Goal: Task Accomplishment & Management: Use online tool/utility

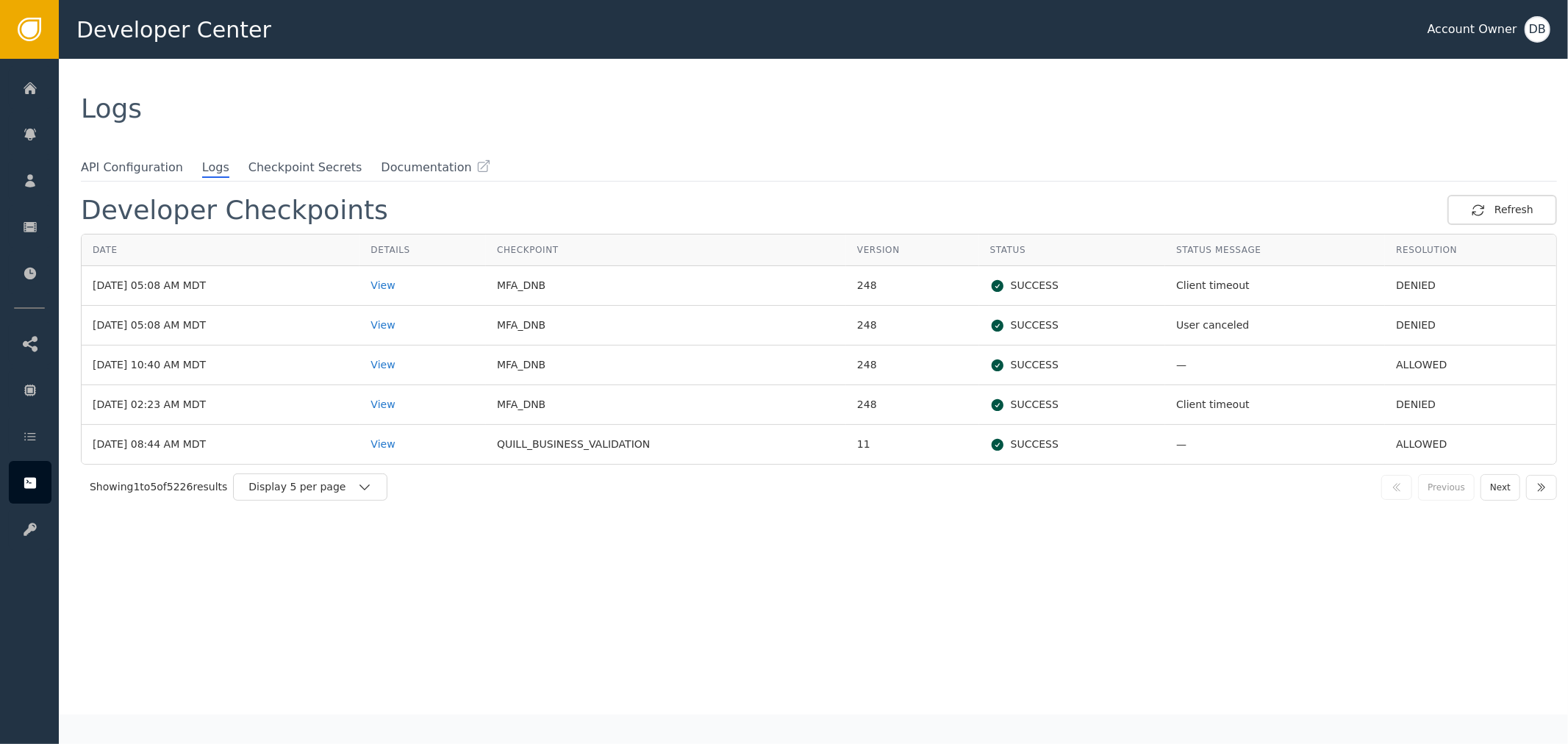
drag, startPoint x: 179, startPoint y: 289, endPoint x: 168, endPoint y: 288, distance: 11.0
click at [168, 288] on td "[DATE] 05:08 AM MDT" at bounding box center [221, 286] width 278 height 40
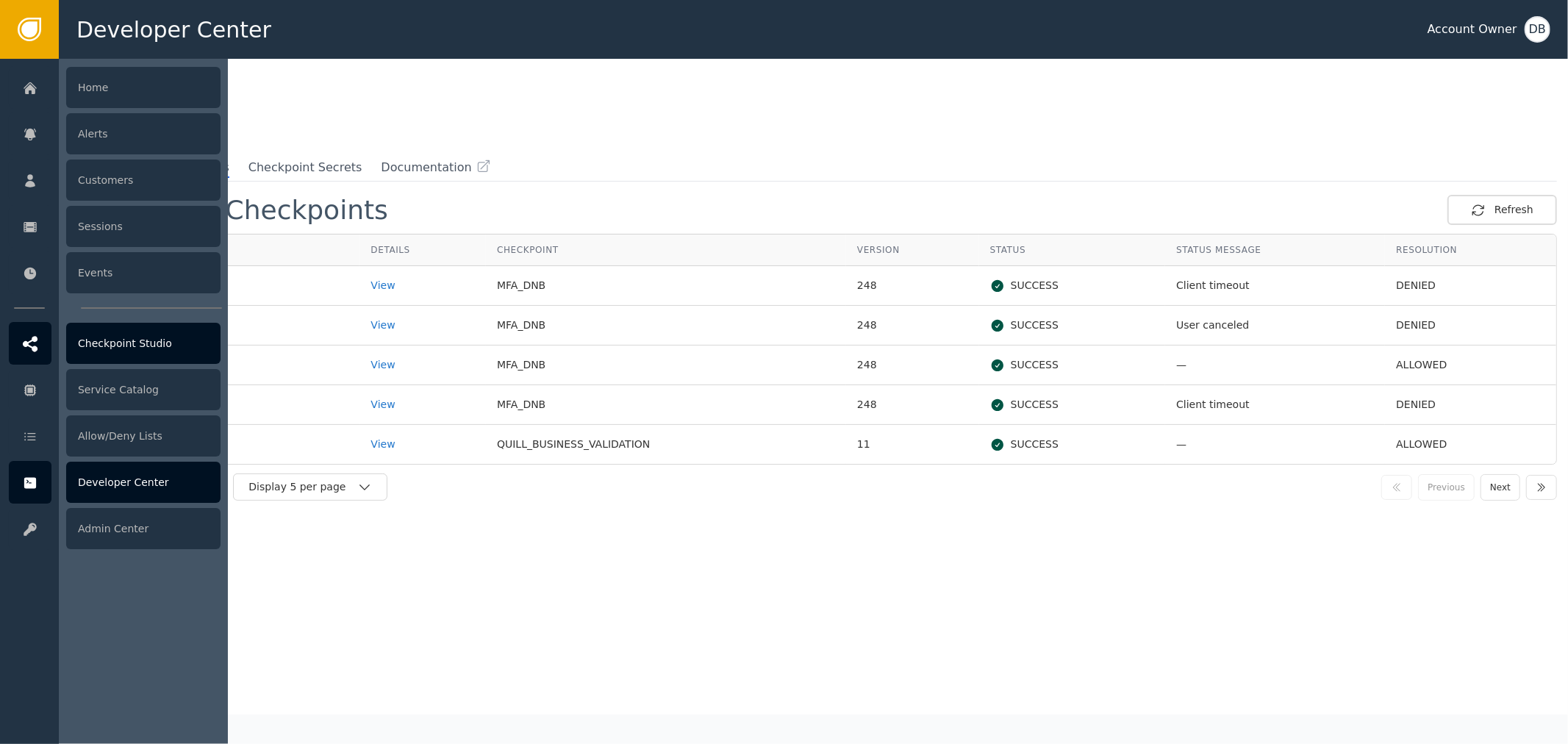
click at [140, 351] on div "Checkpoint Studio" at bounding box center [143, 343] width 154 height 41
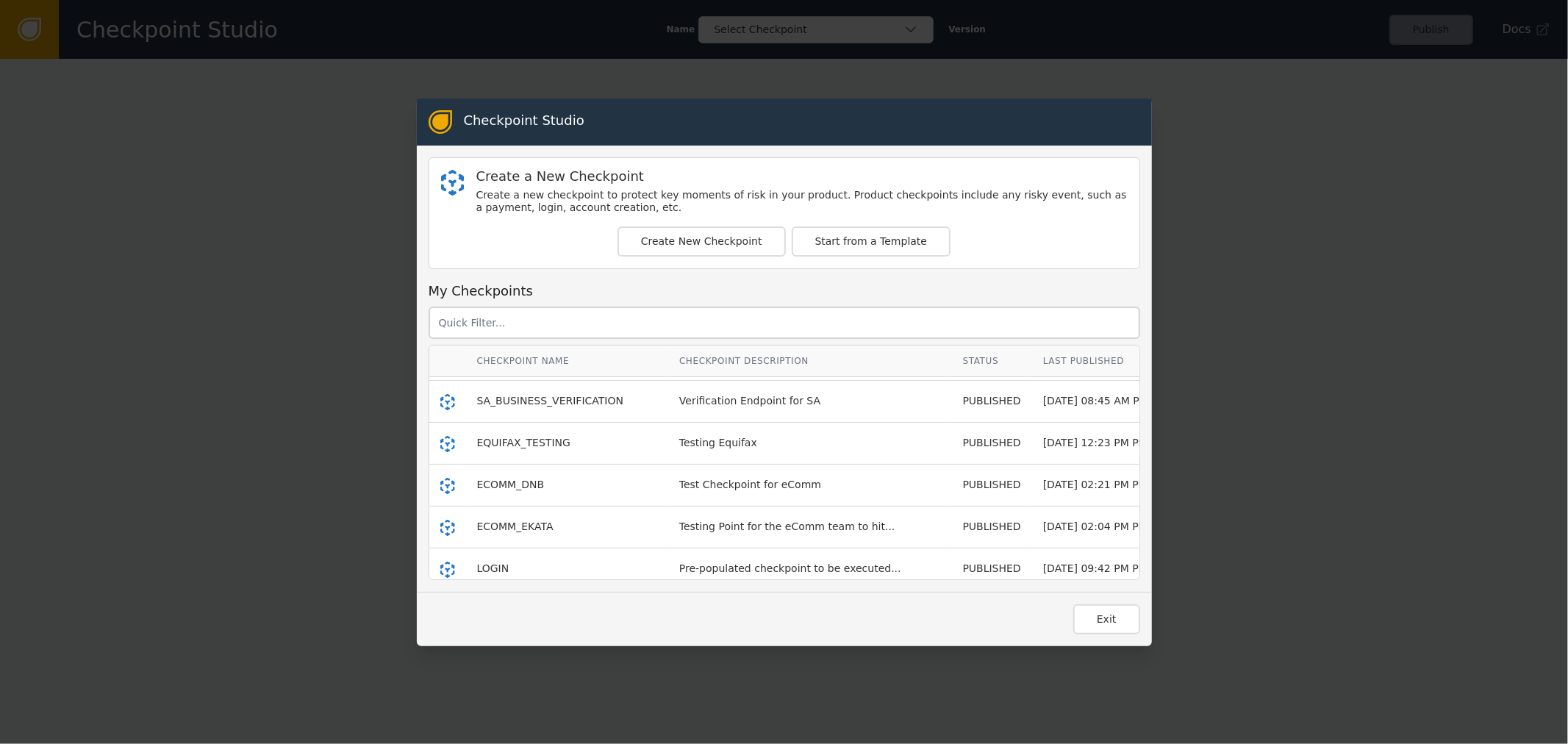
scroll to position [82, 0]
click at [516, 439] on span "QUILL_ORDER_FLOW" at bounding box center [529, 441] width 107 height 12
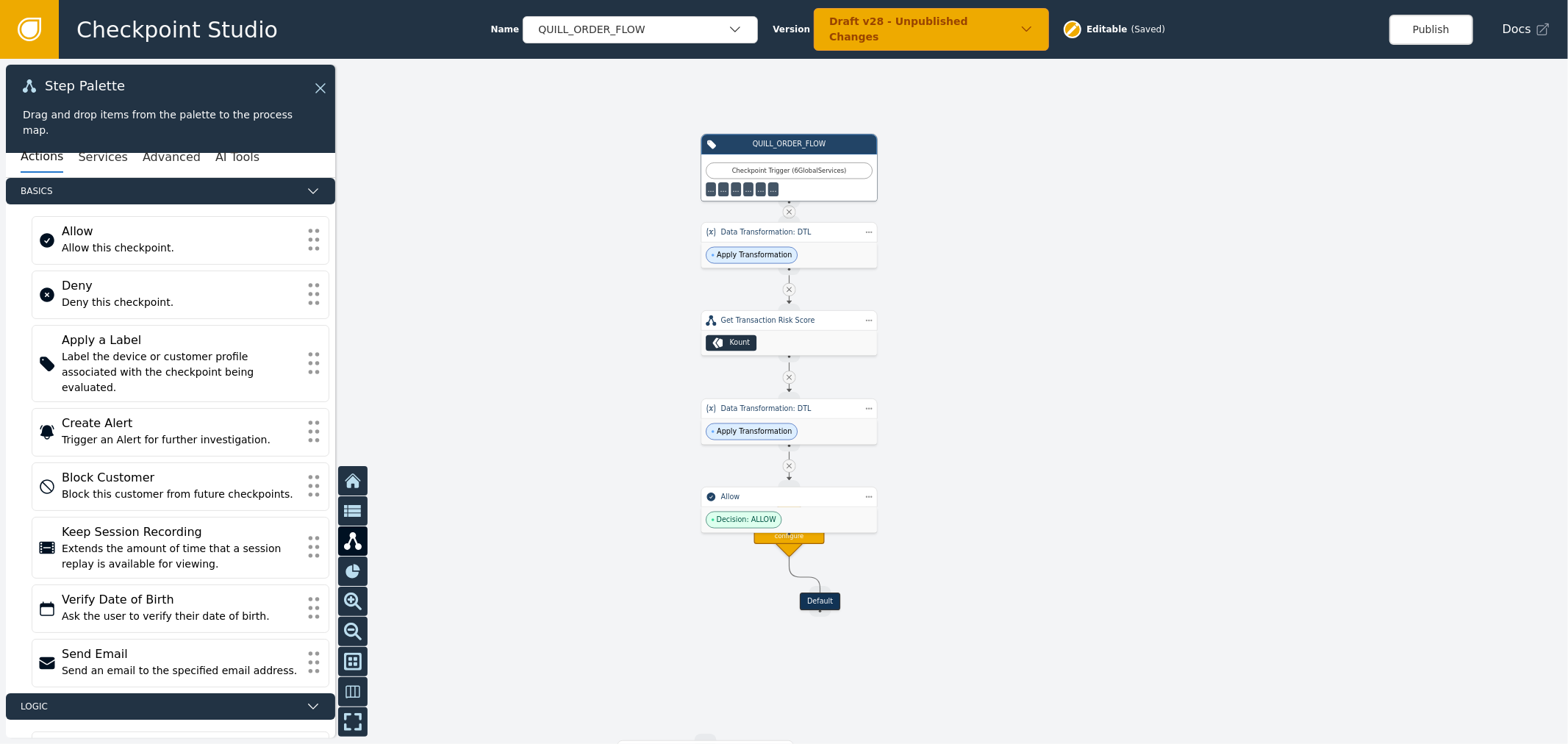
drag, startPoint x: 987, startPoint y: 362, endPoint x: 950, endPoint y: 325, distance: 52.3
click at [969, 314] on div at bounding box center [784, 401] width 1568 height 686
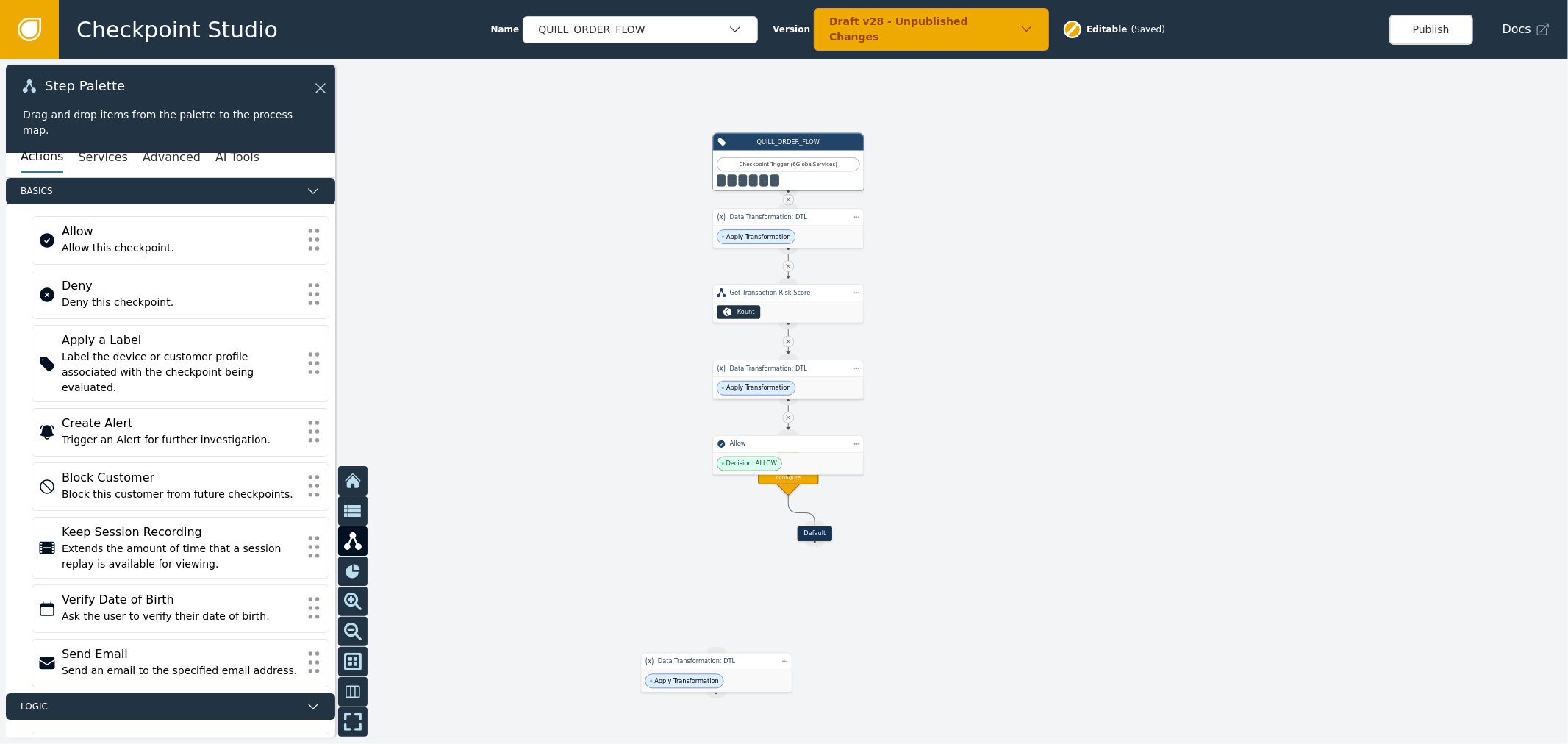
drag, startPoint x: 926, startPoint y: 282, endPoint x: 932, endPoint y: 437, distance: 155.1
click at [932, 437] on div at bounding box center [784, 401] width 1568 height 686
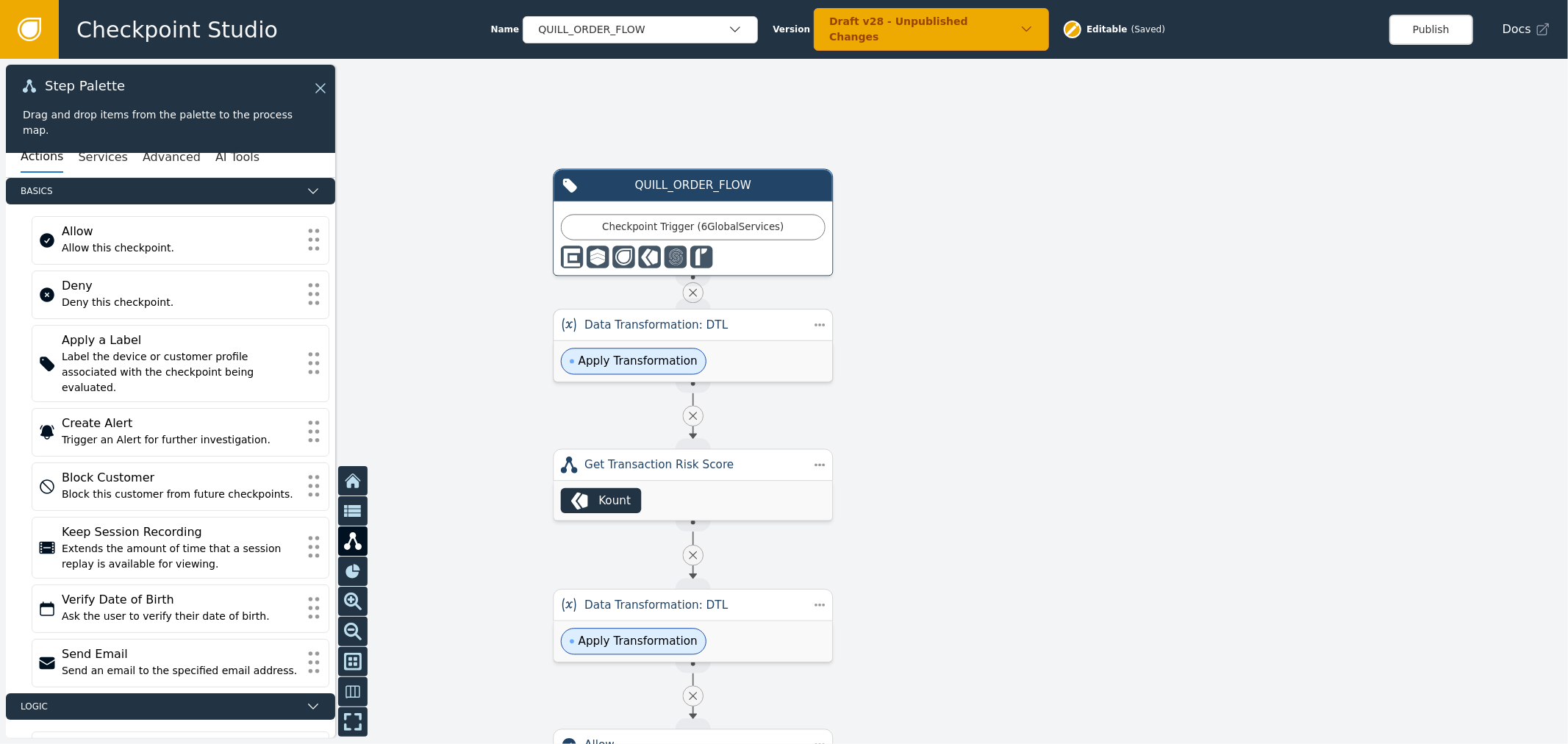
click at [723, 364] on div "Apply Transformation" at bounding box center [693, 362] width 278 height 41
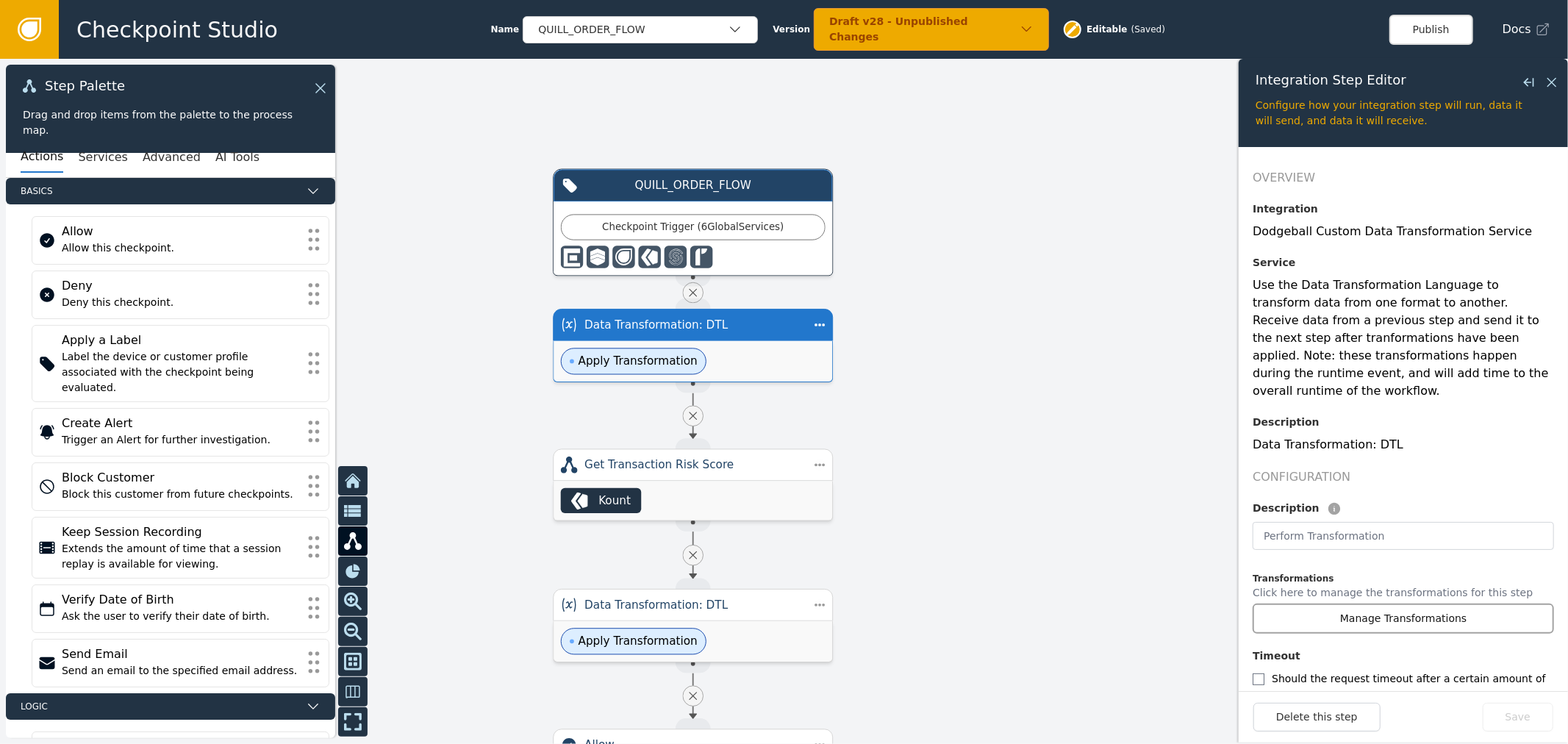
click at [1439, 614] on button "Manage Transformations" at bounding box center [1403, 619] width 301 height 30
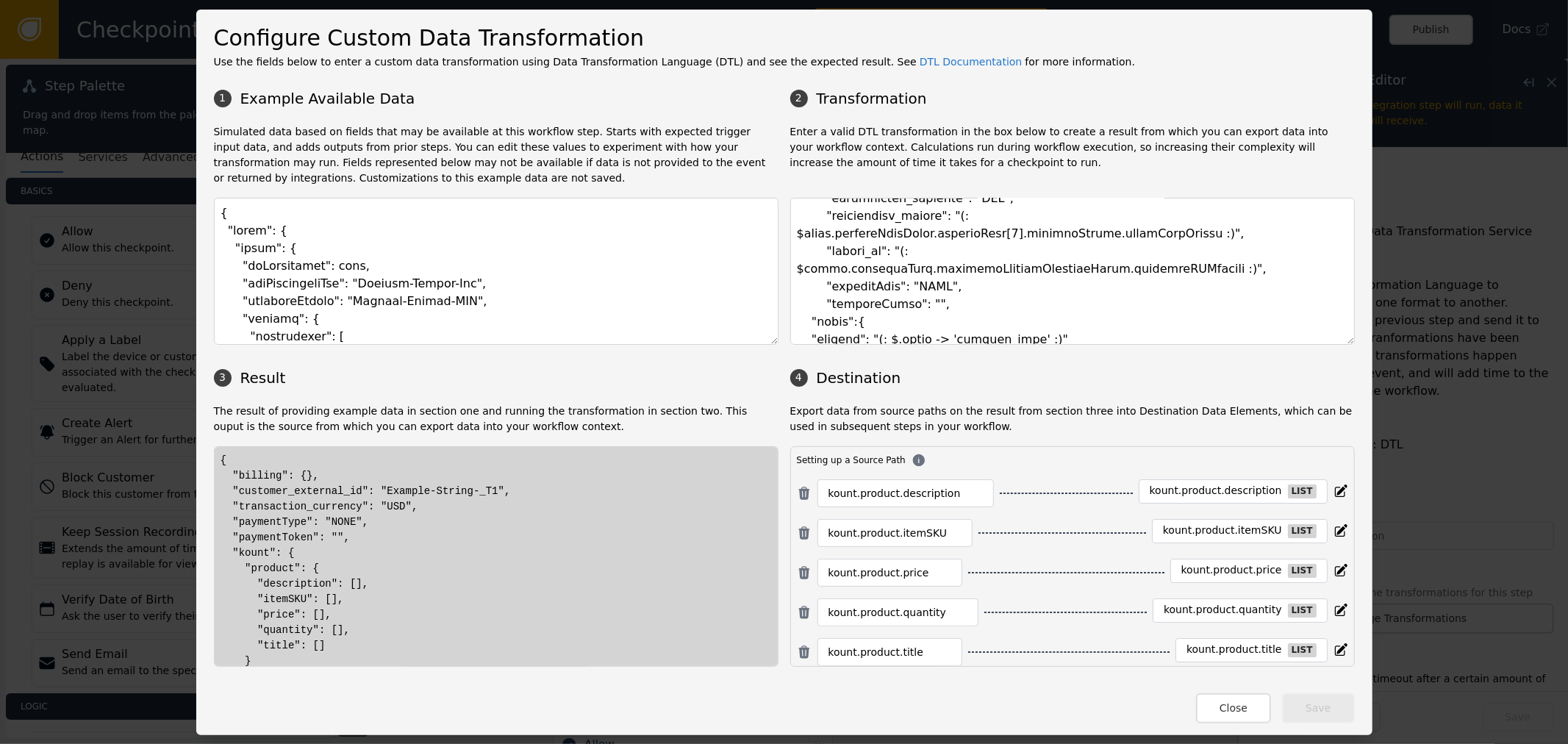
scroll to position [871, 0]
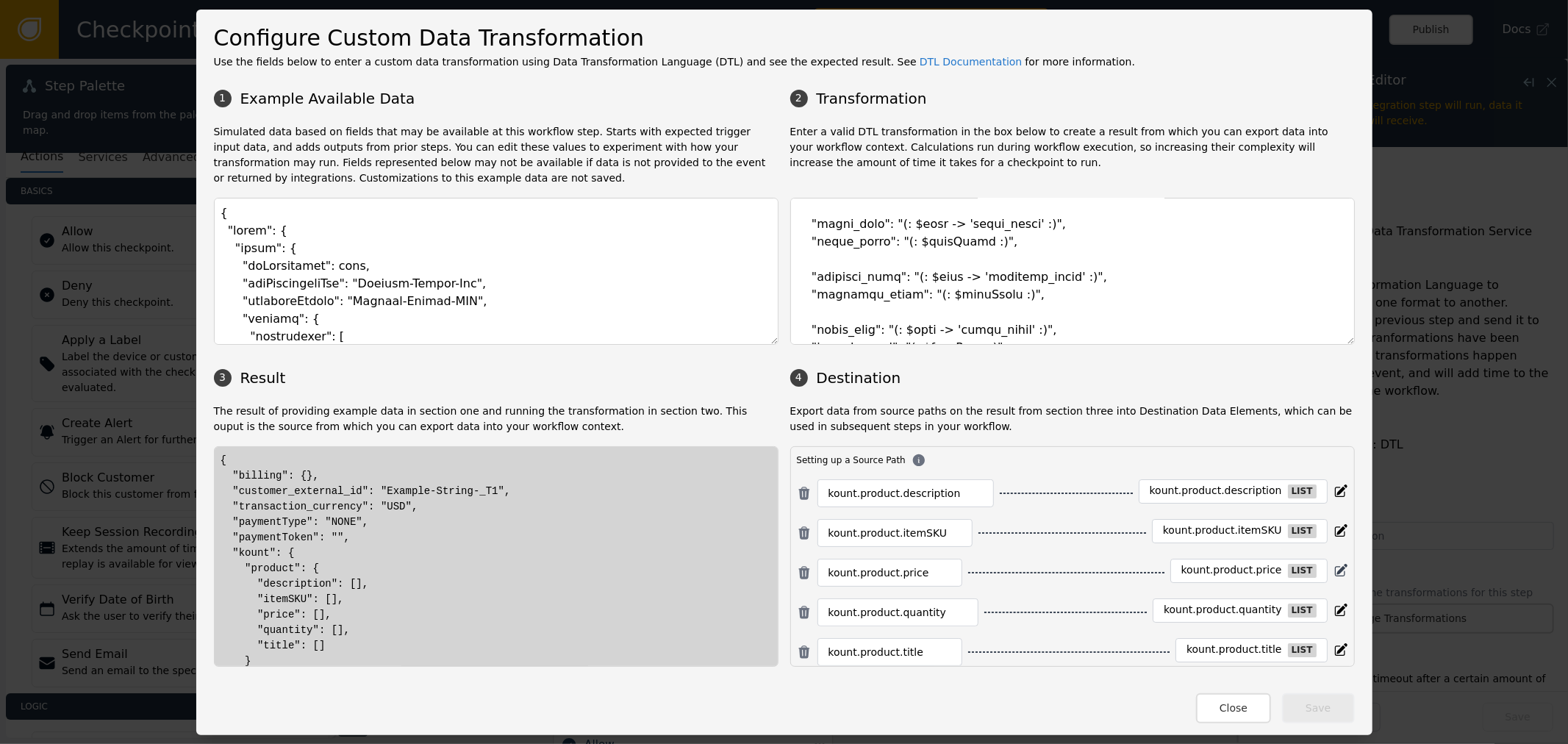
drag, startPoint x: 1338, startPoint y: 340, endPoint x: 1278, endPoint y: 562, distance: 230.0
click at [1319, 577] on div "1 Example Available Data 2 Transformation Simulated data based on fields that m…" at bounding box center [784, 374] width 1141 height 585
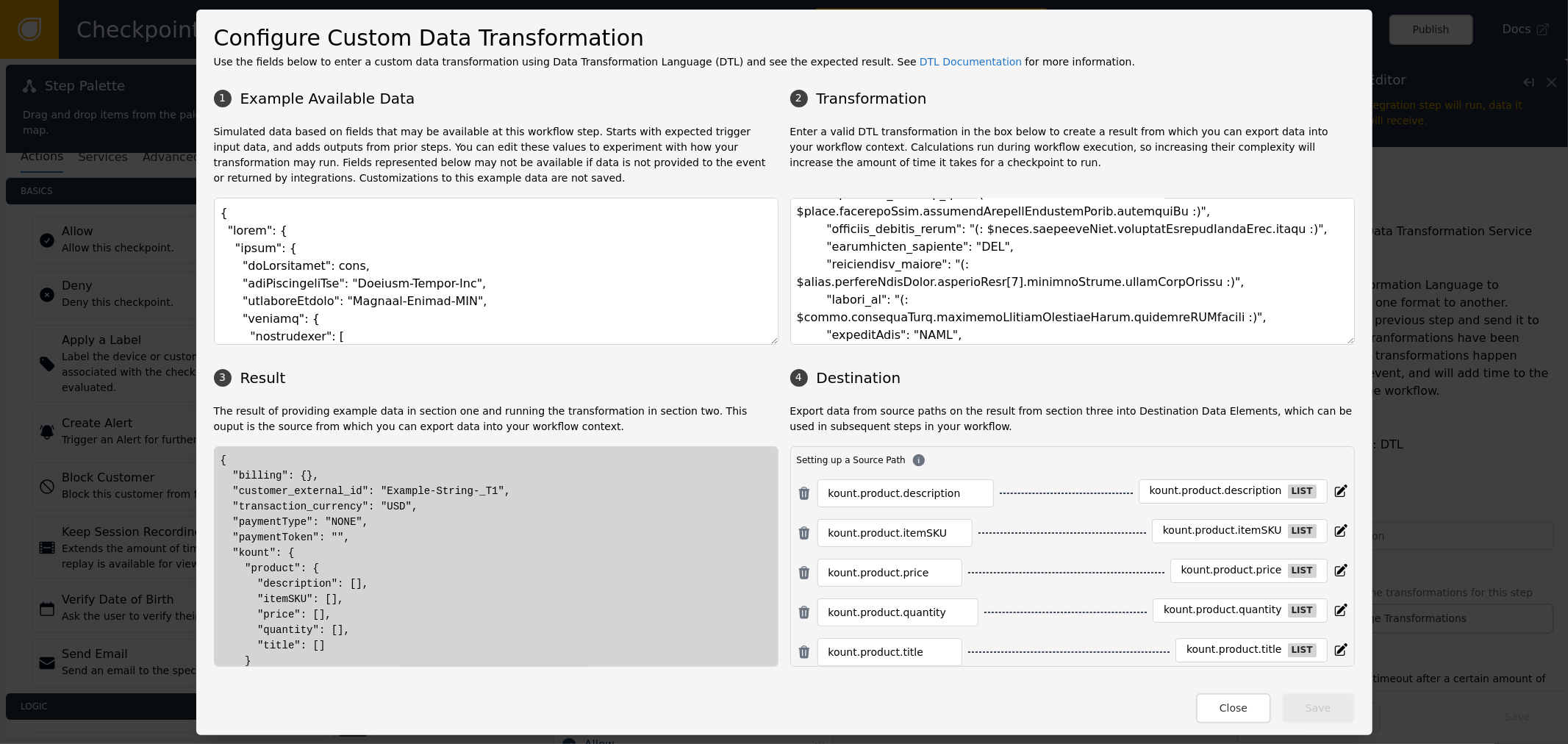
scroll to position [0, 0]
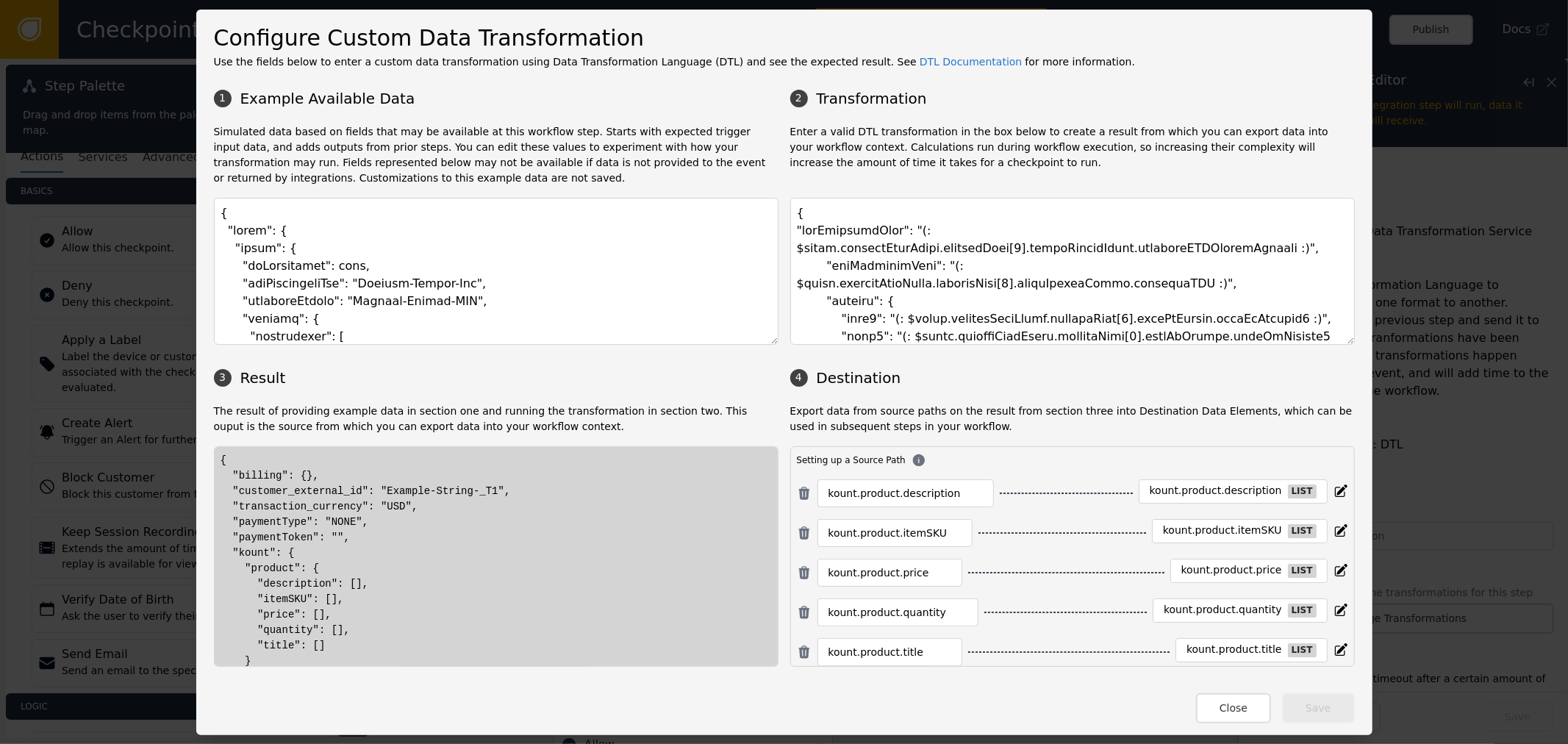
click at [895, 136] on p "Enter a valid DTL transformation in the box below to create a result from which…" at bounding box center [1072, 155] width 565 height 62
click at [1040, 261] on textarea at bounding box center [1072, 271] width 565 height 148
click at [961, 275] on textarea at bounding box center [1072, 271] width 565 height 148
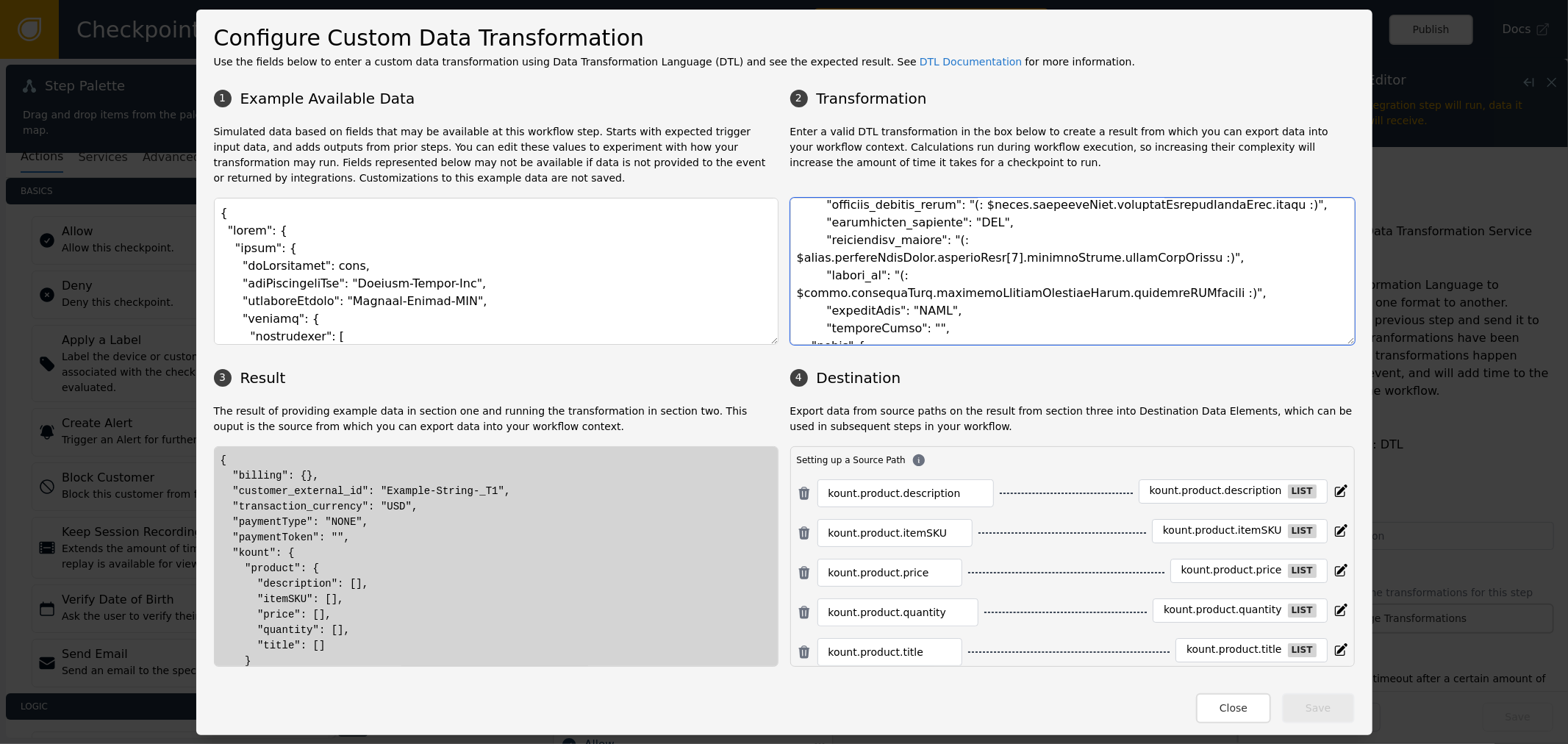
scroll to position [327, 0]
drag, startPoint x: 1340, startPoint y: 341, endPoint x: 1325, endPoint y: 509, distance: 168.7
click at [1325, 1] on body "Checkpoint Studio Name QUILL_ORDER_FLOW Version Draft v28 - Unpublished Changes…" at bounding box center [784, 0] width 1568 height 1
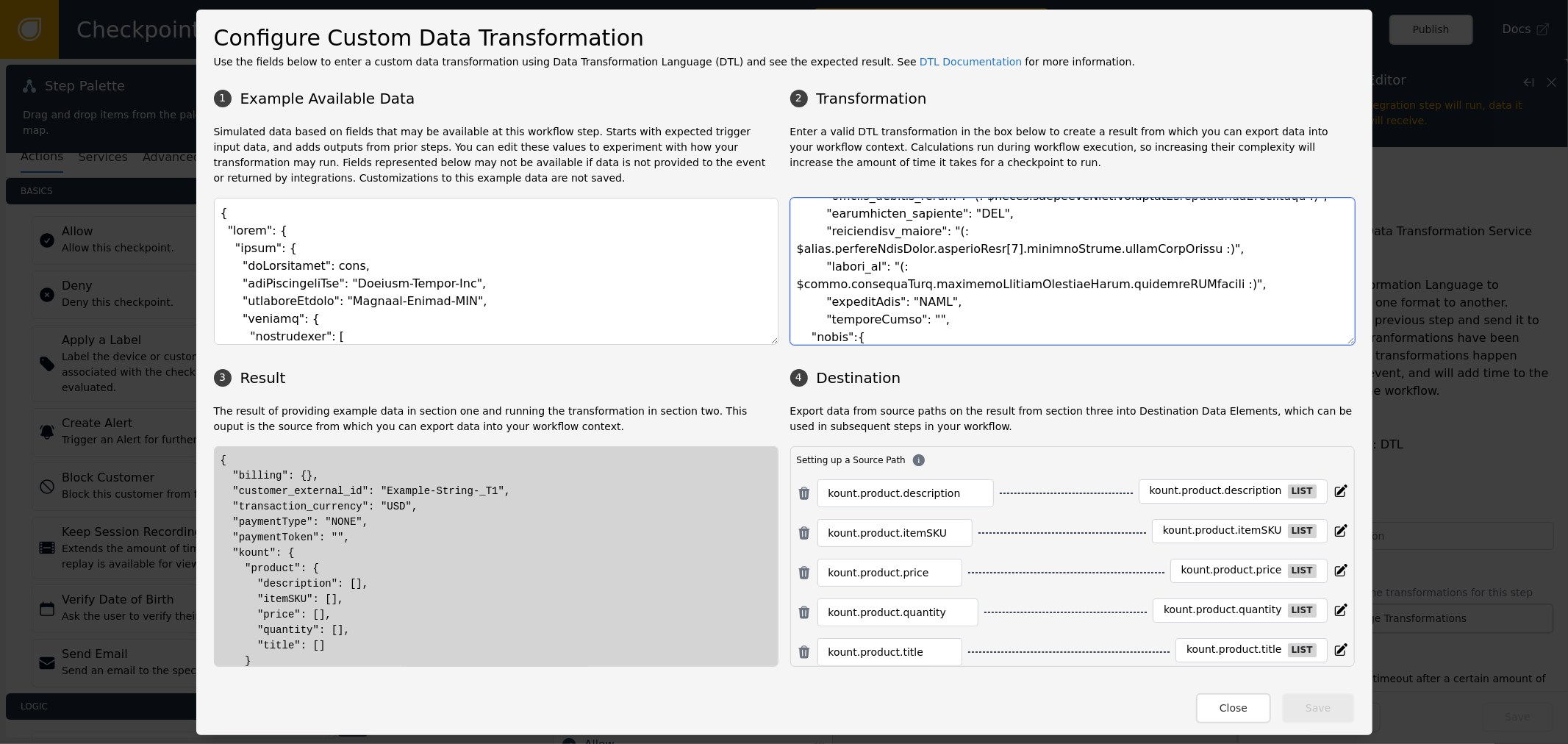
scroll to position [295, 0]
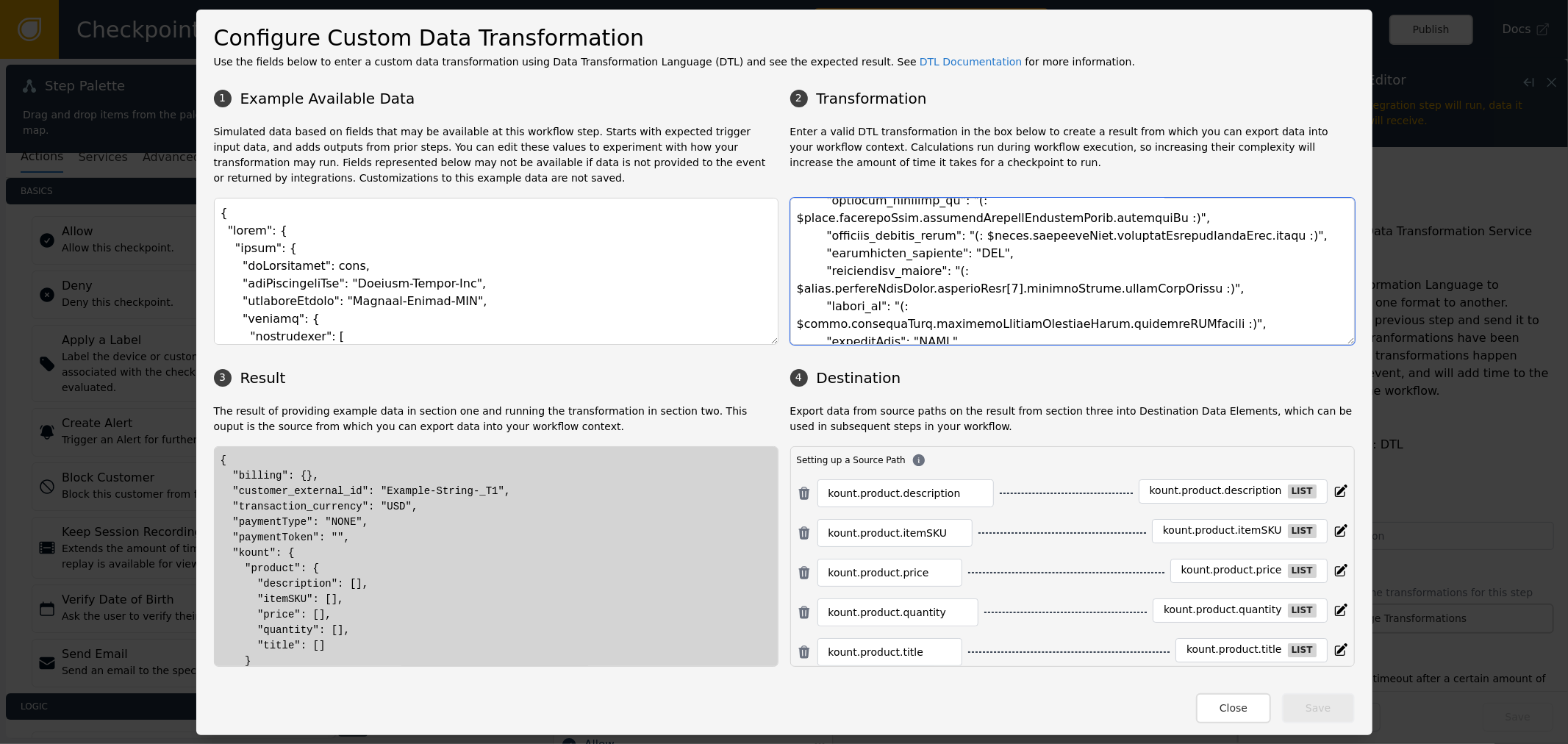
click at [954, 292] on textarea at bounding box center [1072, 271] width 565 height 148
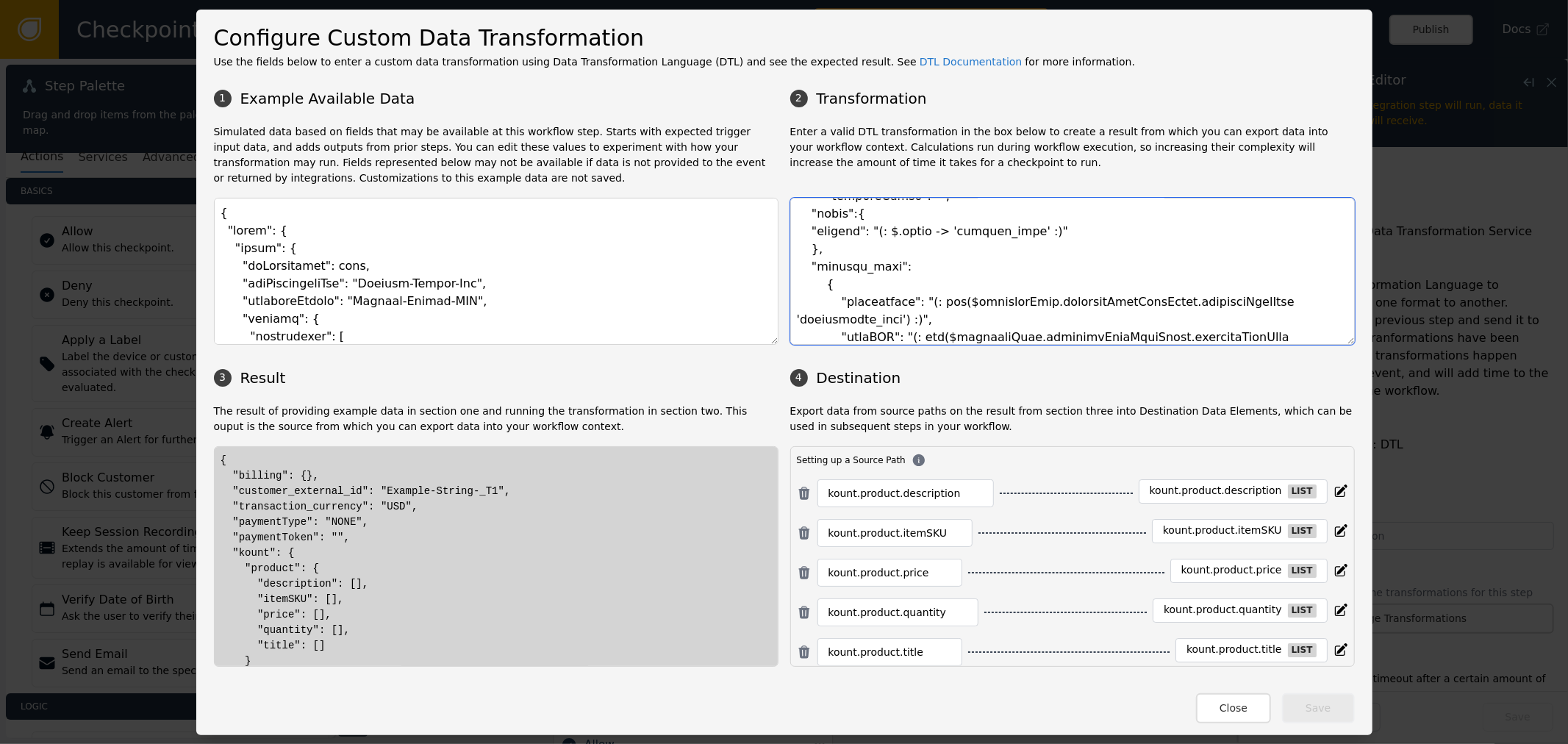
scroll to position [377, 0]
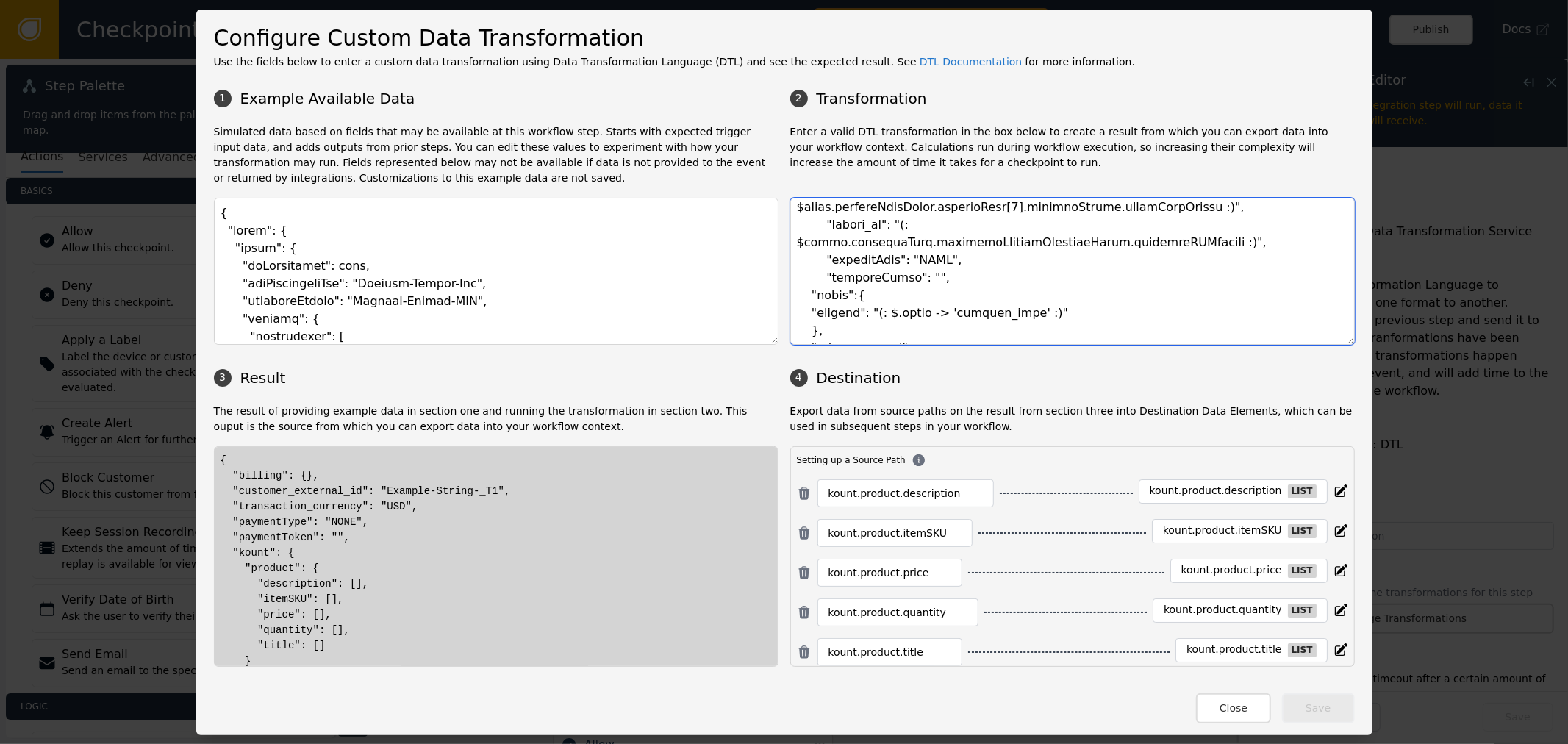
click at [1001, 282] on textarea at bounding box center [1072, 271] width 565 height 148
click at [923, 282] on textarea at bounding box center [1072, 271] width 565 height 148
drag, startPoint x: 1230, startPoint y: 711, endPoint x: 1179, endPoint y: 673, distance: 63.6
click at [1228, 714] on button "Close" at bounding box center [1233, 708] width 75 height 30
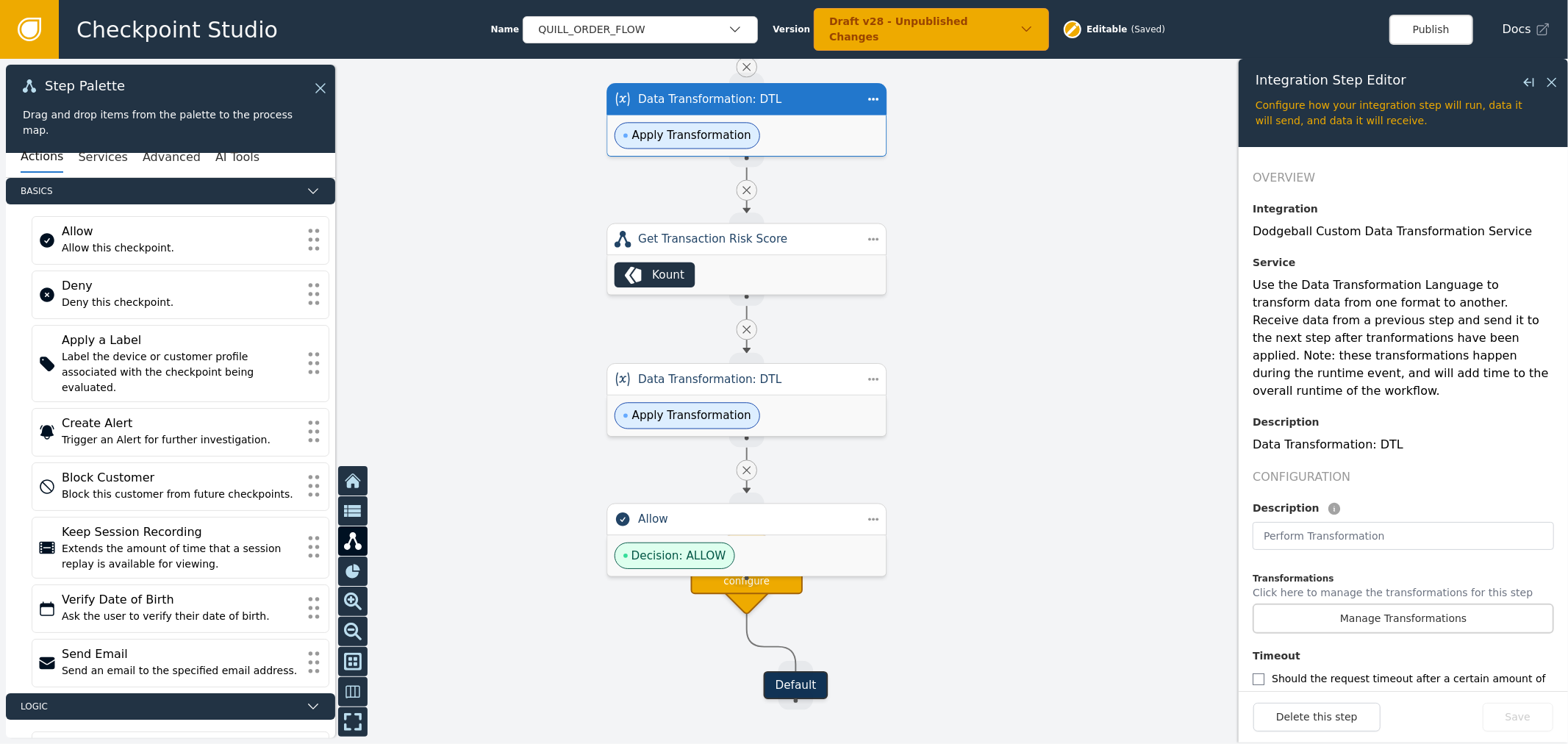
drag, startPoint x: 943, startPoint y: 532, endPoint x: 959, endPoint y: 314, distance: 218.6
click at [968, 318] on div at bounding box center [784, 401] width 1568 height 686
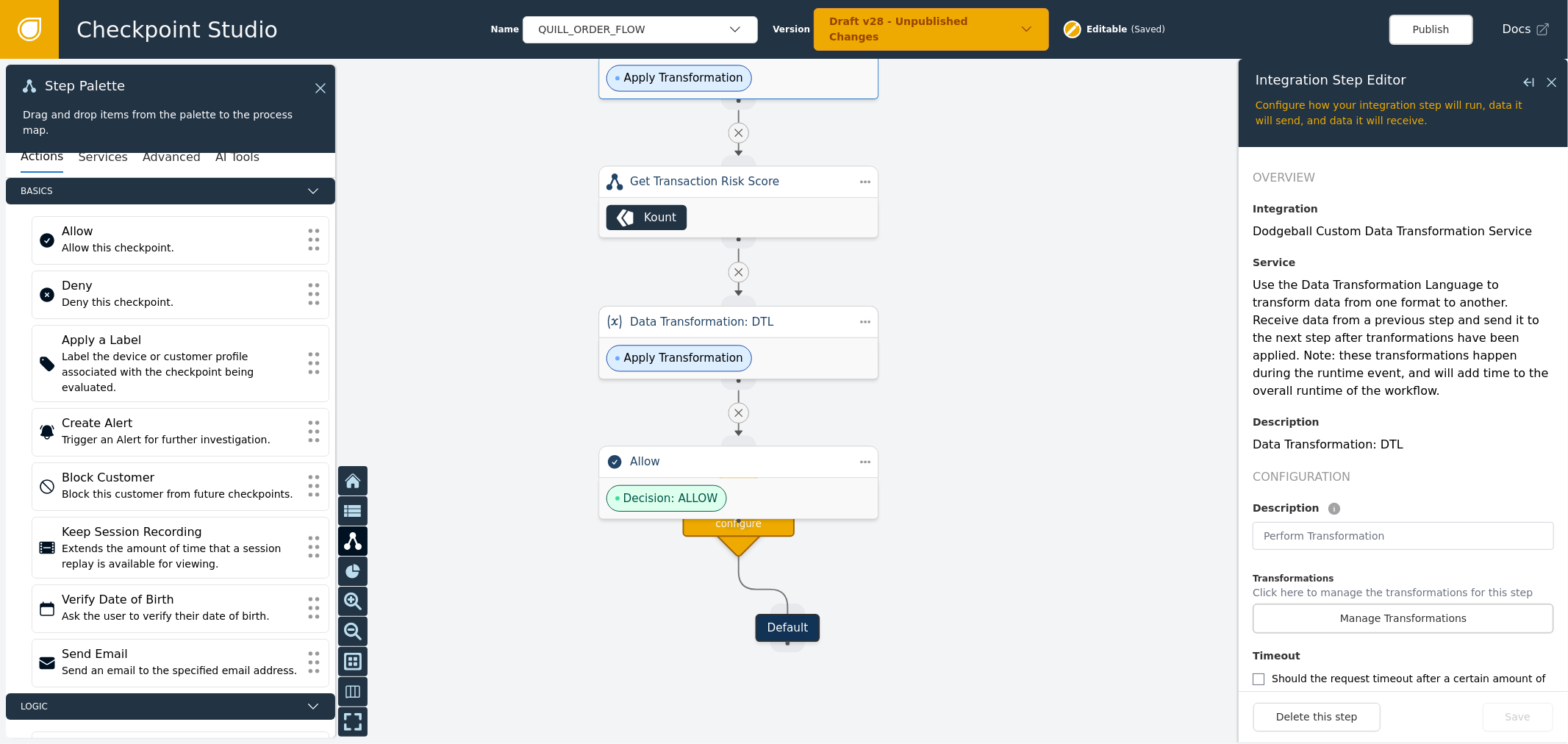
click at [819, 349] on div "Apply Transformation" at bounding box center [738, 359] width 278 height 41
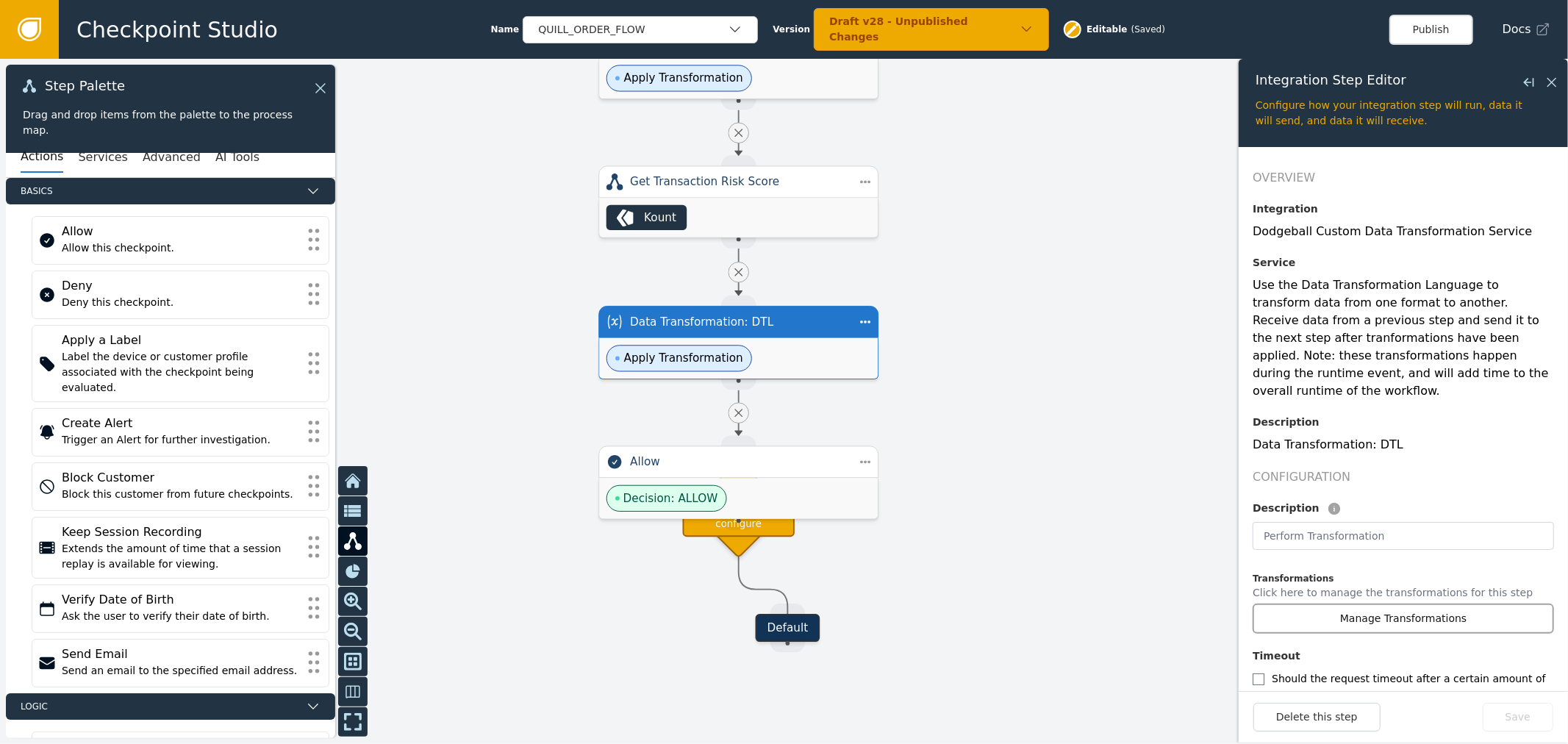
click at [1441, 604] on button "Manage Transformations" at bounding box center [1403, 619] width 301 height 30
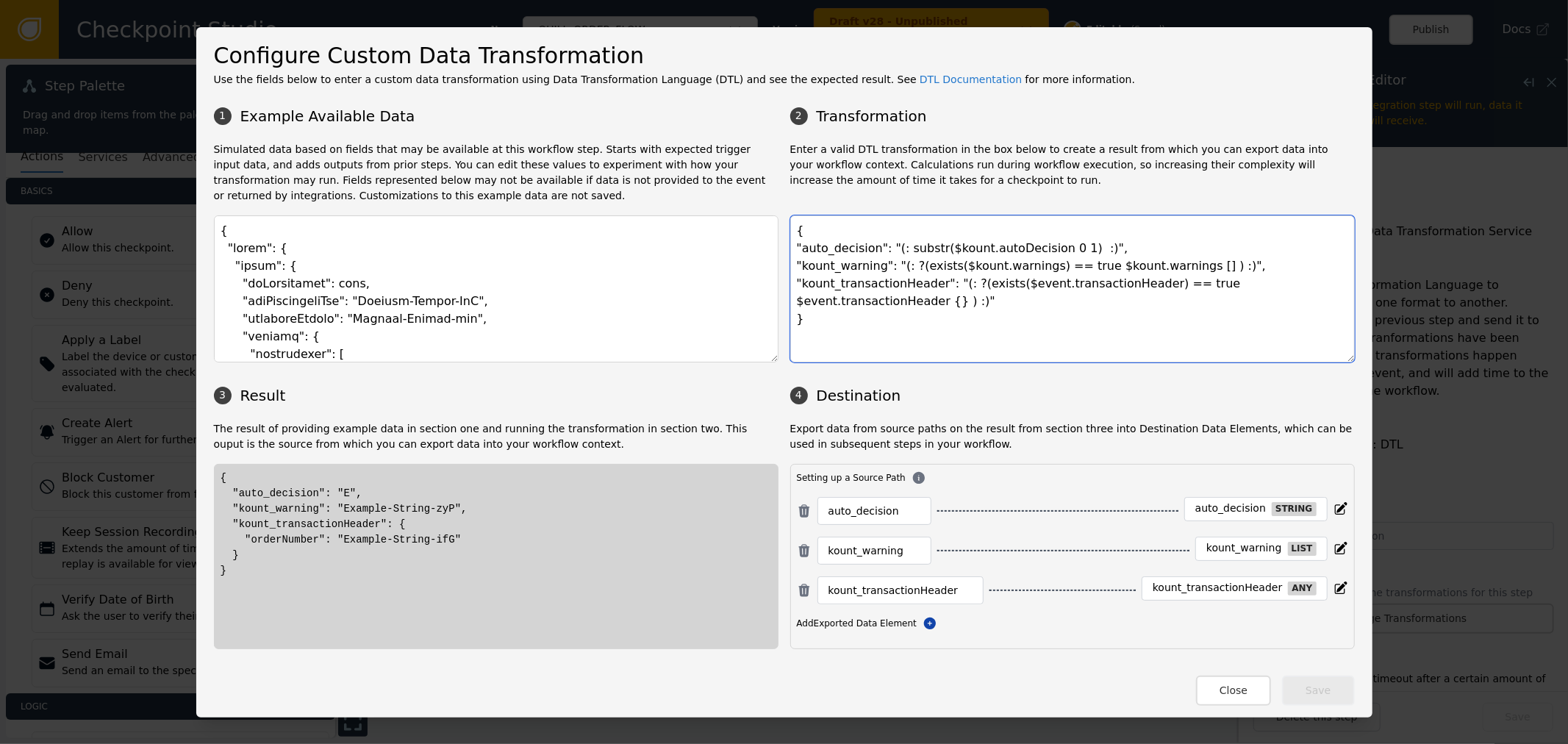
click at [1024, 328] on textarea "{ "auto_decision": "(: substr($kount.autoDecision 0 1) :)", "kount_warning": "(…" at bounding box center [1072, 289] width 565 height 148
click at [1029, 316] on textarea "{ "auto_decision": "(: substr($kount.autoDecision 0 1) :)", "kount_warning": "(…" at bounding box center [1072, 289] width 565 height 148
click at [1235, 691] on button "Close" at bounding box center [1233, 690] width 75 height 30
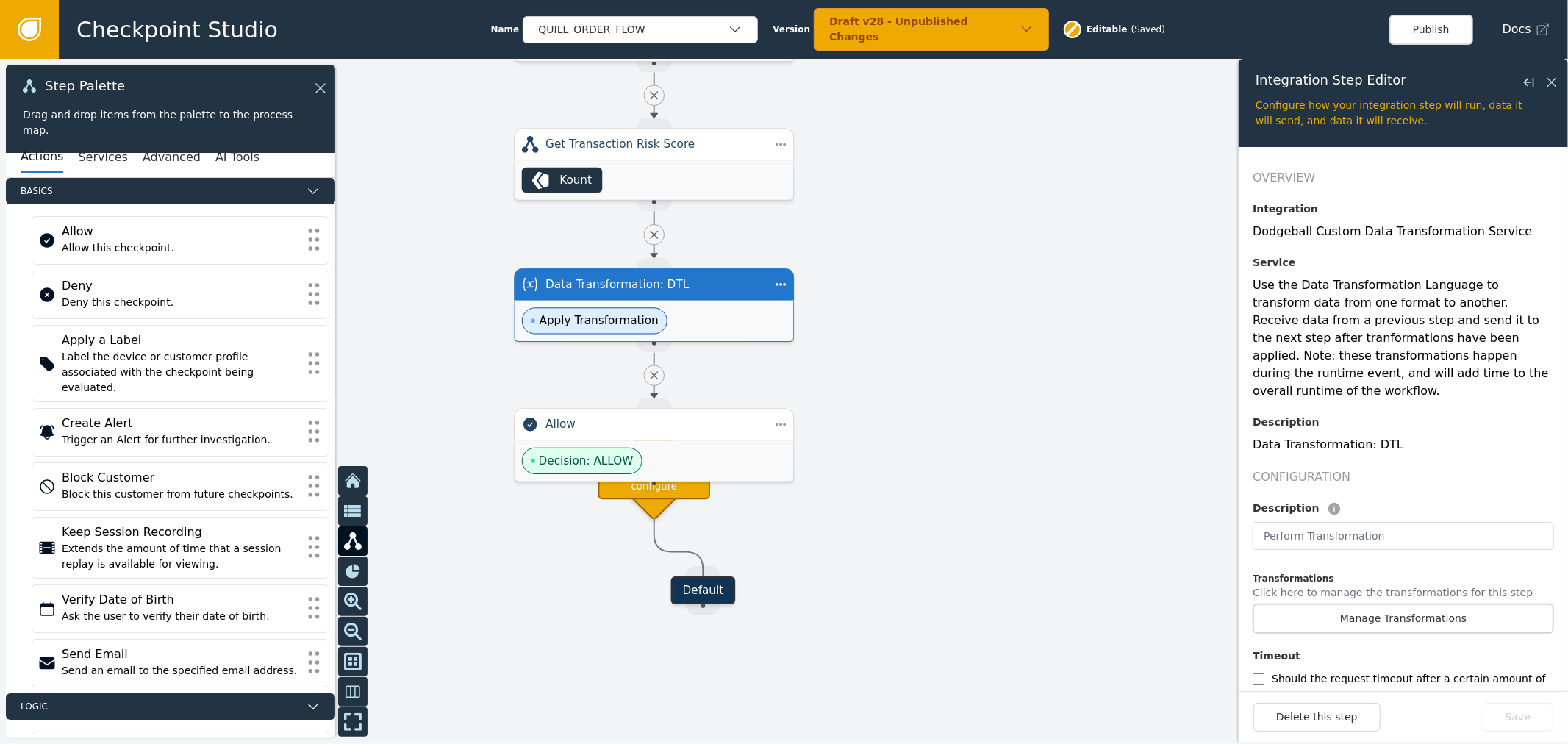
drag, startPoint x: 1084, startPoint y: 399, endPoint x: 950, endPoint y: 382, distance: 135.1
click at [998, 356] on div at bounding box center [784, 401] width 1568 height 686
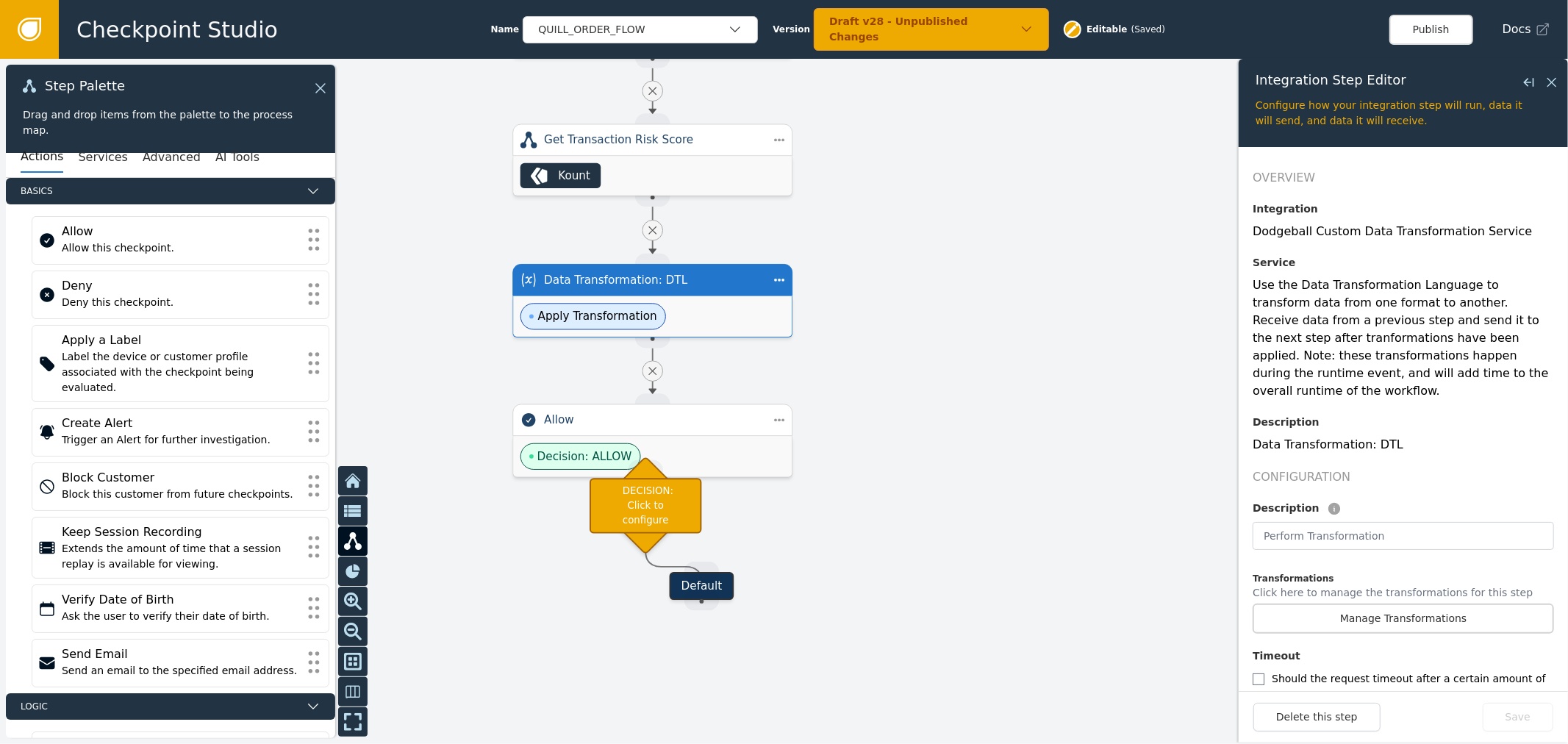
drag, startPoint x: 679, startPoint y: 482, endPoint x: 1117, endPoint y: 469, distance: 438.2
click at [1111, 535] on div "Target Handle for step Default Source Handle for step Target Handle for step SP…" at bounding box center [784, 401] width 1568 height 686
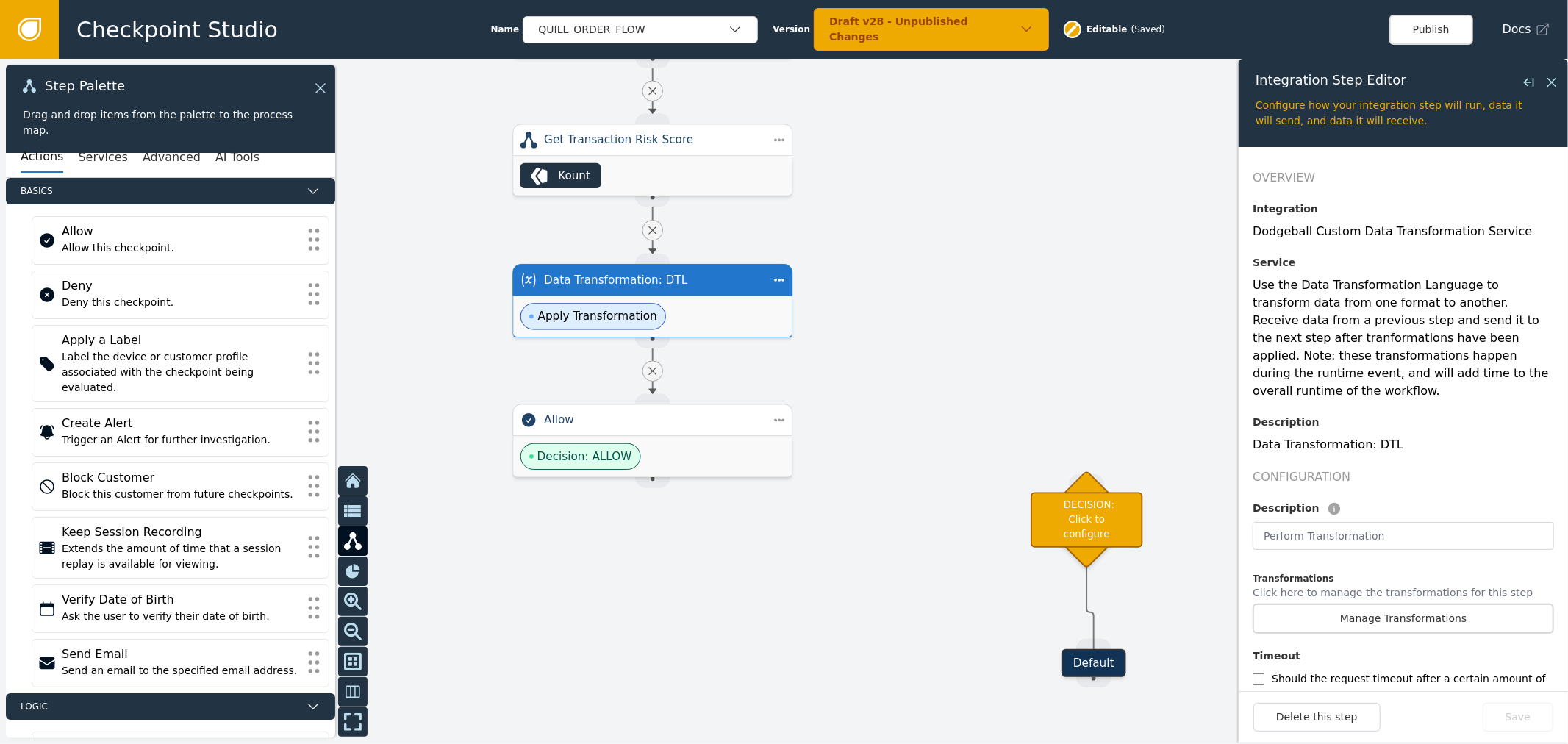
drag, startPoint x: 700, startPoint y: 597, endPoint x: 1083, endPoint y: 665, distance: 389.0
click at [1083, 665] on div "Default" at bounding box center [1094, 663] width 65 height 28
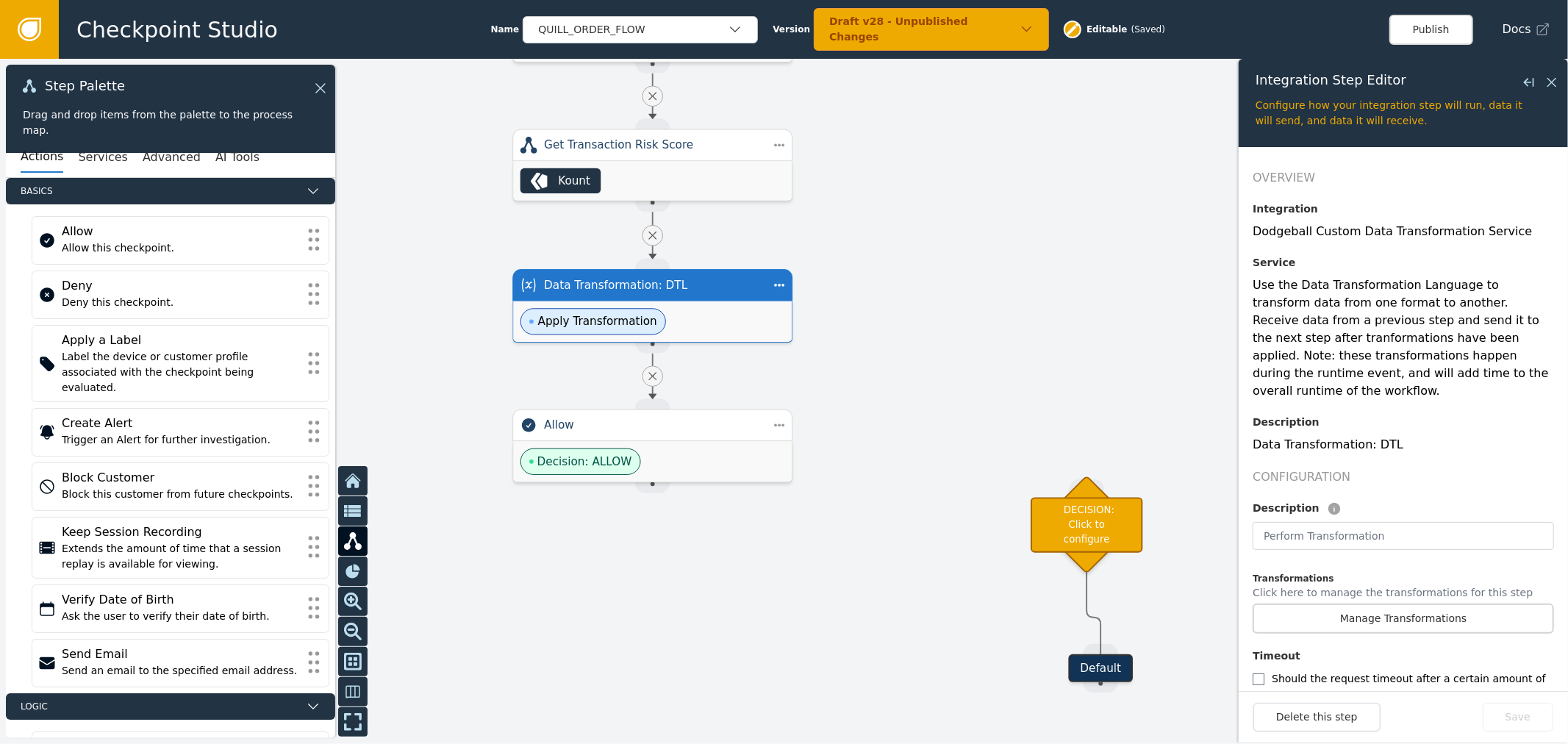
click at [980, 552] on div at bounding box center [784, 401] width 1568 height 686
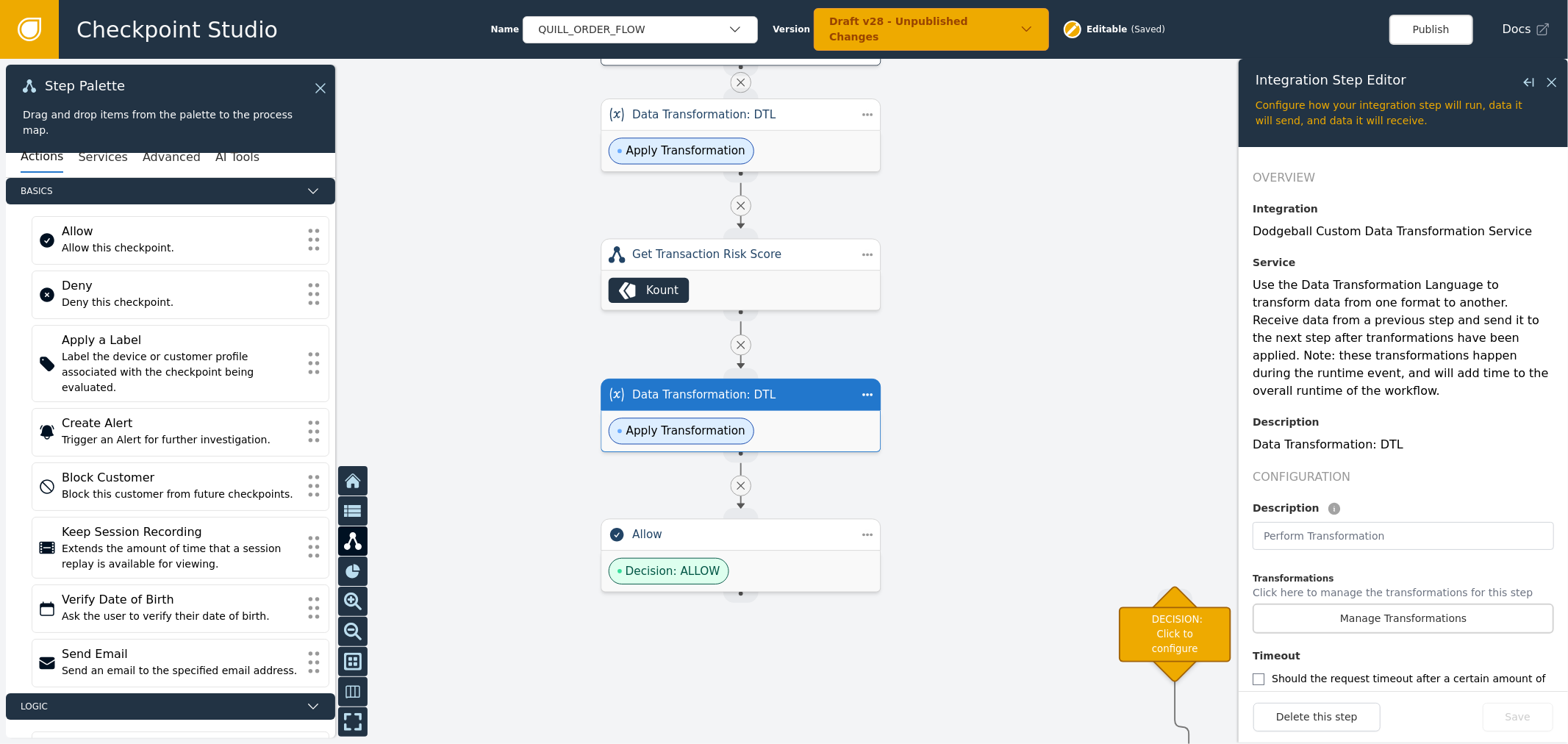
drag, startPoint x: 943, startPoint y: 289, endPoint x: 1034, endPoint y: 430, distance: 167.8
click at [1041, 430] on div at bounding box center [784, 401] width 1568 height 686
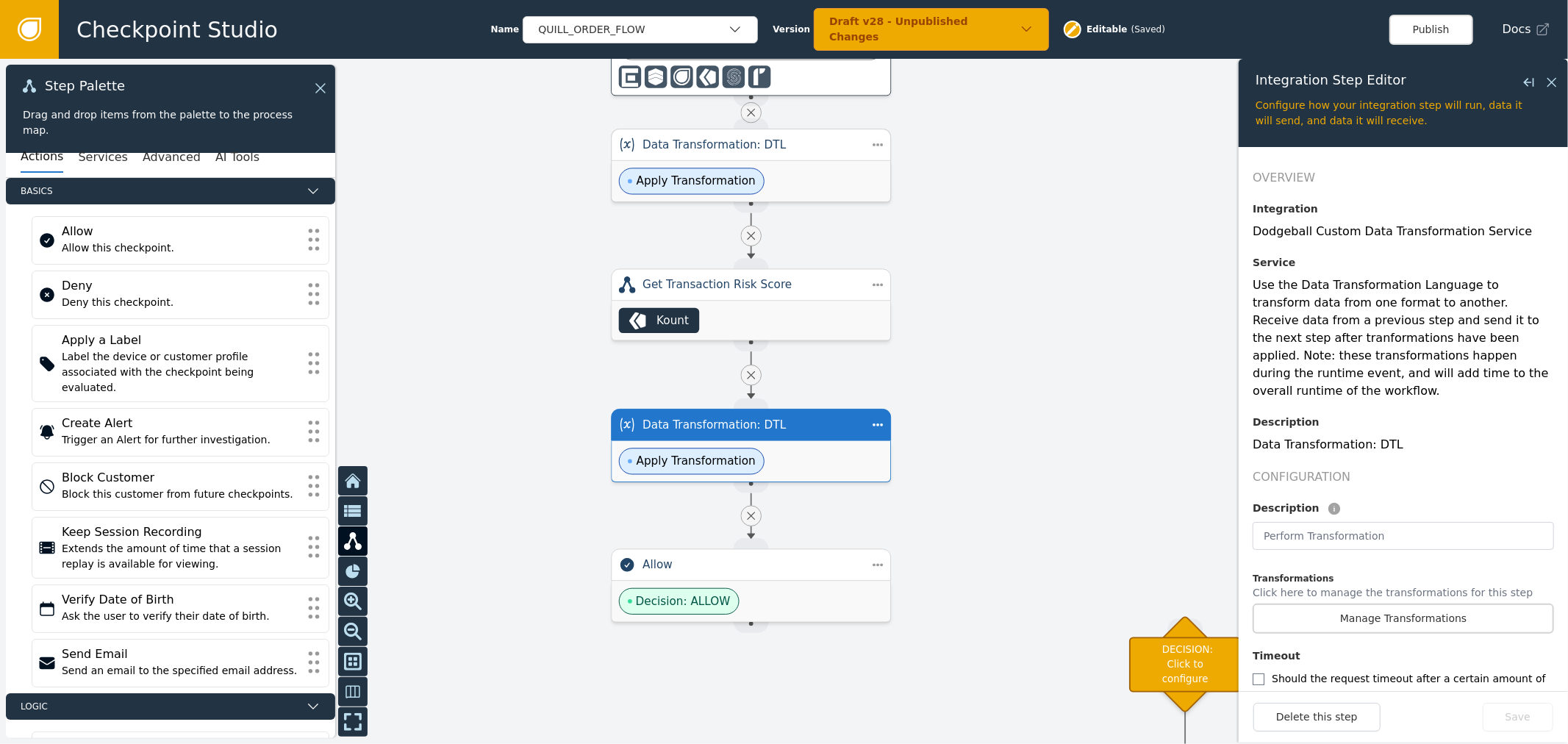
click at [825, 193] on div "Apply Transformation" at bounding box center [750, 182] width 278 height 41
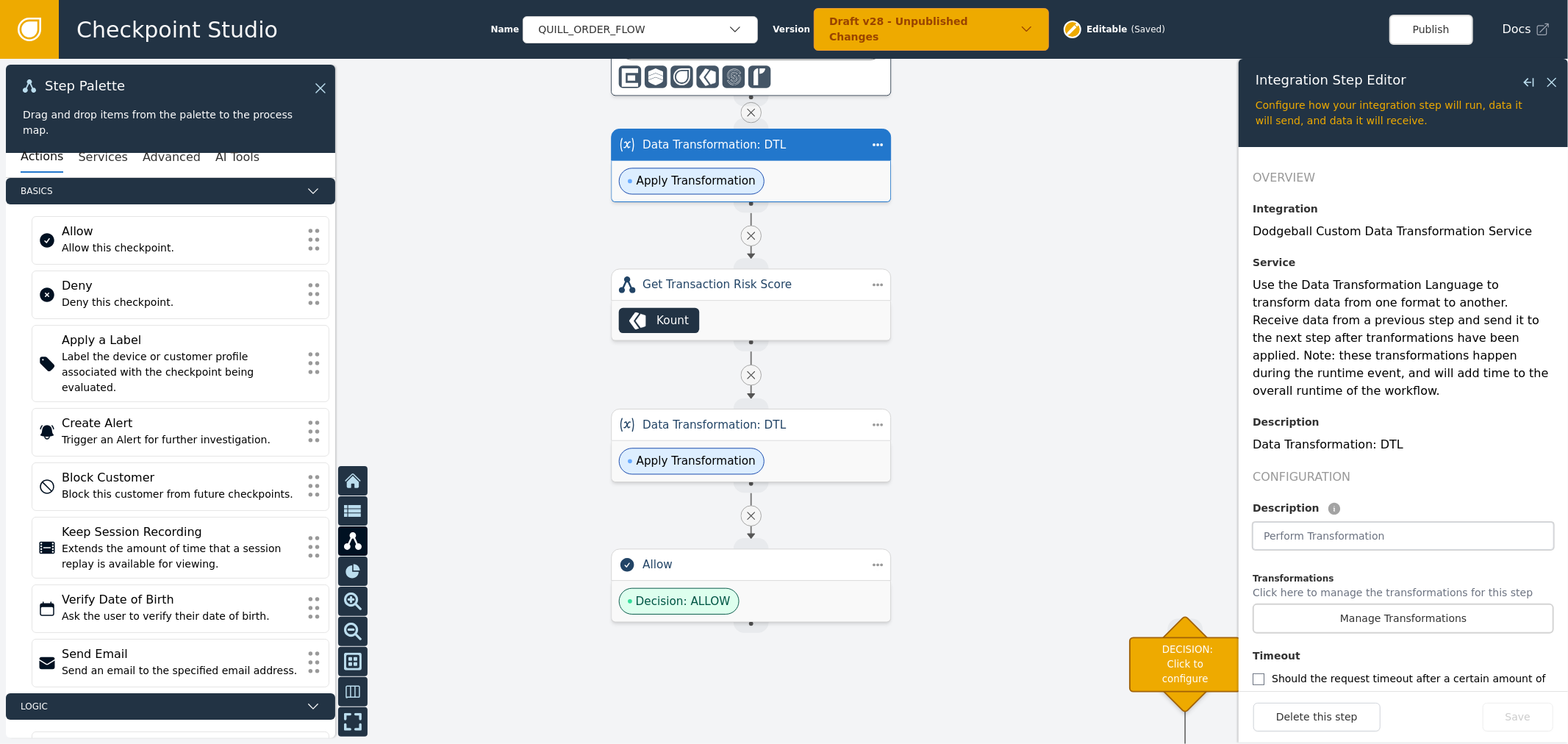
click at [1439, 531] on input "text" at bounding box center [1403, 536] width 301 height 28
click at [1449, 585] on p "Click here to manage the transformations for this step" at bounding box center [1393, 595] width 280 height 19
click at [1451, 585] on p "Click here to manage the transformations for this step" at bounding box center [1393, 595] width 280 height 19
click at [1454, 604] on button "Manage Transformations" at bounding box center [1403, 619] width 301 height 30
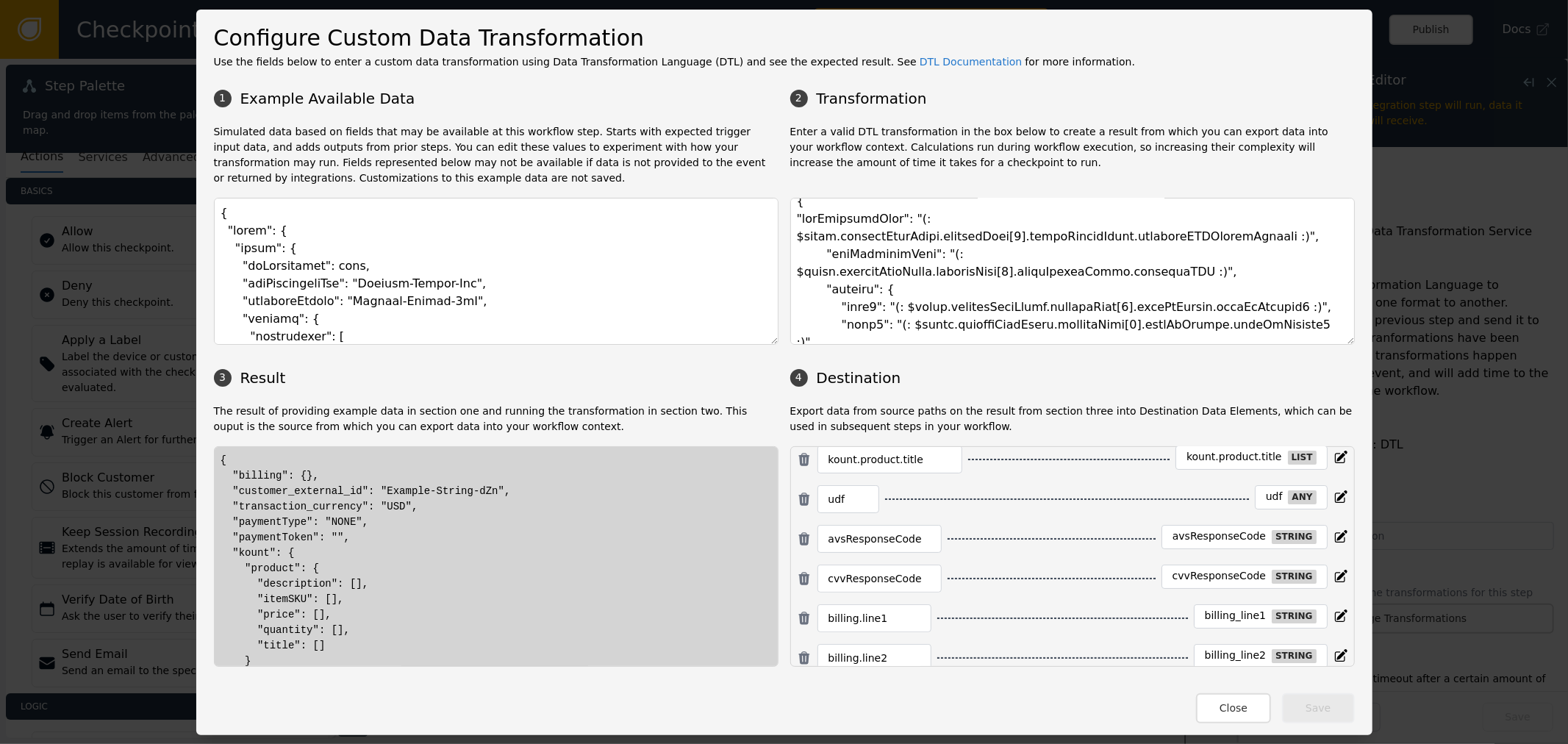
scroll to position [0, 0]
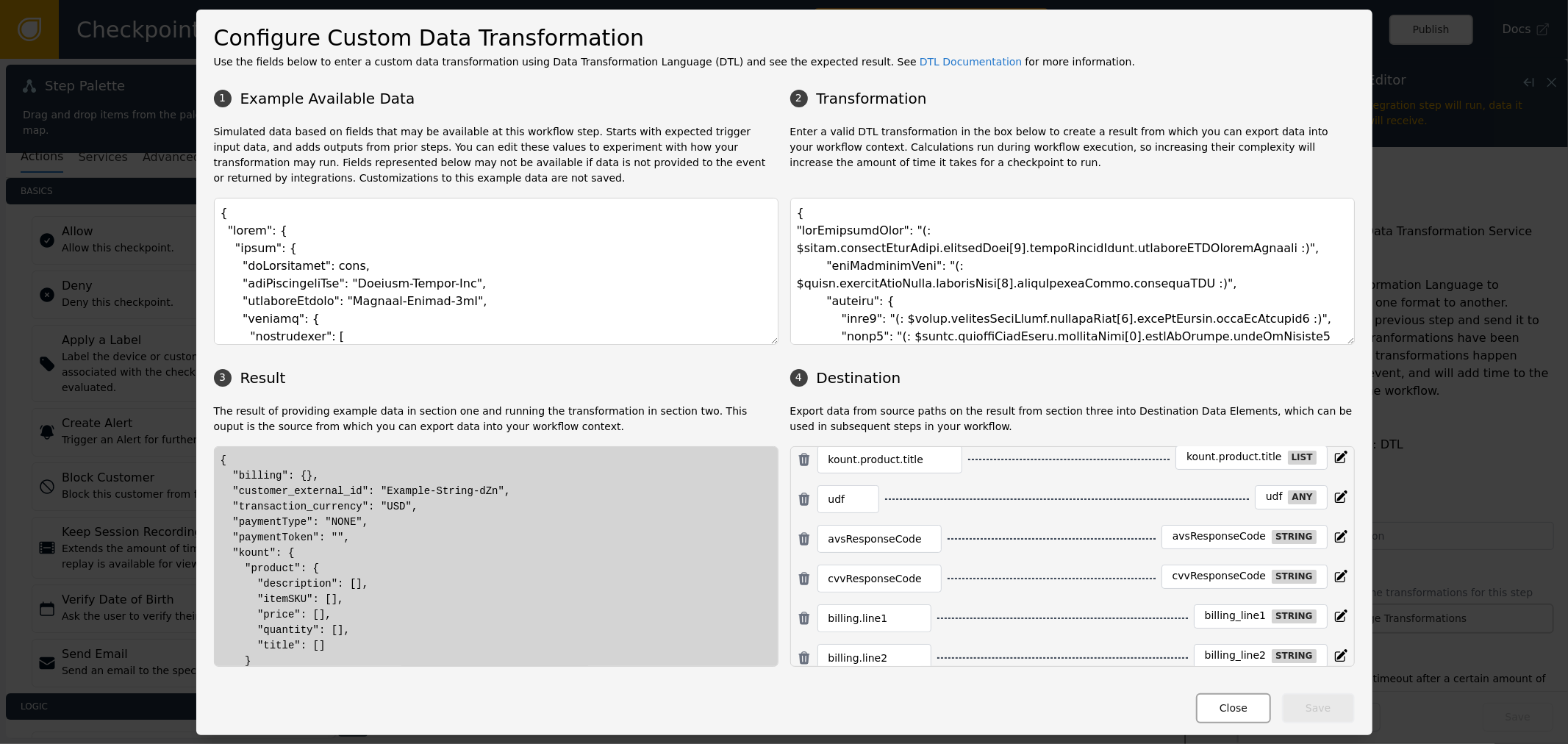
click at [1226, 713] on button "Close" at bounding box center [1233, 708] width 75 height 30
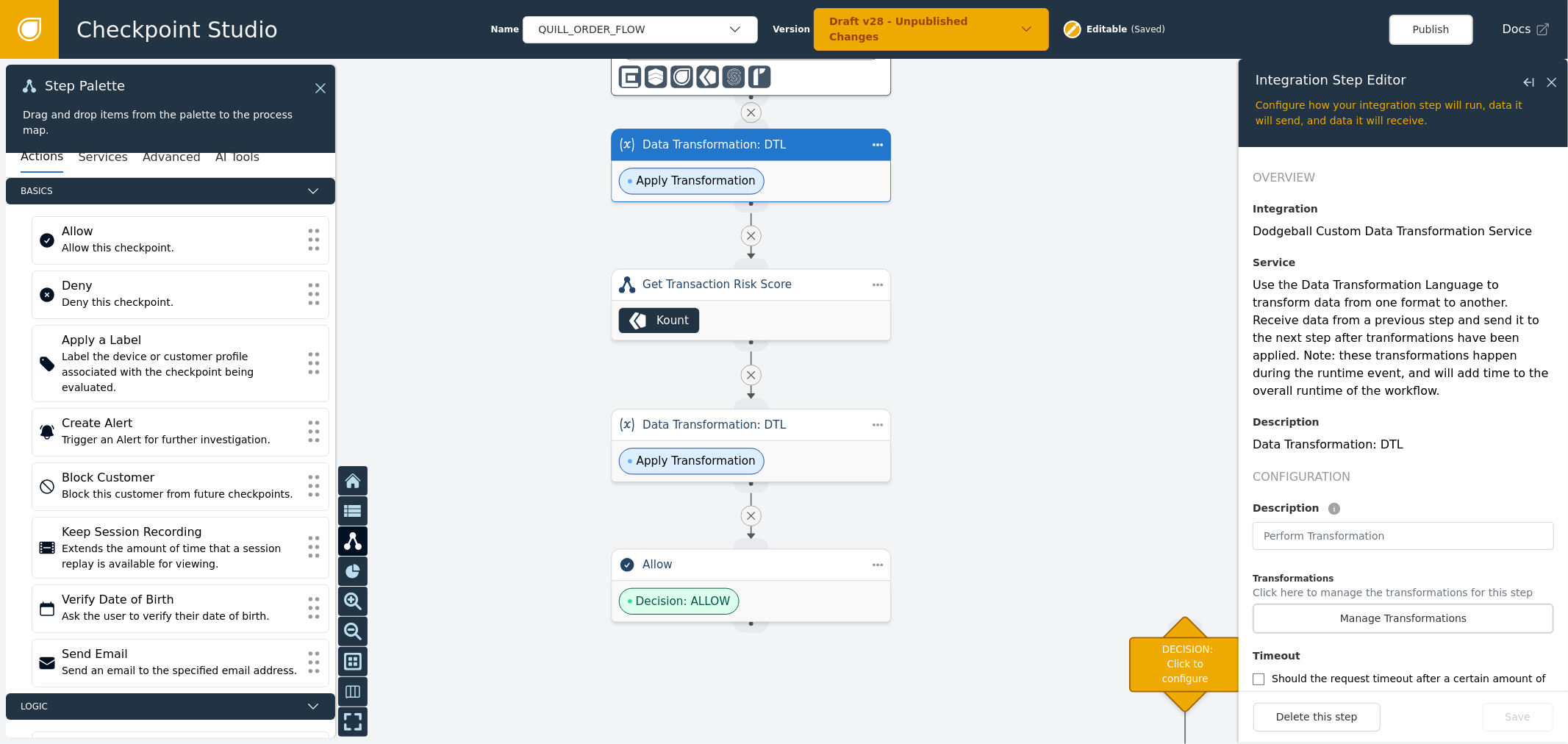
drag, startPoint x: 1046, startPoint y: 502, endPoint x: 954, endPoint y: 259, distance: 259.8
click at [954, 259] on div at bounding box center [784, 401] width 1568 height 686
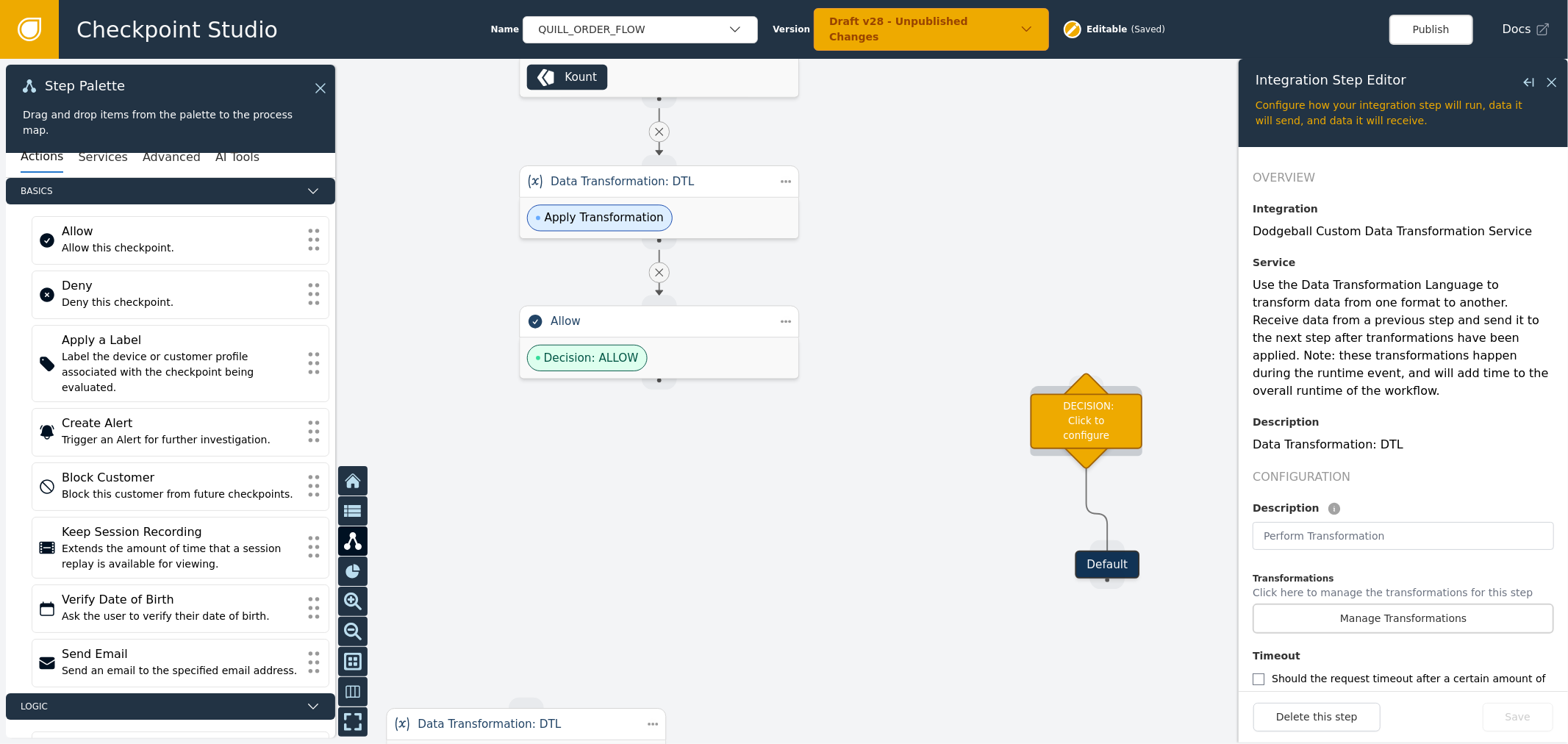
drag, startPoint x: 1125, startPoint y: 428, endPoint x: 1058, endPoint y: 420, distance: 67.5
click at [1114, 428] on div "DECISION: Click to configure" at bounding box center [1086, 420] width 111 height 55
click at [1093, 466] on div at bounding box center [784, 401] width 1568 height 686
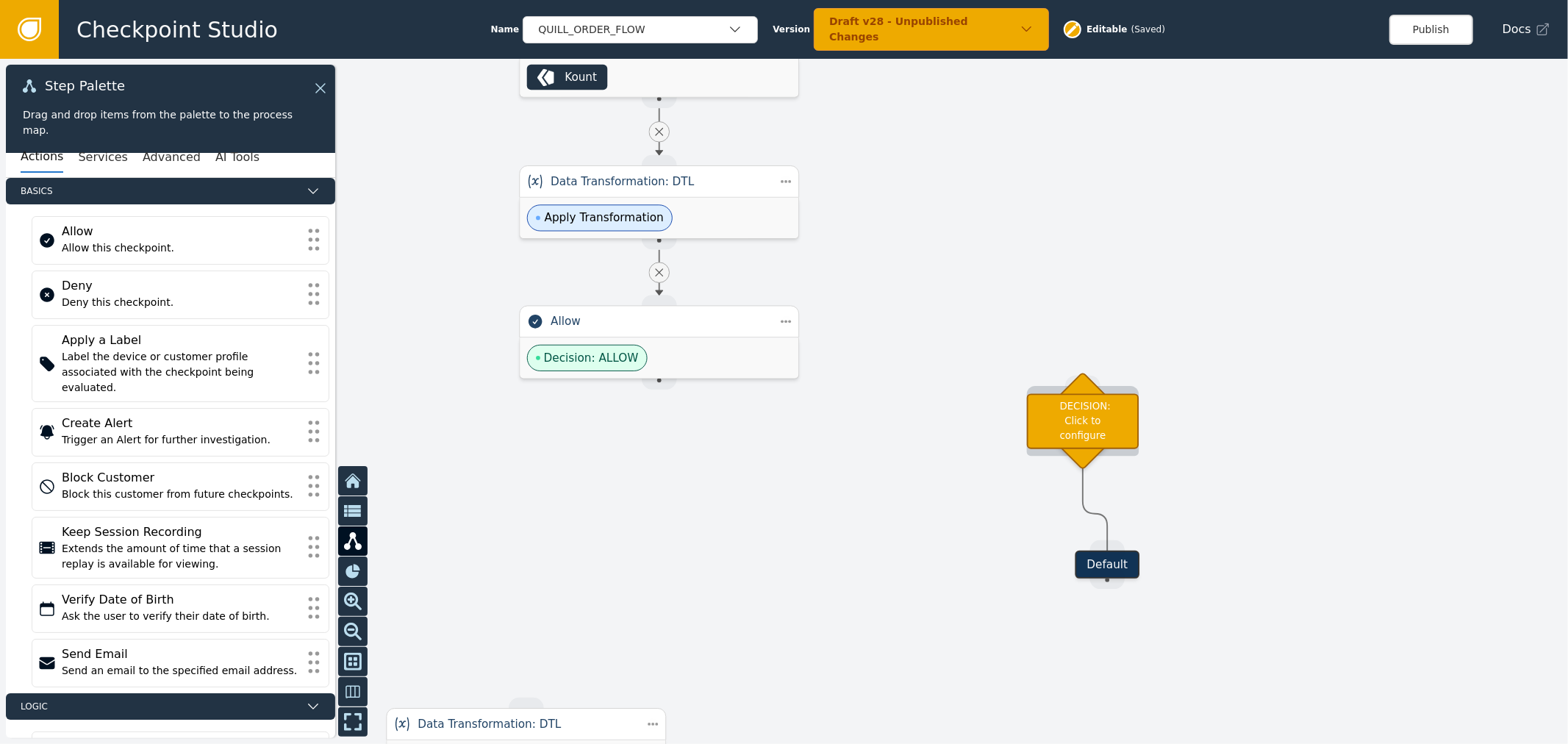
click at [1095, 434] on div "DECISION: Click to configure" at bounding box center [1082, 420] width 111 height 55
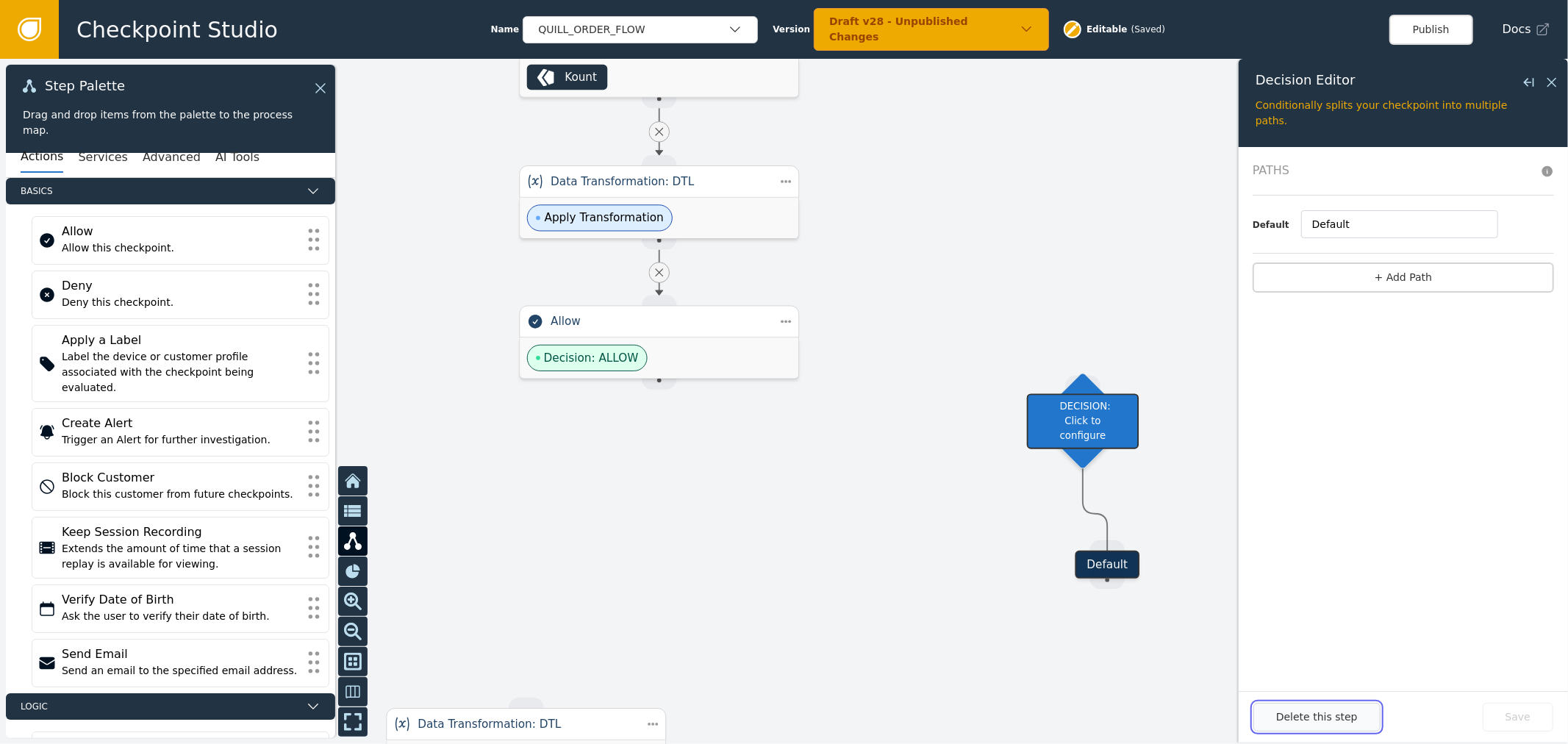
click at [1324, 725] on button "Delete this step" at bounding box center [1316, 717] width 127 height 29
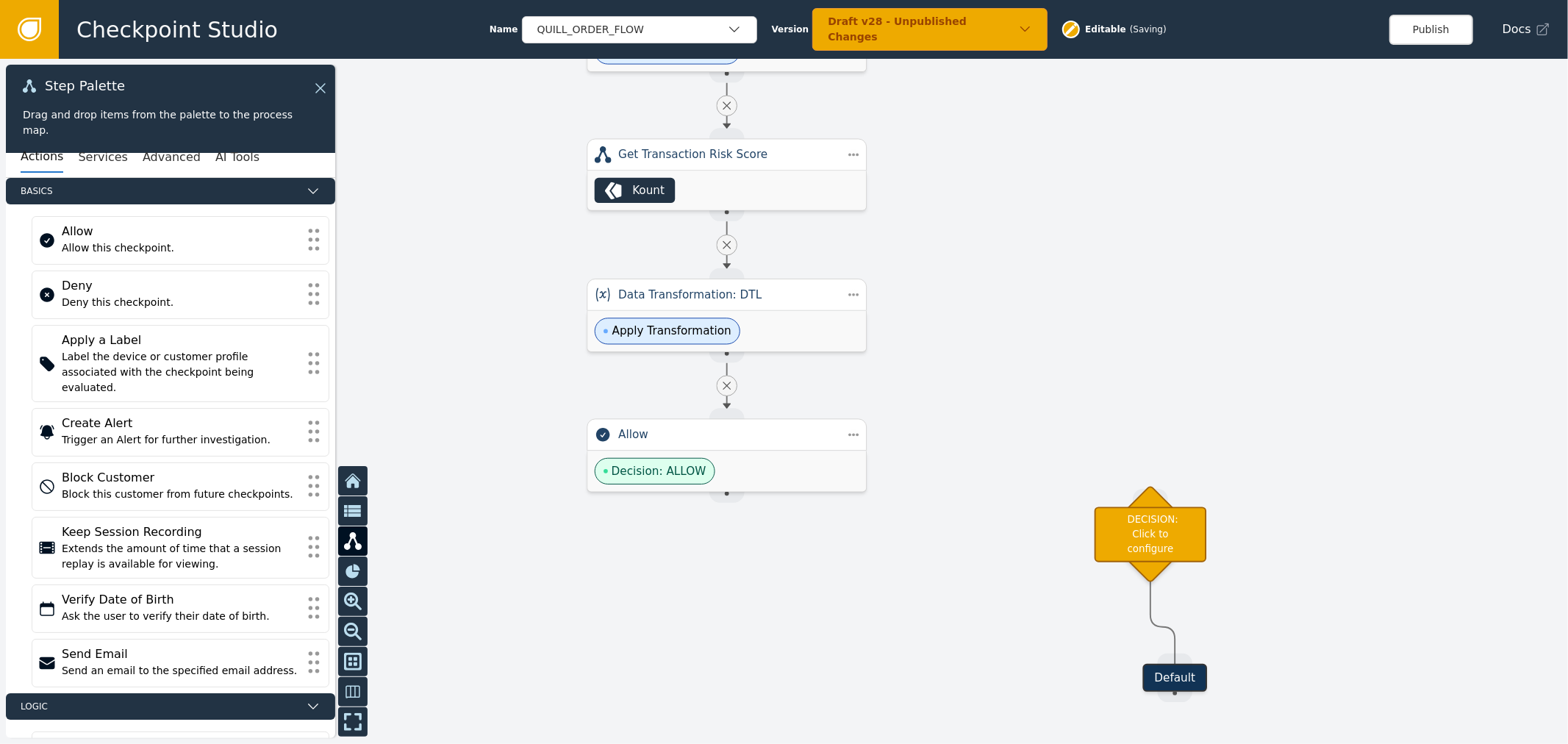
drag, startPoint x: 823, startPoint y: 275, endPoint x: 912, endPoint y: 409, distance: 160.9
click at [912, 409] on div at bounding box center [784, 401] width 1568 height 686
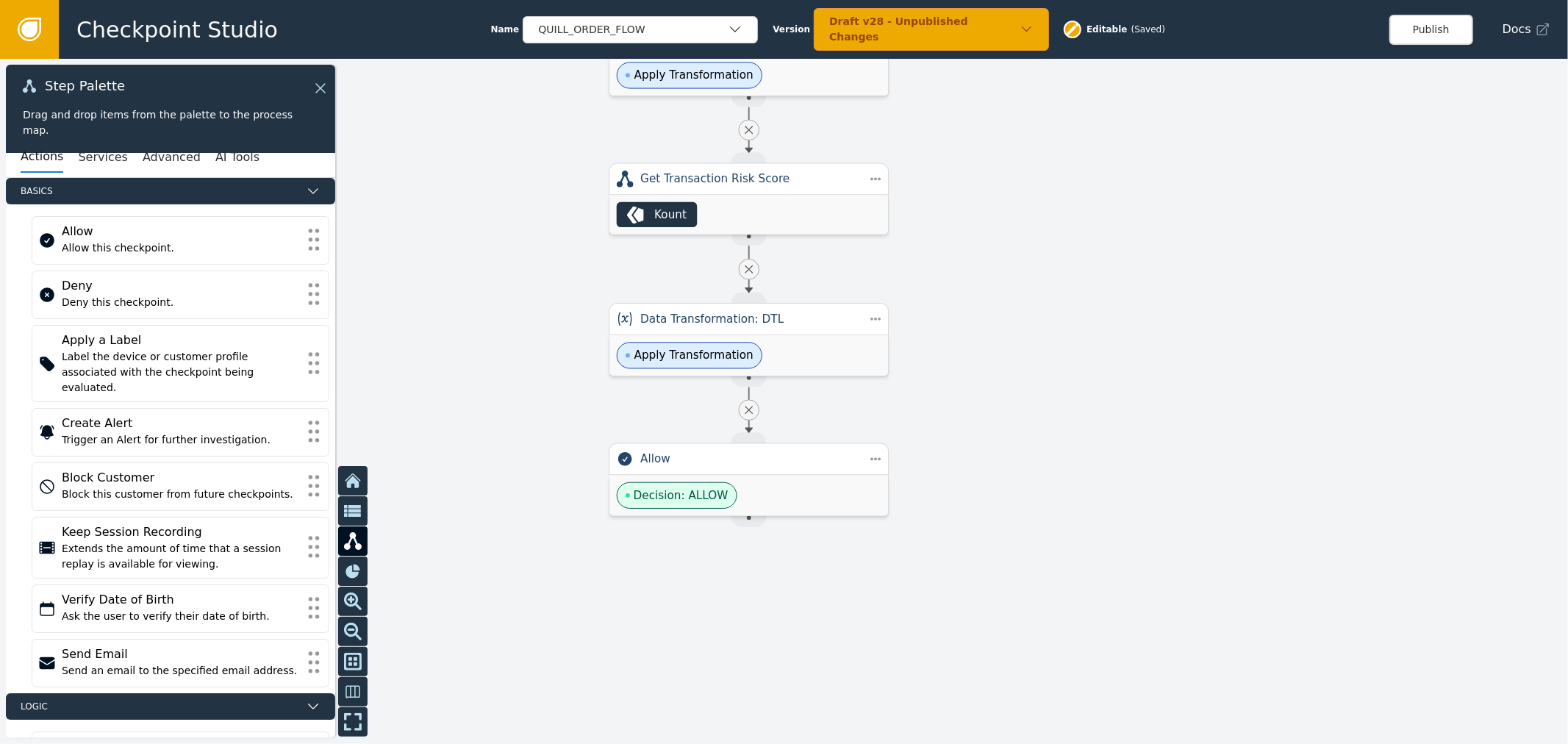
drag, startPoint x: 1002, startPoint y: 380, endPoint x: 993, endPoint y: 487, distance: 107.4
click at [993, 487] on div at bounding box center [784, 401] width 1568 height 686
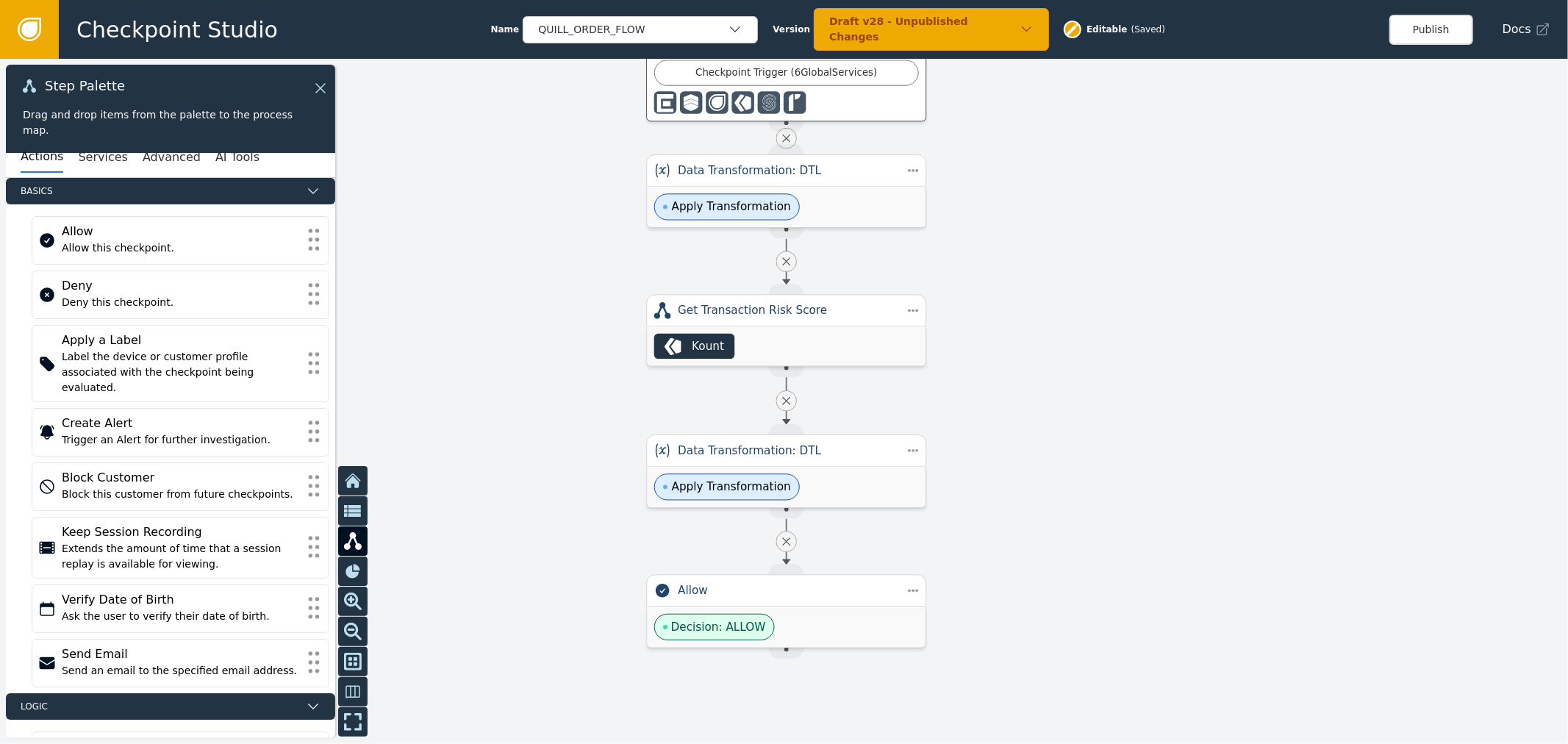
drag, startPoint x: 840, startPoint y: 491, endPoint x: 887, endPoint y: 517, distance: 53.7
click at [887, 517] on div at bounding box center [784, 401] width 1568 height 686
click at [853, 488] on div "Apply Transformation" at bounding box center [785, 487] width 278 height 41
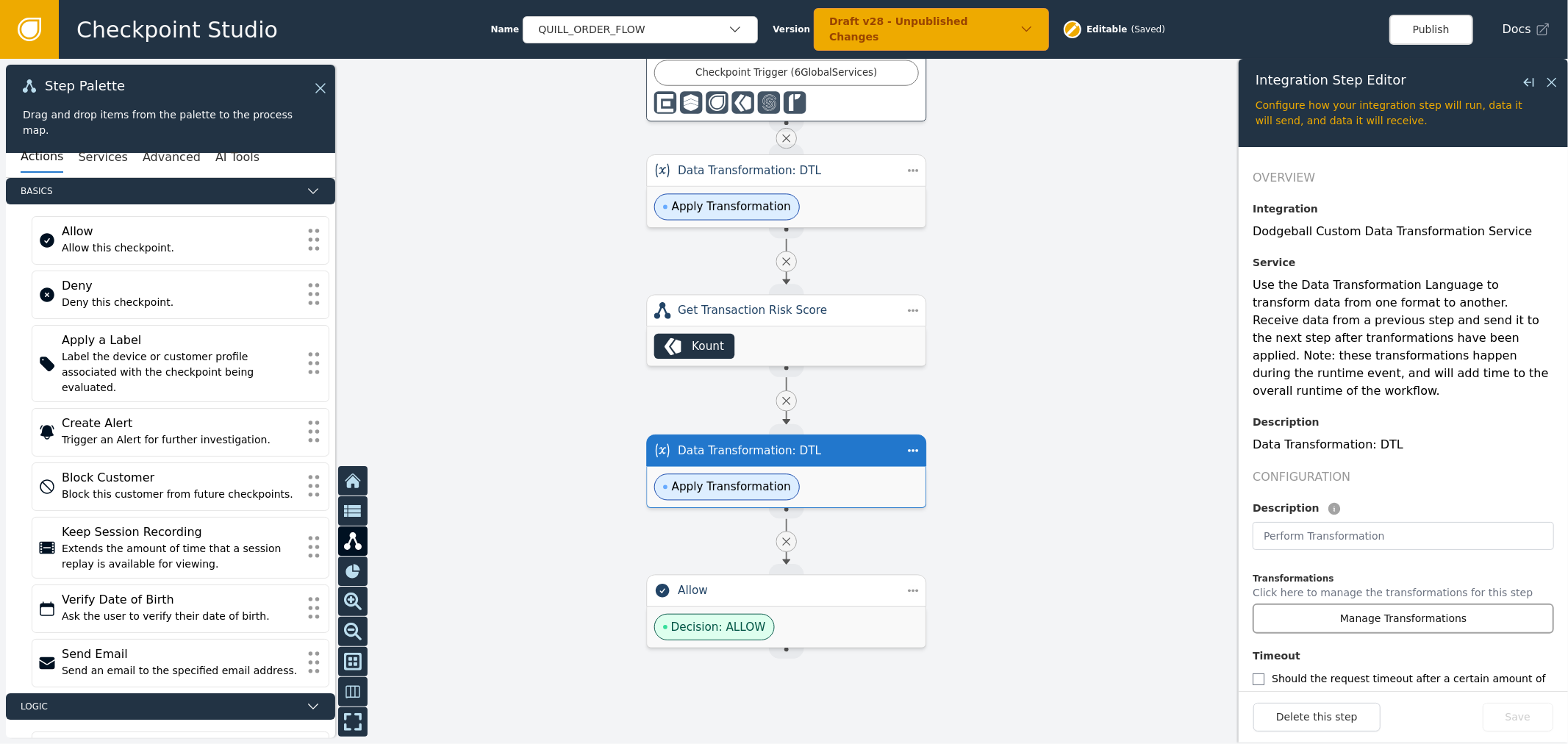
click at [1446, 605] on button "Manage Transformations" at bounding box center [1403, 619] width 301 height 30
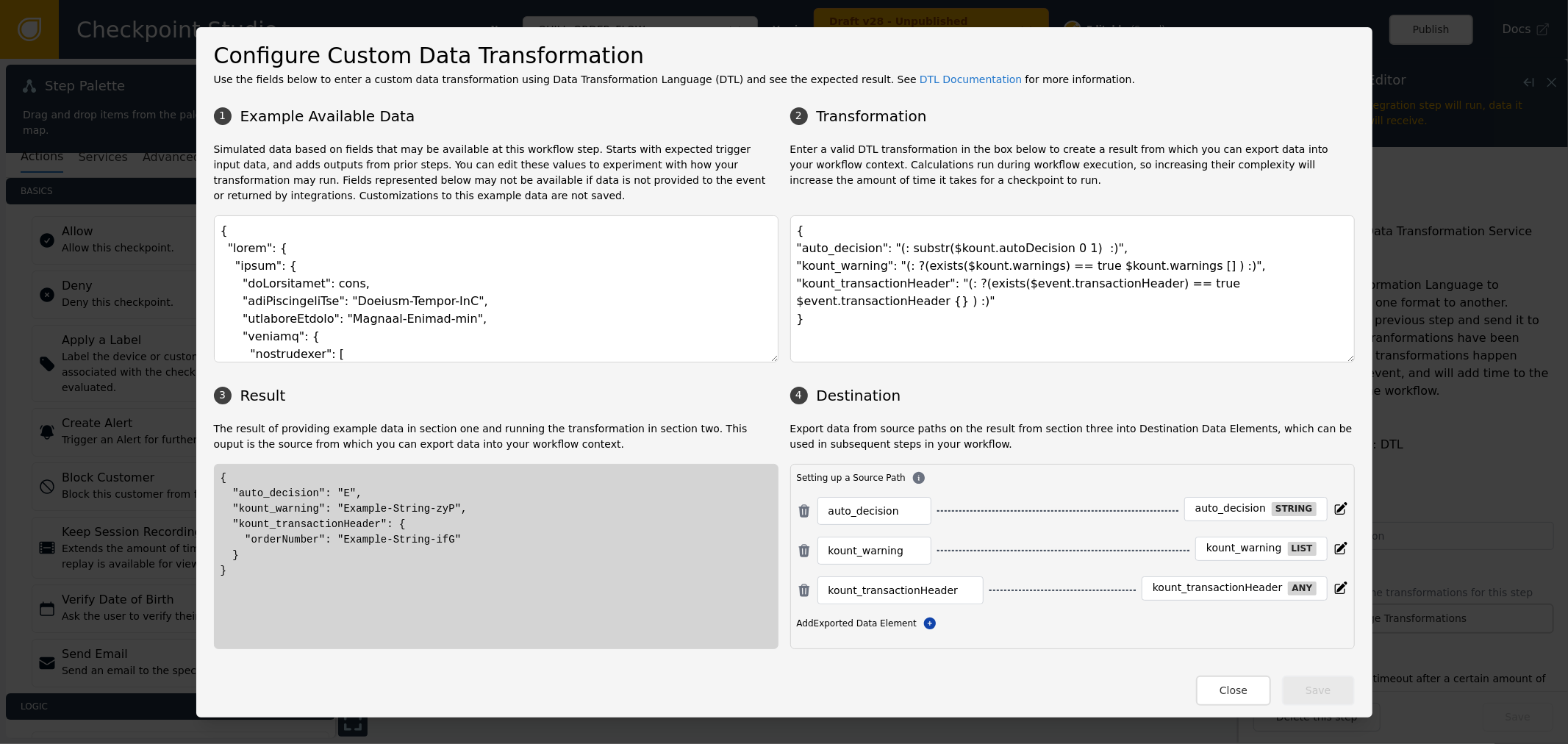
scroll to position [82, 0]
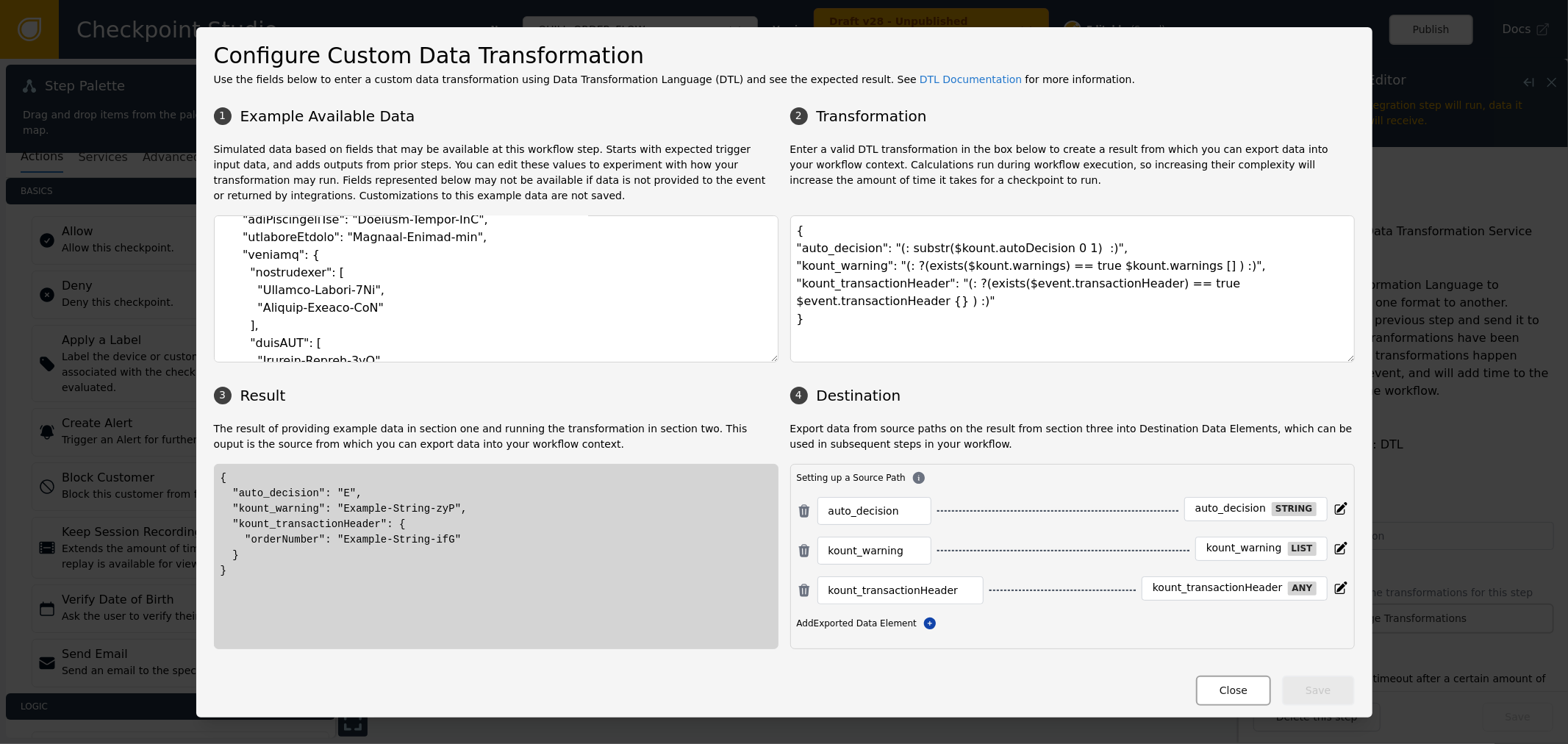
click at [1259, 697] on button "Close" at bounding box center [1233, 690] width 75 height 30
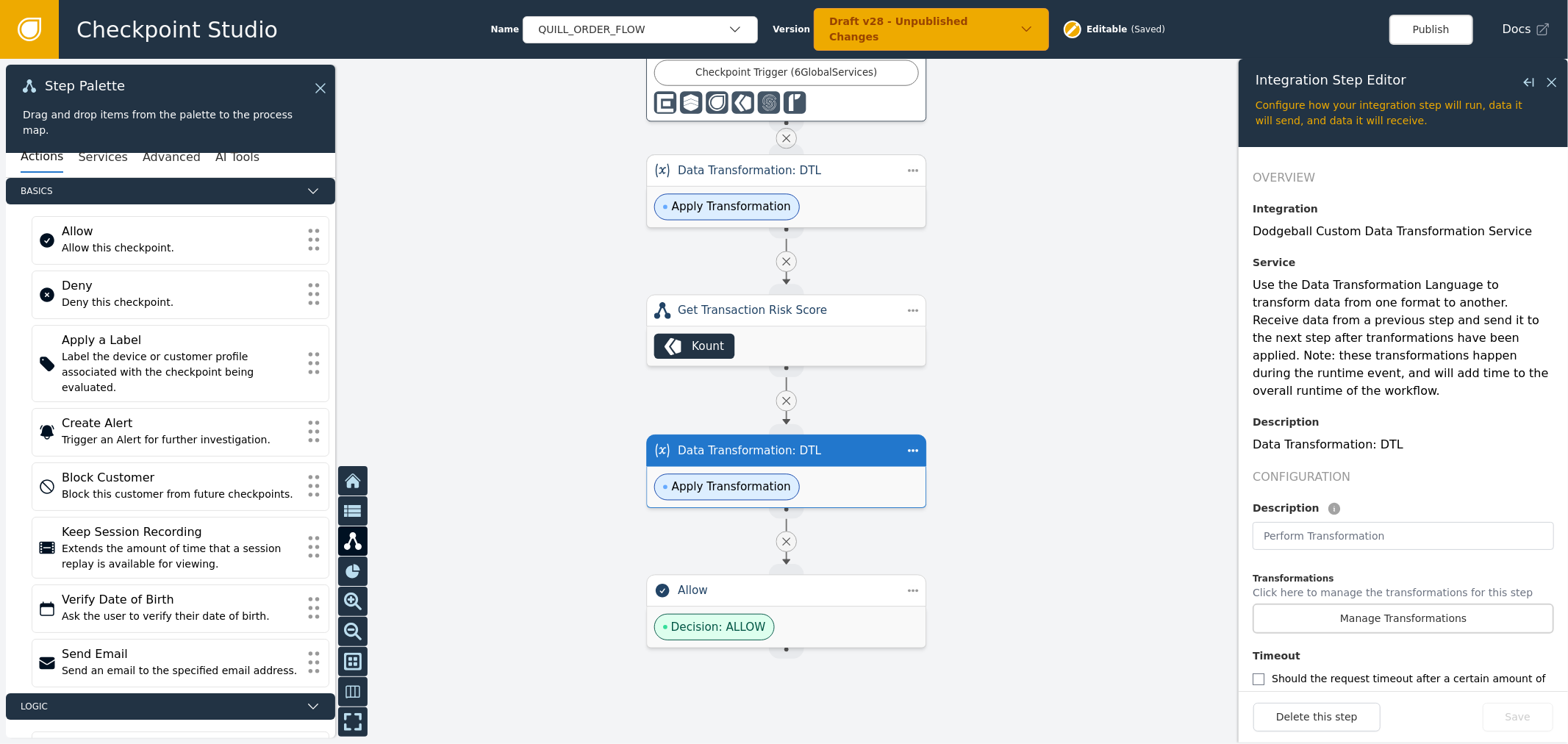
click at [707, 195] on span "Apply Transformation" at bounding box center [726, 206] width 146 height 27
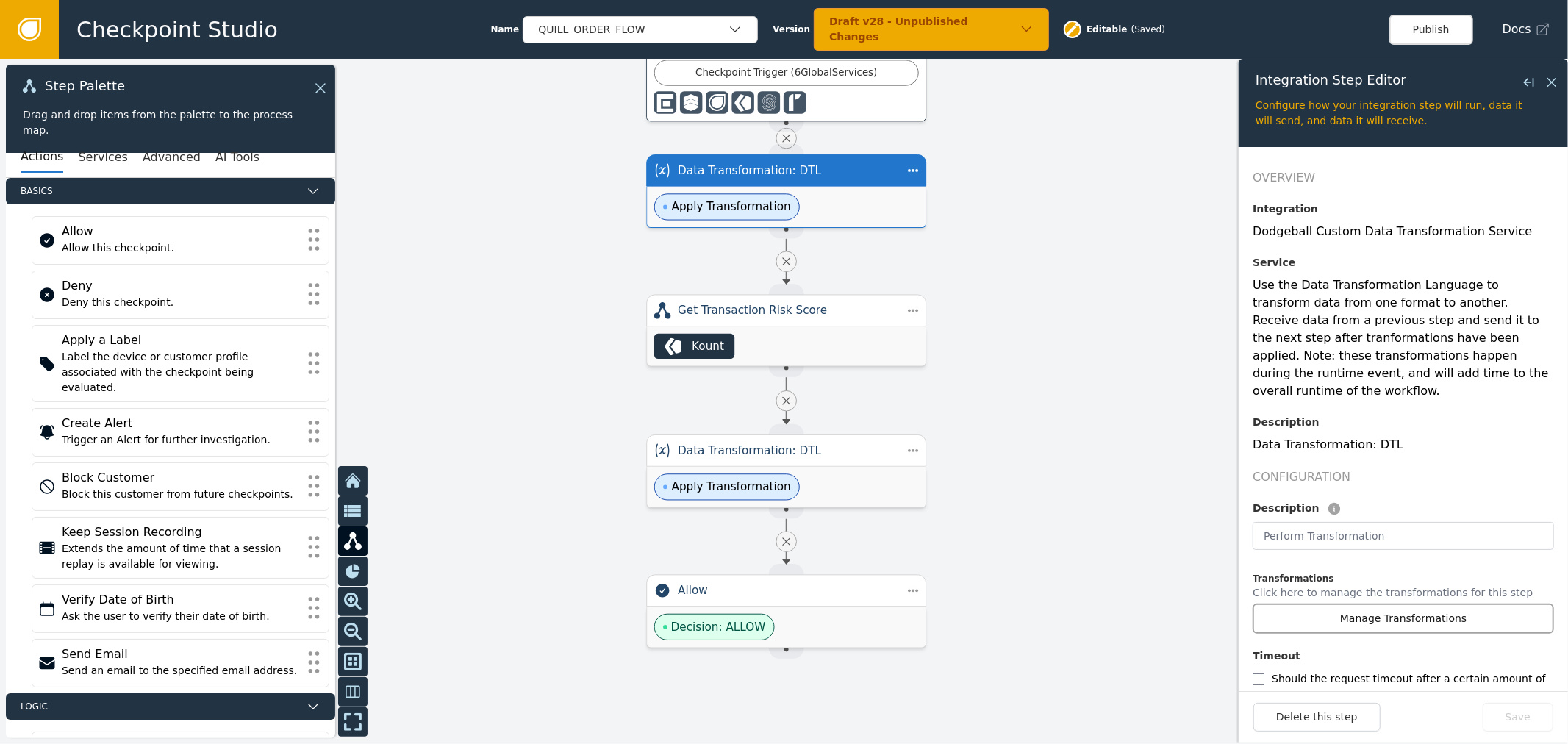
click at [1411, 604] on button "Manage Transformations" at bounding box center [1403, 619] width 301 height 30
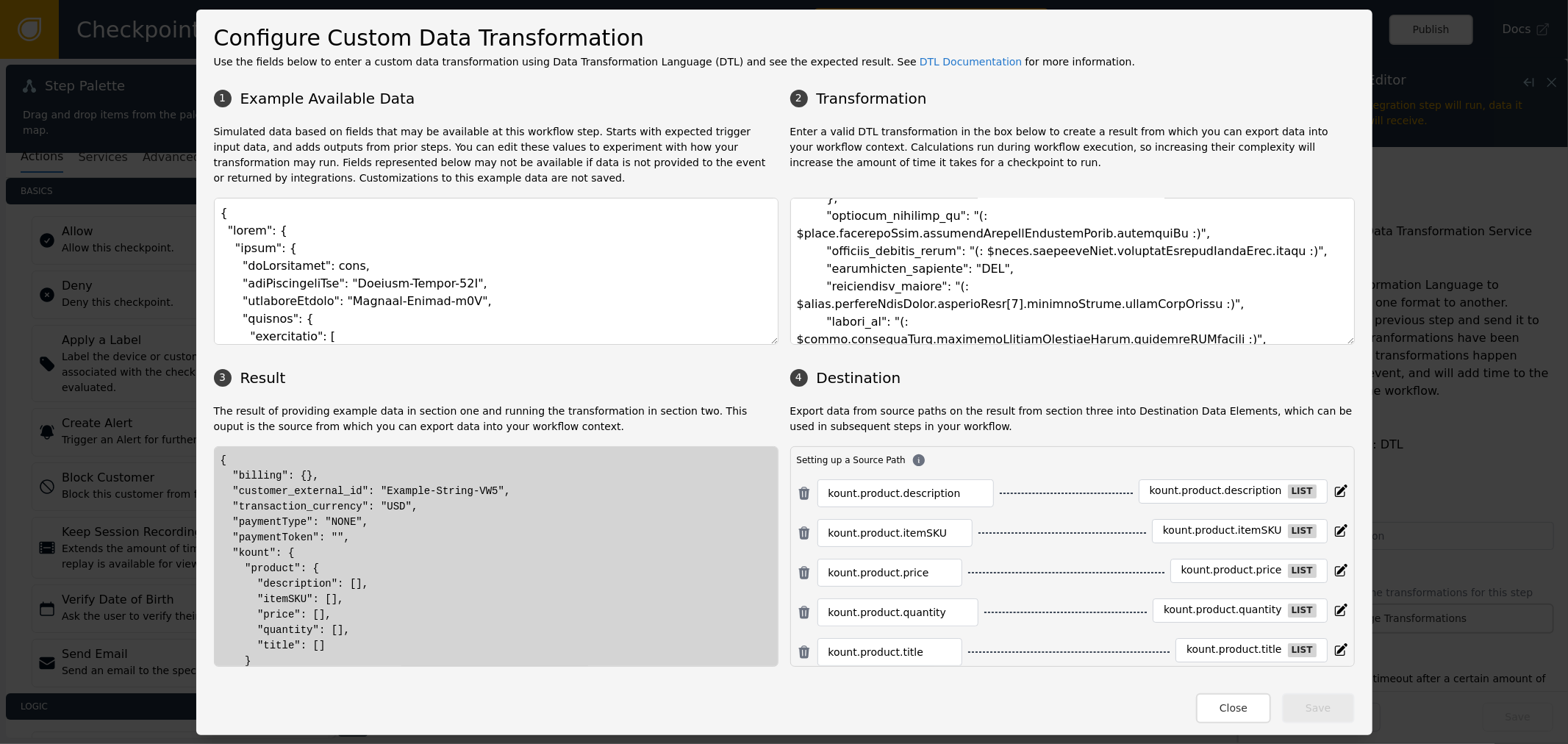
scroll to position [245, 0]
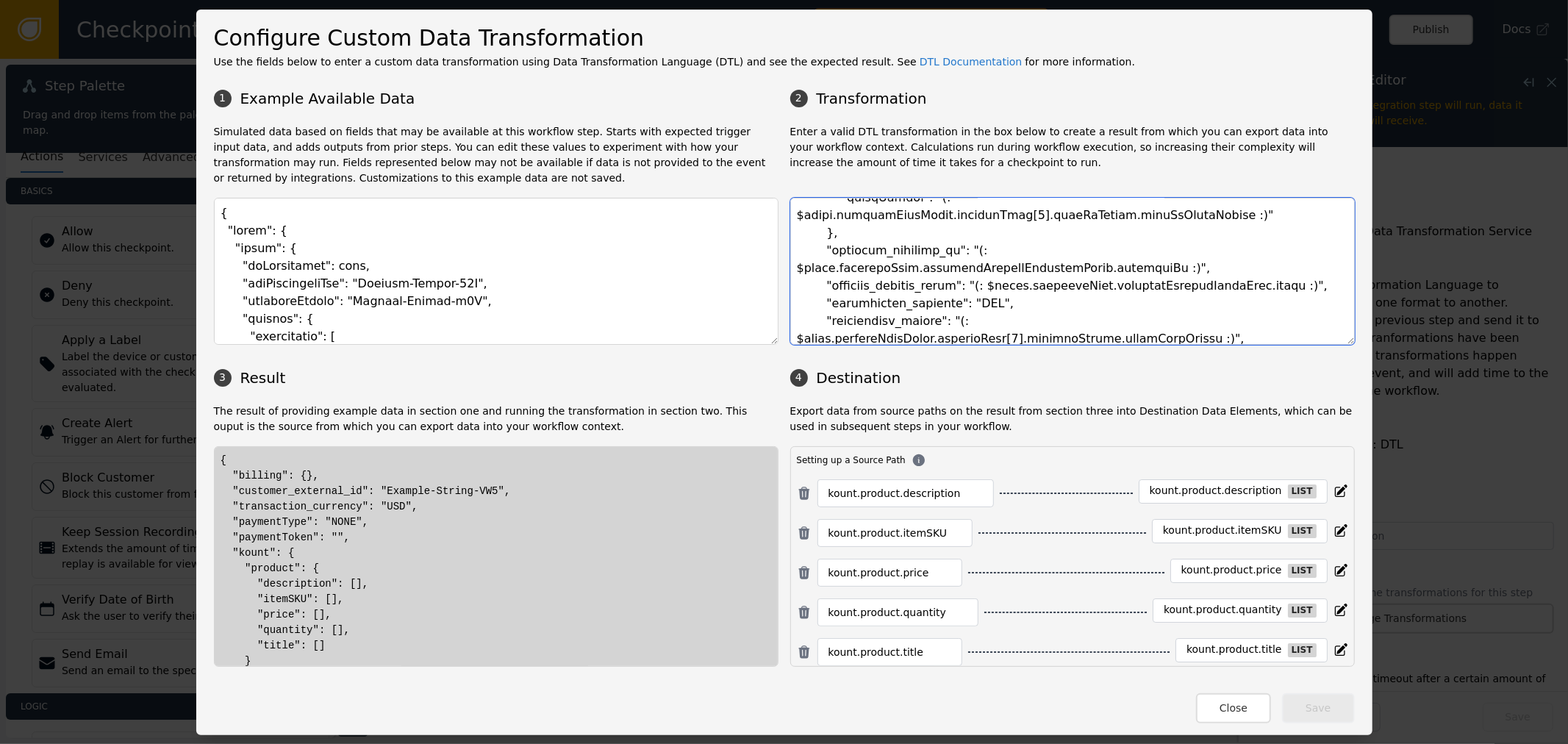
drag, startPoint x: 959, startPoint y: 252, endPoint x: 1138, endPoint y: 250, distance: 179.0
click at [1138, 250] on textarea at bounding box center [1072, 271] width 565 height 148
click at [997, 257] on textarea at bounding box center [1072, 271] width 565 height 148
drag, startPoint x: 976, startPoint y: 251, endPoint x: 1121, endPoint y: 250, distance: 145.0
click at [1070, 249] on textarea at bounding box center [1072, 271] width 565 height 148
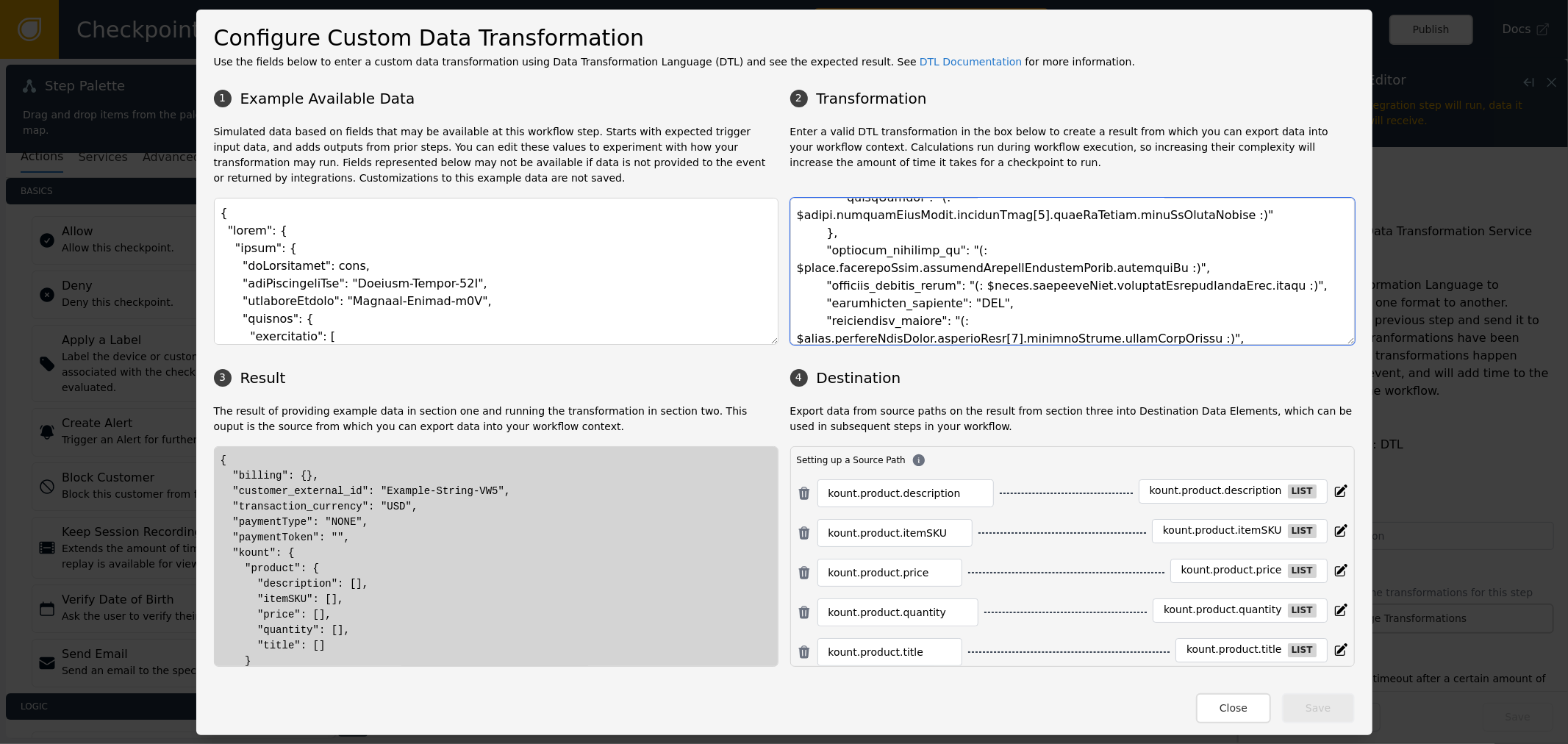
click at [1001, 245] on textarea at bounding box center [1072, 271] width 565 height 148
click at [1032, 245] on textarea at bounding box center [1072, 271] width 565 height 148
click at [1096, 250] on textarea at bounding box center [1072, 271] width 565 height 148
drag, startPoint x: 797, startPoint y: 248, endPoint x: 1083, endPoint y: 255, distance: 286.1
click at [1083, 255] on textarea at bounding box center [1072, 271] width 565 height 148
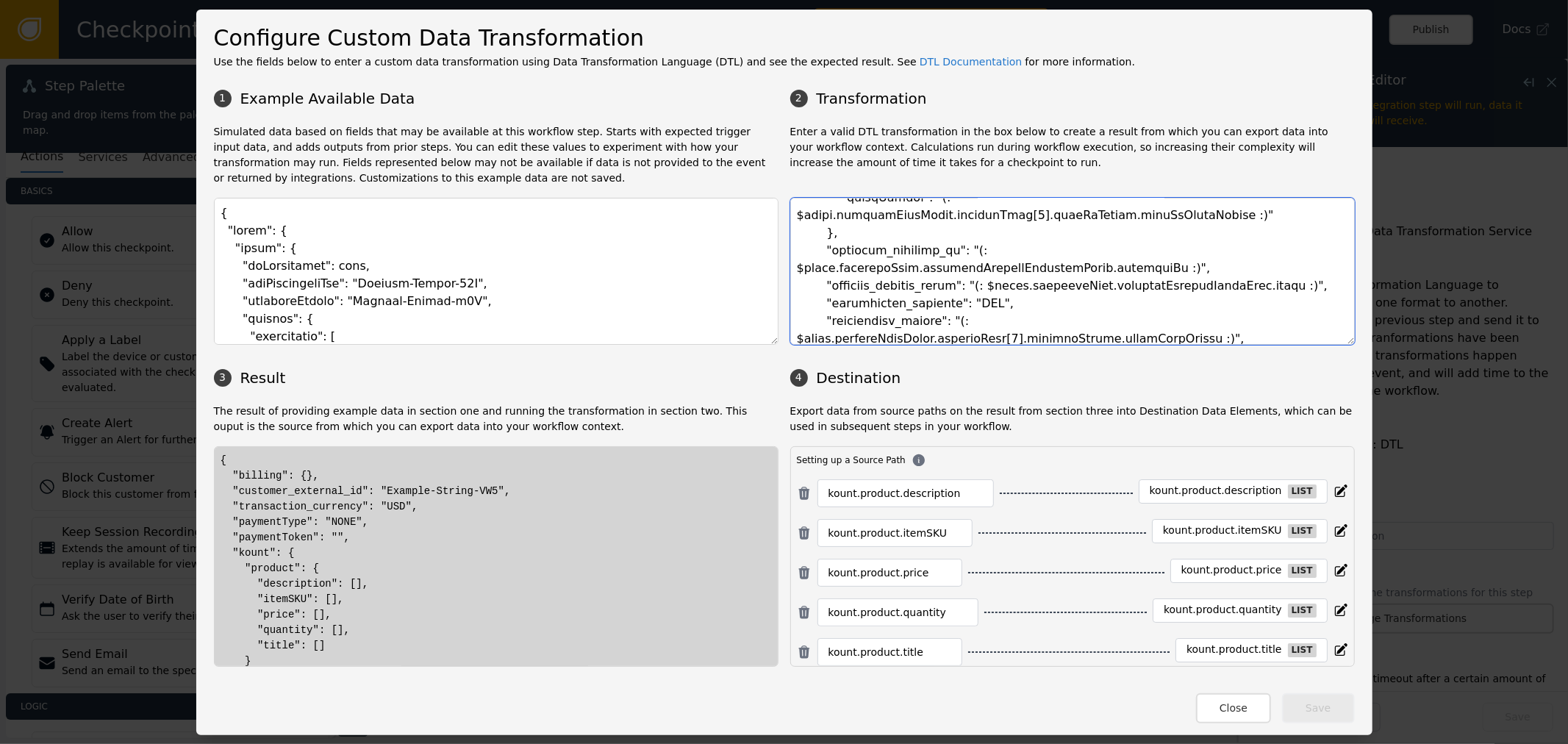
click at [1045, 302] on textarea at bounding box center [1072, 271] width 565 height 148
click at [916, 290] on textarea at bounding box center [1072, 271] width 565 height 148
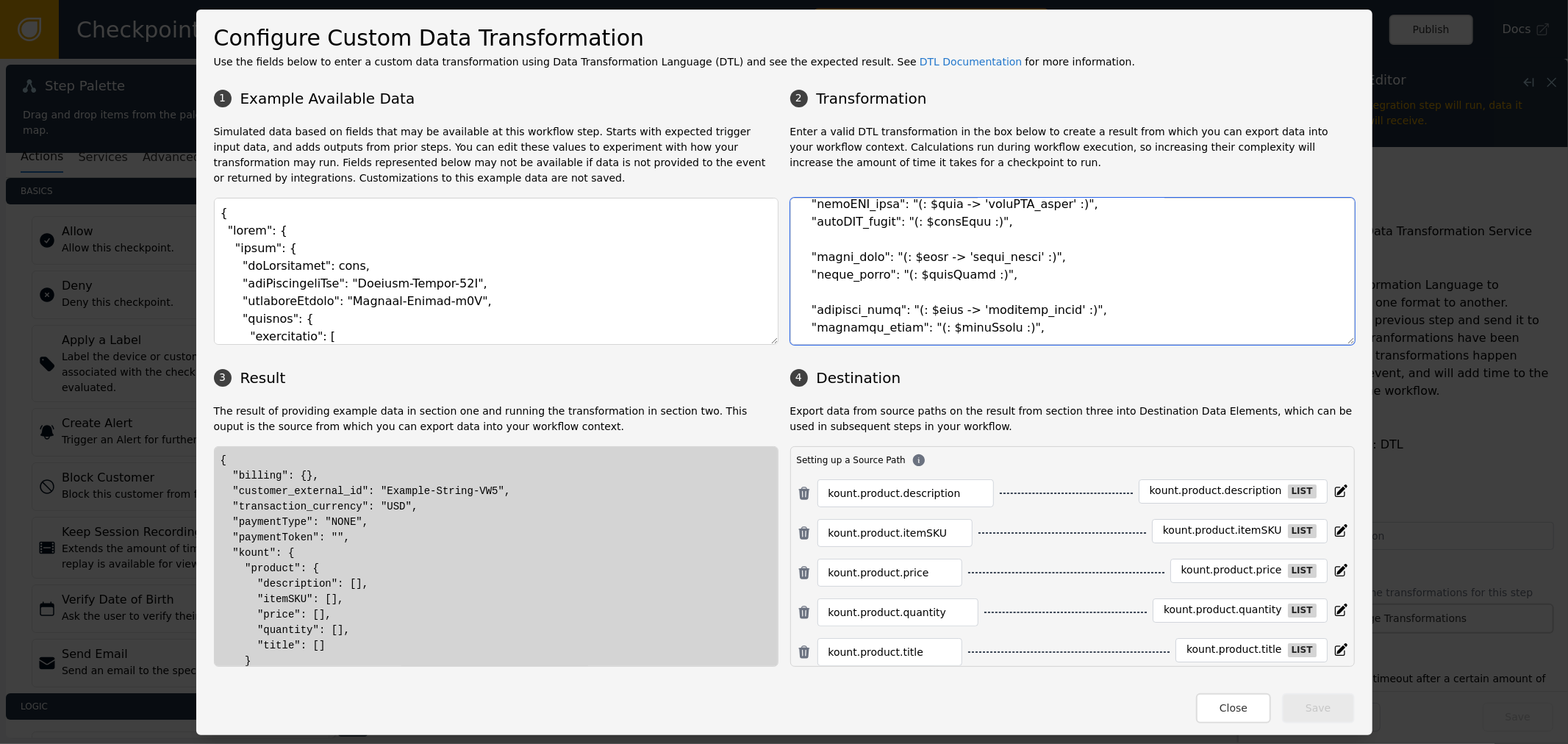
scroll to position [871, 0]
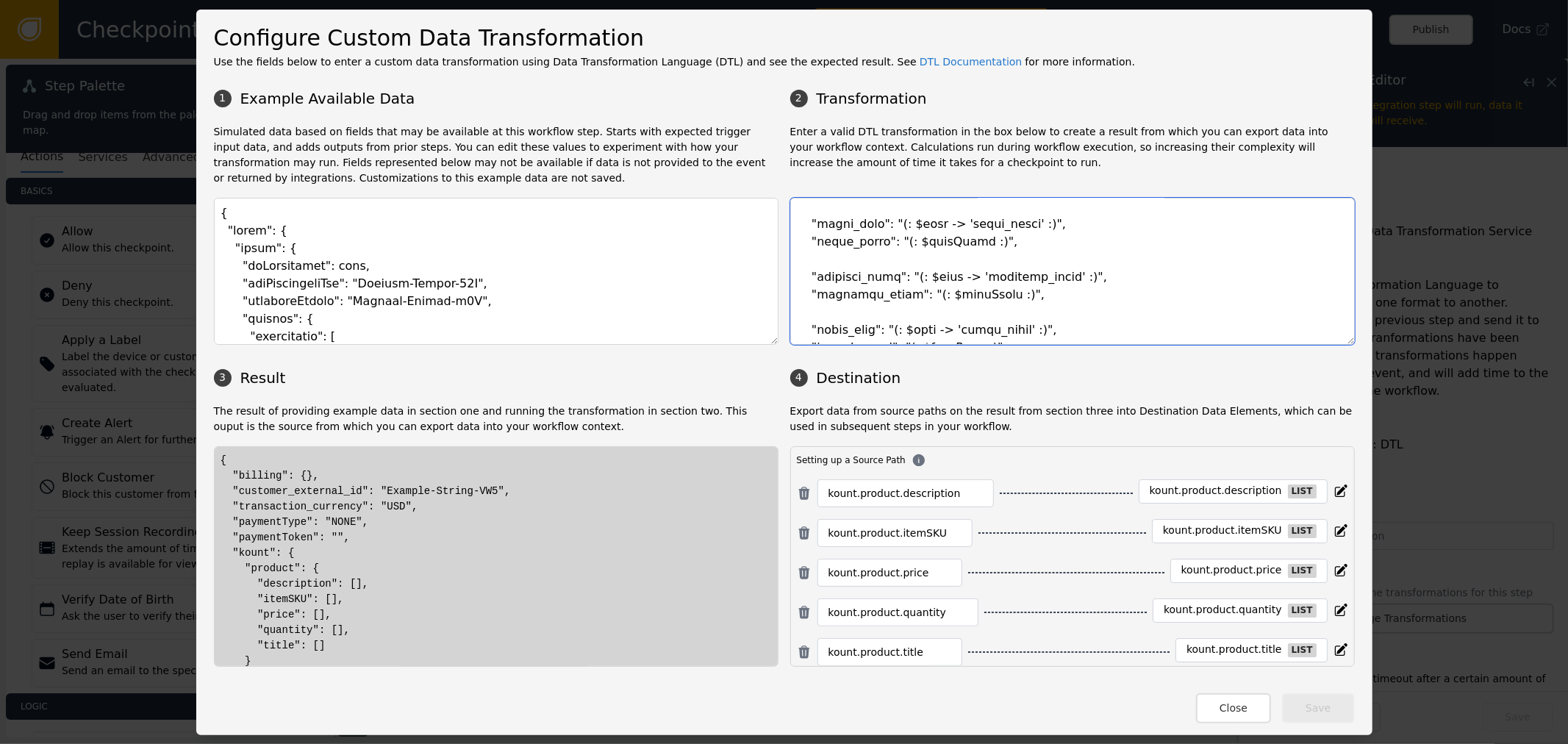
drag, startPoint x: 816, startPoint y: 224, endPoint x: 856, endPoint y: 295, distance: 81.5
click at [856, 295] on textarea at bounding box center [1072, 271] width 565 height 148
click at [858, 296] on textarea at bounding box center [1072, 271] width 565 height 148
click at [1118, 319] on textarea at bounding box center [1072, 271] width 565 height 148
click at [973, 258] on textarea at bounding box center [1072, 271] width 565 height 148
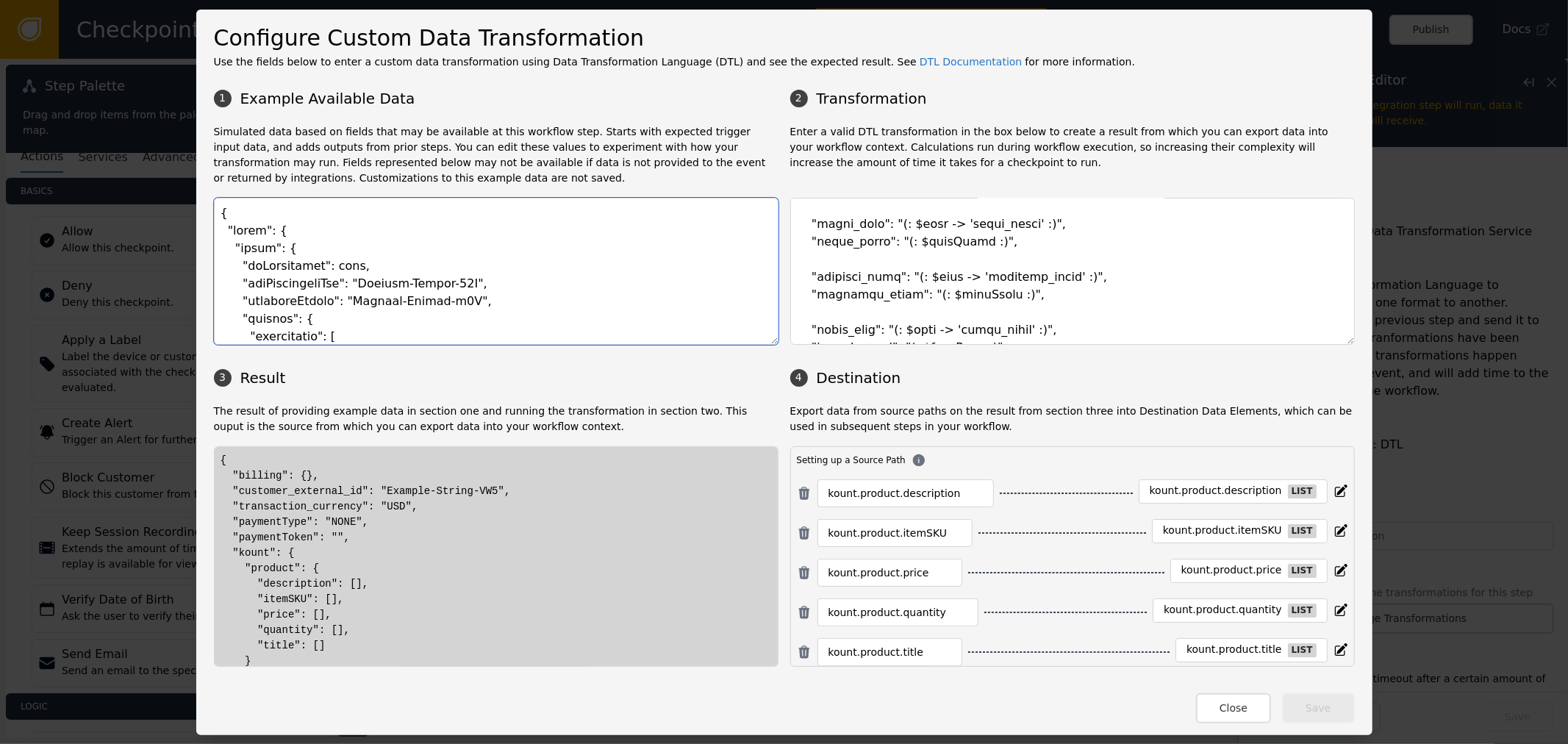
paste textarea ""transactionHeader": { "requestType": "Fraud", "businessUnit": "QUL", "division…"
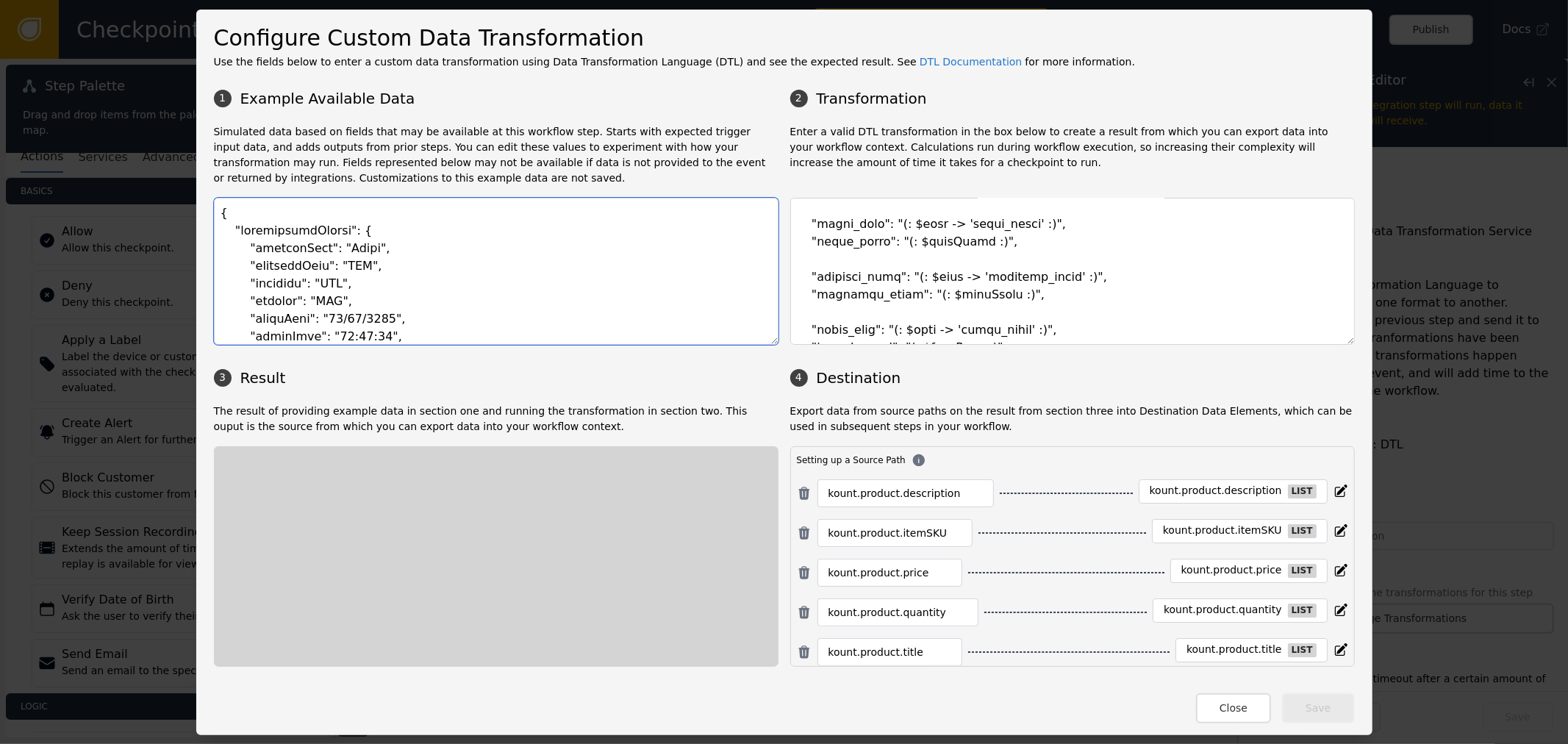
scroll to position [12120, 0]
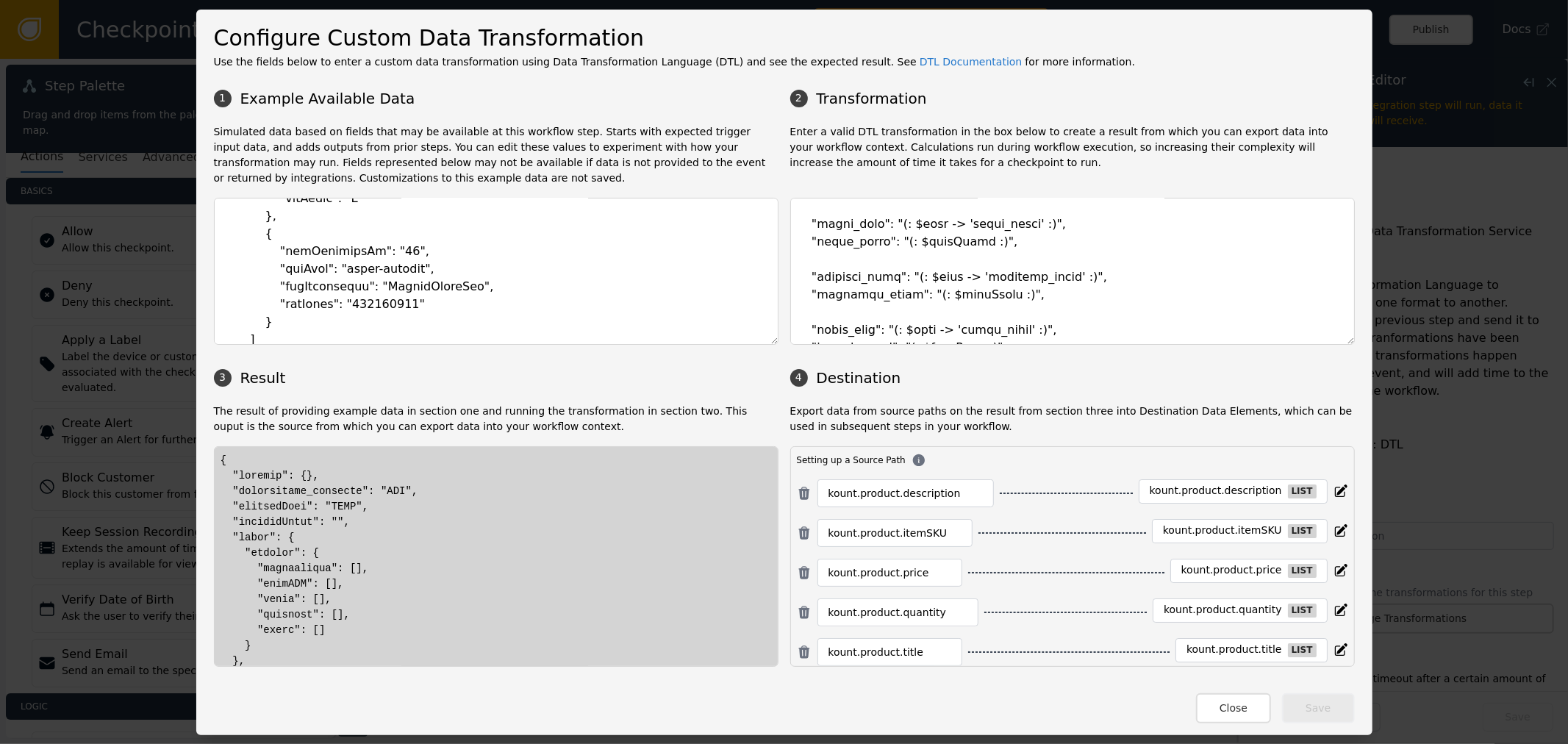
type textarea "{ "transactionHeader": { "requestType": "Fraud", "businessUnit": "QUL", "divisi…"
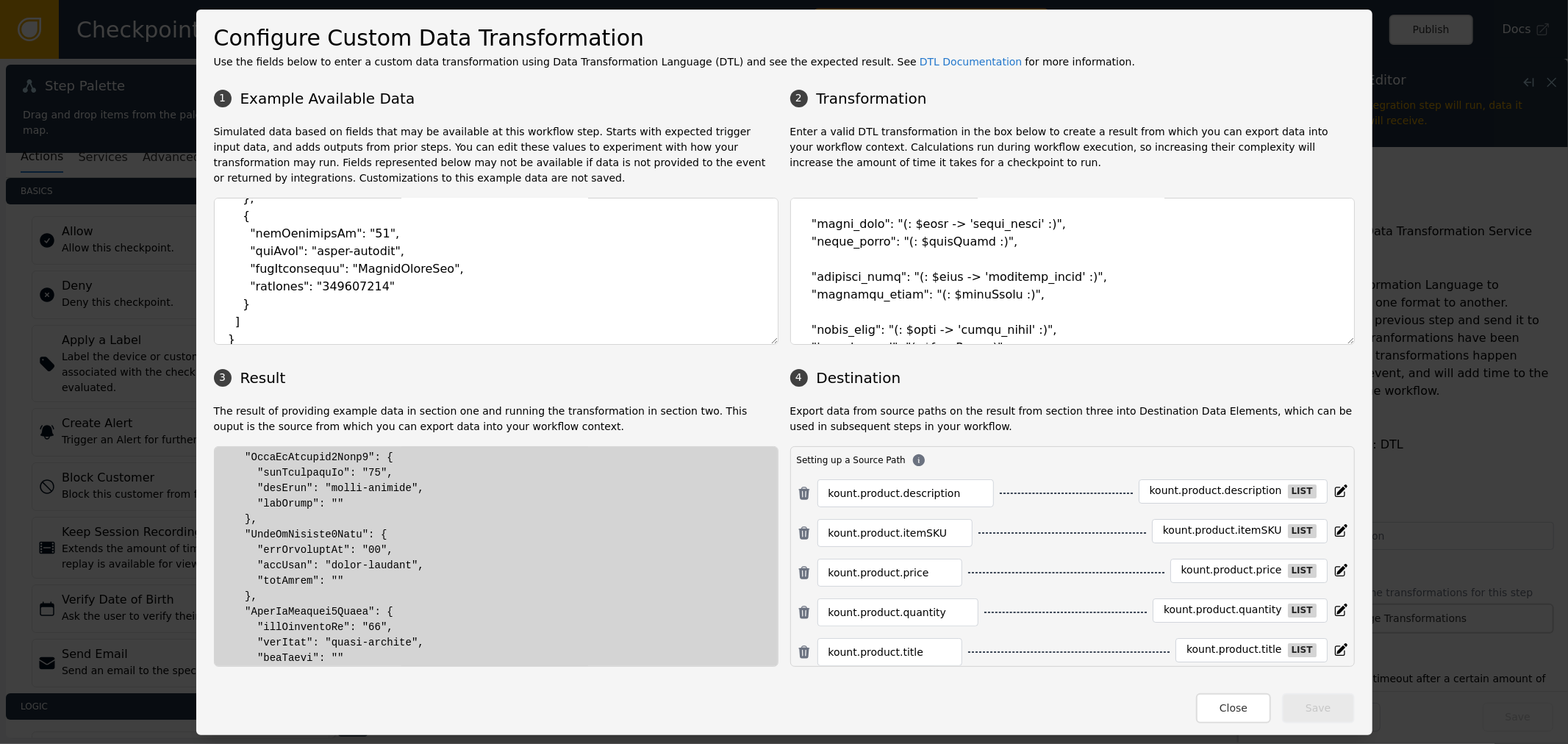
scroll to position [3512, 0]
drag, startPoint x: 252, startPoint y: 526, endPoint x: 350, endPoint y: 532, distance: 98.2
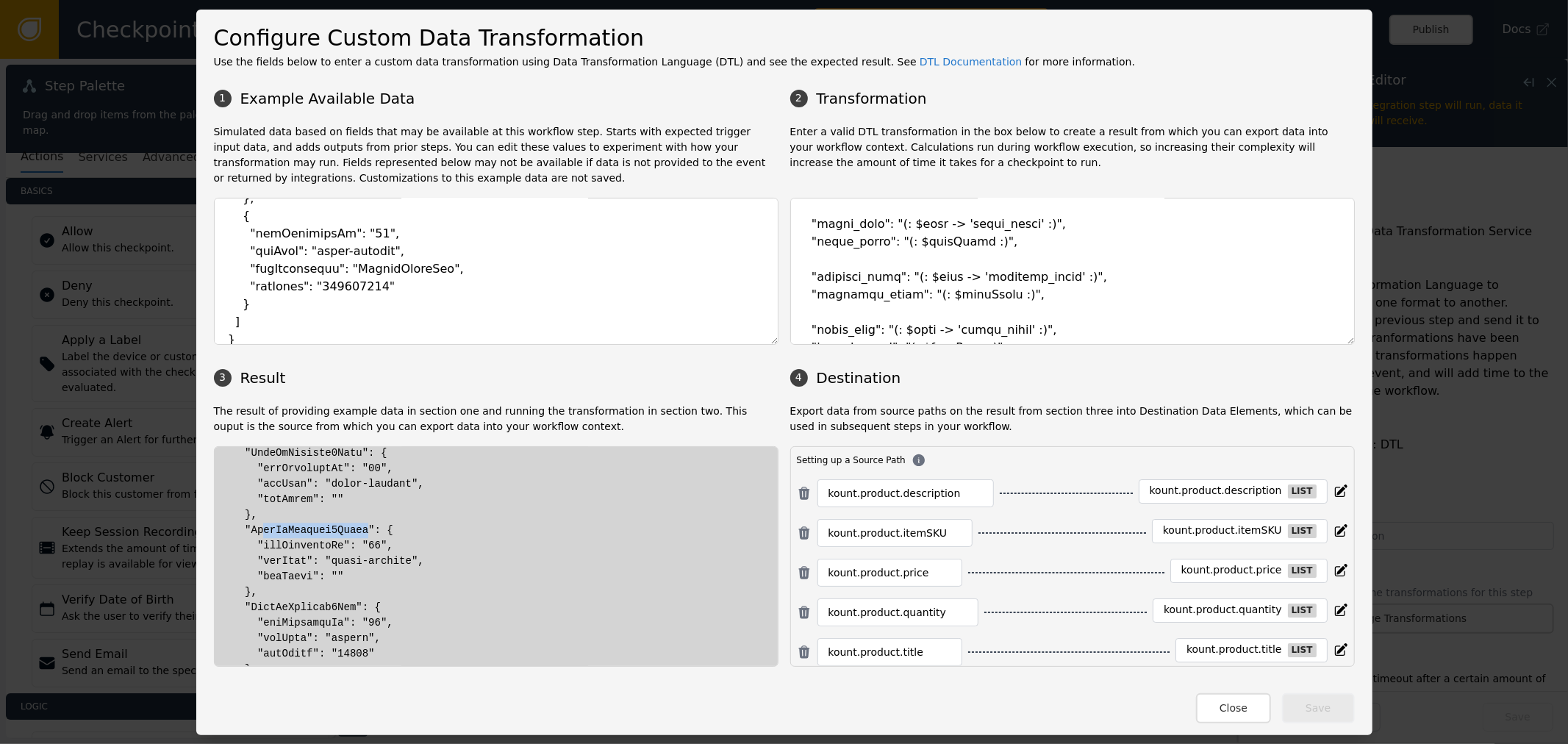
drag, startPoint x: 272, startPoint y: 525, endPoint x: 357, endPoint y: 526, distance: 85.0
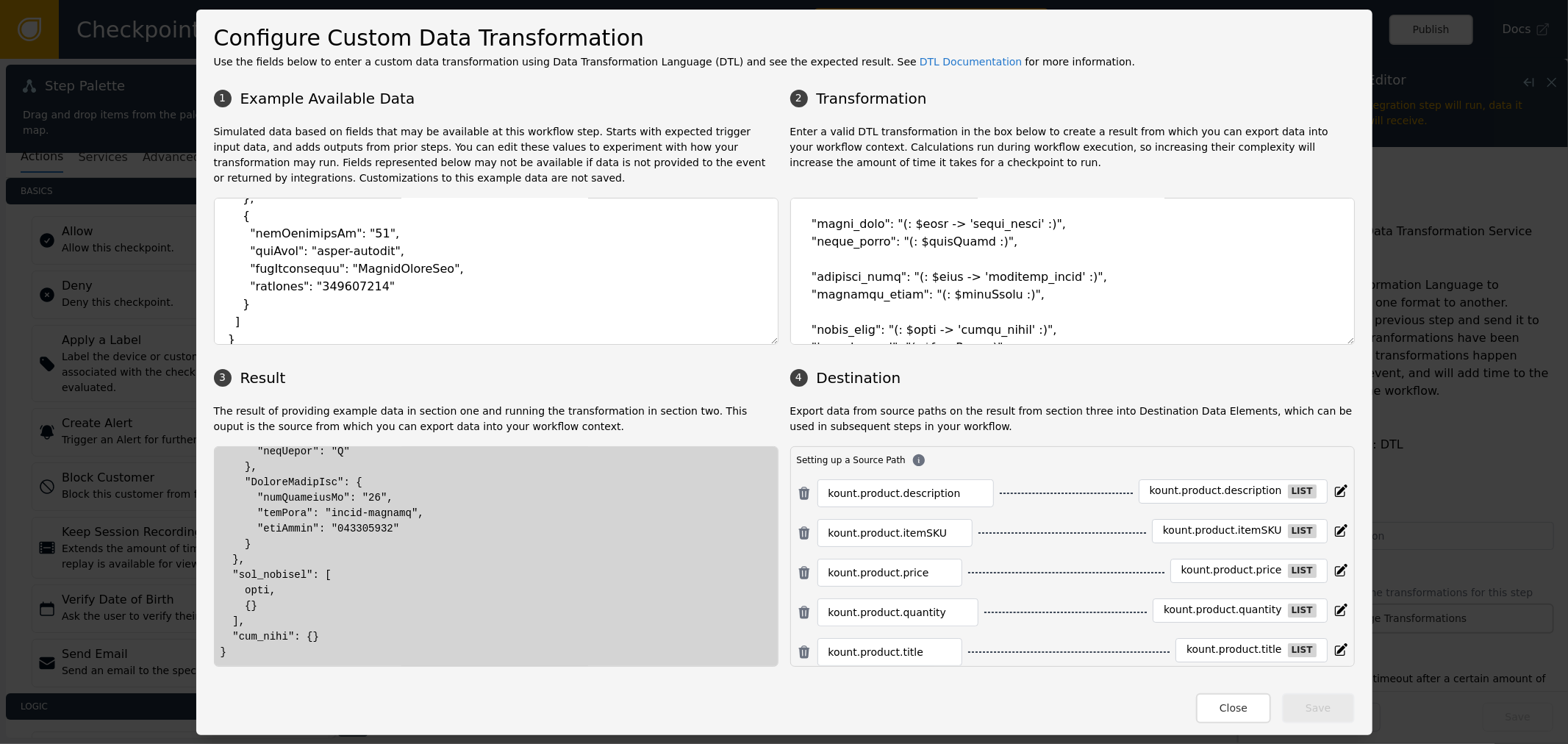
scroll to position [7810, 0]
drag, startPoint x: 312, startPoint y: 576, endPoint x: 317, endPoint y: 535, distance: 41.3
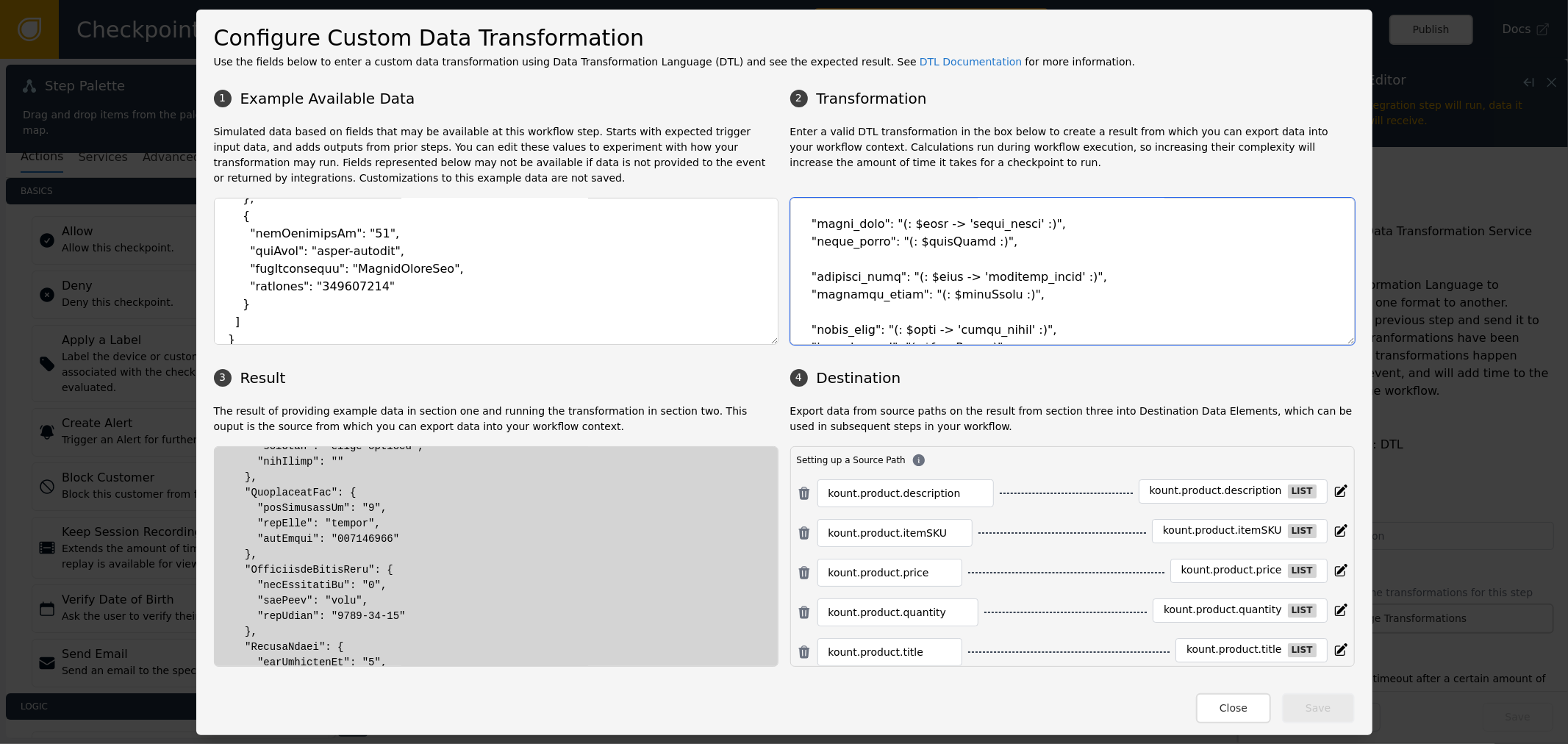
click at [964, 213] on textarea at bounding box center [1072, 271] width 565 height 148
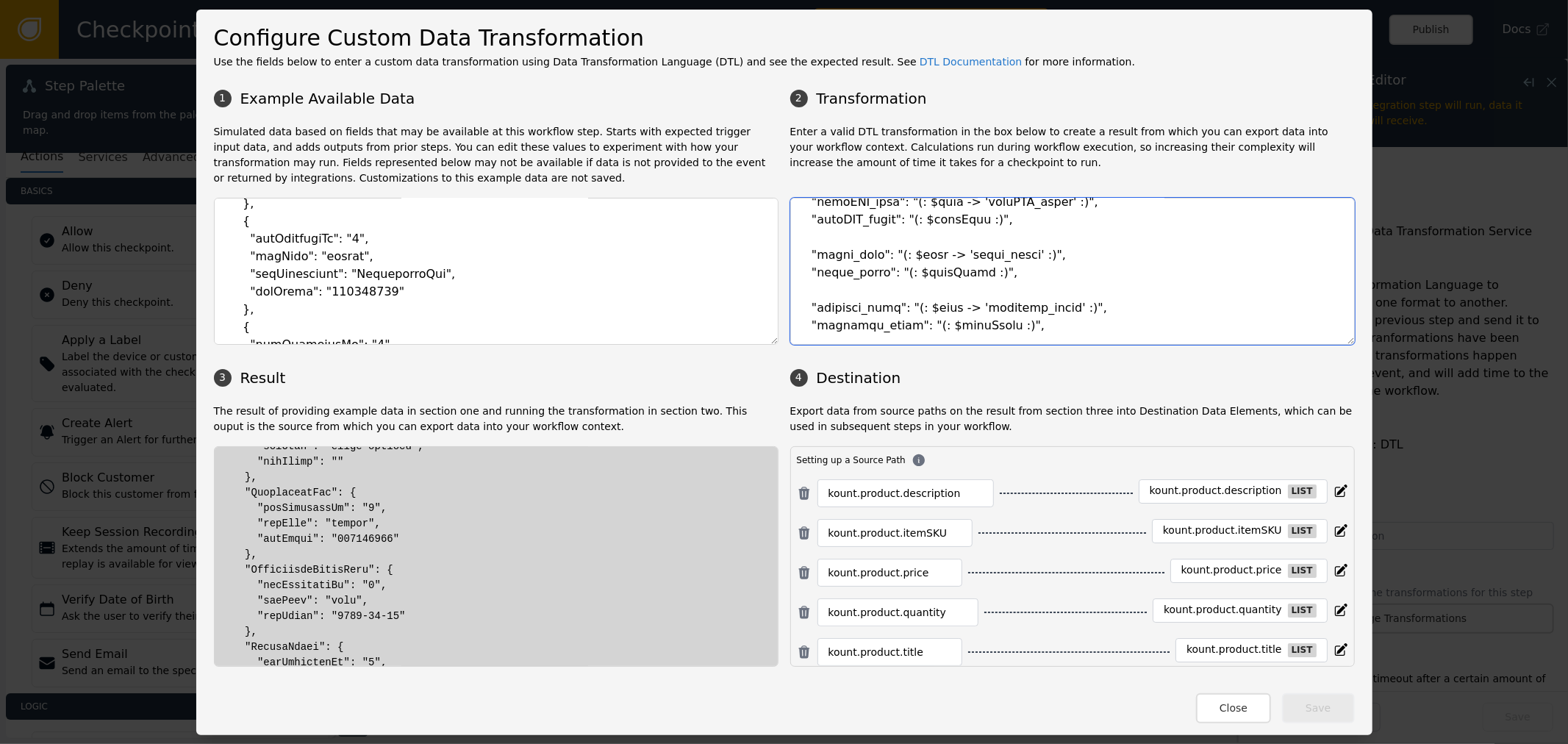
scroll to position [871, 0]
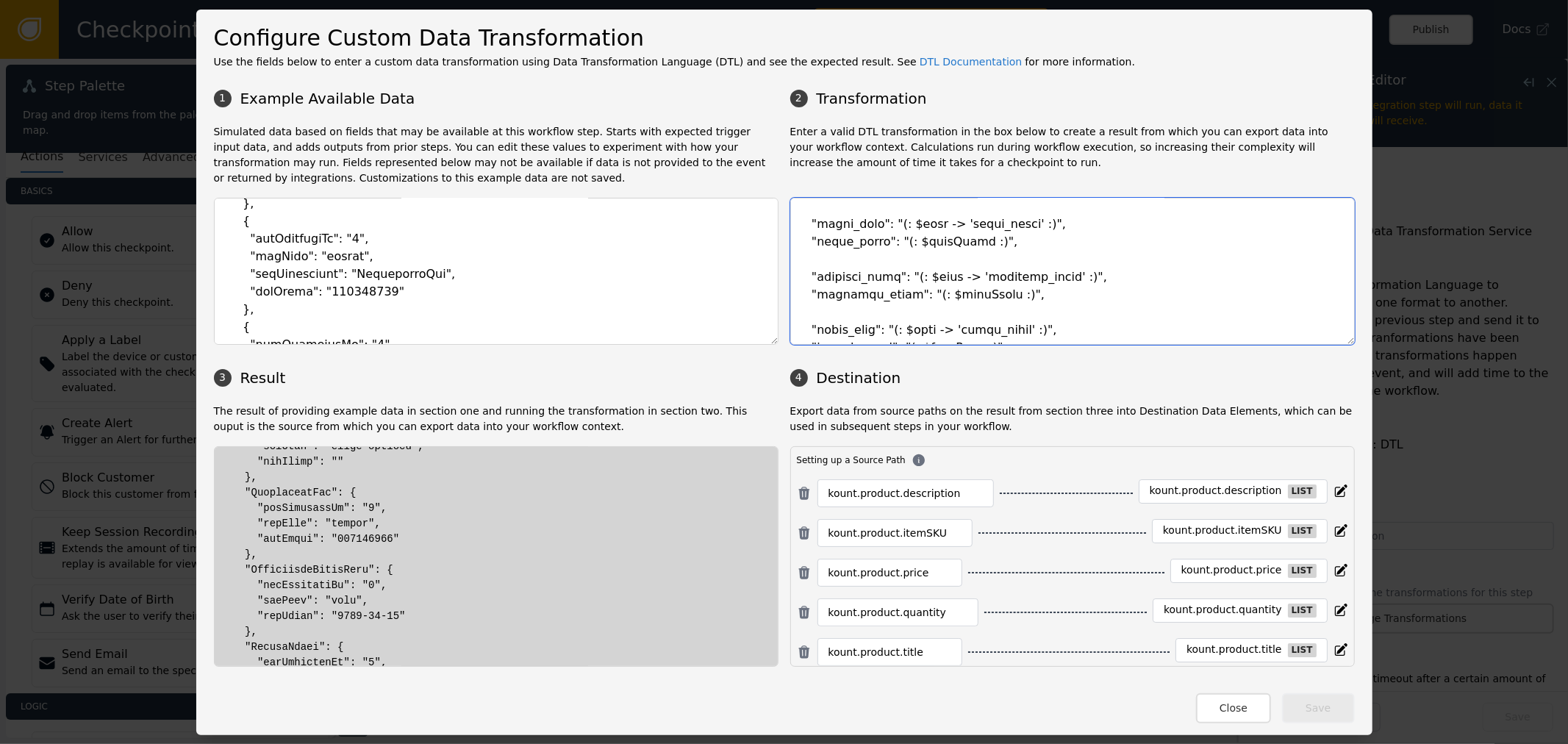
click at [1064, 209] on textarea at bounding box center [1072, 271] width 565 height 148
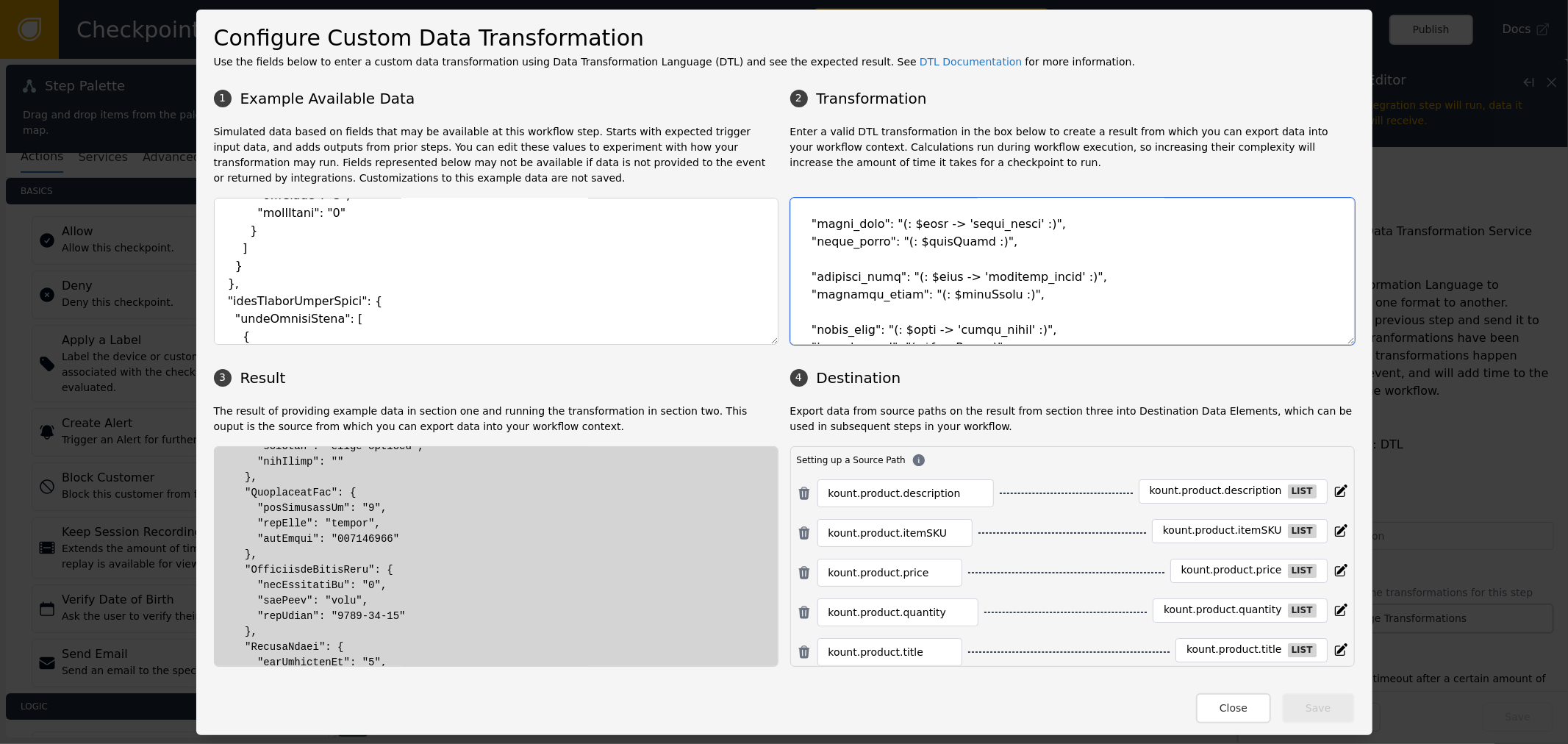
click at [926, 233] on textarea at bounding box center [1072, 271] width 565 height 148
click at [822, 246] on textarea at bounding box center [1072, 271] width 565 height 148
click at [848, 261] on textarea at bounding box center [1072, 271] width 565 height 148
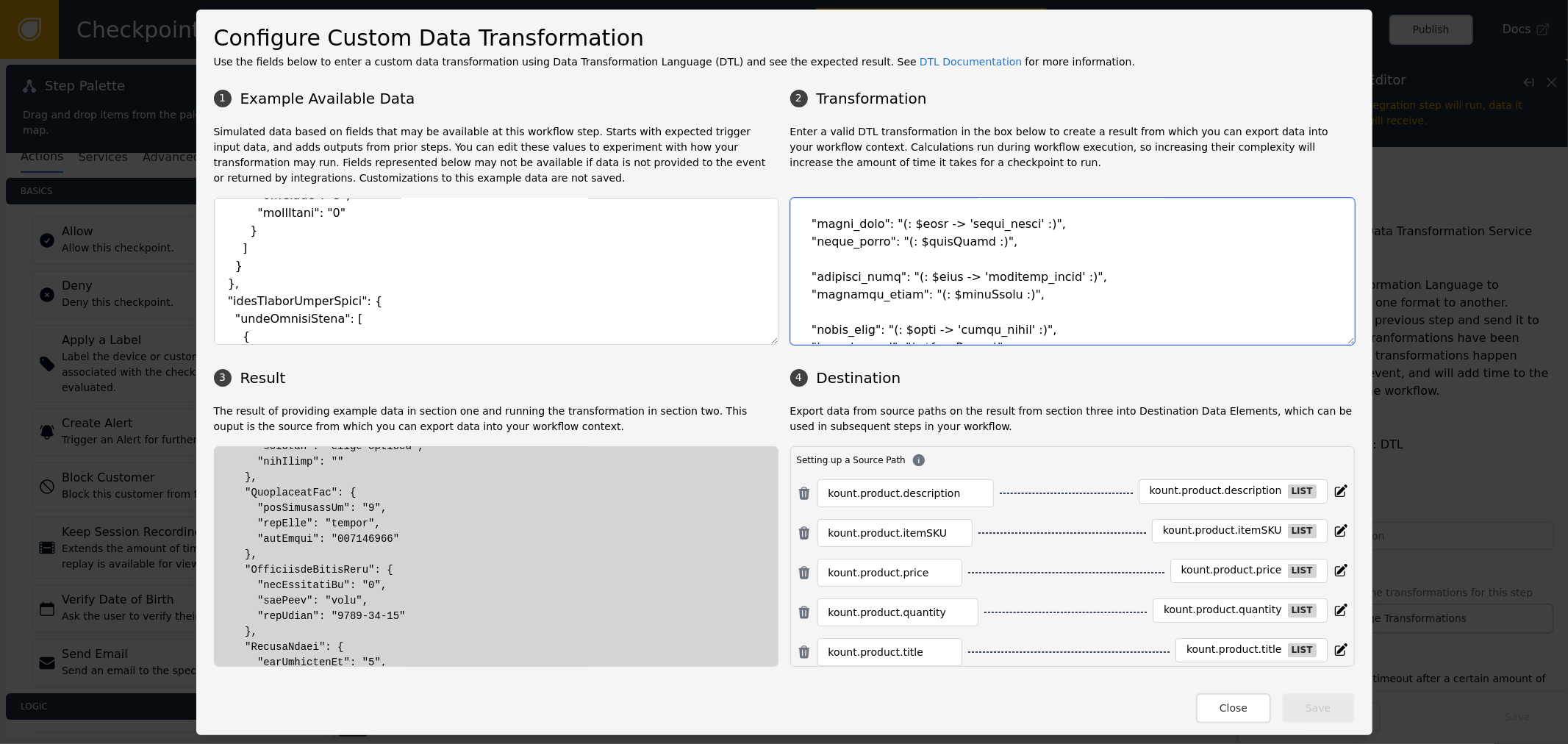
click at [987, 263] on textarea at bounding box center [1072, 271] width 565 height 148
click at [985, 263] on textarea at bounding box center [1072, 271] width 565 height 148
click at [928, 285] on textarea at bounding box center [1072, 271] width 565 height 148
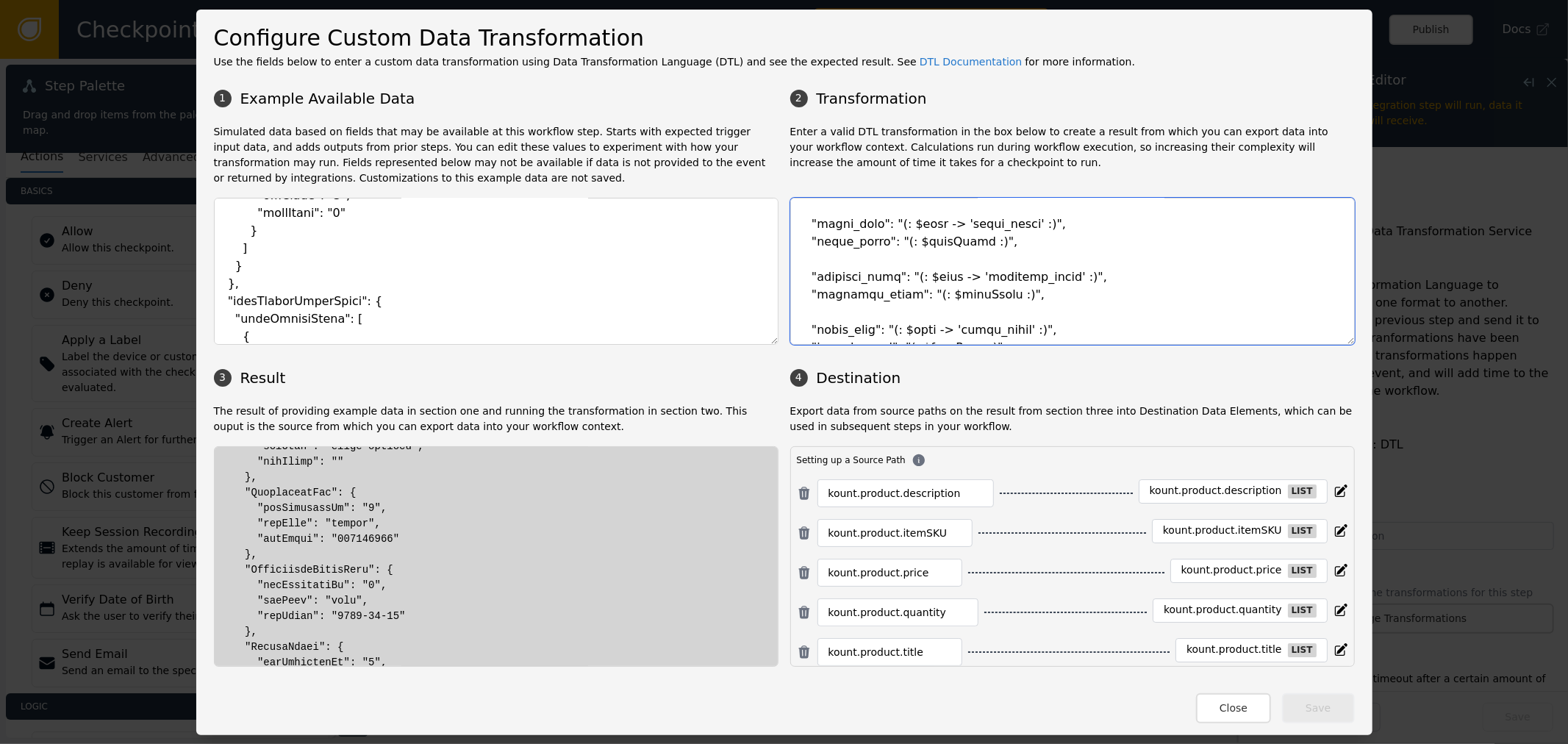
click at [928, 299] on textarea at bounding box center [1072, 271] width 565 height 148
click at [1357, 339] on div "Configure Custom Data Transformation Use the fields below to enter a custom dat…" at bounding box center [784, 372] width 1176 height 725
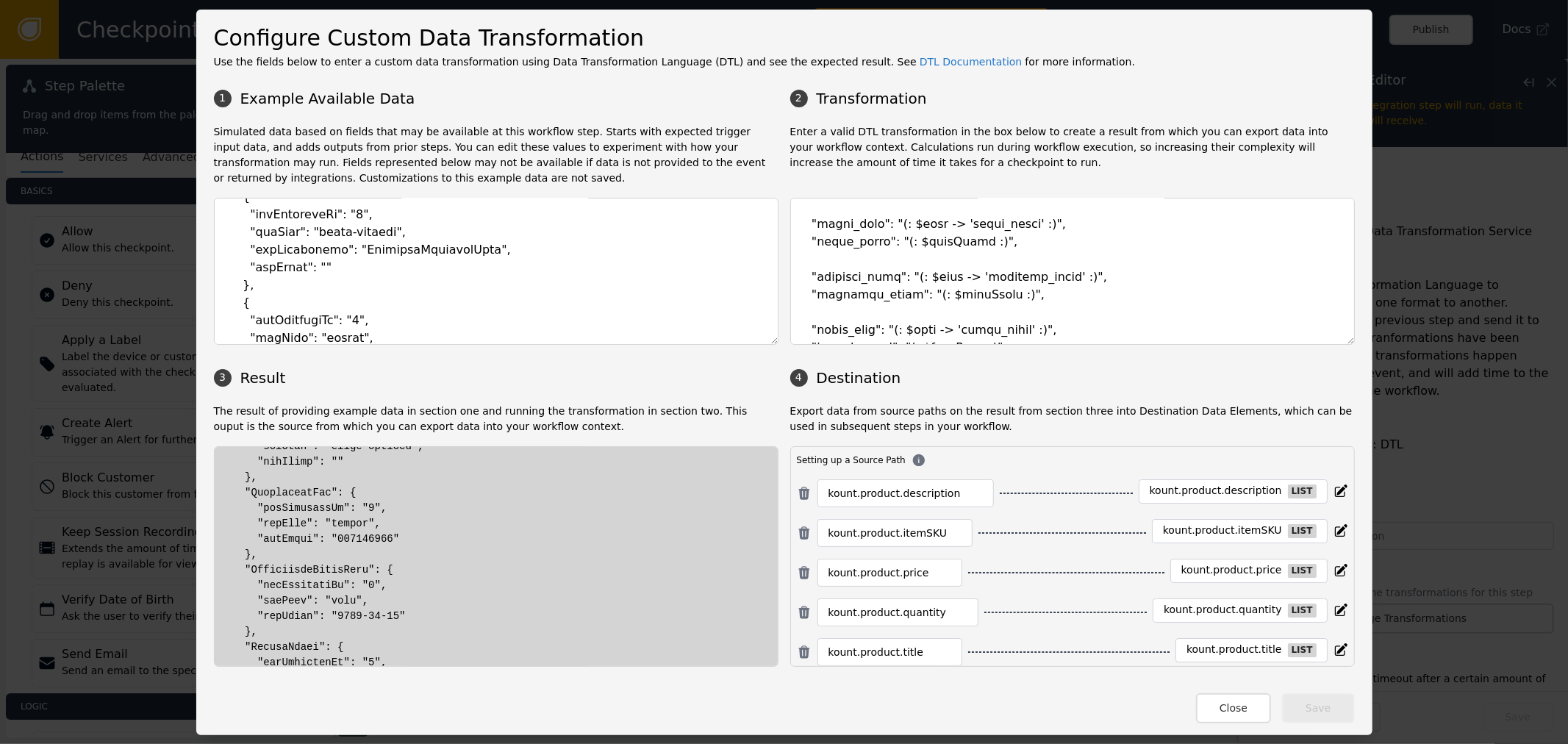
click at [645, 387] on h3 "3 Result" at bounding box center [496, 378] width 565 height 22
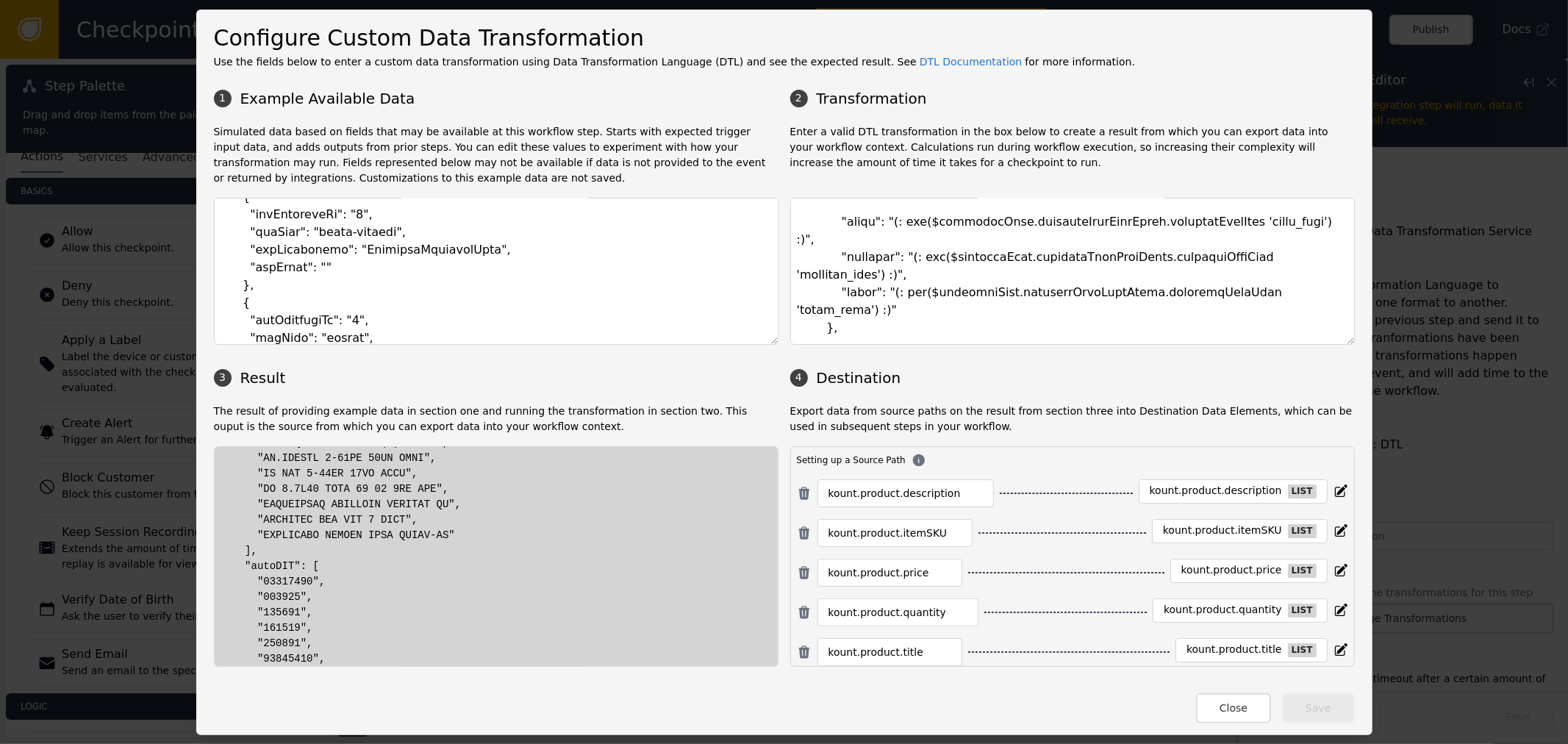
scroll to position [245, 0]
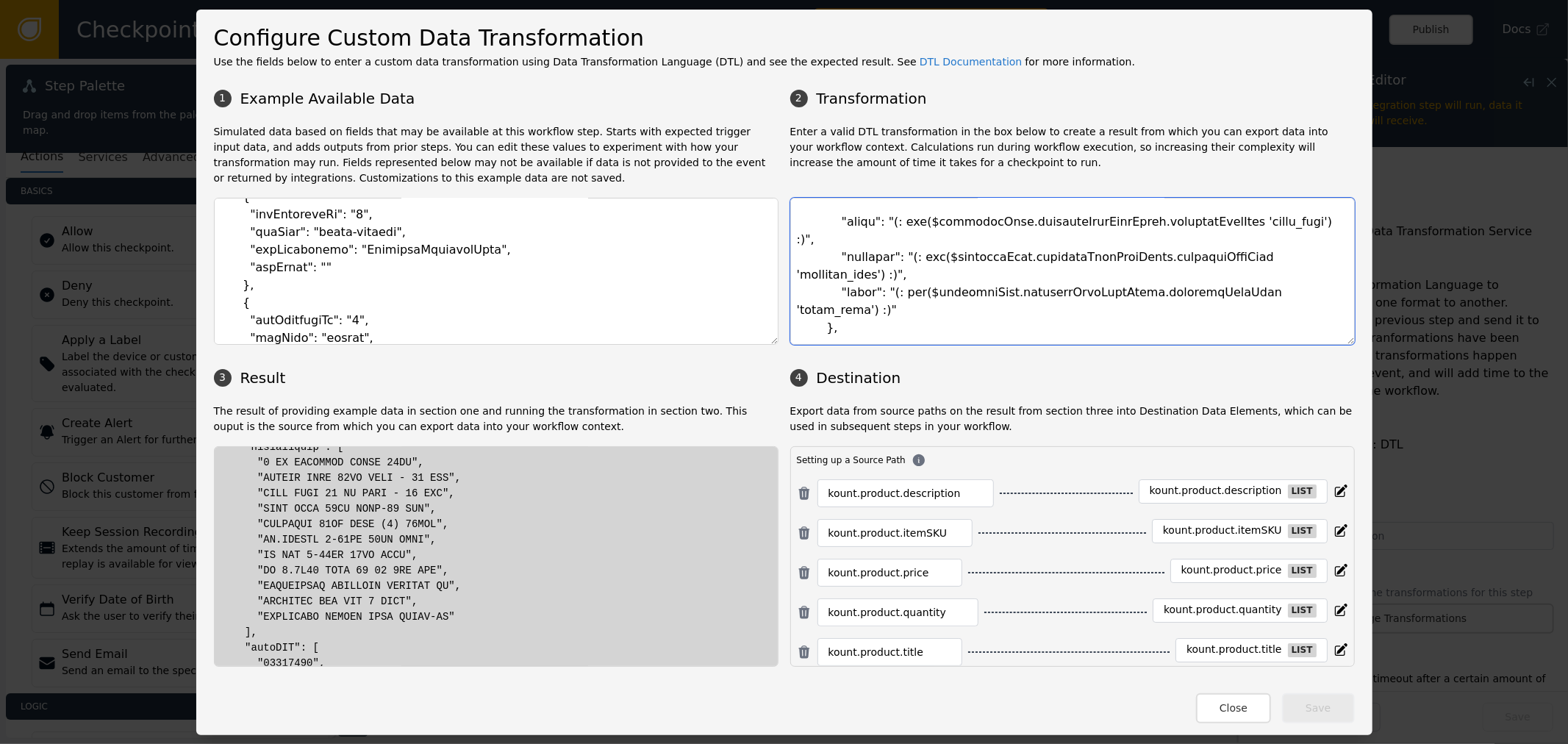
click at [937, 262] on textarea at bounding box center [1072, 271] width 565 height 148
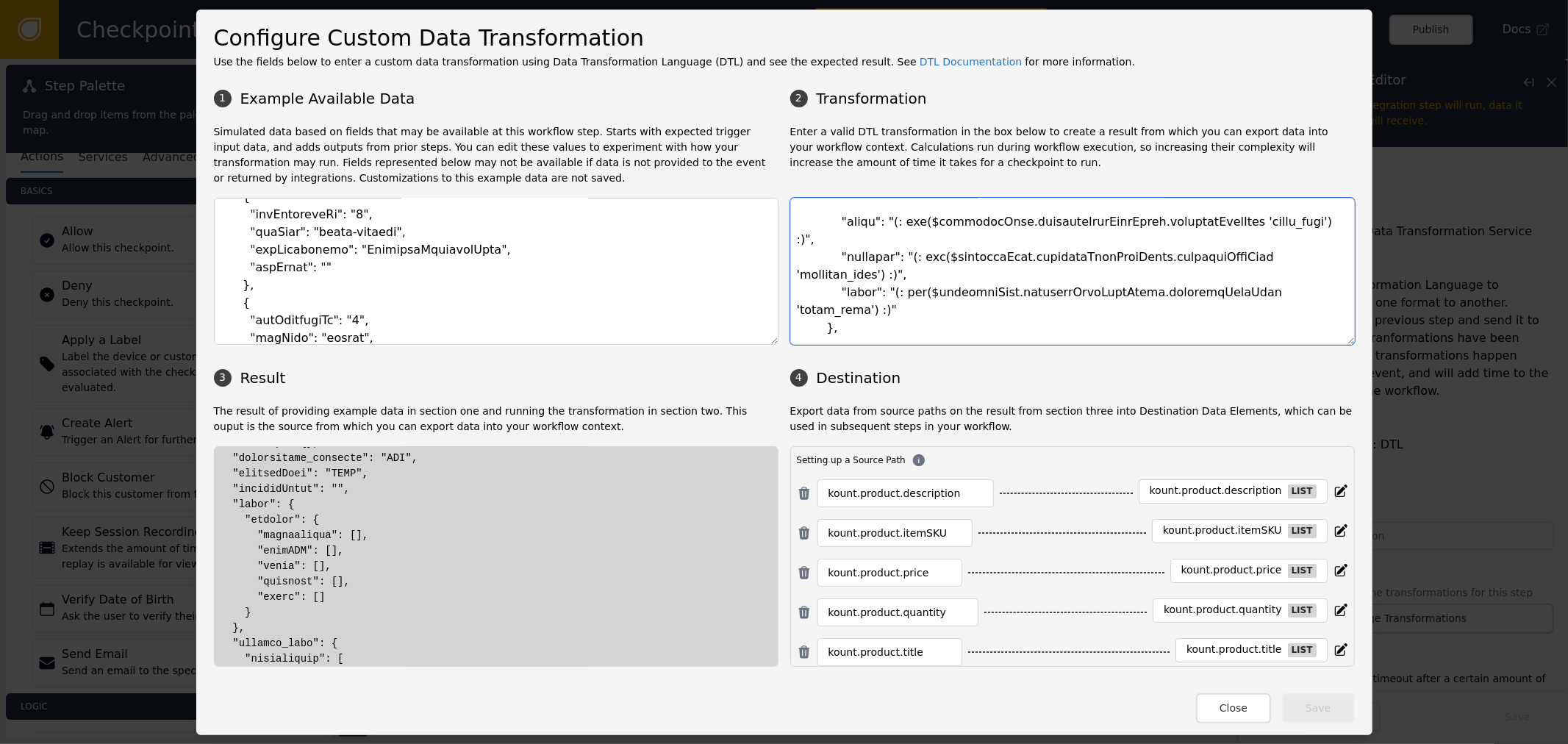
scroll to position [0, 0]
drag, startPoint x: 236, startPoint y: 547, endPoint x: 245, endPoint y: 553, distance: 10.8
drag, startPoint x: 356, startPoint y: 556, endPoint x: 399, endPoint y: 559, distance: 43.1
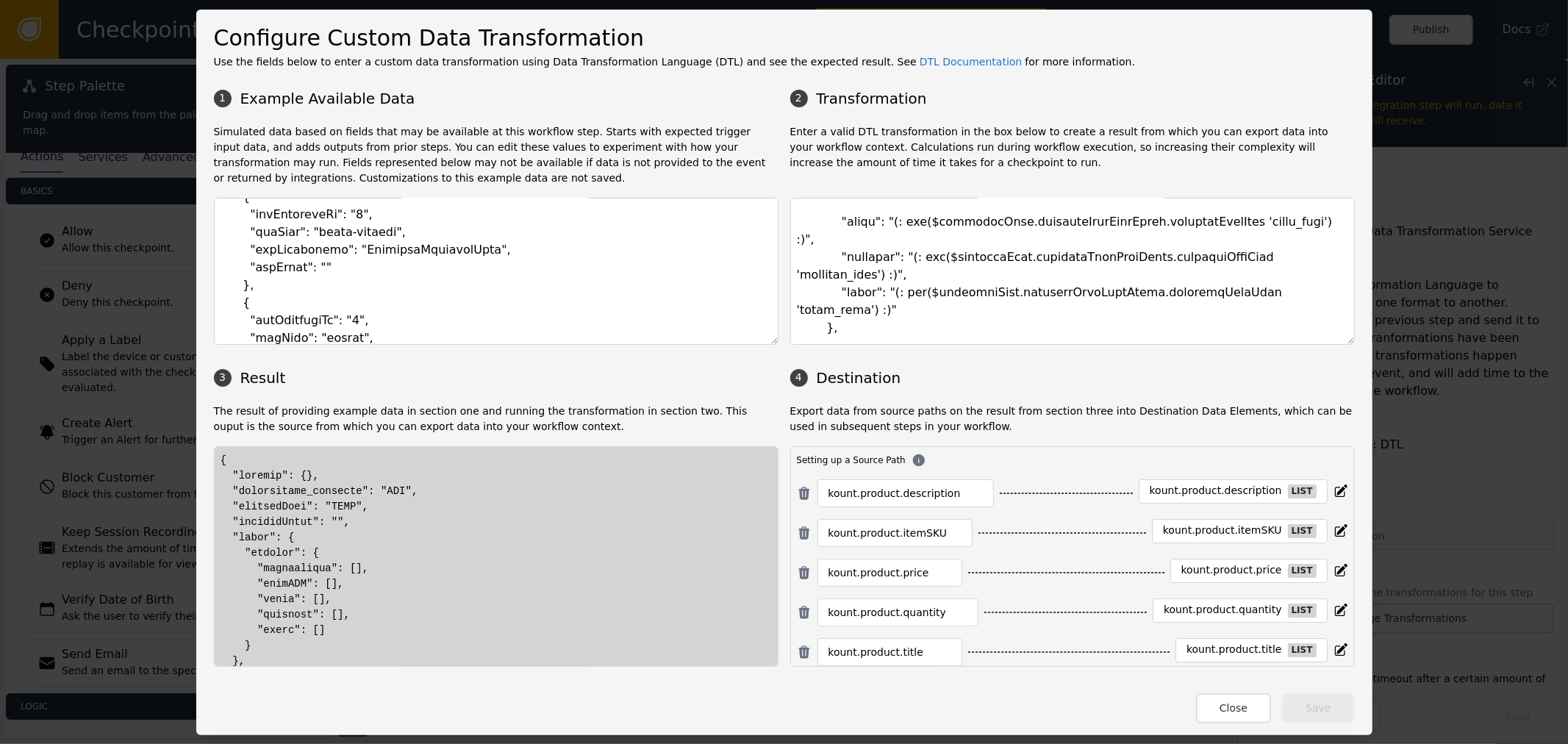
drag, startPoint x: 399, startPoint y: 561, endPoint x: 280, endPoint y: 571, distance: 119.4
drag, startPoint x: 368, startPoint y: 571, endPoint x: 402, endPoint y: 570, distance: 34.0
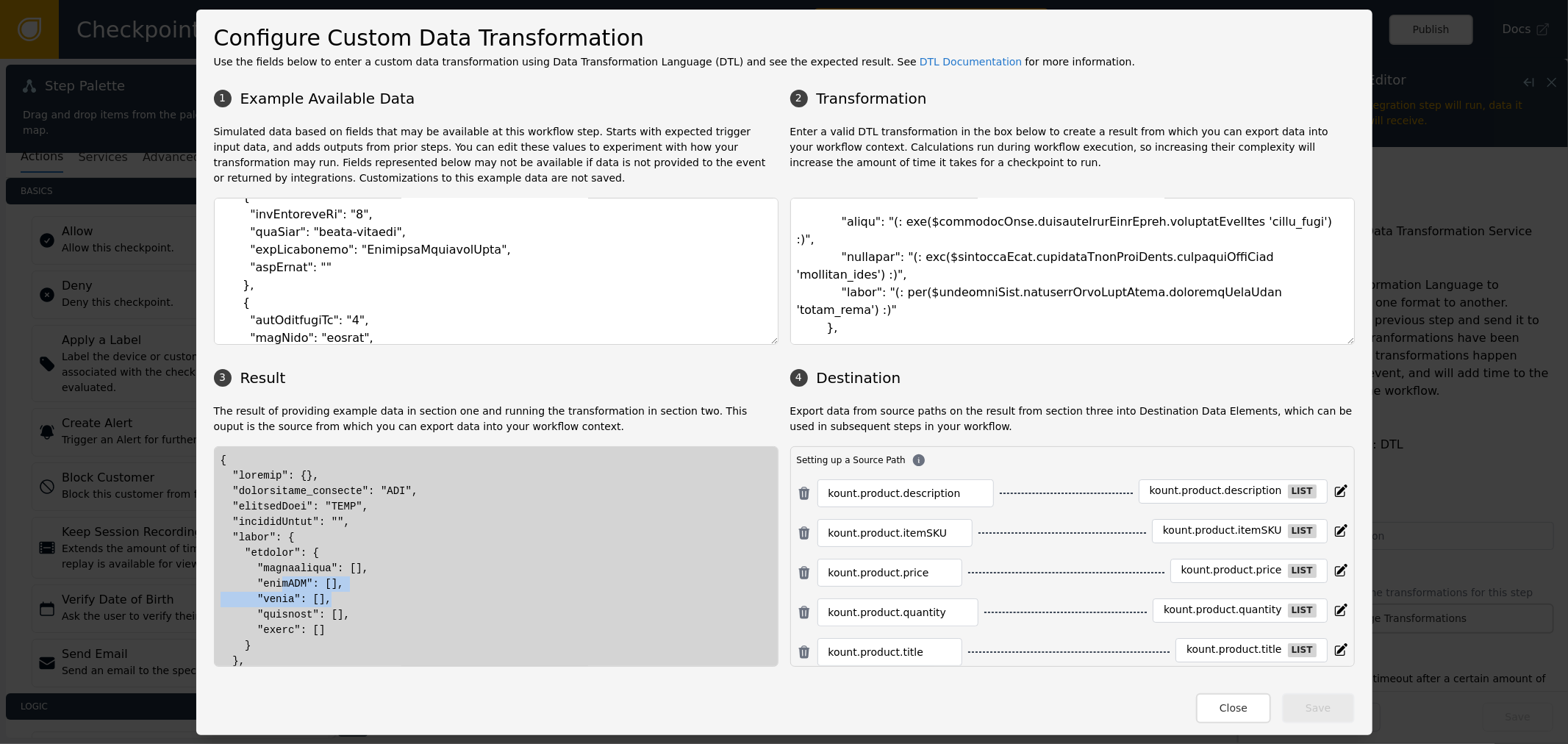
drag, startPoint x: 363, startPoint y: 603, endPoint x: 375, endPoint y: 601, distance: 12.2
drag, startPoint x: 238, startPoint y: 615, endPoint x: 370, endPoint y: 619, distance: 132.1
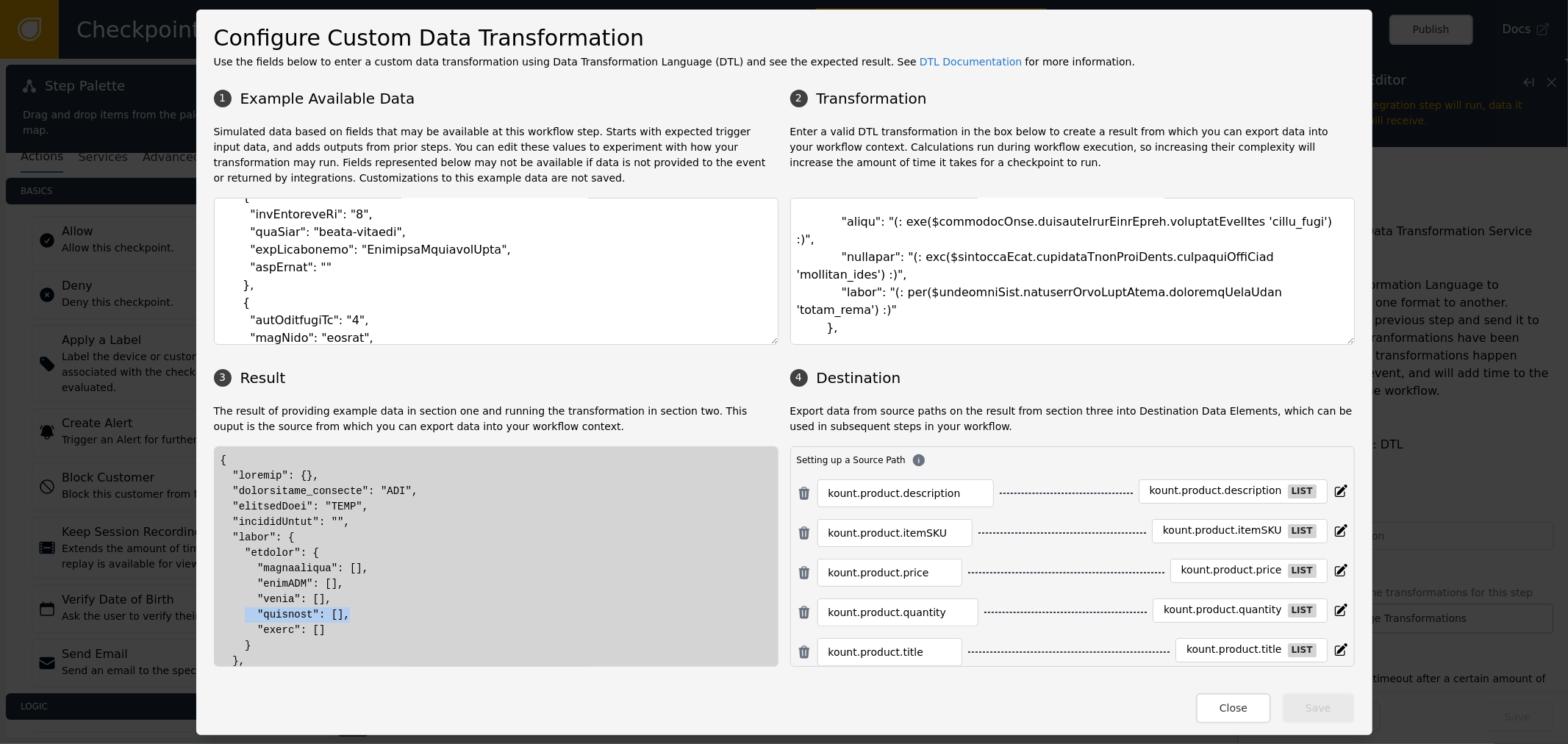
drag, startPoint x: 246, startPoint y: 629, endPoint x: 395, endPoint y: 622, distance: 149.2
drag, startPoint x: 818, startPoint y: 311, endPoint x: 987, endPoint y: 307, distance: 169.0
click at [987, 307] on textarea at bounding box center [1072, 271] width 565 height 148
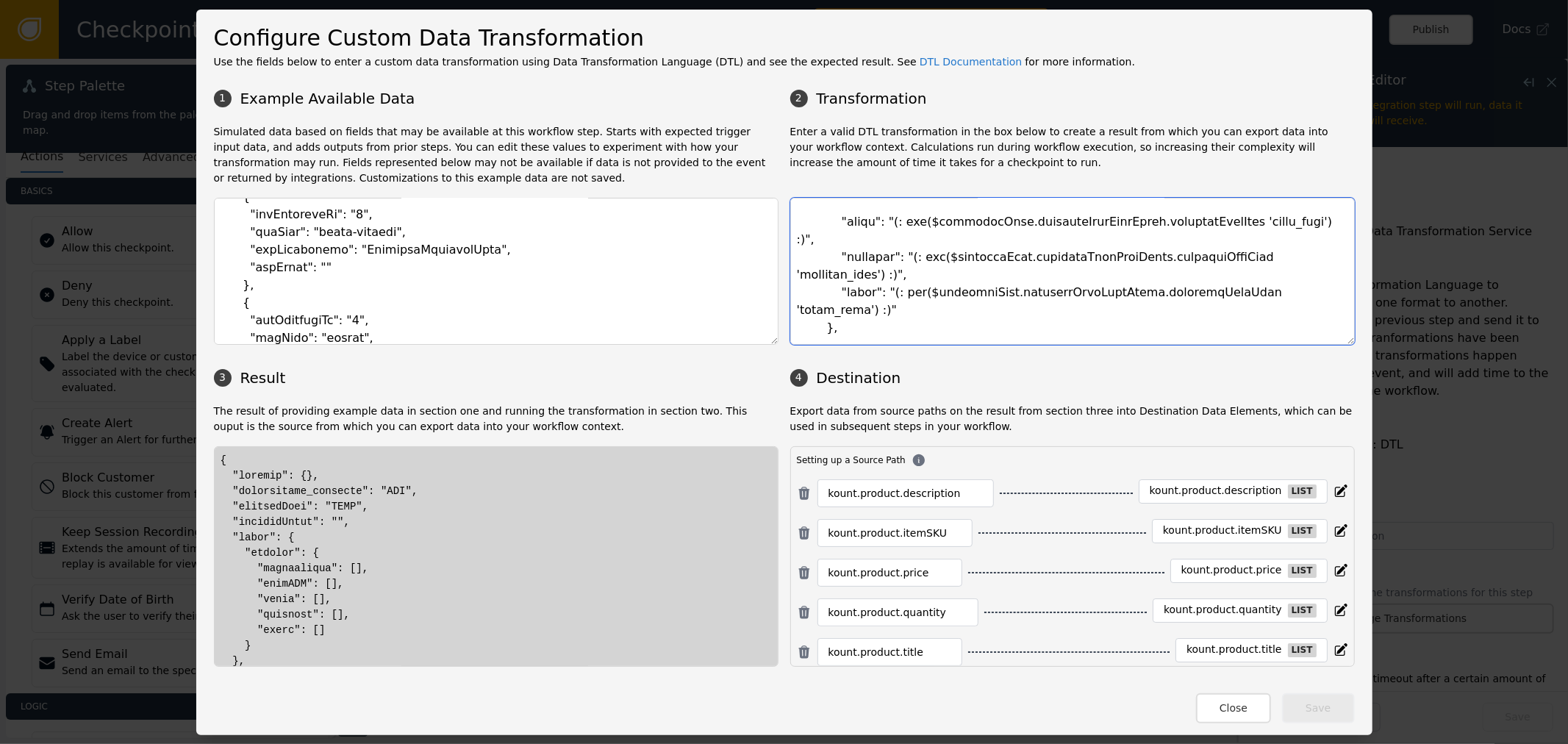
click at [998, 317] on textarea at bounding box center [1072, 271] width 565 height 148
click at [969, 268] on textarea at bounding box center [1072, 271] width 565 height 148
click at [1033, 142] on p "Enter a valid DTL transformation in the box below to create a result from which…" at bounding box center [1072, 155] width 565 height 62
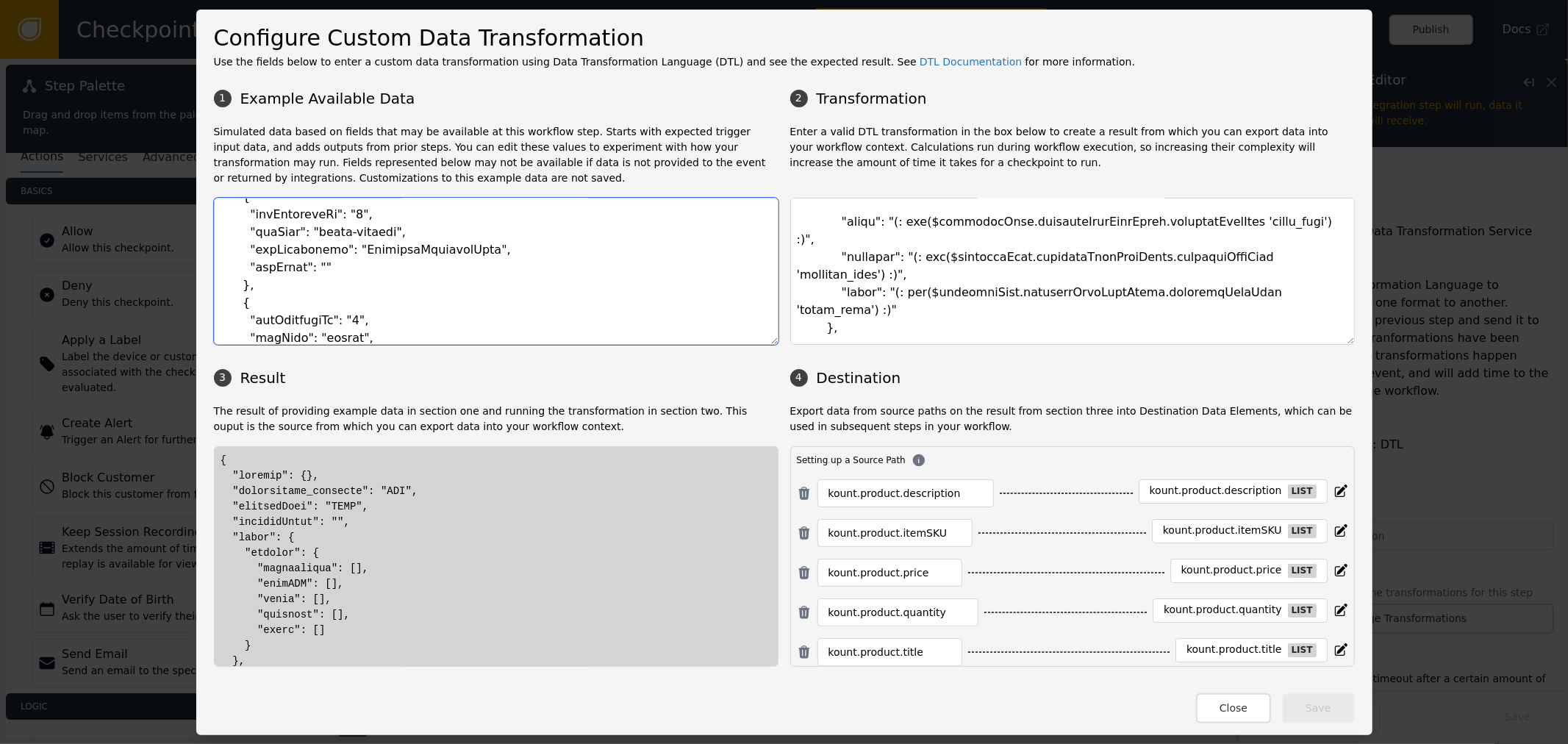
click at [406, 222] on textarea at bounding box center [496, 271] width 565 height 148
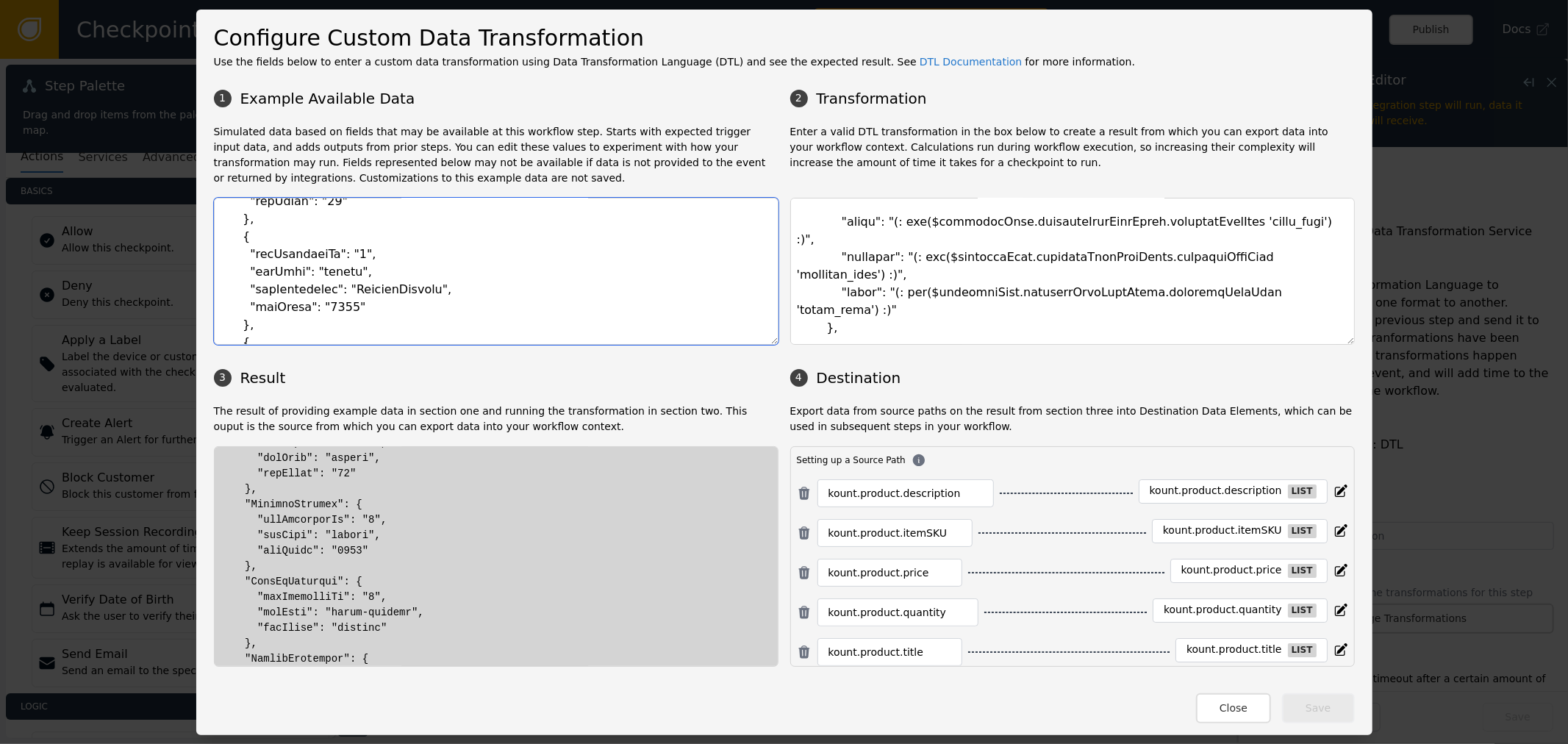
scroll to position [1797, 0]
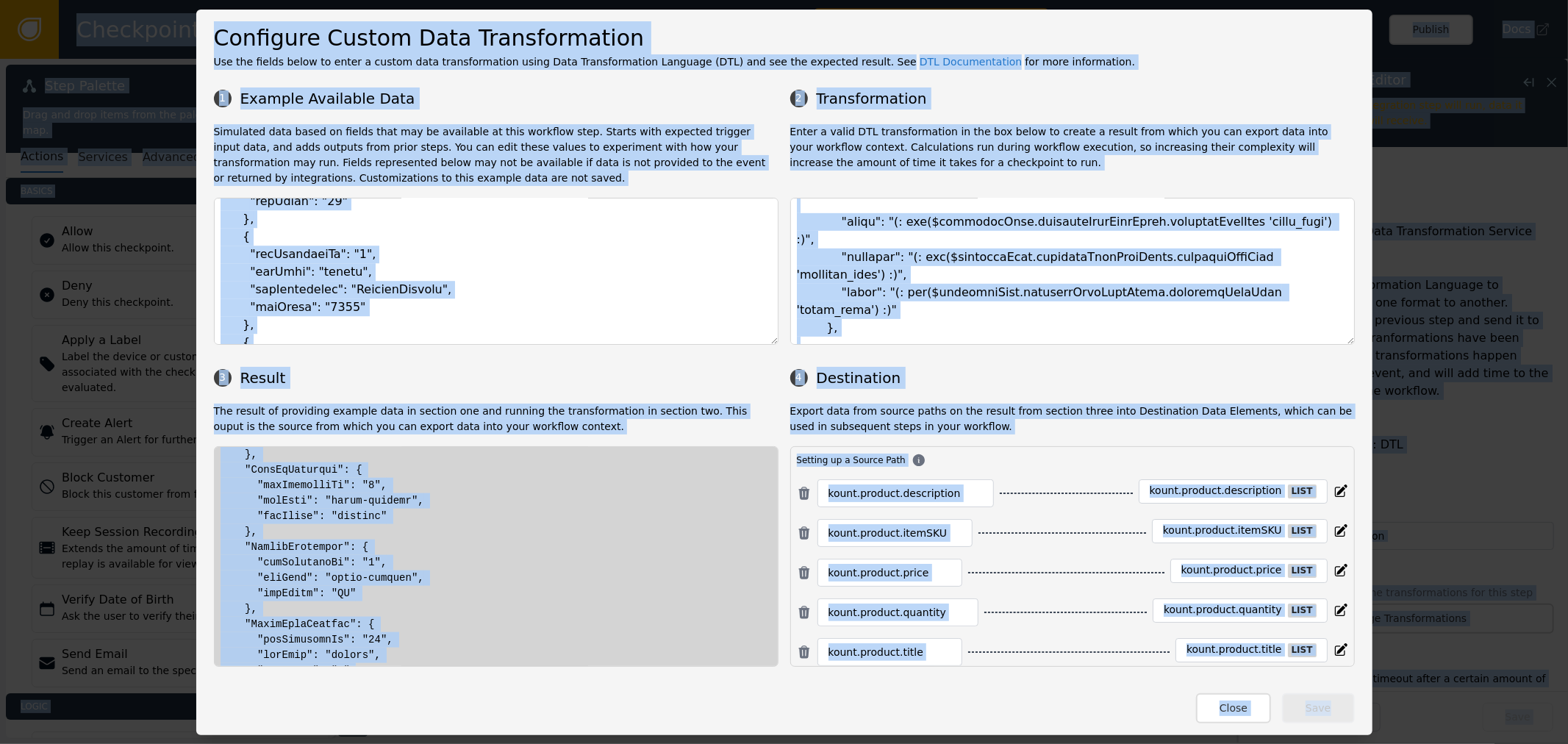
copy body "Checkpoint Studio Name QUILL_ORDER_FLOW Version Draft v28 - Unpublished Changes…"
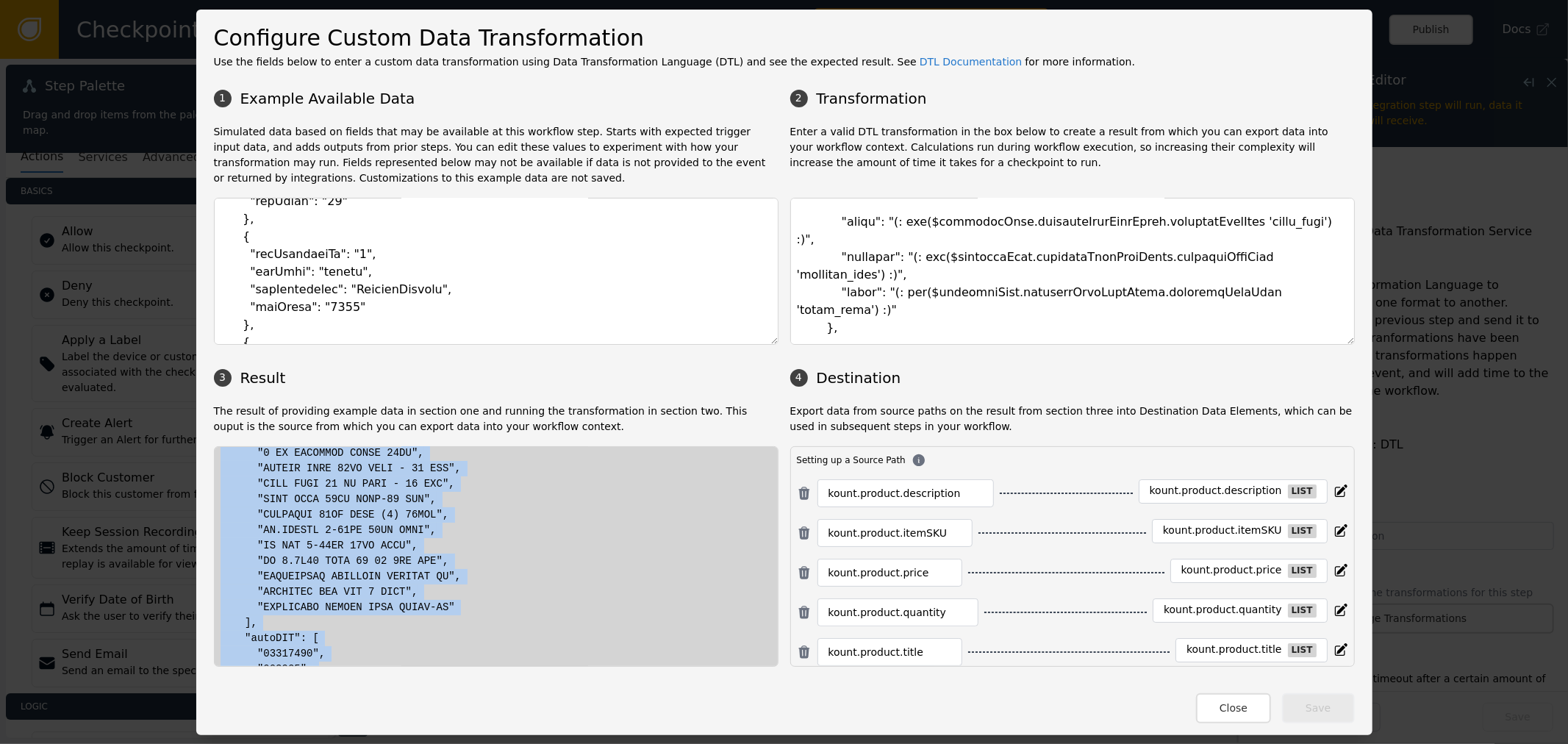
scroll to position [0, 0]
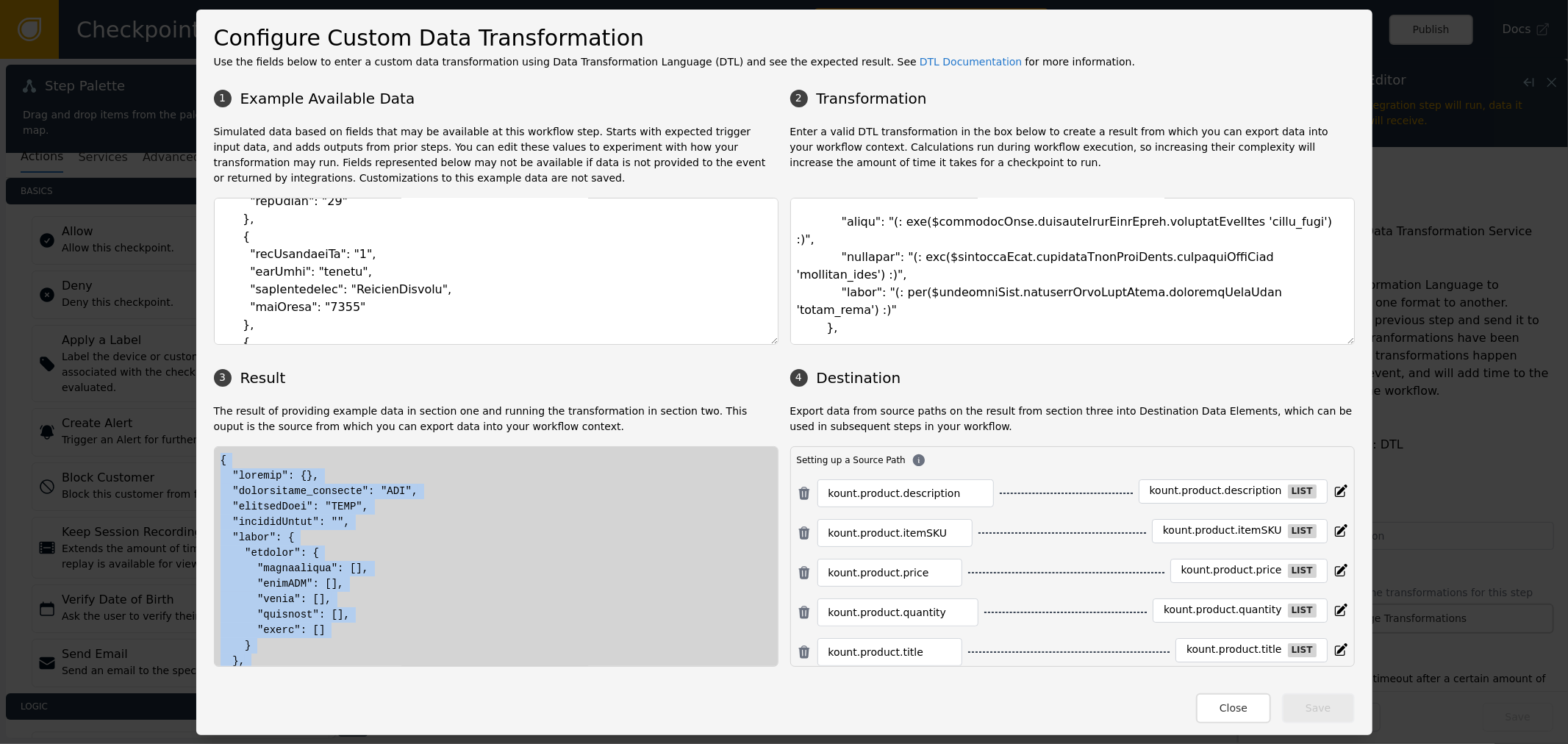
drag, startPoint x: 238, startPoint y: 644, endPoint x: 208, endPoint y: 460, distance: 186.4
click at [214, 460] on div at bounding box center [496, 557] width 565 height 221
copy div "{ "billing": {}, "transaction_currency": "USD", "paymentType": "NONE", "payment…"
drag, startPoint x: 1222, startPoint y: 710, endPoint x: 1209, endPoint y: 709, distance: 13.0
click at [1217, 709] on button "Close" at bounding box center [1233, 708] width 75 height 30
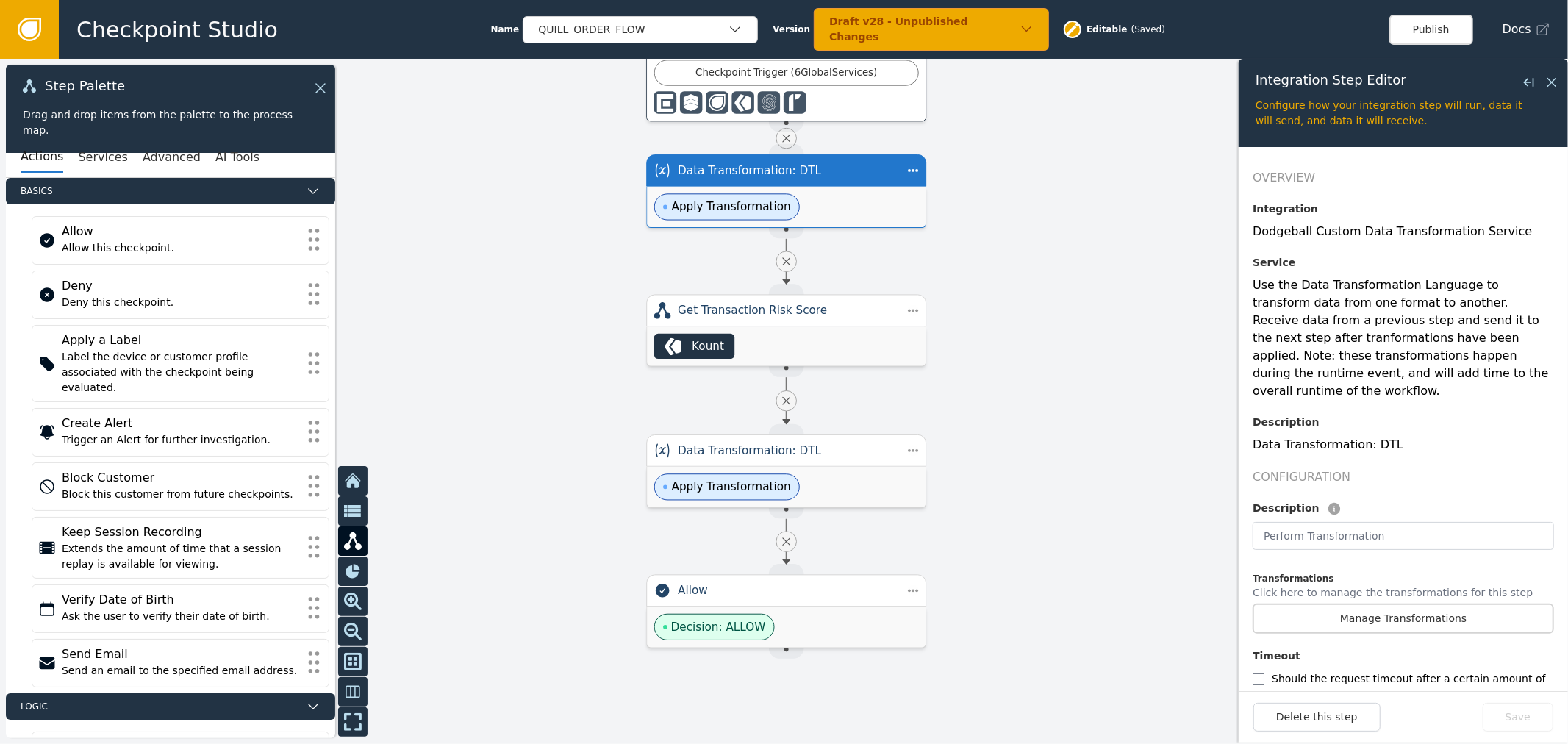
click at [115, 153] on div "Actions Services Advanced AI Tools" at bounding box center [170, 158] width 329 height 41
click at [97, 159] on button "Services" at bounding box center [102, 157] width 49 height 31
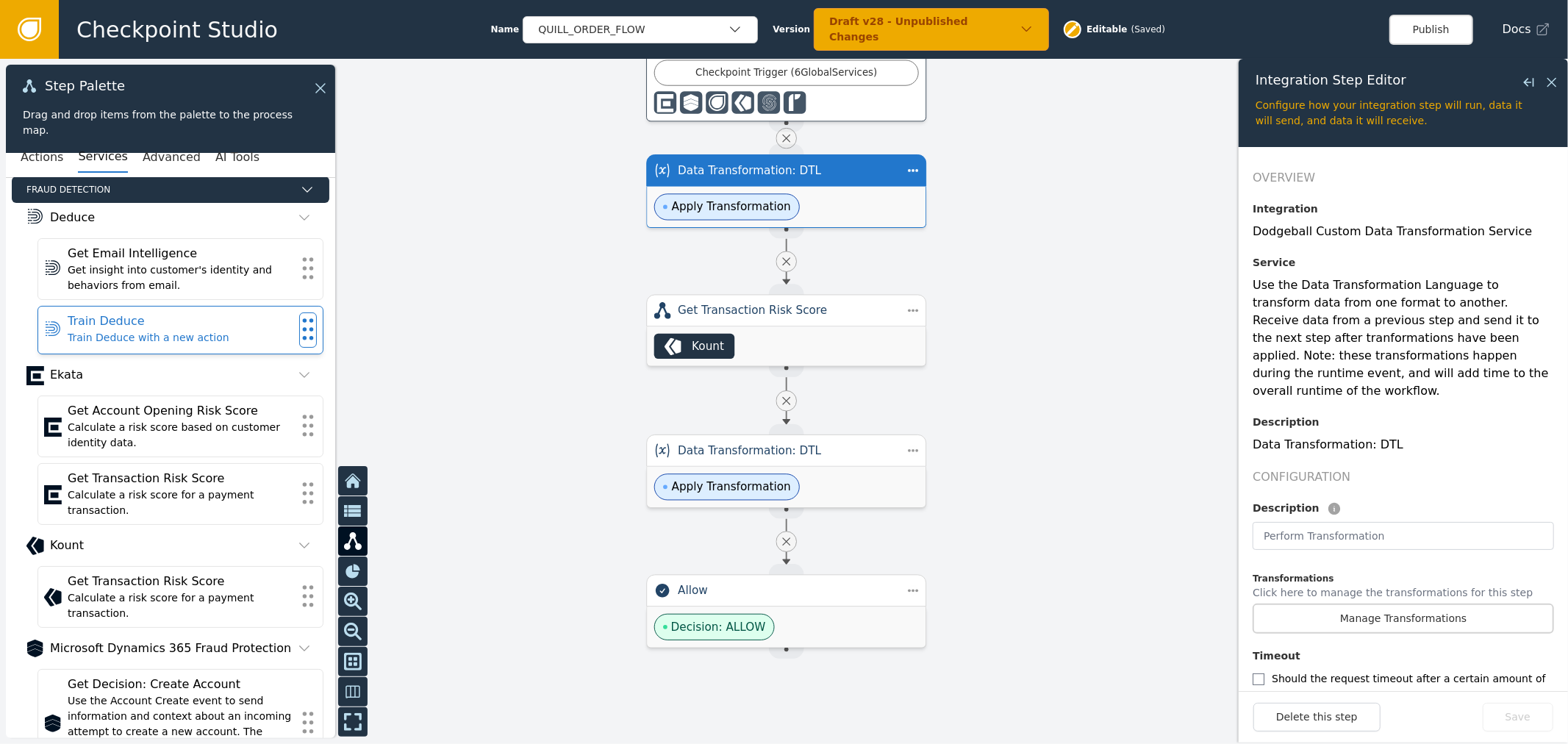
scroll to position [163, 0]
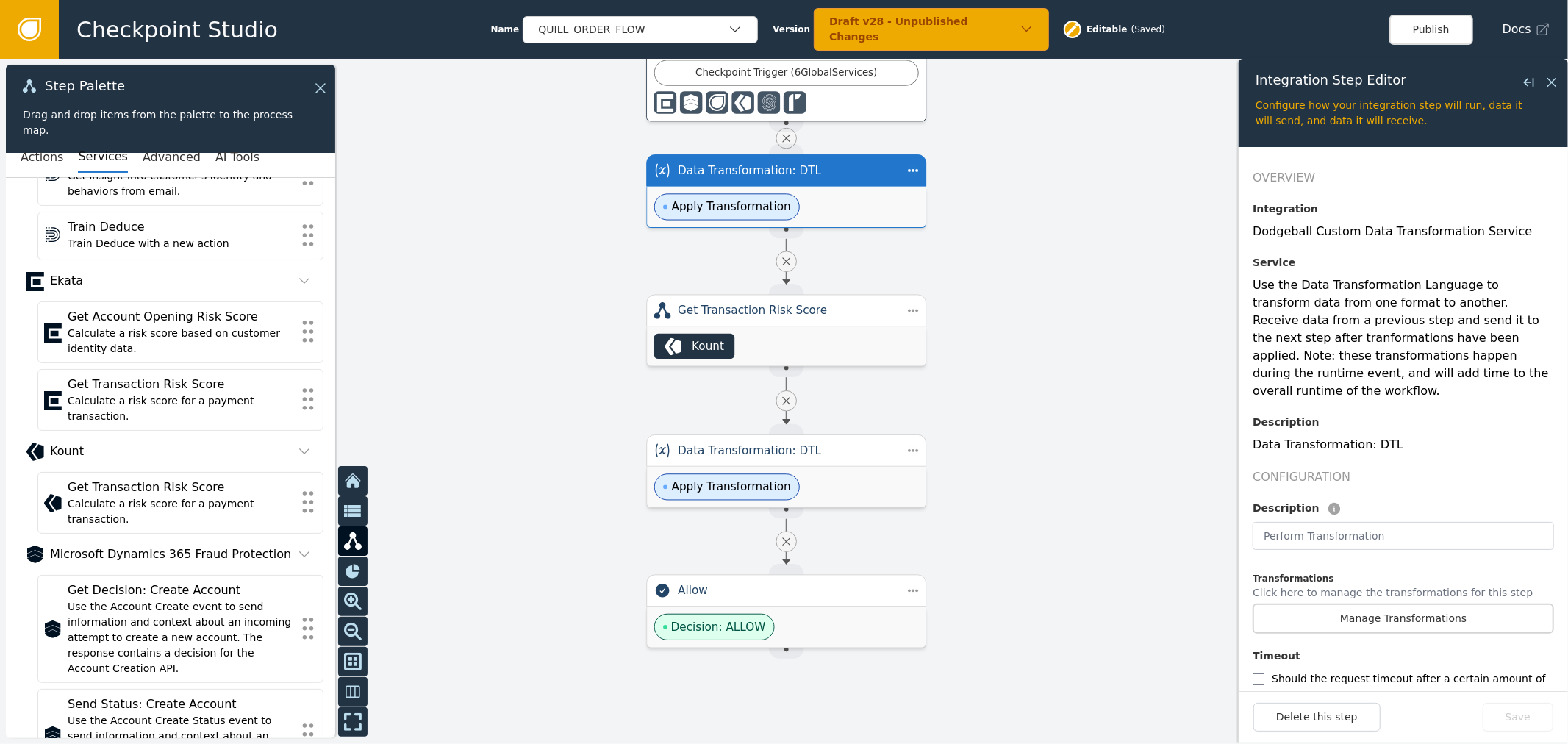
drag, startPoint x: 441, startPoint y: 356, endPoint x: 445, endPoint y: 400, distance: 44.2
click at [425, 211] on div "QUILL_ORDER_FLOW Checkpoint Trigger ( 6 Global Services ) Source Handle for ste…" at bounding box center [784, 401] width 1568 height 686
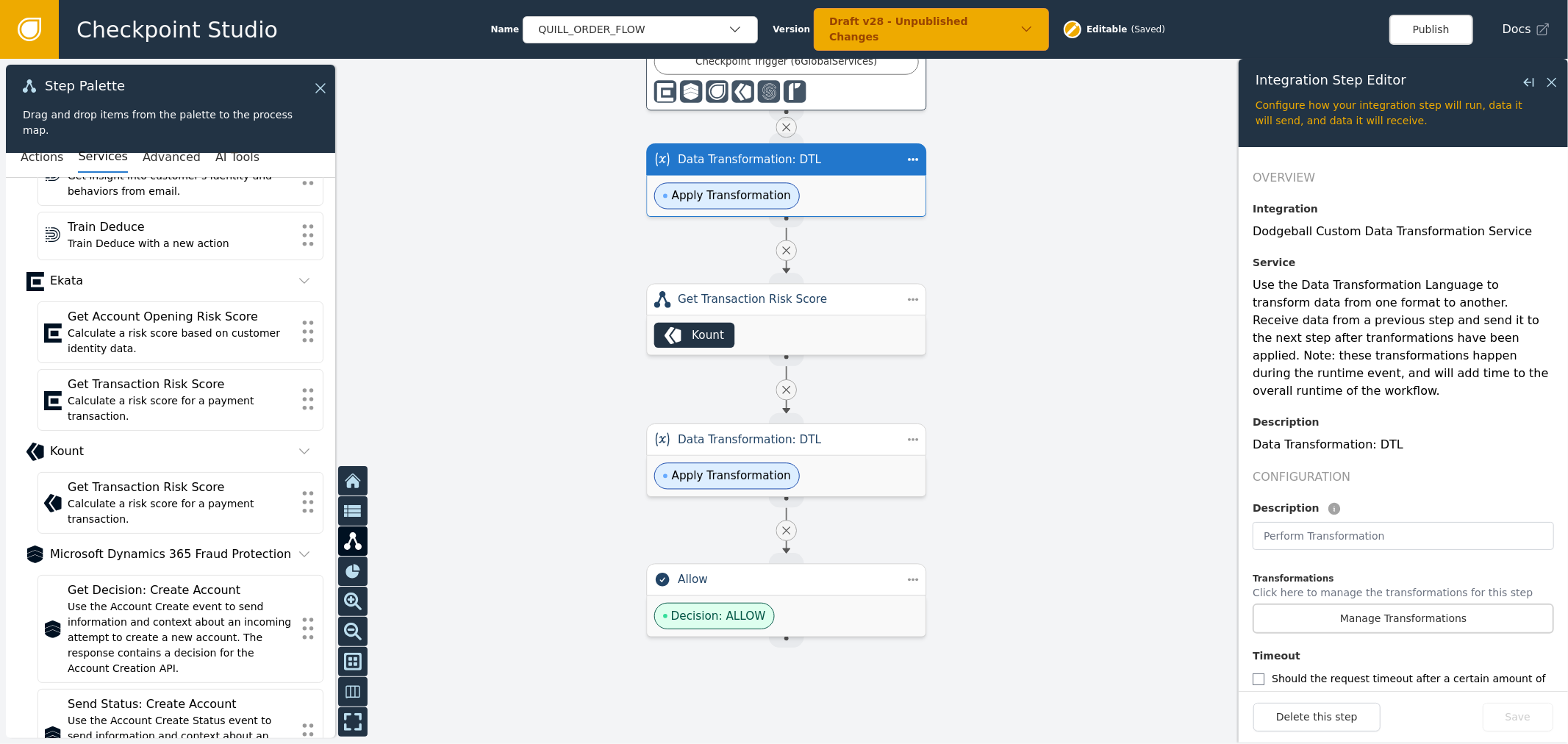
drag, startPoint x: 464, startPoint y: 537, endPoint x: 463, endPoint y: 177, distance: 360.0
click at [463, 177] on div at bounding box center [784, 401] width 1568 height 686
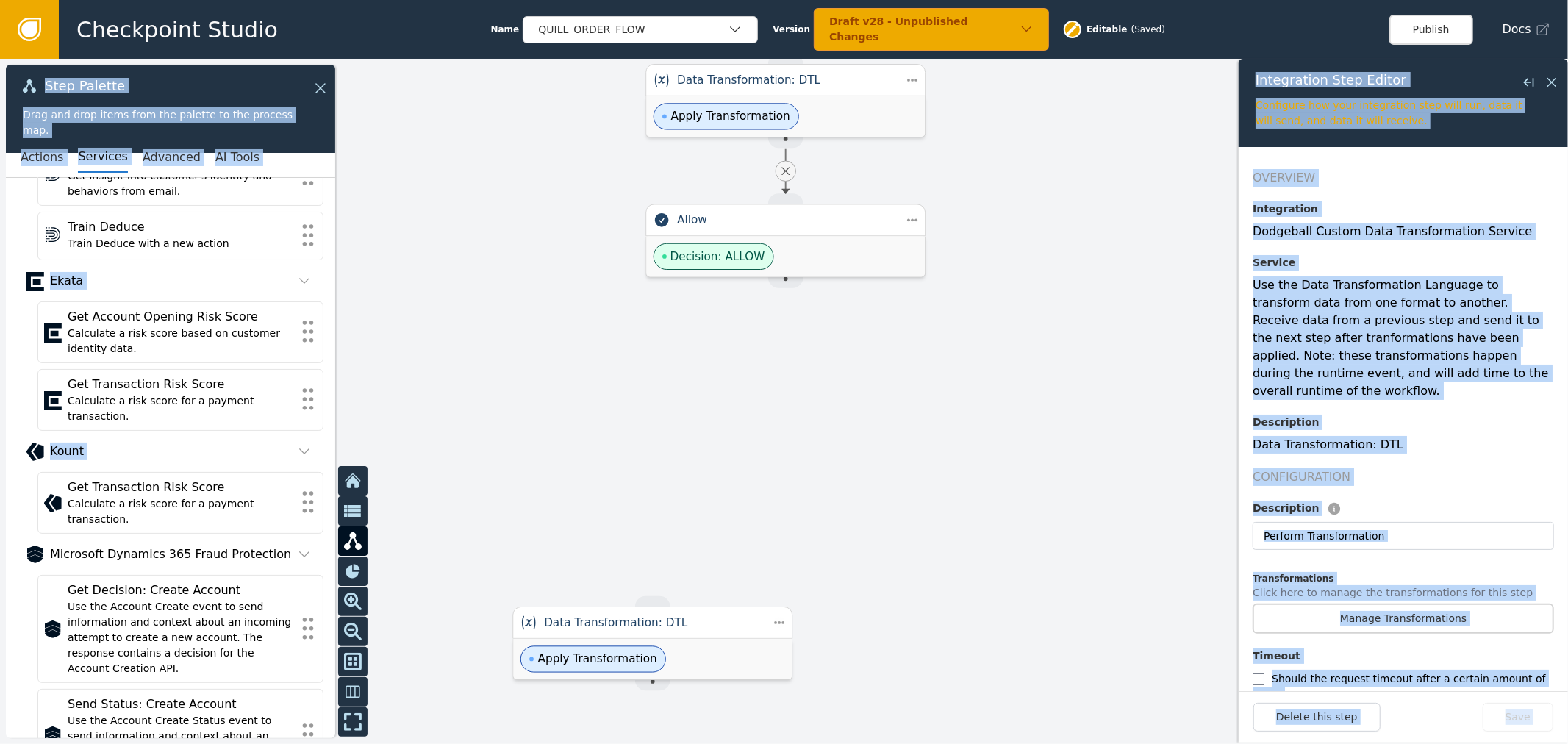
drag, startPoint x: 255, startPoint y: 490, endPoint x: 818, endPoint y: 459, distance: 563.9
click at [818, 459] on div "QUILL_ORDER_FLOW Checkpoint Trigger ( 6 Global Services ) Source Handle for ste…" at bounding box center [784, 401] width 1568 height 686
click at [531, 448] on div at bounding box center [784, 401] width 1568 height 686
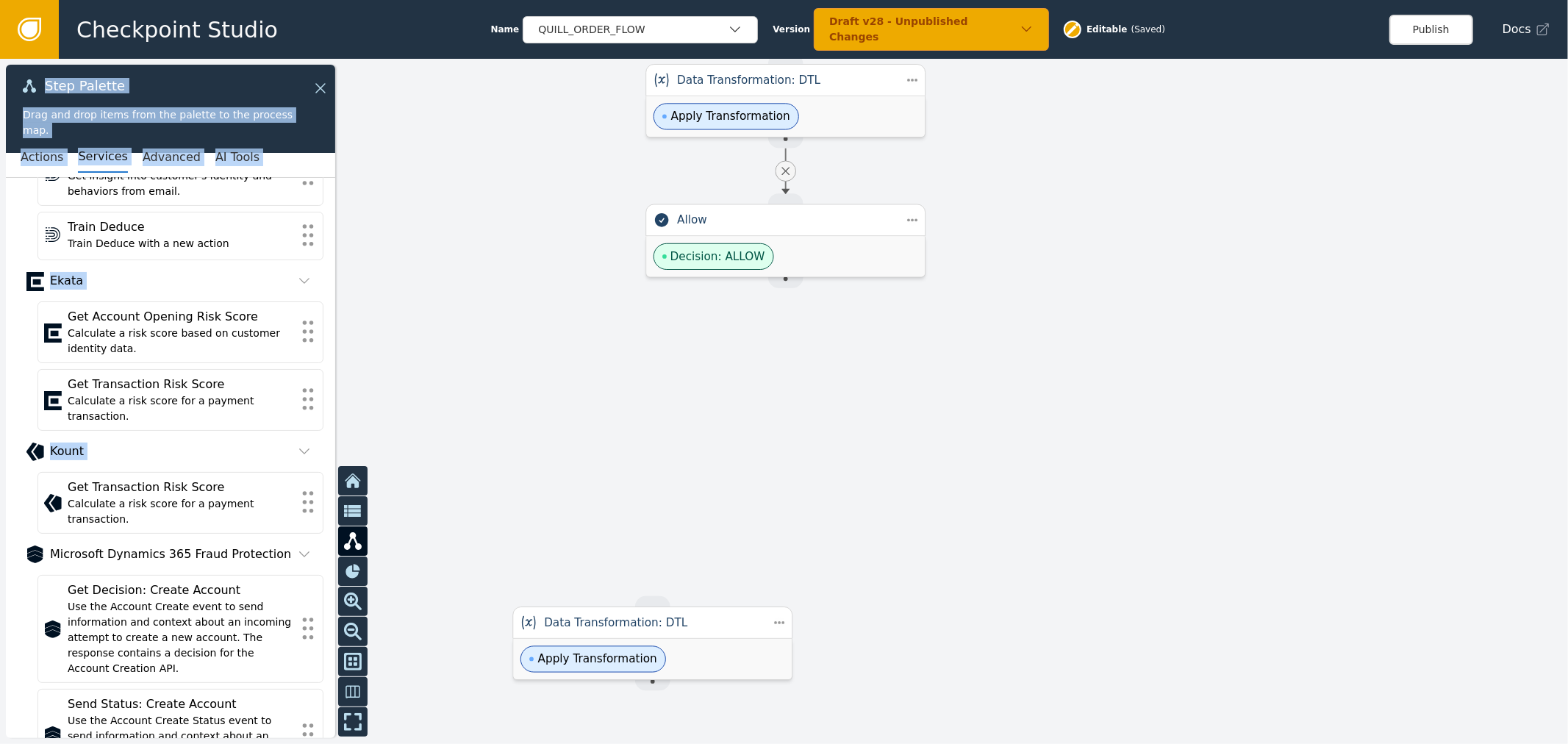
click at [219, 443] on div "Kount" at bounding box center [171, 451] width 253 height 18
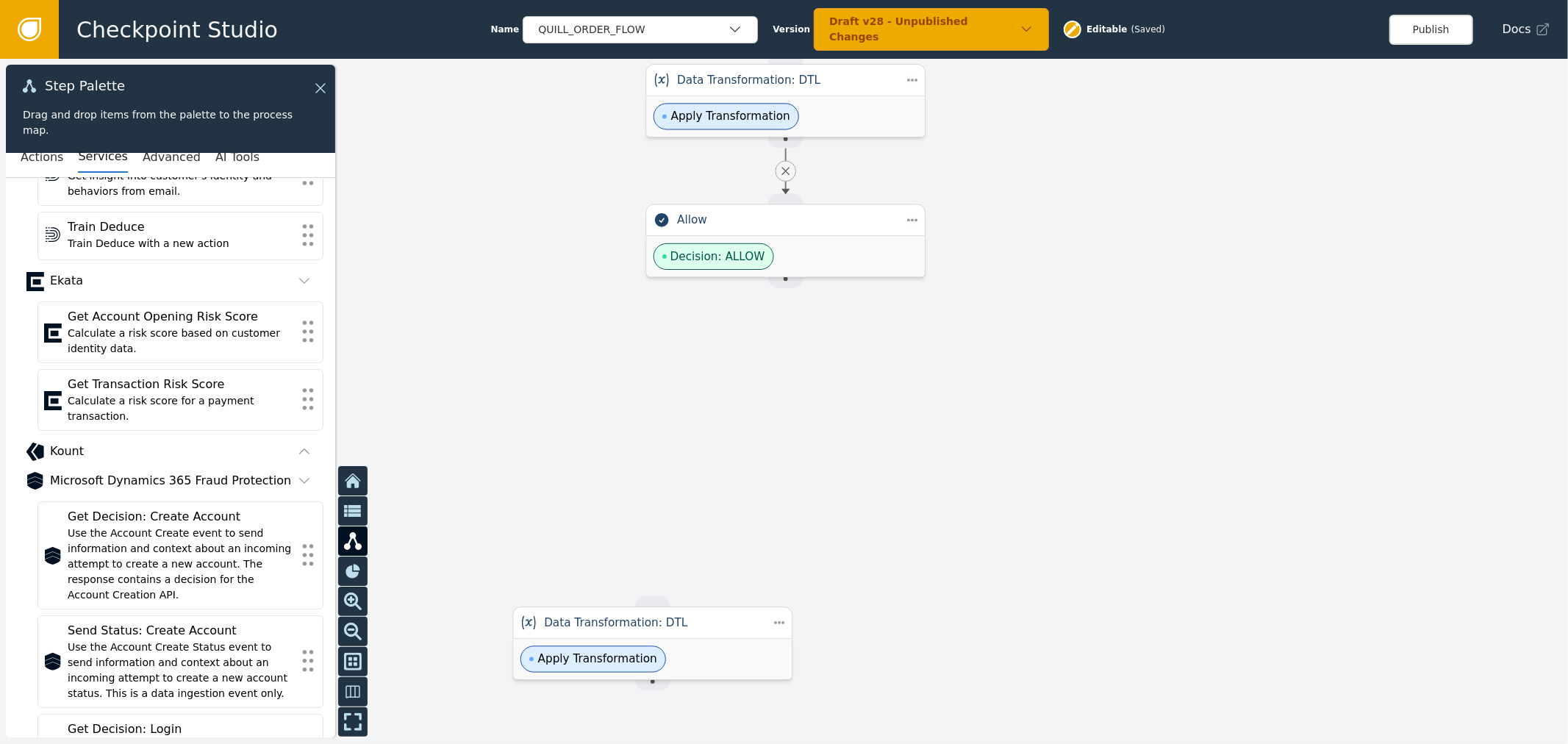
click at [74, 443] on div "Kount" at bounding box center [67, 451] width 33 height 18
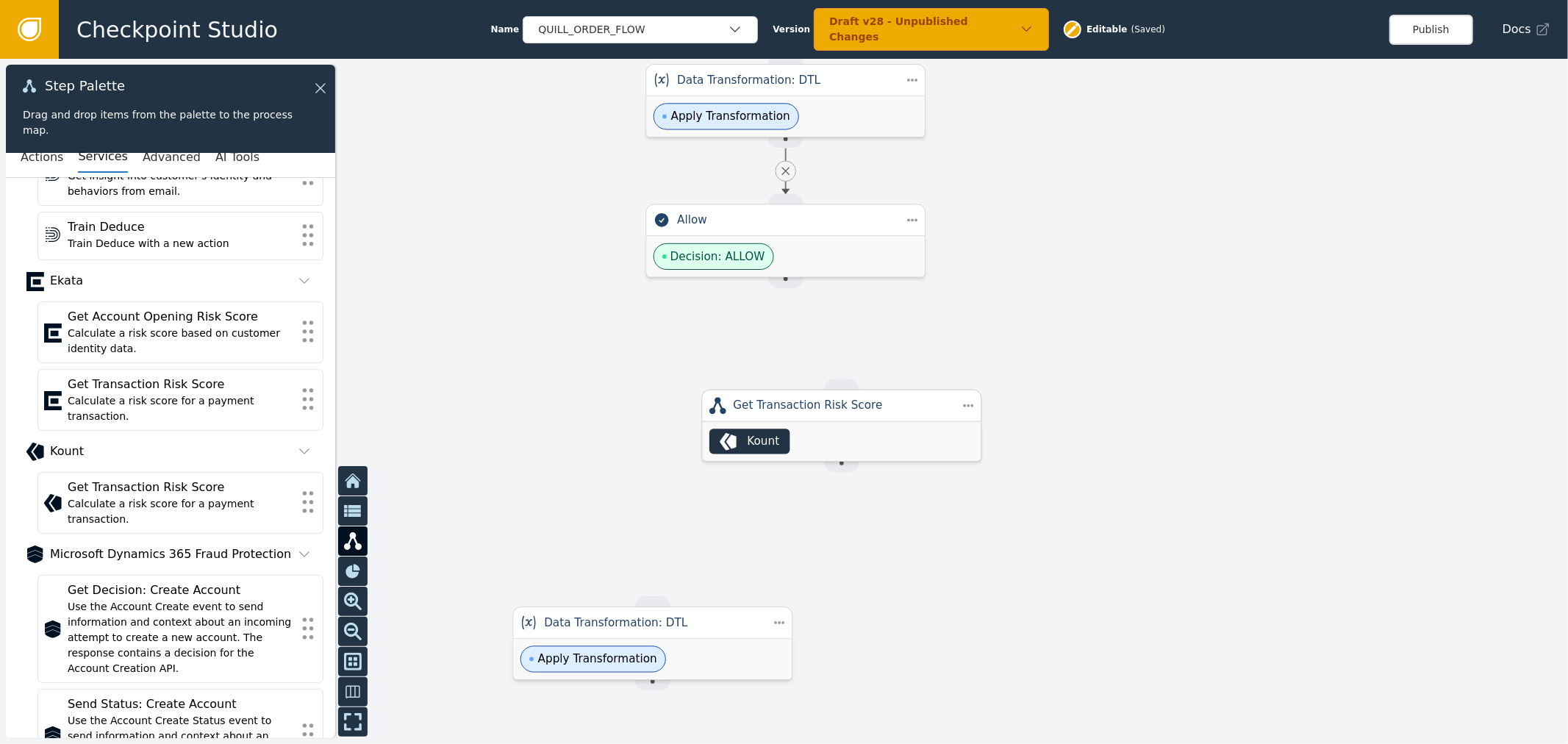
drag, startPoint x: 676, startPoint y: 475, endPoint x: 828, endPoint y: 413, distance: 164.2
click at [828, 422] on div "Kount" at bounding box center [841, 442] width 278 height 39
click at [823, 410] on div "Kount" at bounding box center [873, 424] width 278 height 39
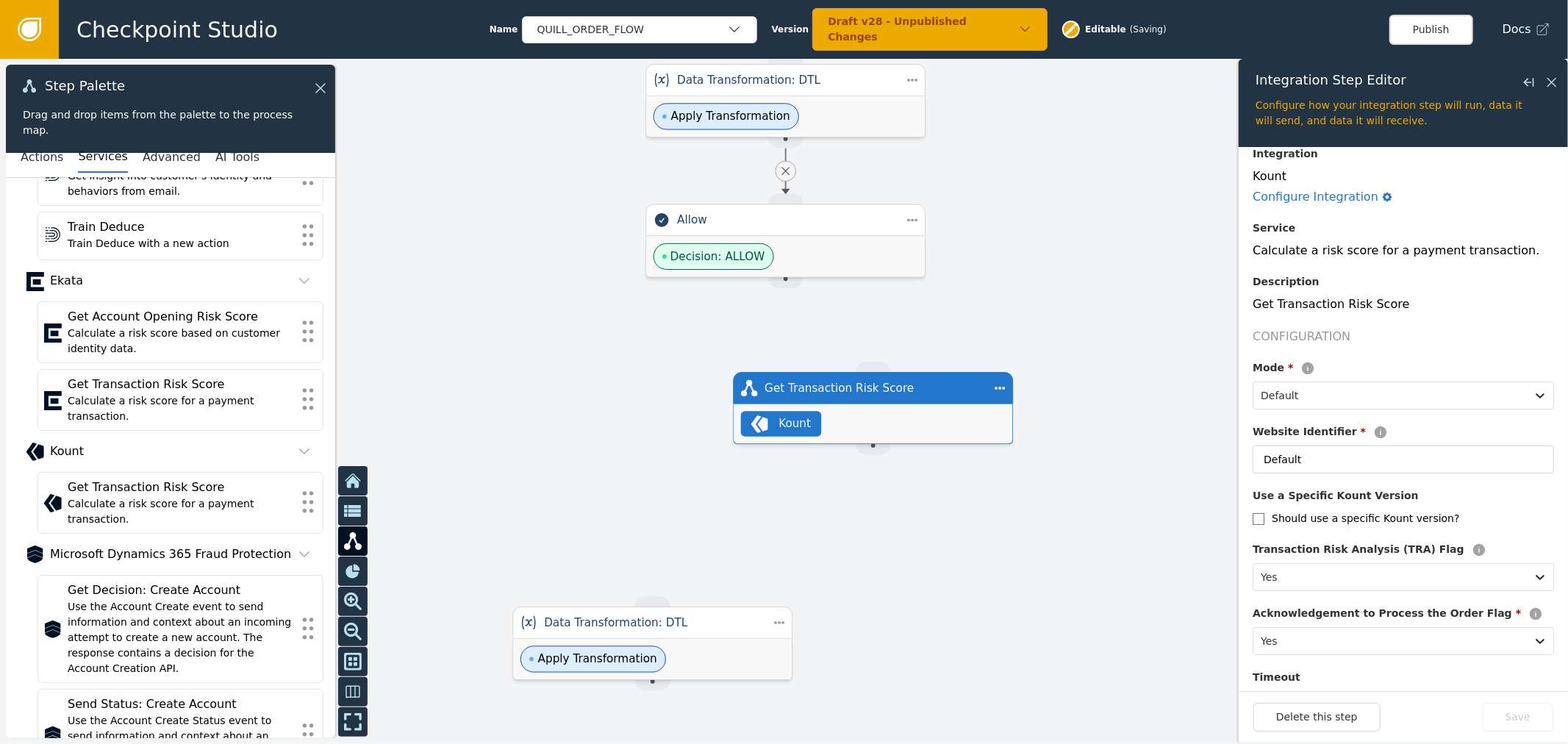
scroll to position [253, 0]
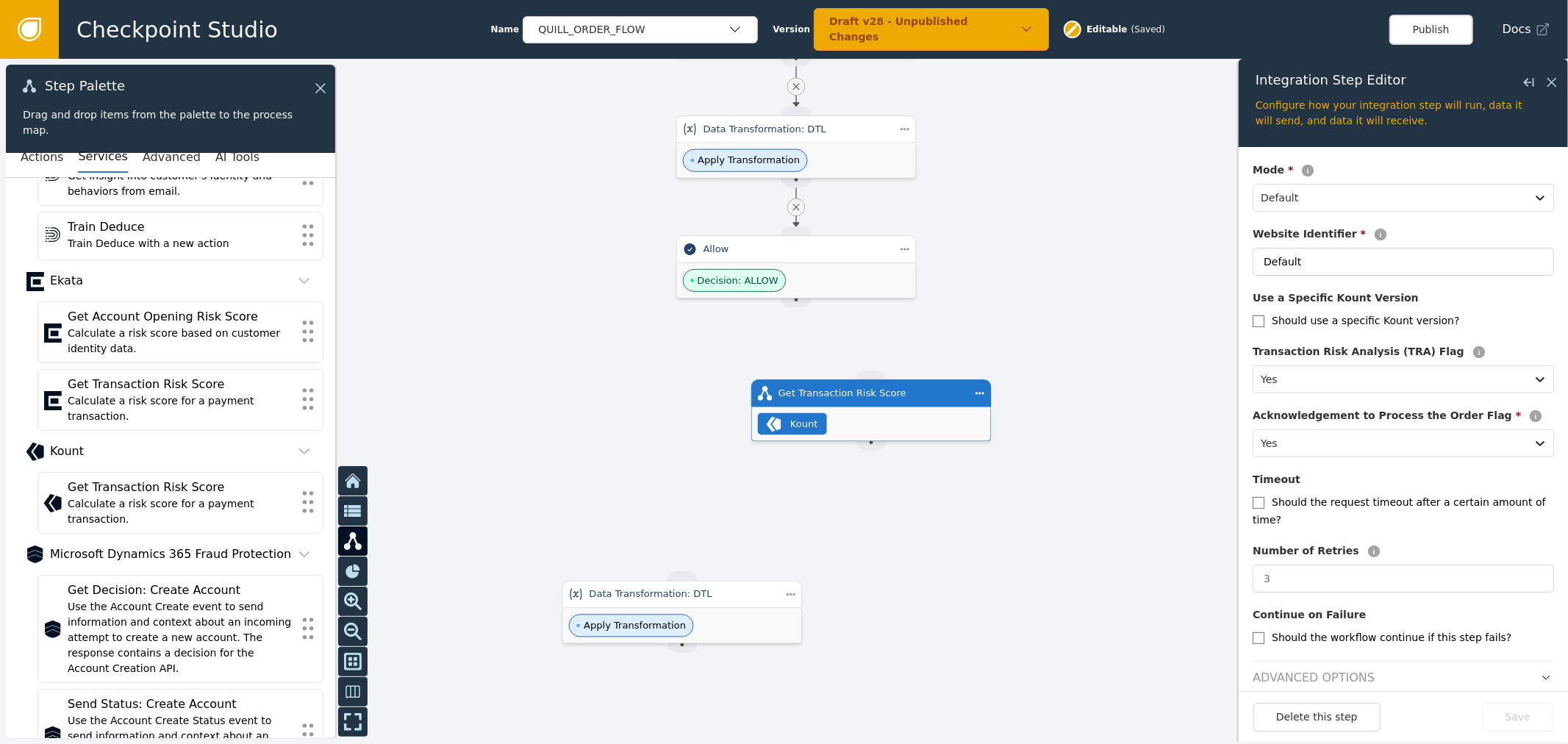
drag, startPoint x: 889, startPoint y: 365, endPoint x: 861, endPoint y: 367, distance: 28.1
click at [861, 367] on div at bounding box center [784, 401] width 1568 height 686
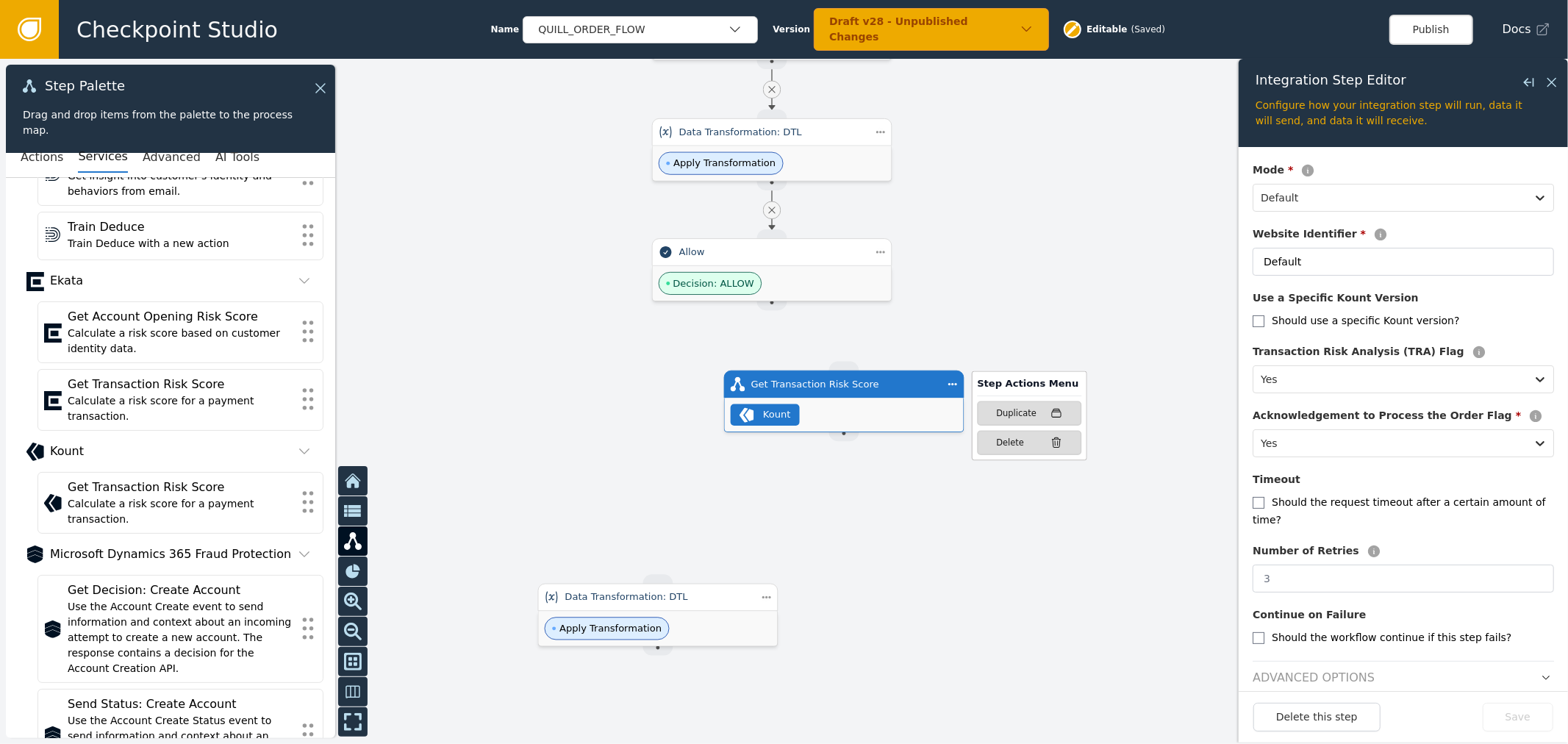
click at [946, 387] on div "Step Actions Menu Duplicate Delete" at bounding box center [1014, 419] width 144 height 83
click at [1540, 673] on icon "button" at bounding box center [1545, 677] width 10 height 10
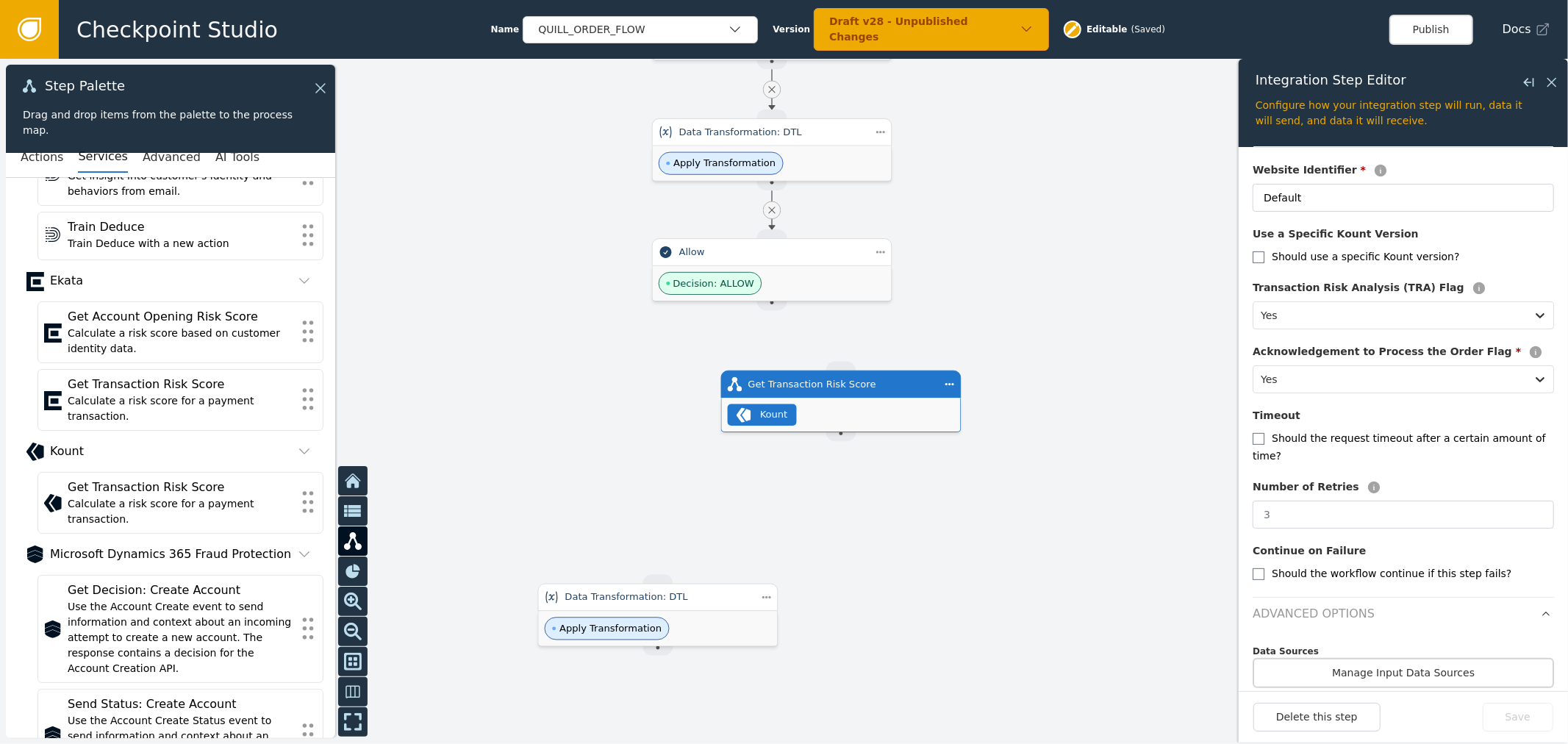
scroll to position [317, 0]
click at [1382, 644] on div "Data Sources" at bounding box center [1403, 650] width 301 height 13
click at [1377, 658] on button "Manage Input Data Sources" at bounding box center [1403, 673] width 301 height 30
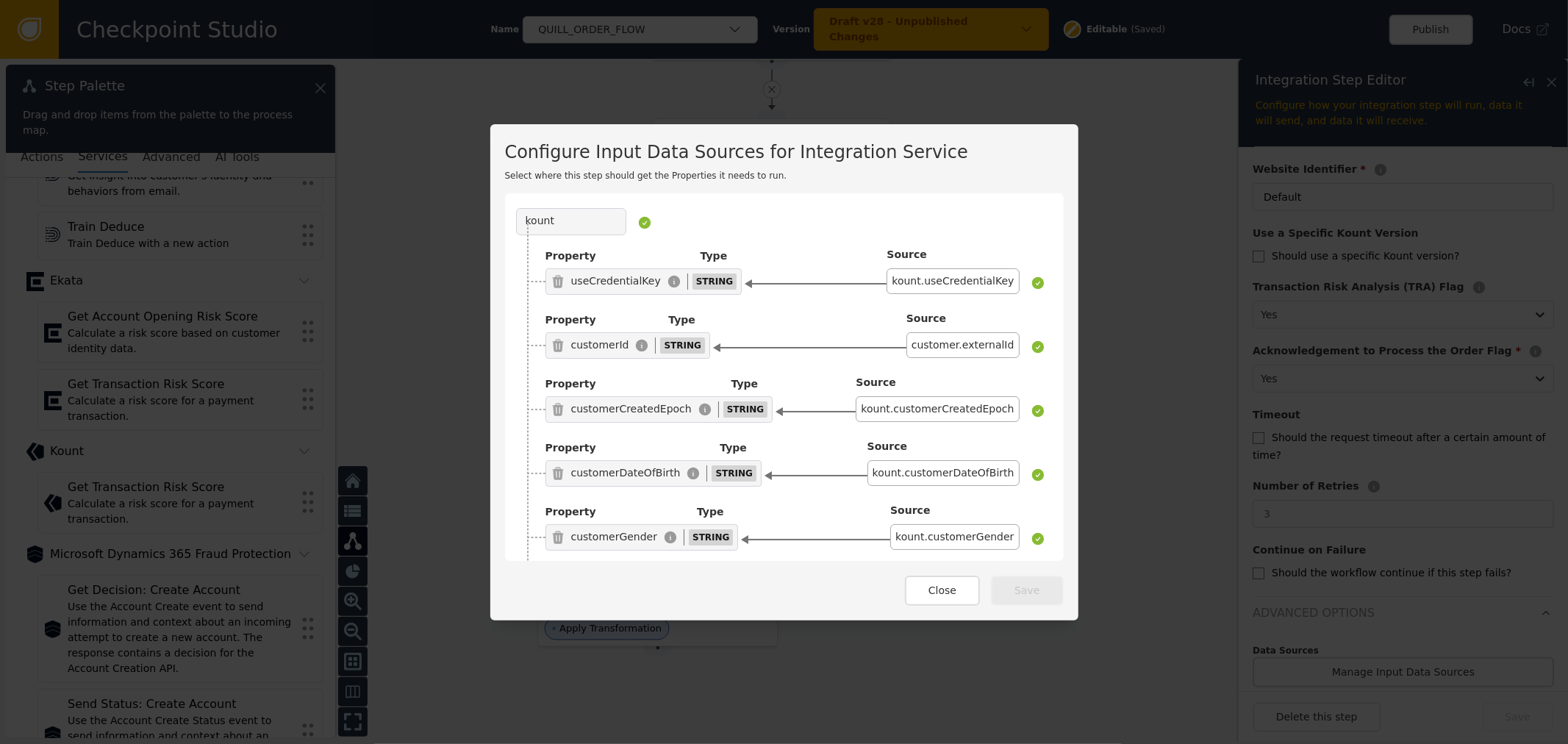
drag, startPoint x: 579, startPoint y: 283, endPoint x: 631, endPoint y: 274, distance: 52.8
click at [631, 274] on div "useCredentialKey" at bounding box center [616, 281] width 90 height 16
click at [622, 284] on div "useCredentialKey" at bounding box center [616, 281] width 90 height 16
click at [586, 349] on div "customerId" at bounding box center [600, 345] width 58 height 16
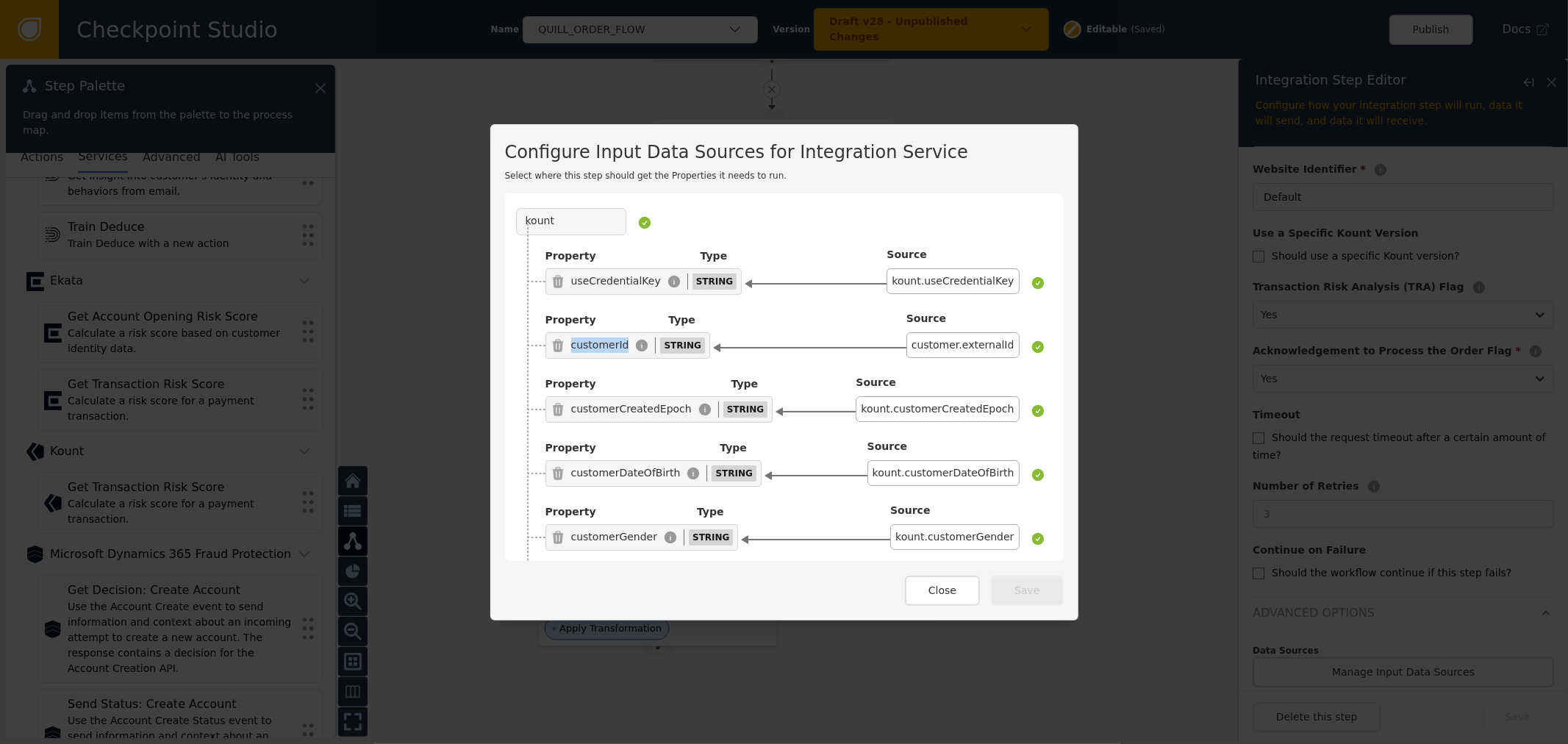
click at [586, 349] on div "customerId" at bounding box center [600, 345] width 58 height 16
click at [571, 331] on label "Property" at bounding box center [570, 322] width 51 height 18
click at [586, 340] on div "customerId" at bounding box center [600, 345] width 58 height 16
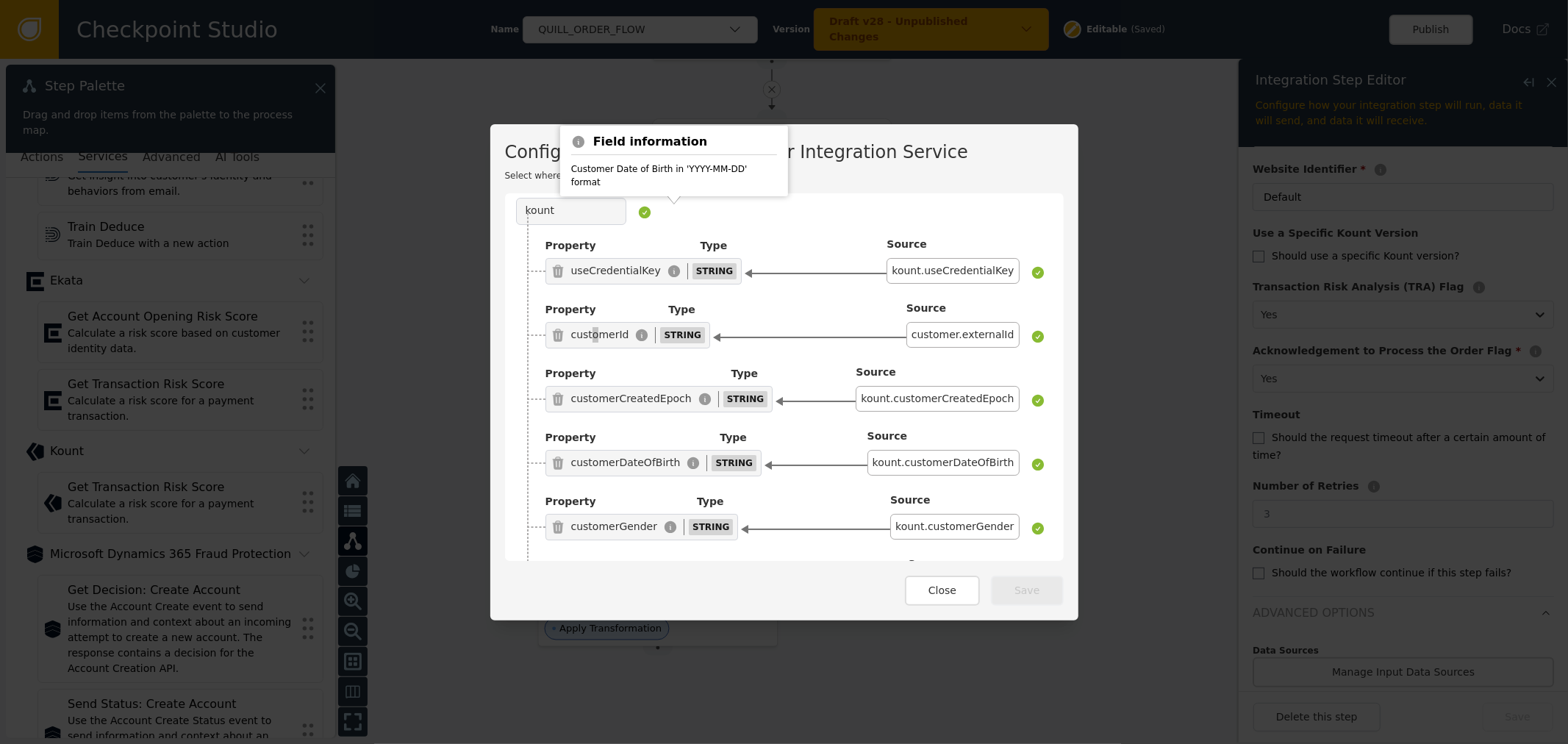
scroll to position [0, 0]
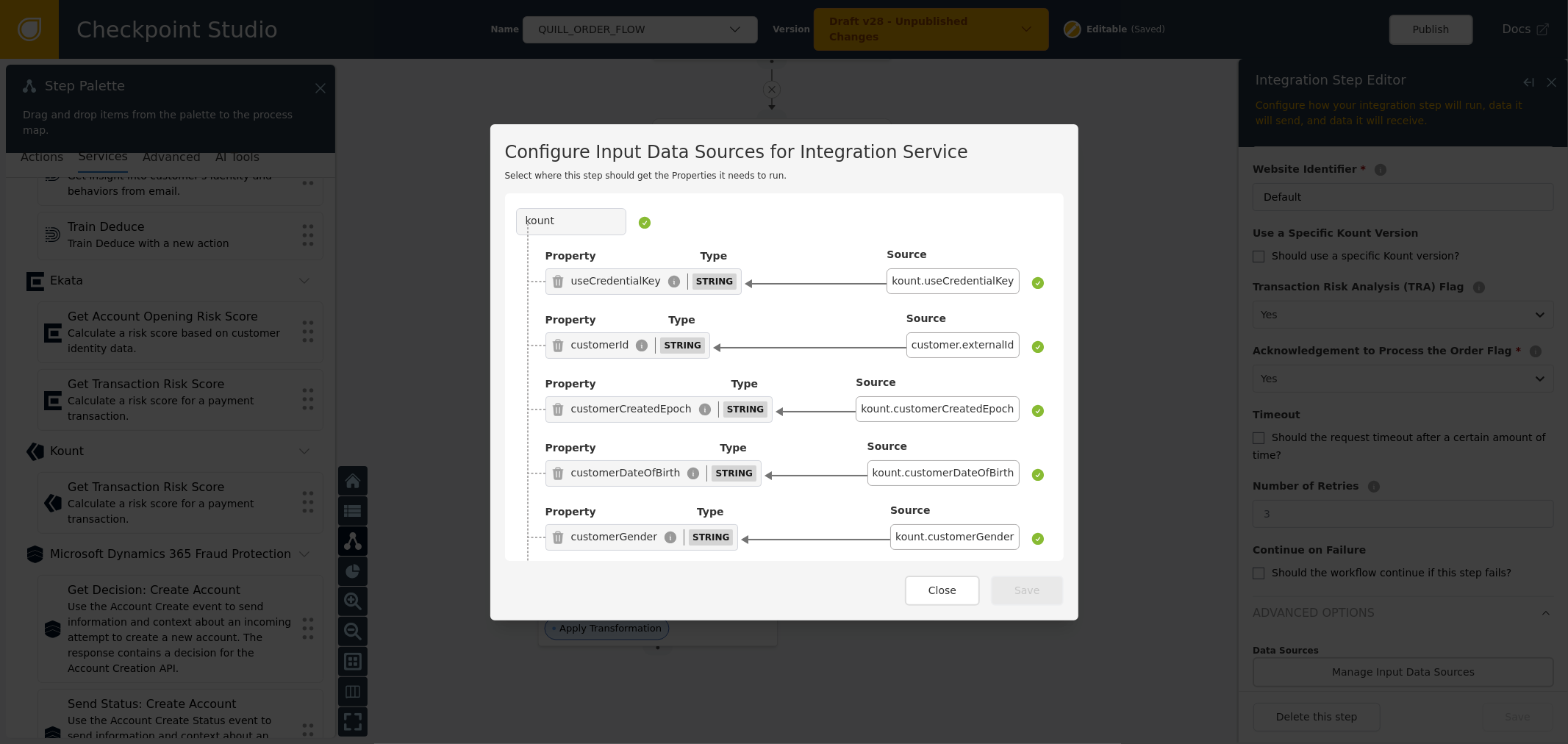
click at [887, 204] on div "kount Property Type useCredentialKey STRING Source kount.useCredentialKey Prope…" at bounding box center [784, 377] width 558 height 367
click at [951, 625] on div "Configure Input Data Sources for Integration Service Select where this step sho…" at bounding box center [784, 372] width 1568 height 744
click at [949, 600] on button "Close" at bounding box center [942, 591] width 75 height 30
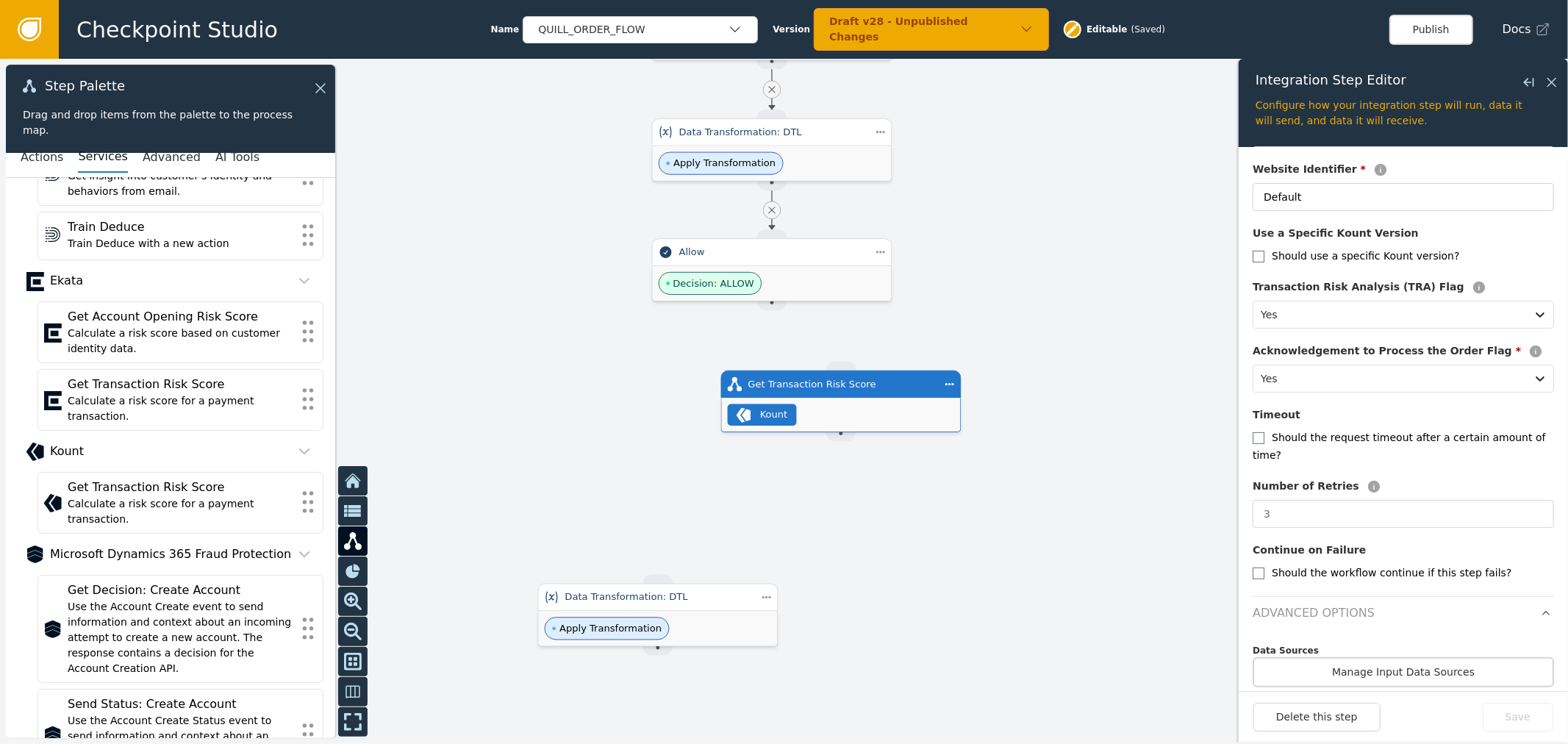
drag, startPoint x: 530, startPoint y: 373, endPoint x: 472, endPoint y: 325, distance: 75.3
click at [472, 325] on div at bounding box center [784, 401] width 1568 height 686
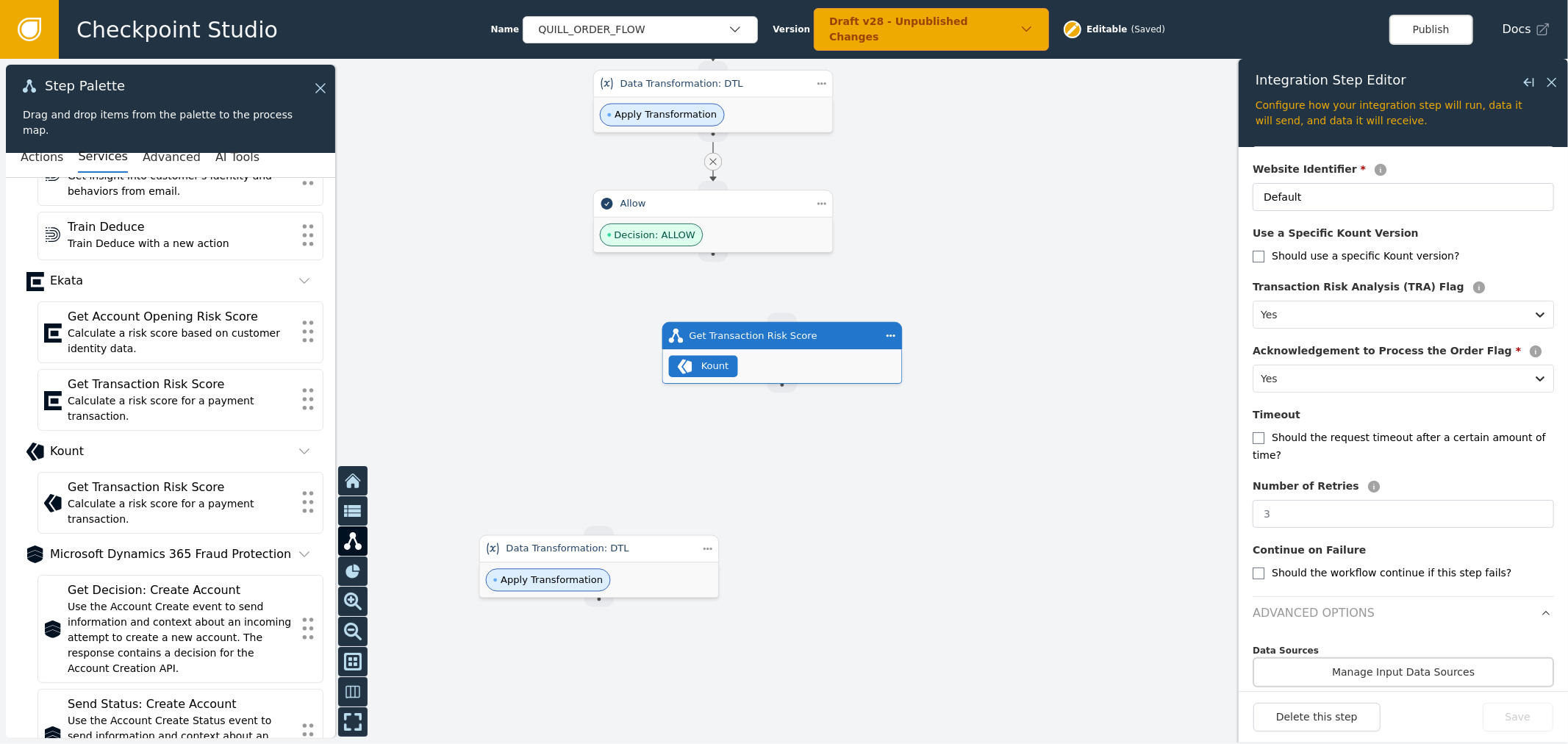
drag, startPoint x: 766, startPoint y: 337, endPoint x: 788, endPoint y: 328, distance: 23.8
click at [769, 336] on div "Get Transaction Risk Score" at bounding box center [782, 336] width 186 height 15
click at [1318, 712] on button "Delete this step" at bounding box center [1316, 717] width 127 height 29
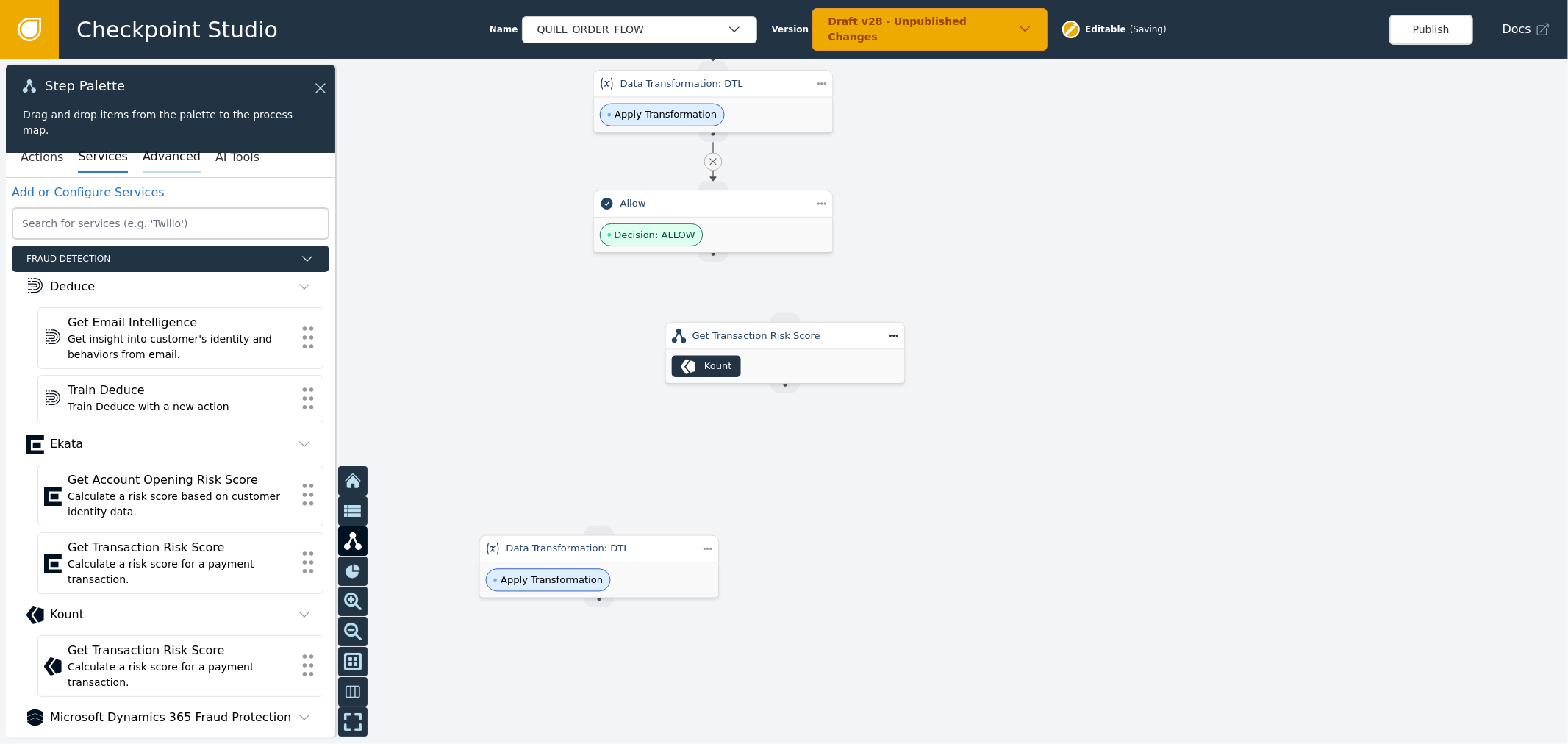
click at [156, 165] on button "Advanced" at bounding box center [172, 157] width 58 height 31
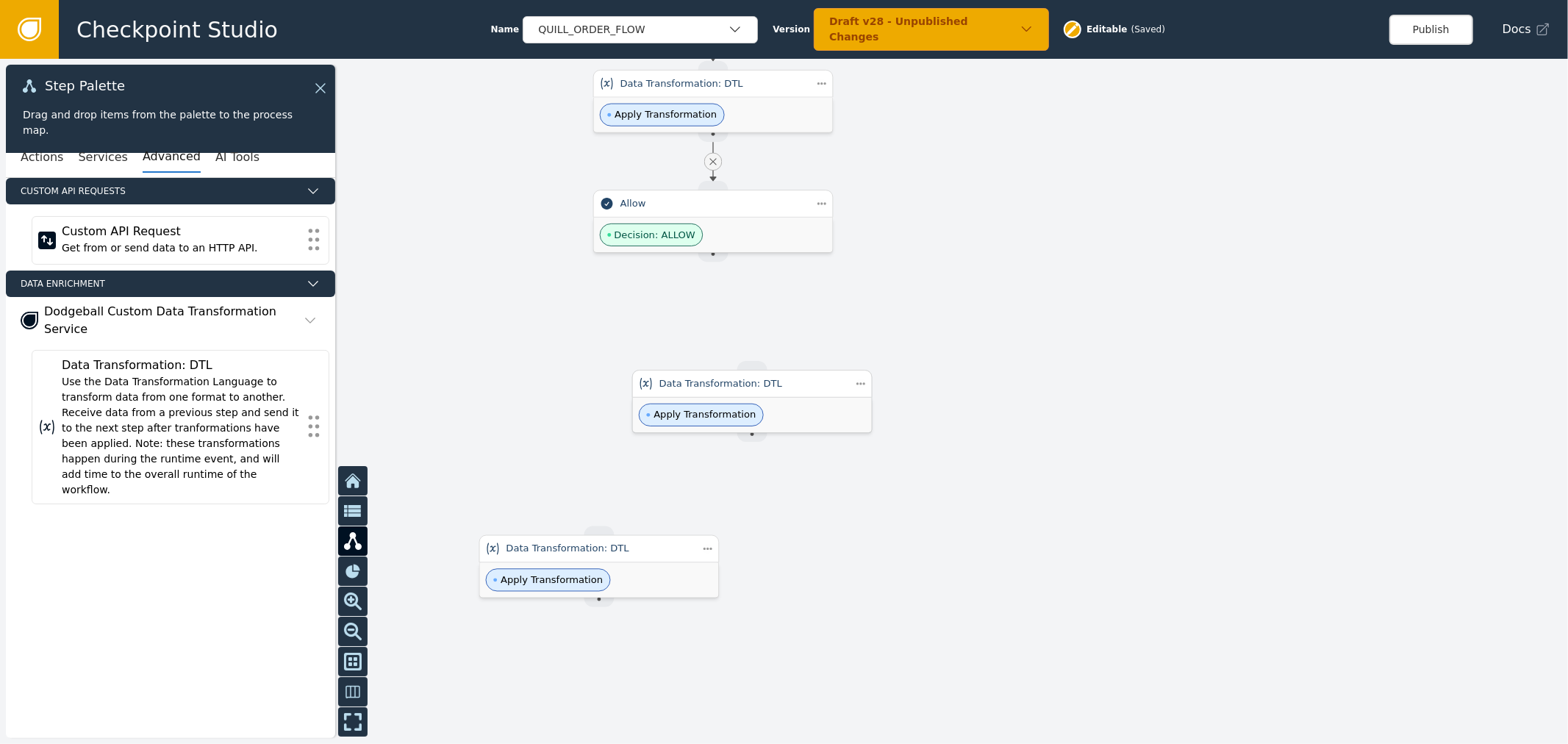
drag, startPoint x: 915, startPoint y: 438, endPoint x: 806, endPoint y: 382, distance: 122.5
click at [806, 382] on div "Data Transformation: DTL" at bounding box center [752, 384] width 186 height 15
drag, startPoint x: 788, startPoint y: 401, endPoint x: 752, endPoint y: 372, distance: 46.2
click at [752, 372] on div "Data Transformation: DTL Apply Transformation" at bounding box center [752, 402] width 240 height 63
drag, startPoint x: 710, startPoint y: 258, endPoint x: 717, endPoint y: 339, distance: 81.3
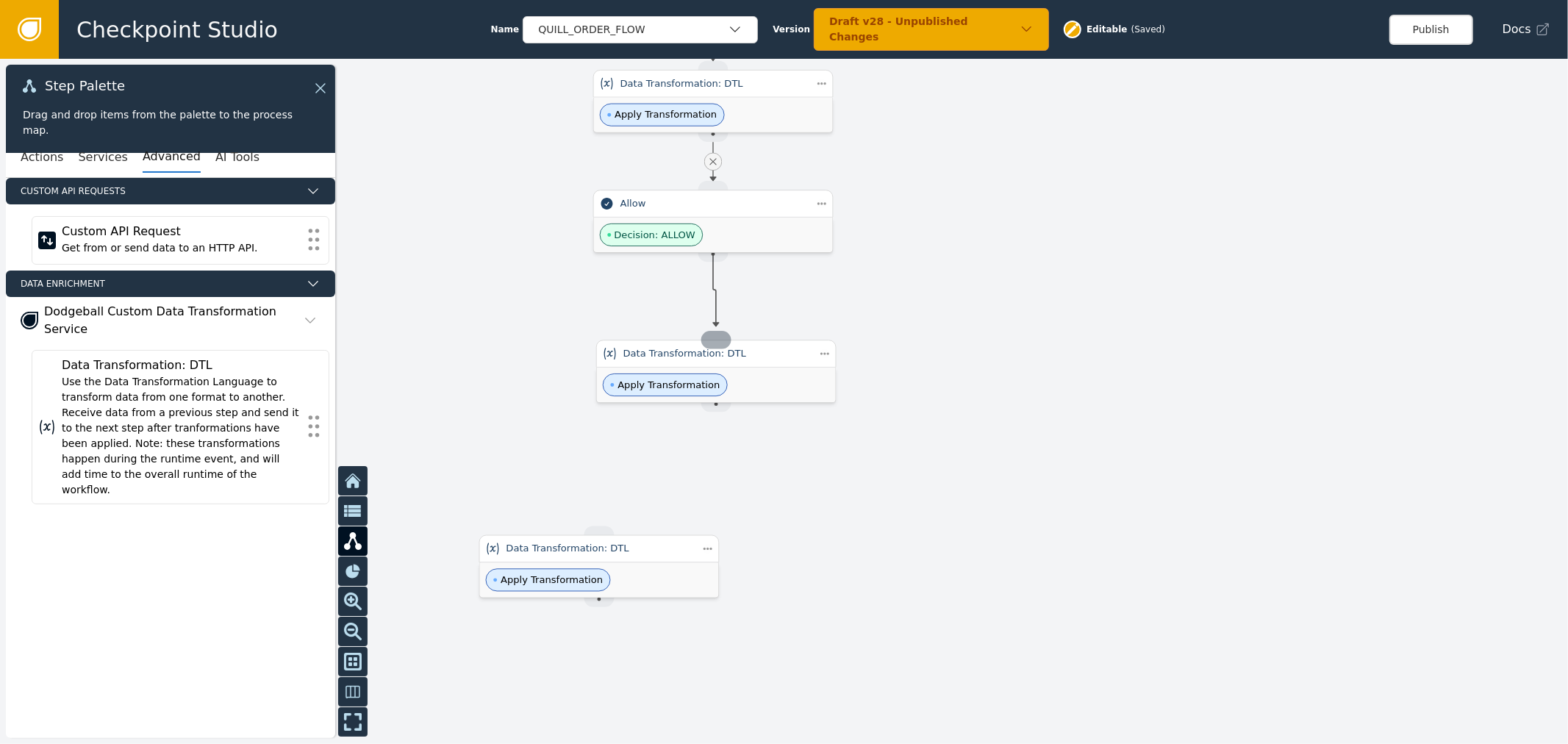
click at [763, 360] on div "Apply Transformation" at bounding box center [713, 354] width 239 height 34
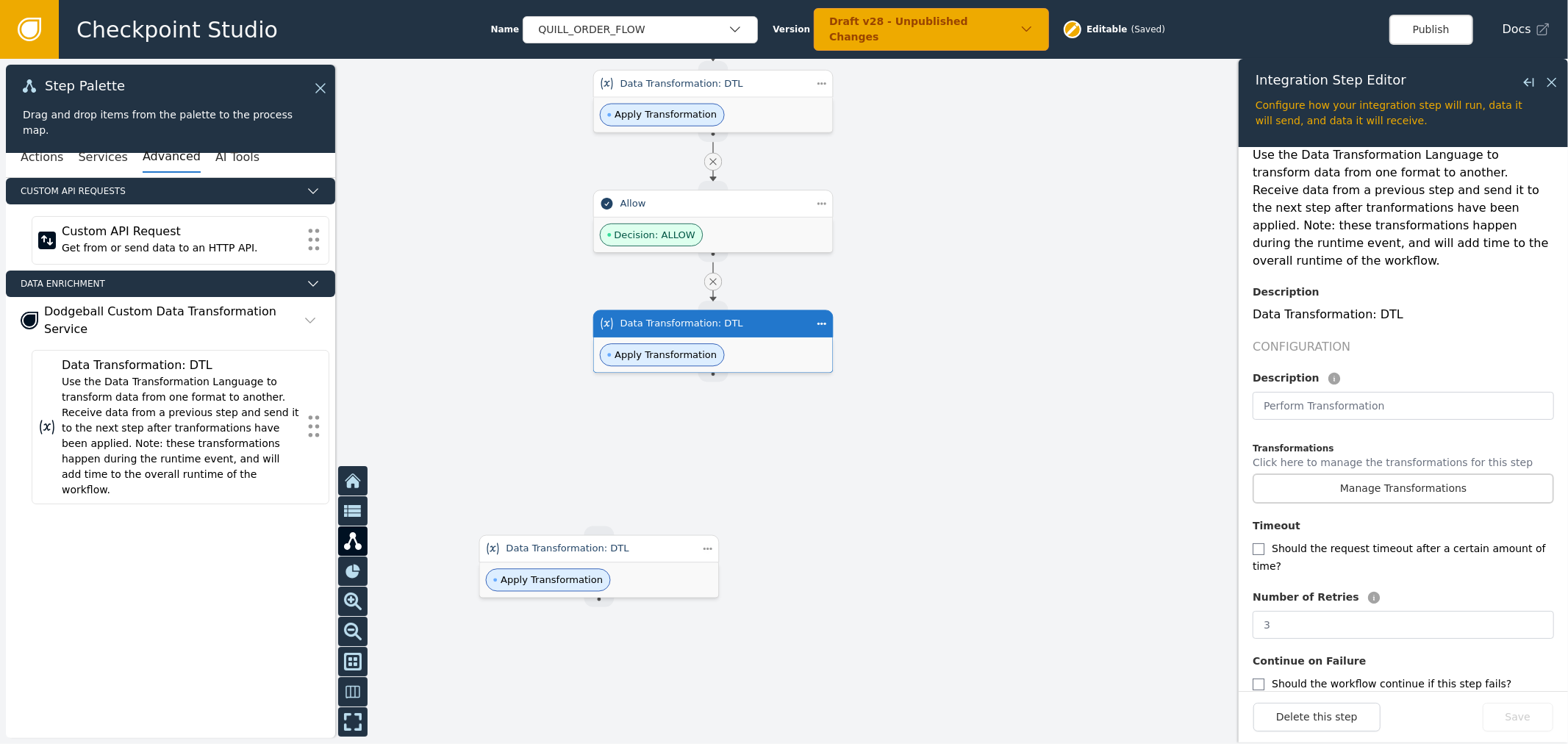
scroll to position [133, 0]
click at [1407, 471] on button "Manage Transformations" at bounding box center [1403, 486] width 301 height 30
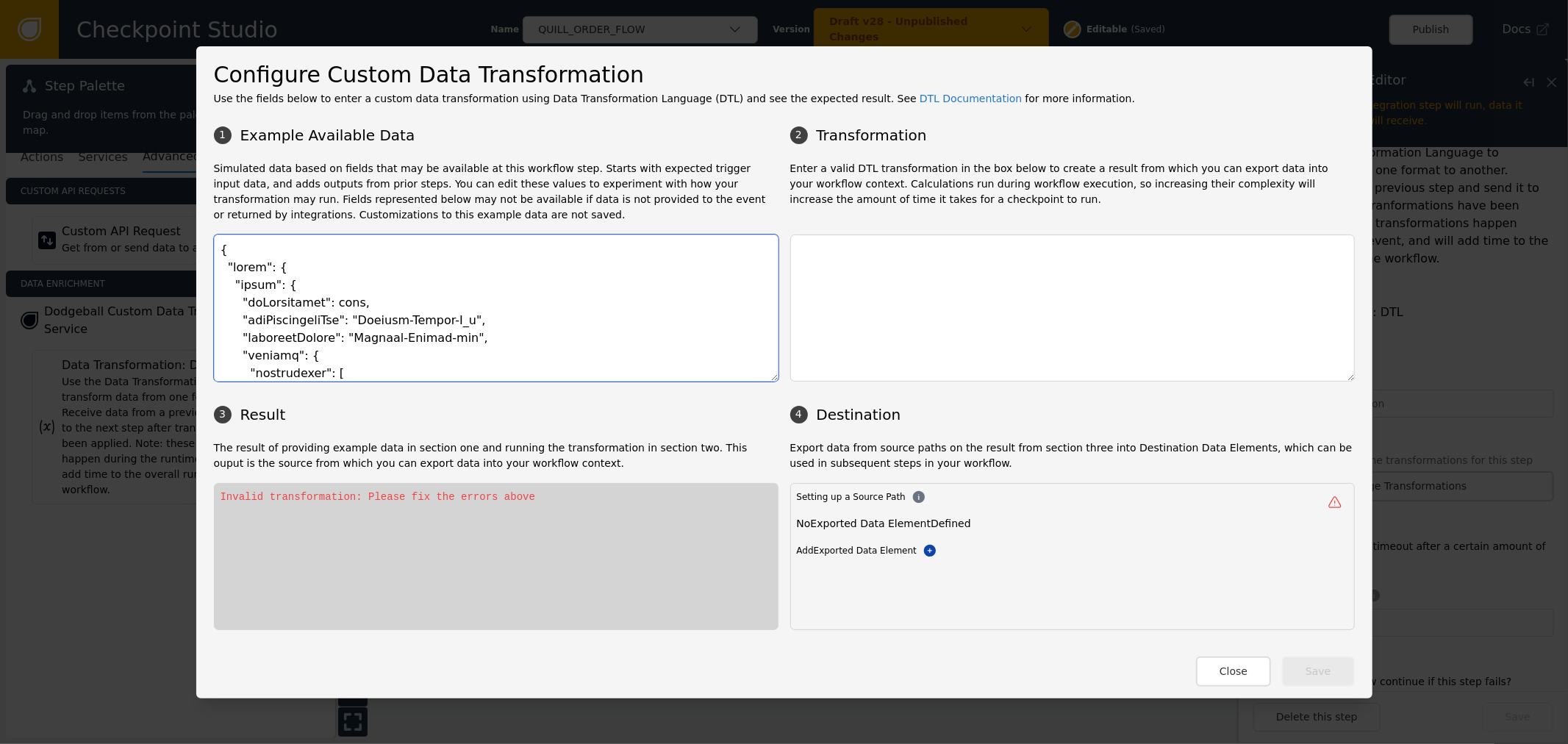
click at [351, 294] on textarea at bounding box center [496, 308] width 565 height 148
click at [253, 278] on textarea at bounding box center [496, 308] width 565 height 148
drag, startPoint x: 236, startPoint y: 262, endPoint x: 468, endPoint y: 360, distance: 251.8
click at [428, 343] on textarea at bounding box center [496, 308] width 565 height 148
click at [460, 291] on textarea at bounding box center [496, 308] width 565 height 148
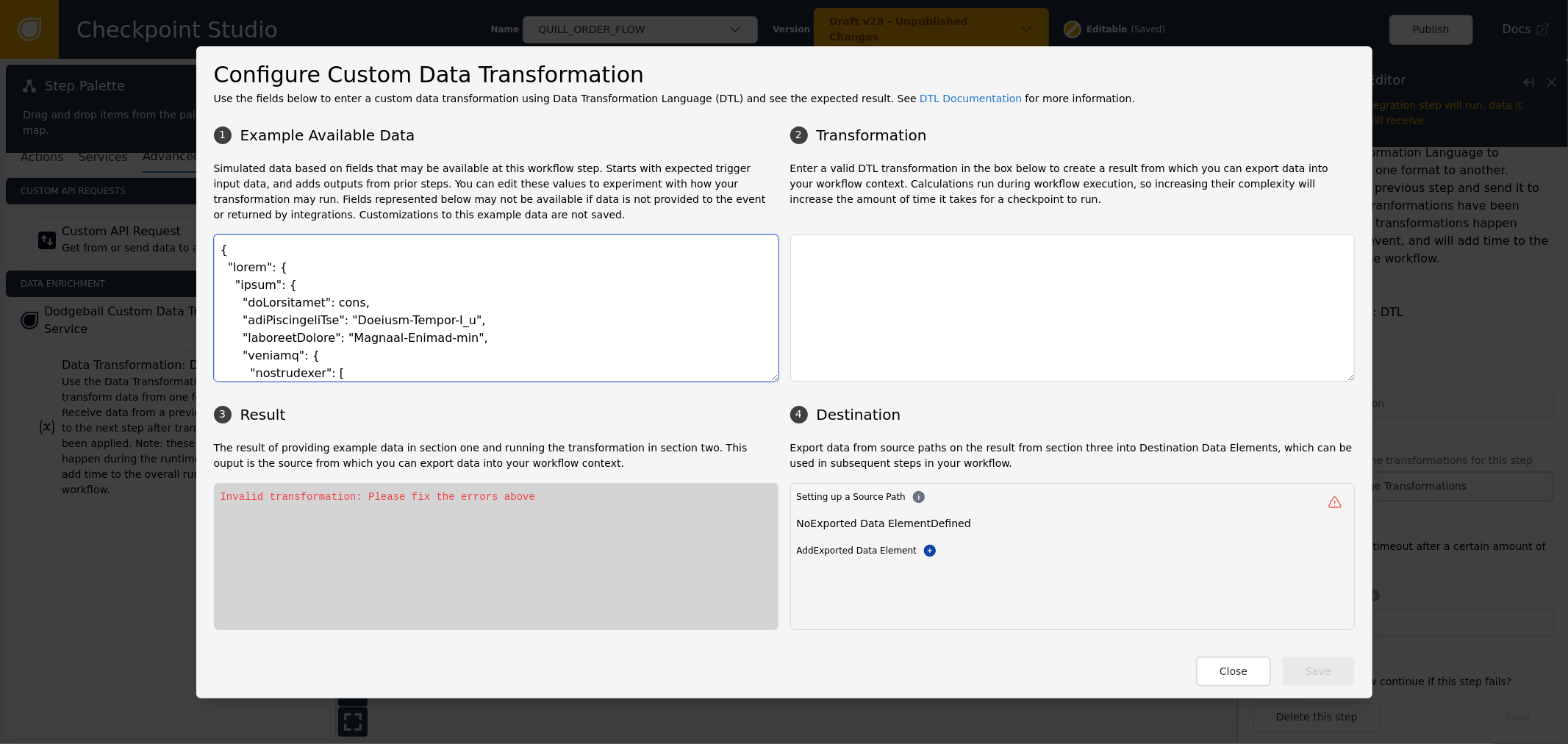
click at [355, 305] on textarea at bounding box center [496, 308] width 565 height 148
paste textarea ""transactionHeader": { "requestType": "Fraud", "businessUnit": "QUL", "division…"
click at [452, 321] on textarea at bounding box center [496, 308] width 565 height 148
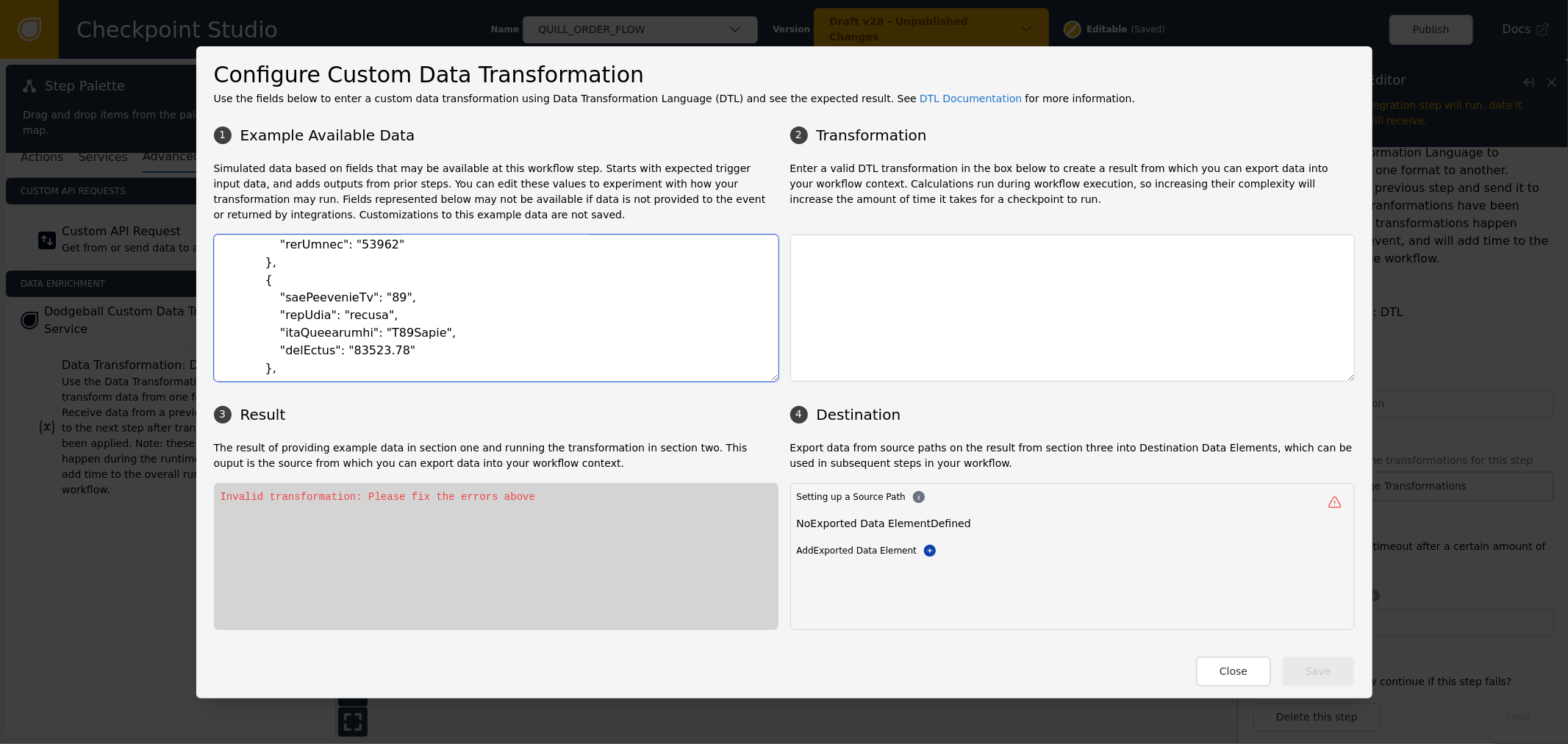
scroll to position [0, 0]
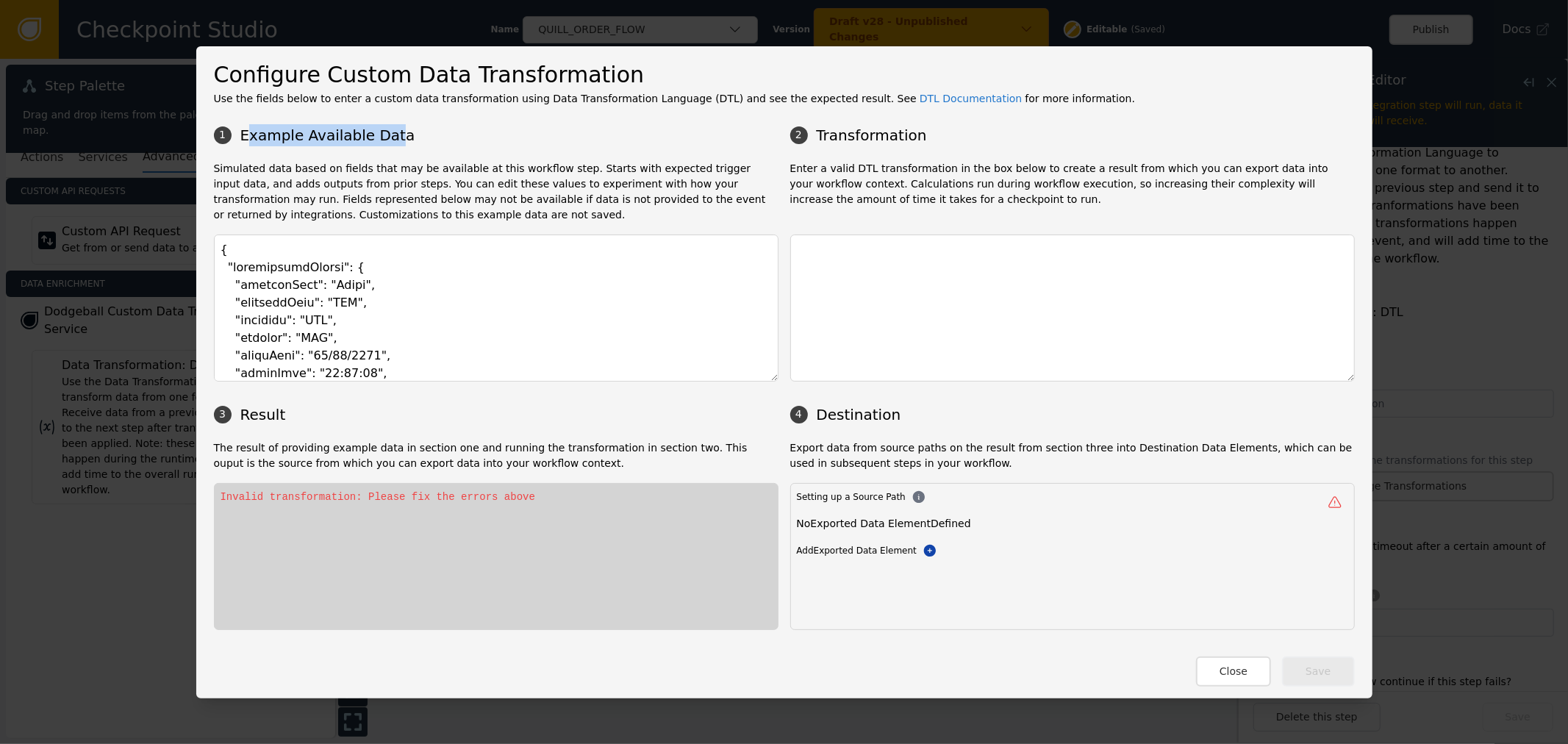
drag, startPoint x: 239, startPoint y: 129, endPoint x: 446, endPoint y: 141, distance: 207.3
click at [438, 140] on h3 "1 Example Available Data" at bounding box center [496, 135] width 565 height 22
click at [432, 141] on h3 "1 Example Available Data" at bounding box center [496, 135] width 565 height 22
drag, startPoint x: 243, startPoint y: 135, endPoint x: 432, endPoint y: 148, distance: 189.4
click at [414, 148] on div "1 Example Available Data 2 Transformation Simulated data based on fields that m…" at bounding box center [784, 375] width 1141 height 512
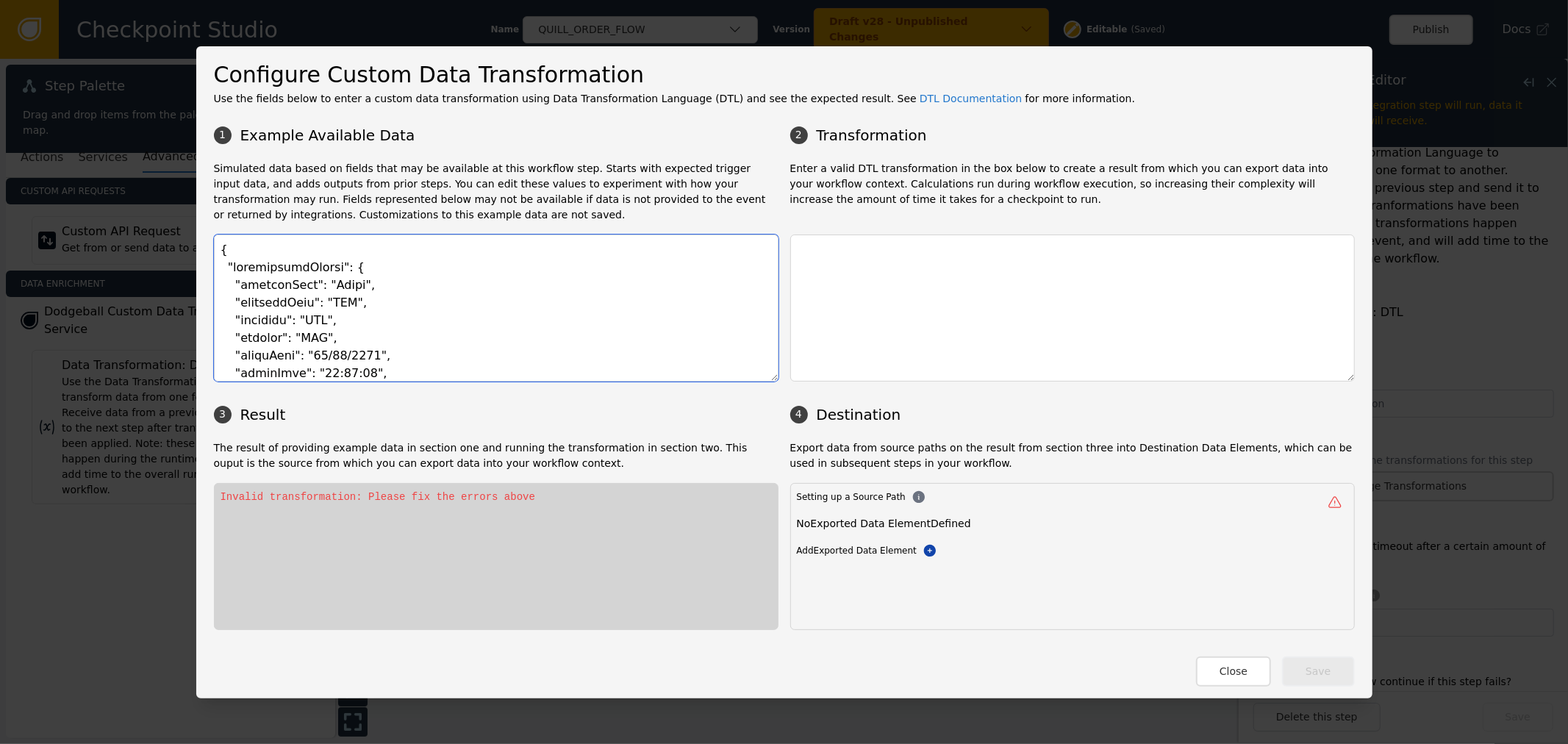
drag, startPoint x: 274, startPoint y: 267, endPoint x: 445, endPoint y: 253, distance: 171.6
click at [391, 263] on textarea at bounding box center [496, 308] width 565 height 148
click at [416, 250] on textarea at bounding box center [496, 308] width 565 height 148
click at [228, 277] on textarea at bounding box center [496, 308] width 565 height 148
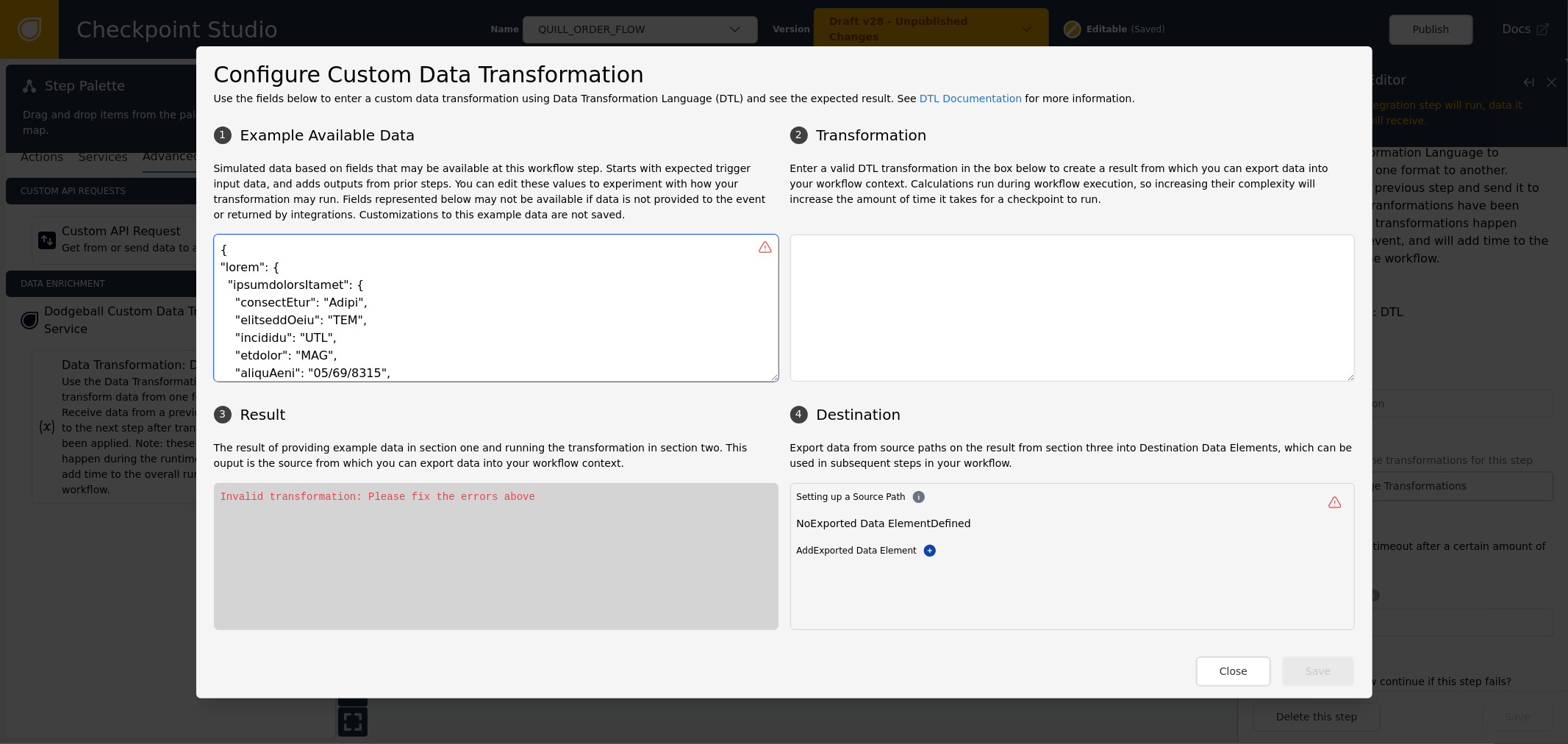
click at [230, 266] on textarea at bounding box center [496, 308] width 565 height 148
click at [262, 259] on textarea at bounding box center [496, 308] width 565 height 148
drag, startPoint x: 228, startPoint y: 269, endPoint x: 254, endPoint y: 263, distance: 26.7
click at [231, 269] on textarea at bounding box center [496, 308] width 565 height 148
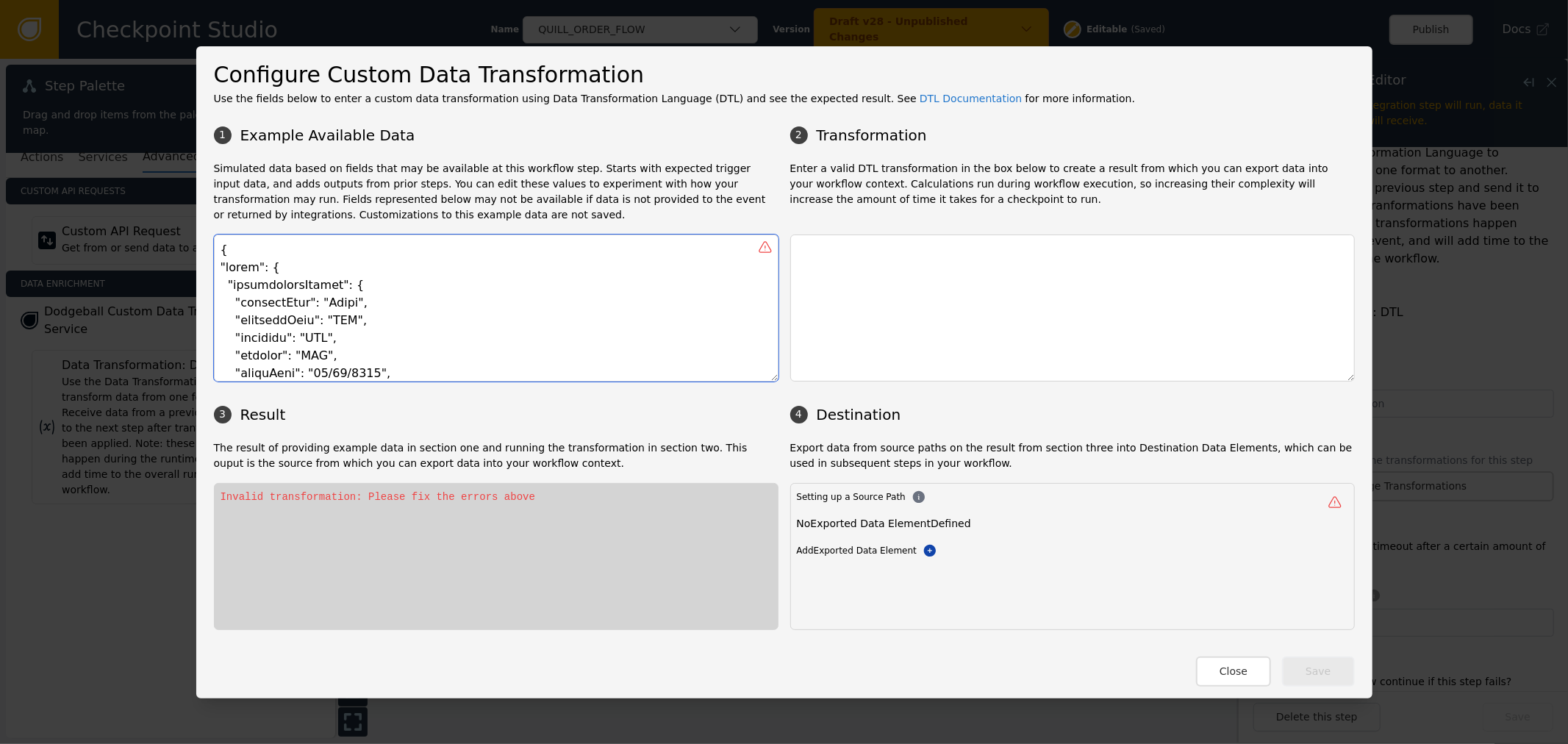
click at [222, 267] on textarea at bounding box center [496, 308] width 565 height 148
click at [234, 275] on textarea at bounding box center [496, 308] width 565 height 148
click at [312, 290] on textarea at bounding box center [496, 308] width 565 height 148
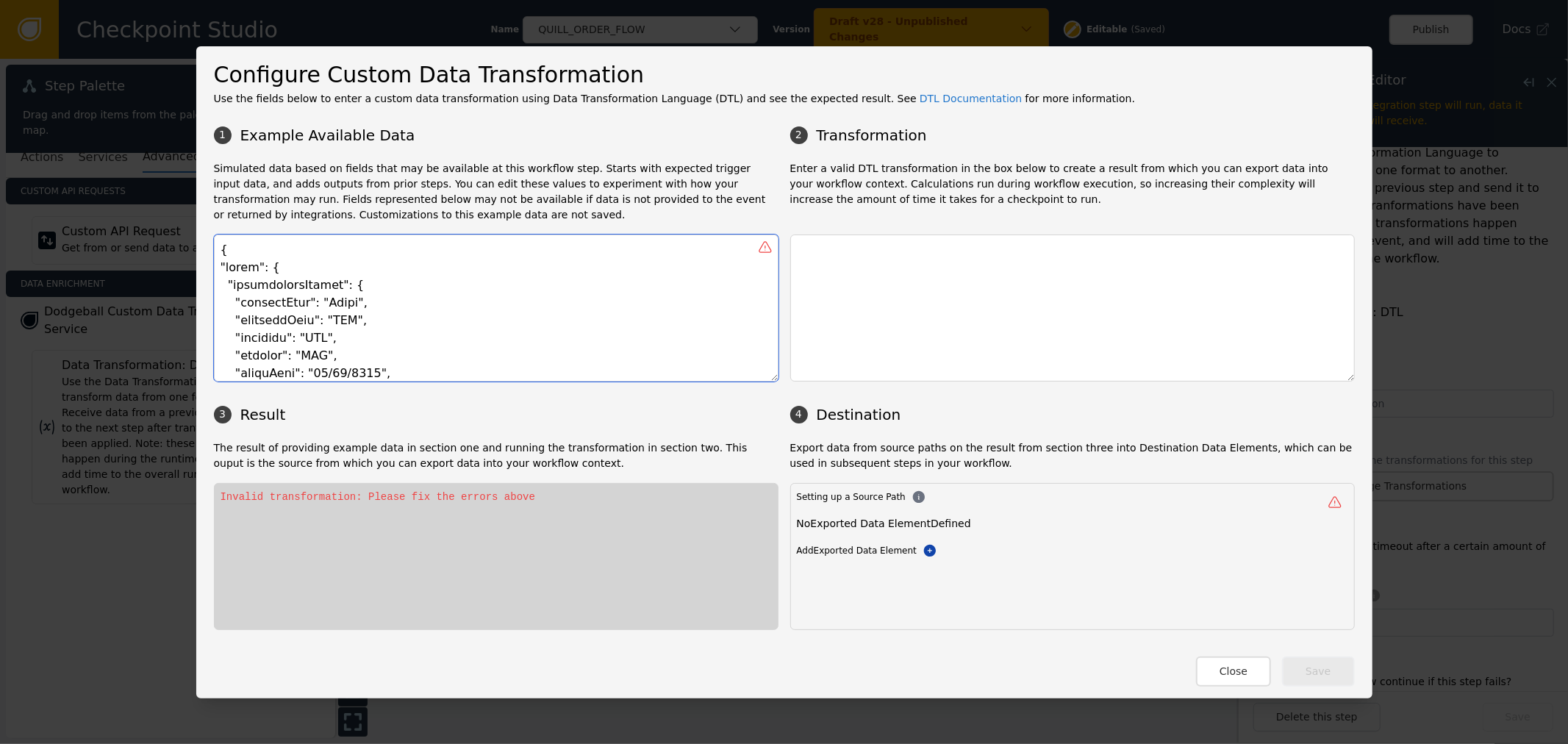
click at [225, 265] on textarea at bounding box center [496, 308] width 565 height 148
click at [258, 292] on textarea at bounding box center [496, 308] width 565 height 148
click at [325, 288] on textarea at bounding box center [496, 308] width 565 height 148
click at [221, 287] on textarea at bounding box center [496, 308] width 565 height 148
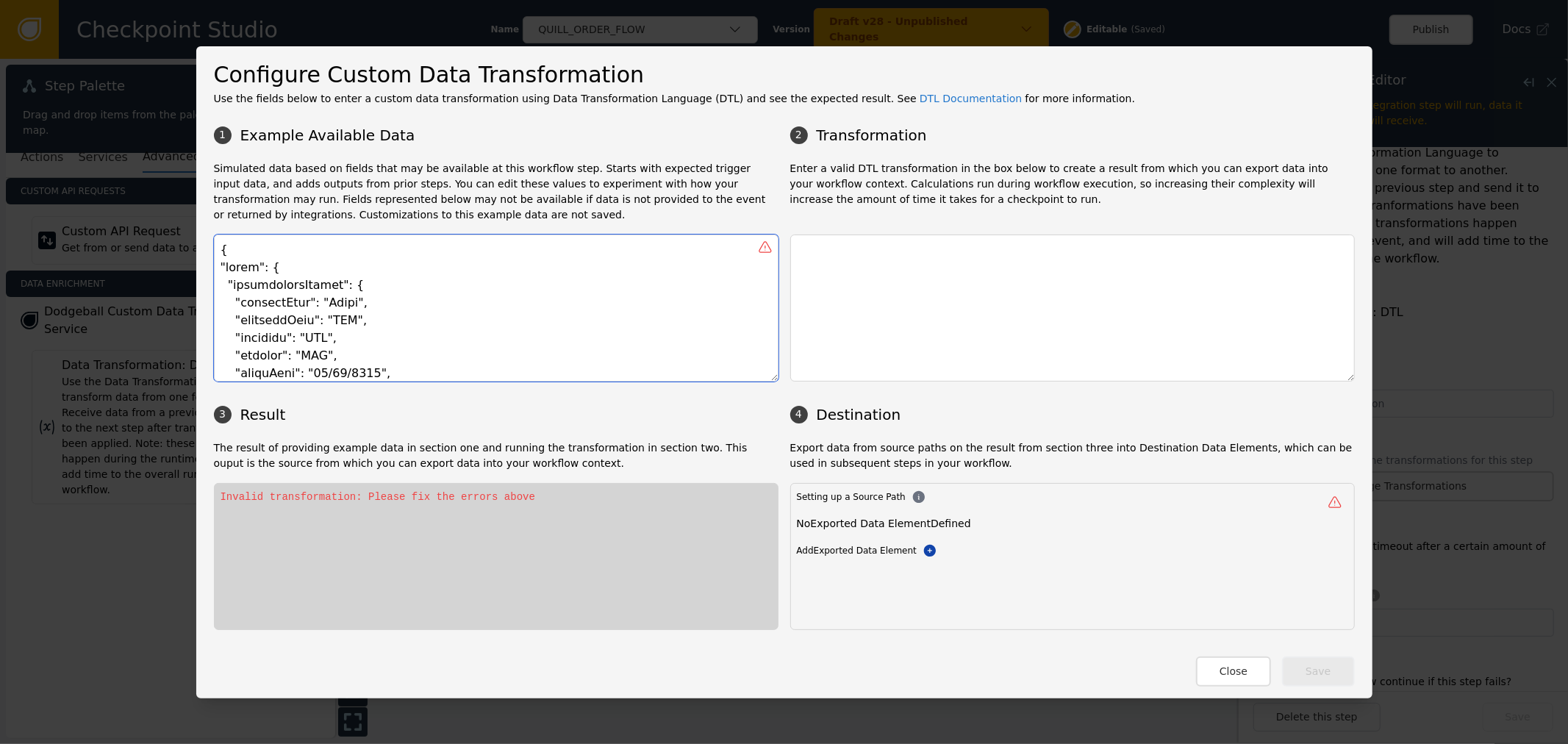
click at [217, 266] on textarea at bounding box center [496, 308] width 565 height 148
click at [251, 287] on textarea at bounding box center [496, 308] width 565 height 148
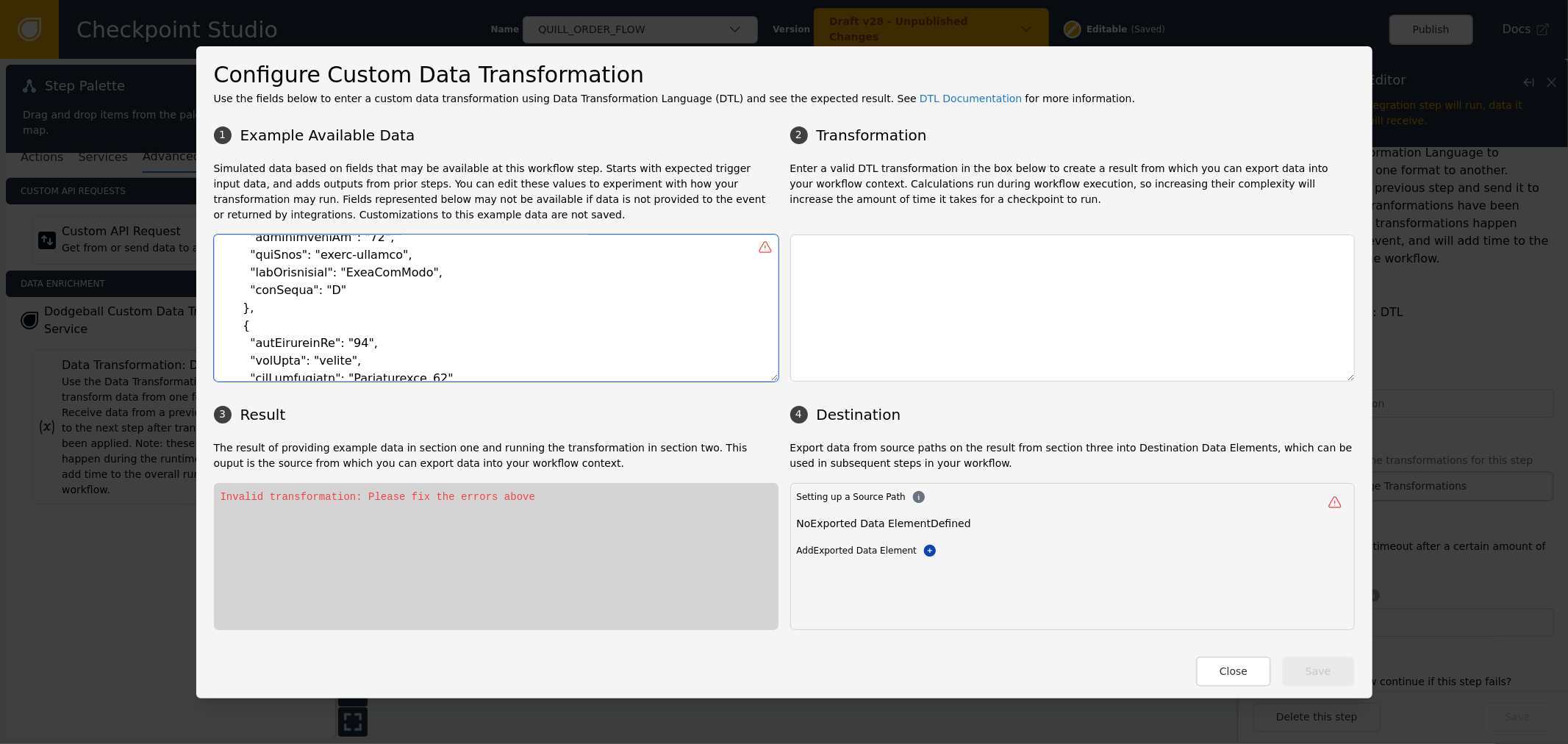
scroll to position [12143, 0]
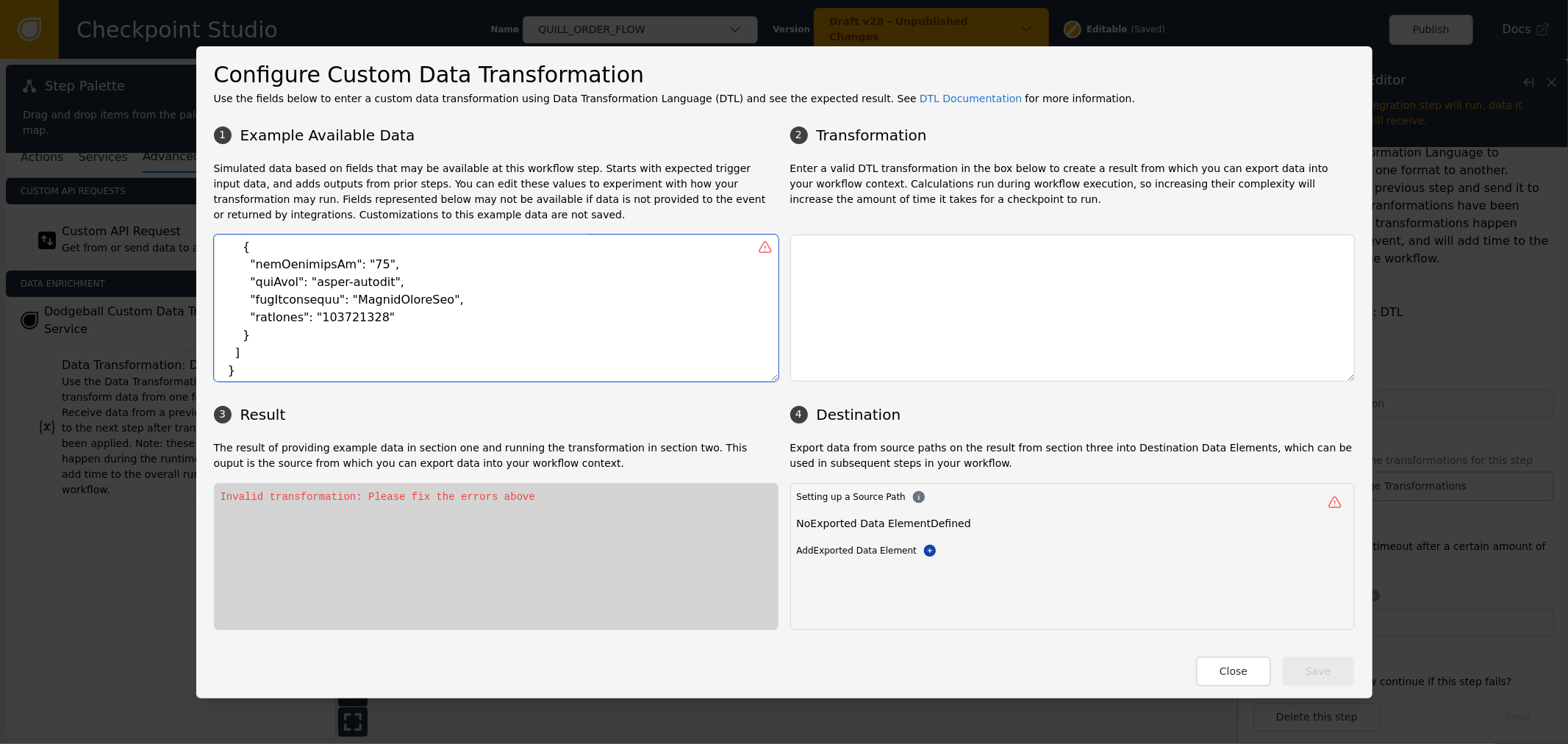
click at [385, 354] on textarea at bounding box center [496, 308] width 565 height 148
click at [394, 373] on textarea at bounding box center [496, 308] width 565 height 148
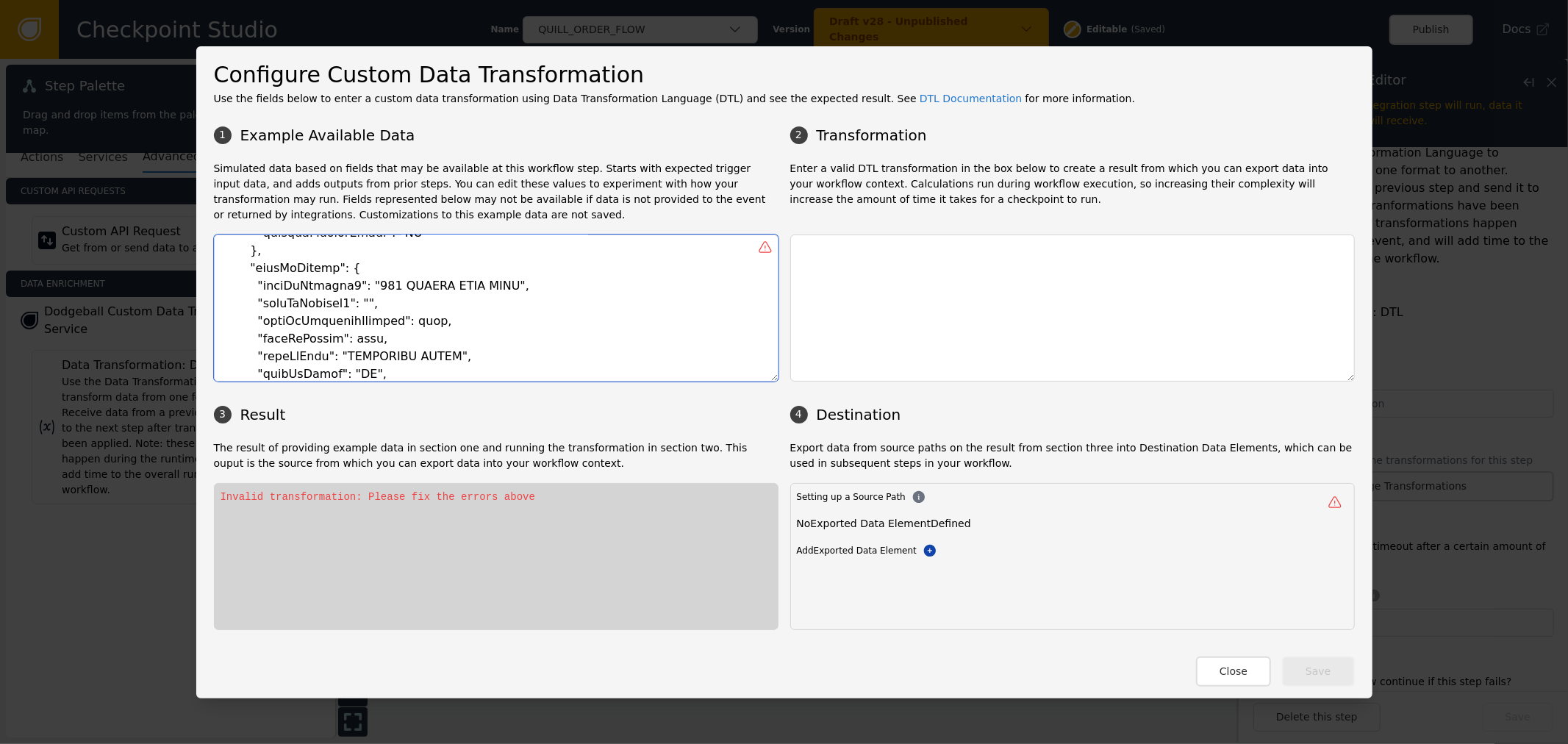
scroll to position [0, 0]
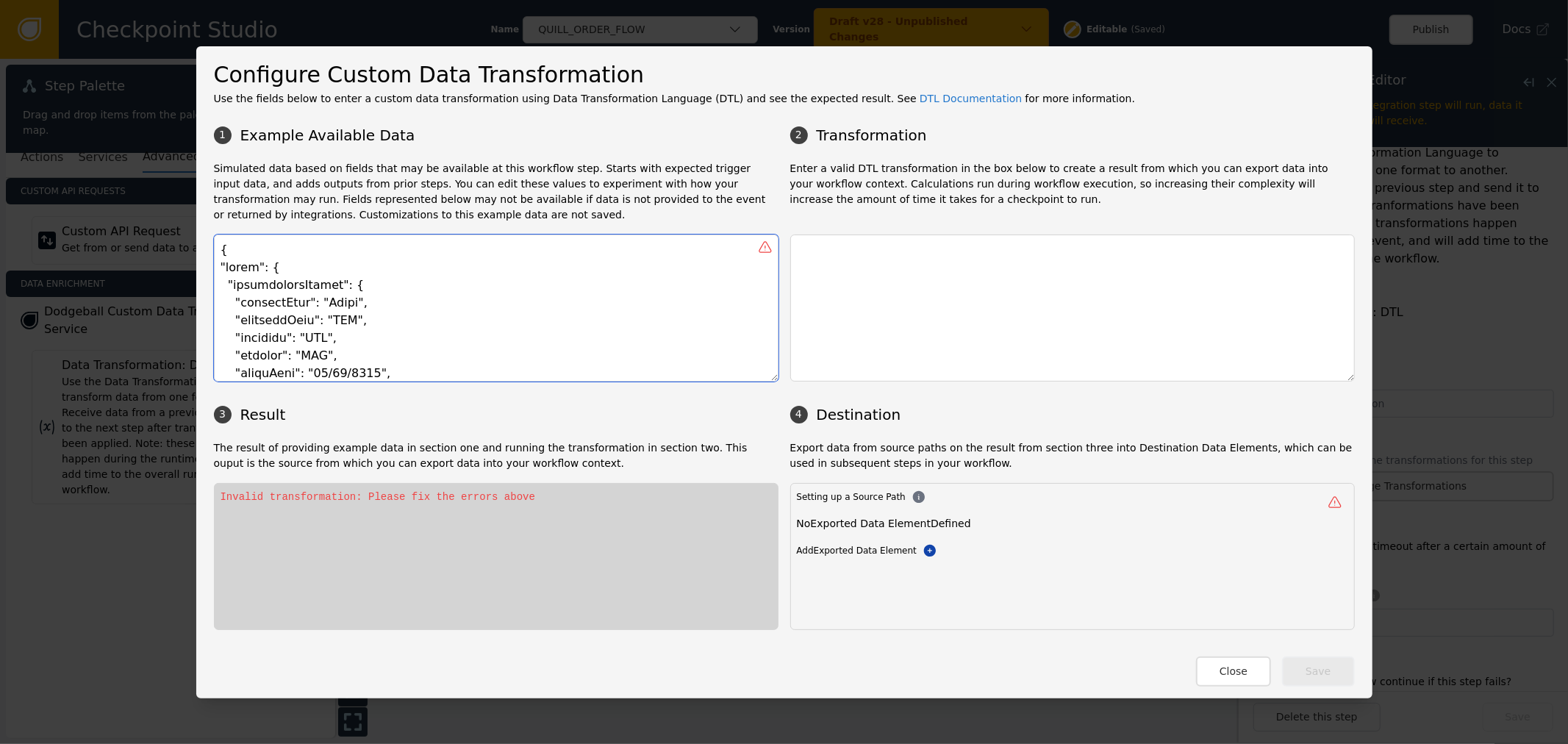
click at [228, 269] on textarea at bounding box center [496, 308] width 565 height 148
click at [260, 292] on textarea at bounding box center [496, 308] width 565 height 148
drag, startPoint x: 920, startPoint y: 266, endPoint x: 806, endPoint y: 125, distance: 181.3
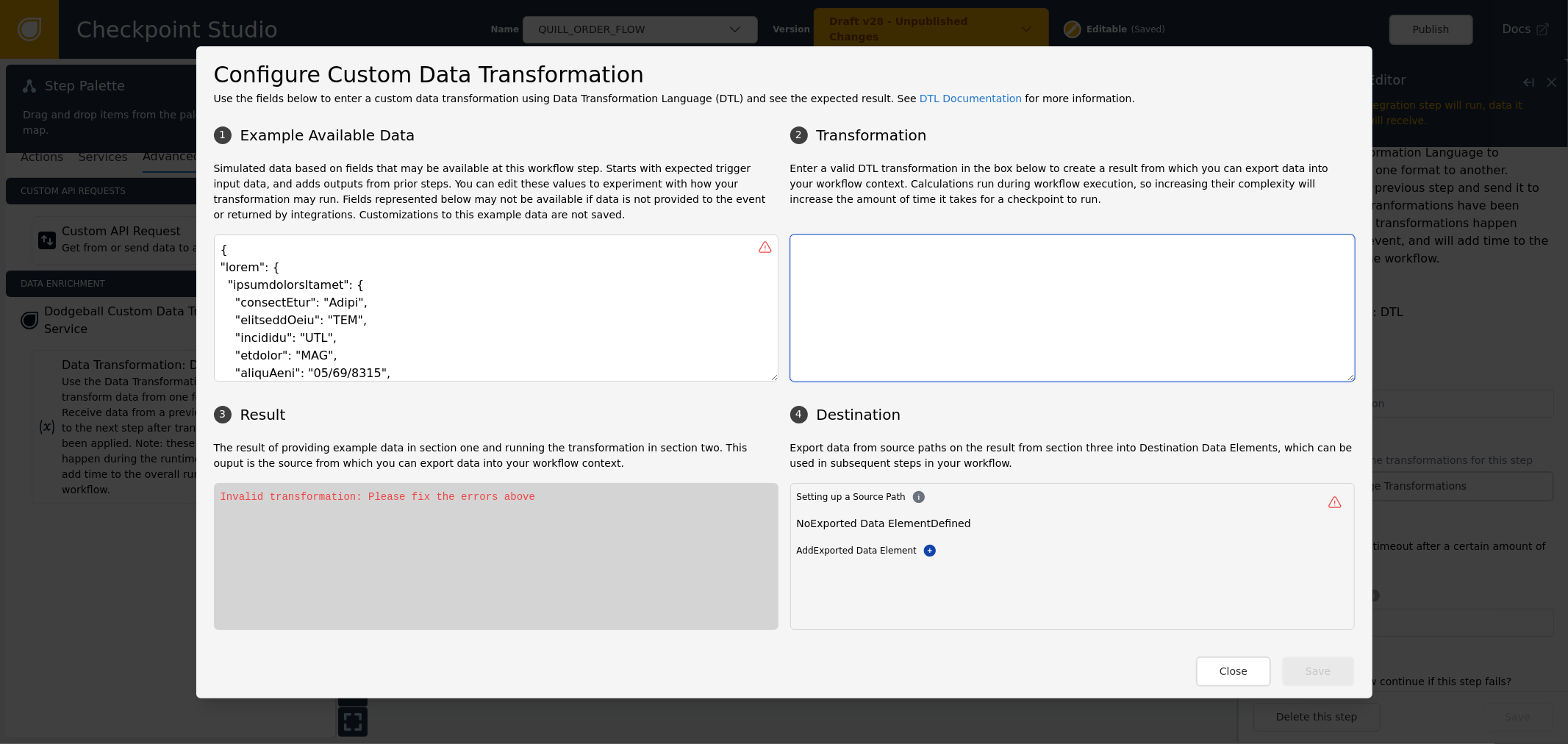
click at [920, 265] on textarea at bounding box center [1072, 308] width 565 height 148
click at [906, 277] on textarea at bounding box center [1072, 308] width 565 height 148
click at [224, 265] on textarea at bounding box center [496, 308] width 565 height 148
click at [263, 275] on textarea at bounding box center [496, 308] width 565 height 148
drag, startPoint x: 269, startPoint y: 273, endPoint x: 189, endPoint y: 273, distance: 80.0
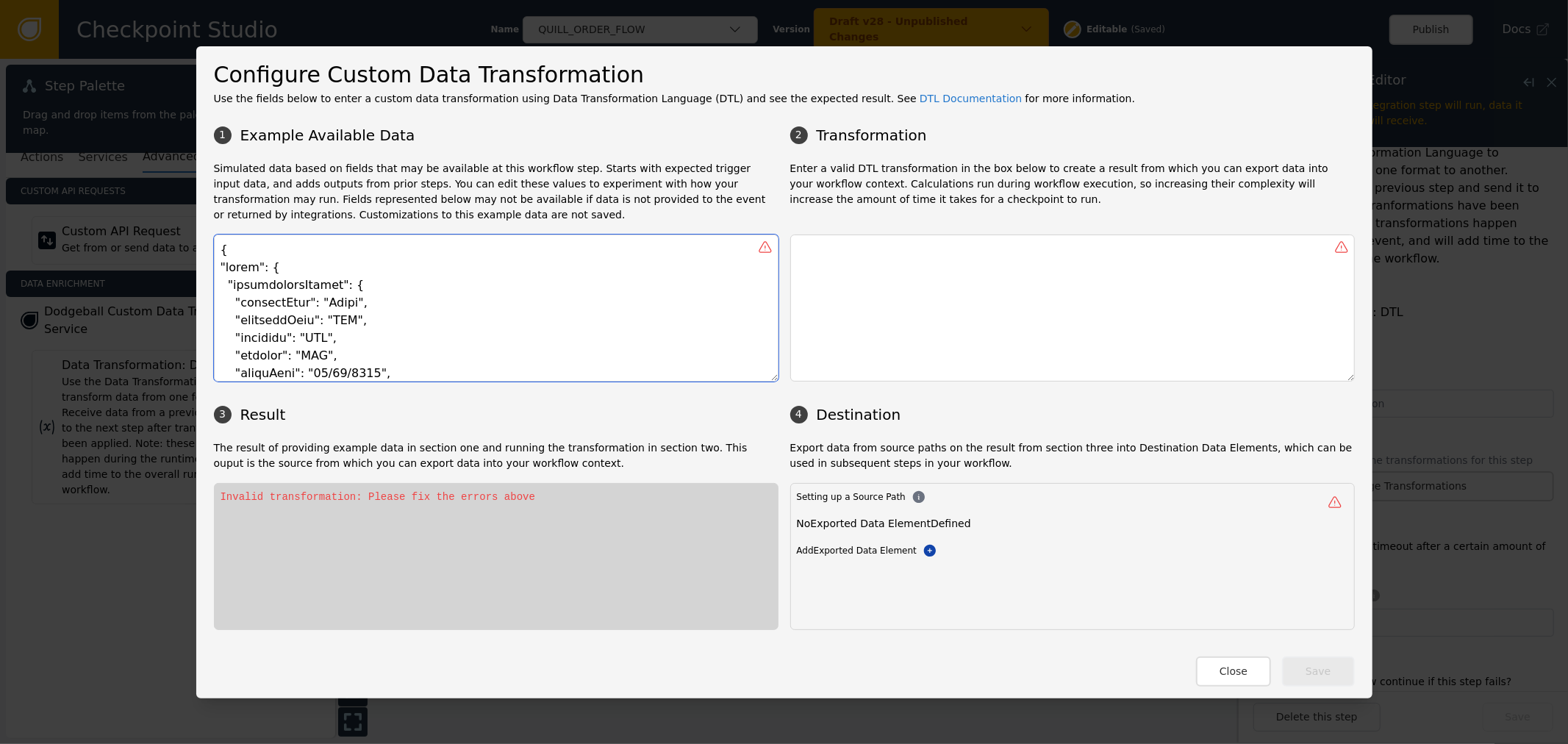
click at [197, 273] on div "Configure Custom Data Transformation Use the fields below to enter a custom dat…" at bounding box center [784, 372] width 1176 height 652
click at [215, 273] on textarea at bounding box center [496, 308] width 565 height 148
drag, startPoint x: 215, startPoint y: 273, endPoint x: 317, endPoint y: 268, distance: 102.1
click at [317, 268] on textarea at bounding box center [496, 308] width 565 height 148
click at [234, 275] on textarea at bounding box center [496, 308] width 565 height 148
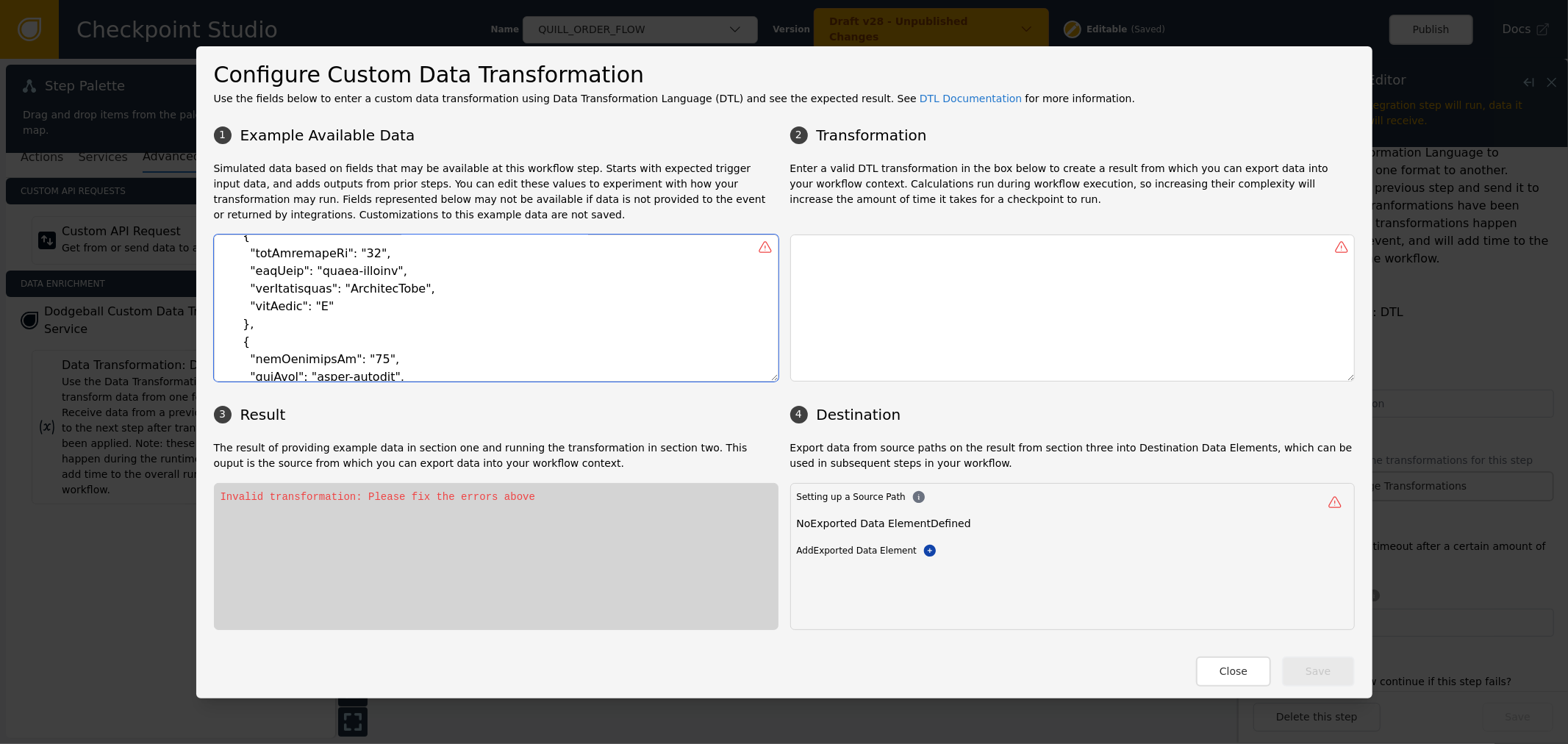
scroll to position [12143, 0]
click at [300, 356] on textarea at bounding box center [496, 308] width 565 height 148
click at [309, 355] on textarea at bounding box center [496, 308] width 565 height 148
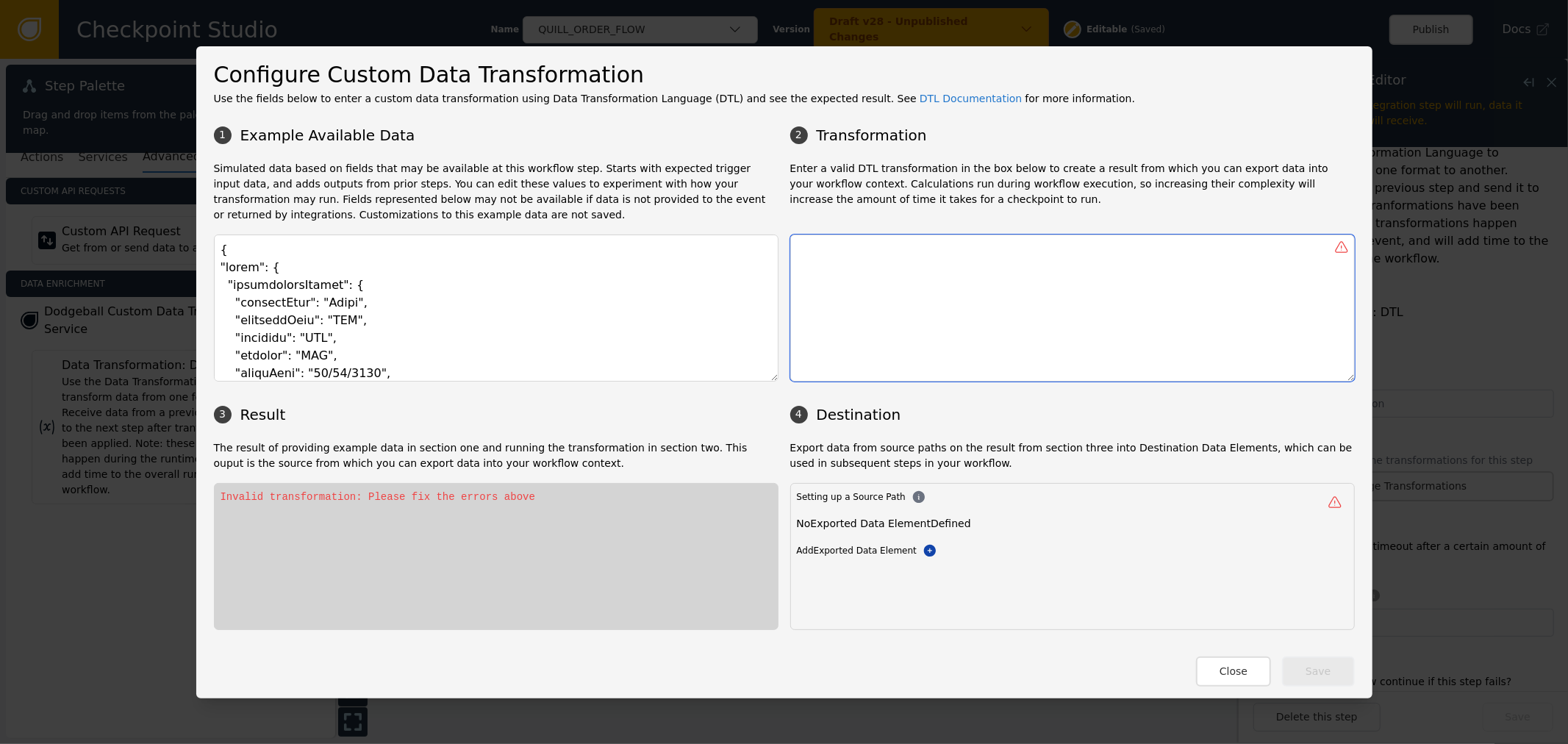
type textarea "{ "event": { "transactionHeader": { "requestType": "Fraud", "businessUnit": "QU…"
drag, startPoint x: 902, startPoint y: 310, endPoint x: 866, endPoint y: 297, distance: 38.3
click at [897, 310] on textarea at bounding box center [1072, 308] width 565 height 148
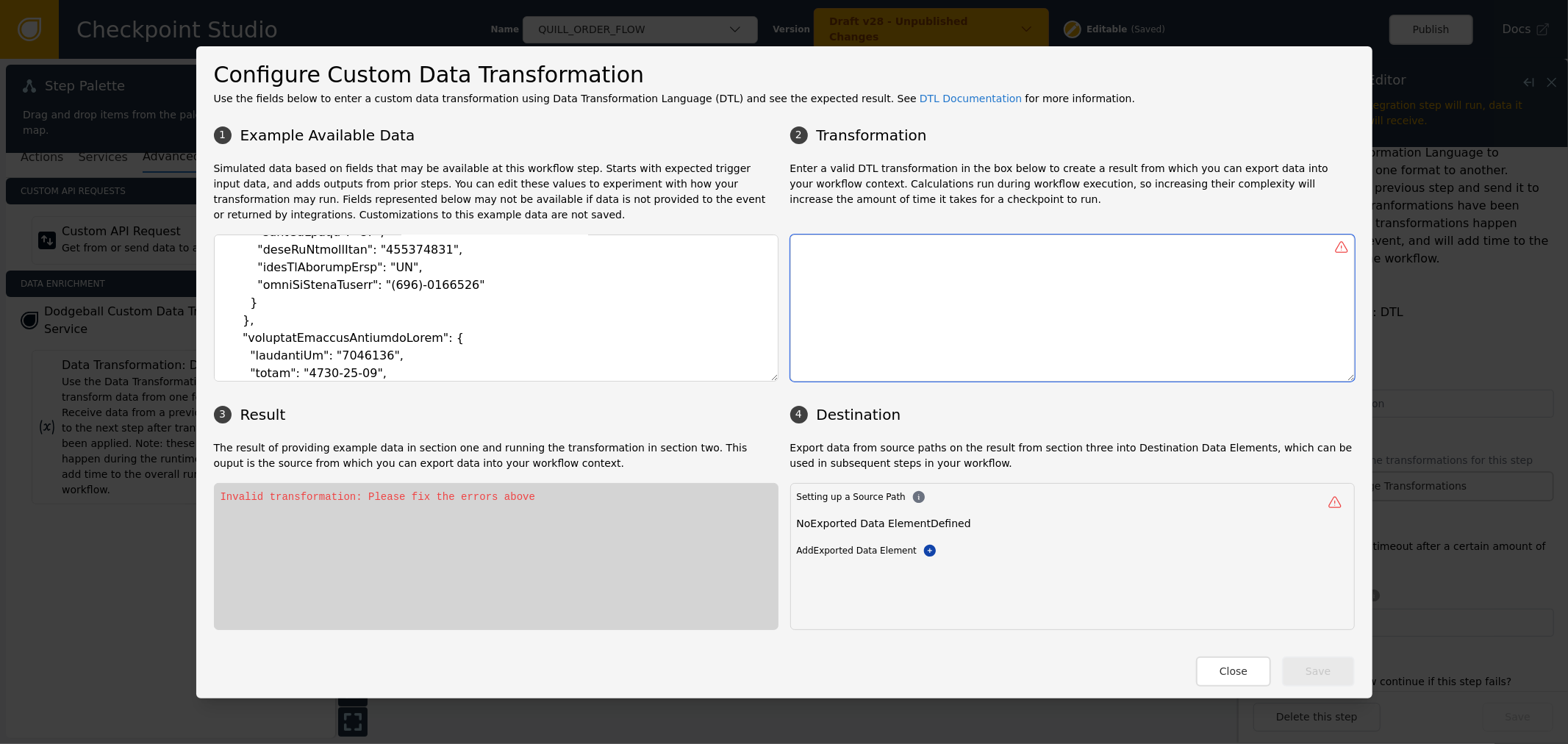
scroll to position [1306, 0]
click at [931, 261] on textarea at bounding box center [1072, 308] width 565 height 148
type textarea "("
paste textarea "shoppingCartDataLists"
paste textarea "shoppingCartData"
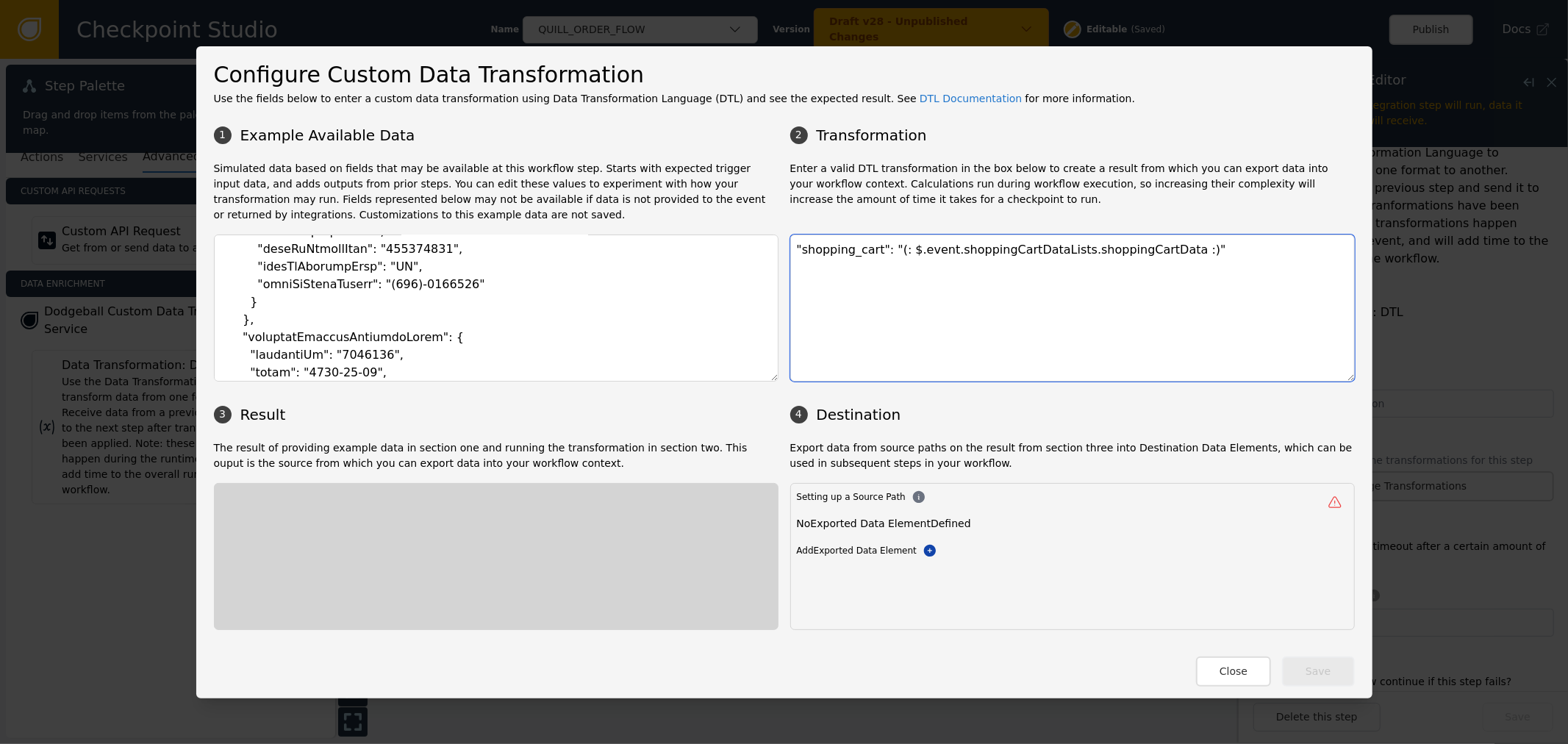
click at [1268, 237] on textarea ""shopping_cart": "(: $.event.shoppingCartDataLists.shoppingCartData :)"" at bounding box center [1072, 308] width 565 height 148
click at [954, 269] on textarea ""shopping_cart": "(: $.event.shoppingCartDataLists.shoppingCartData :)"" at bounding box center [1072, 308] width 565 height 148
click at [893, 250] on textarea ""shopping_cart": "(: $.event.shoppingCartDataLists.shoppingCartData :)"" at bounding box center [1072, 308] width 565 height 148
click at [907, 253] on textarea ""shopping_cart": "(: $.event.shoppingCartDataLists.shoppingCartData :)"" at bounding box center [1072, 308] width 565 height 148
click at [455, 541] on div ""shopping_cart": "(: $event.shoppingCartDataLists.shoppingCartData :)"" at bounding box center [496, 557] width 565 height 148
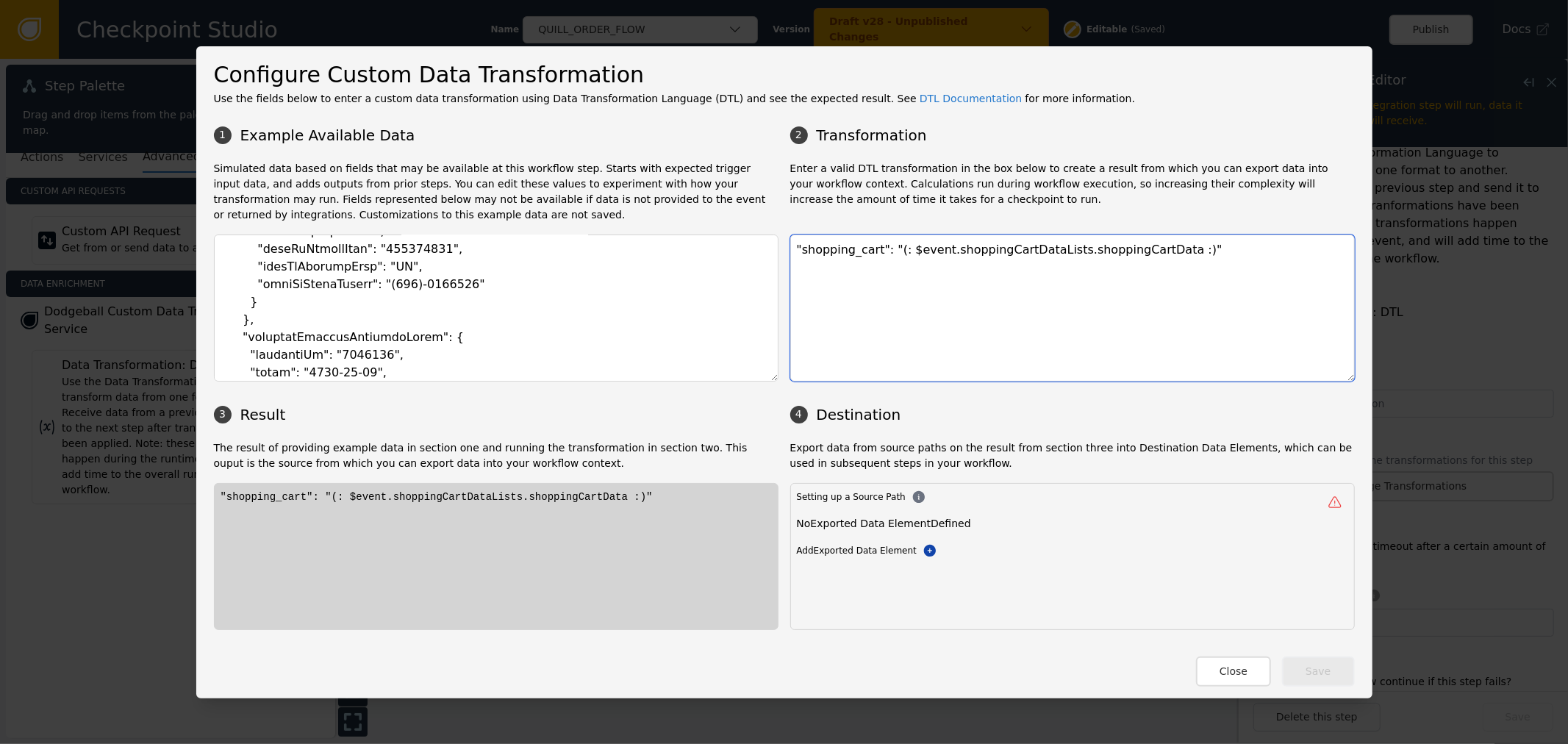
click at [1154, 256] on textarea ""shopping_cart": "(: $event.shoppingCartDataLists.shoppingCartData :)"" at bounding box center [1072, 308] width 565 height 148
click at [790, 251] on textarea ""shopping_cart": "(: $event.shoppingCartDataLists.shoppingCartData :)"" at bounding box center [1072, 308] width 565 height 148
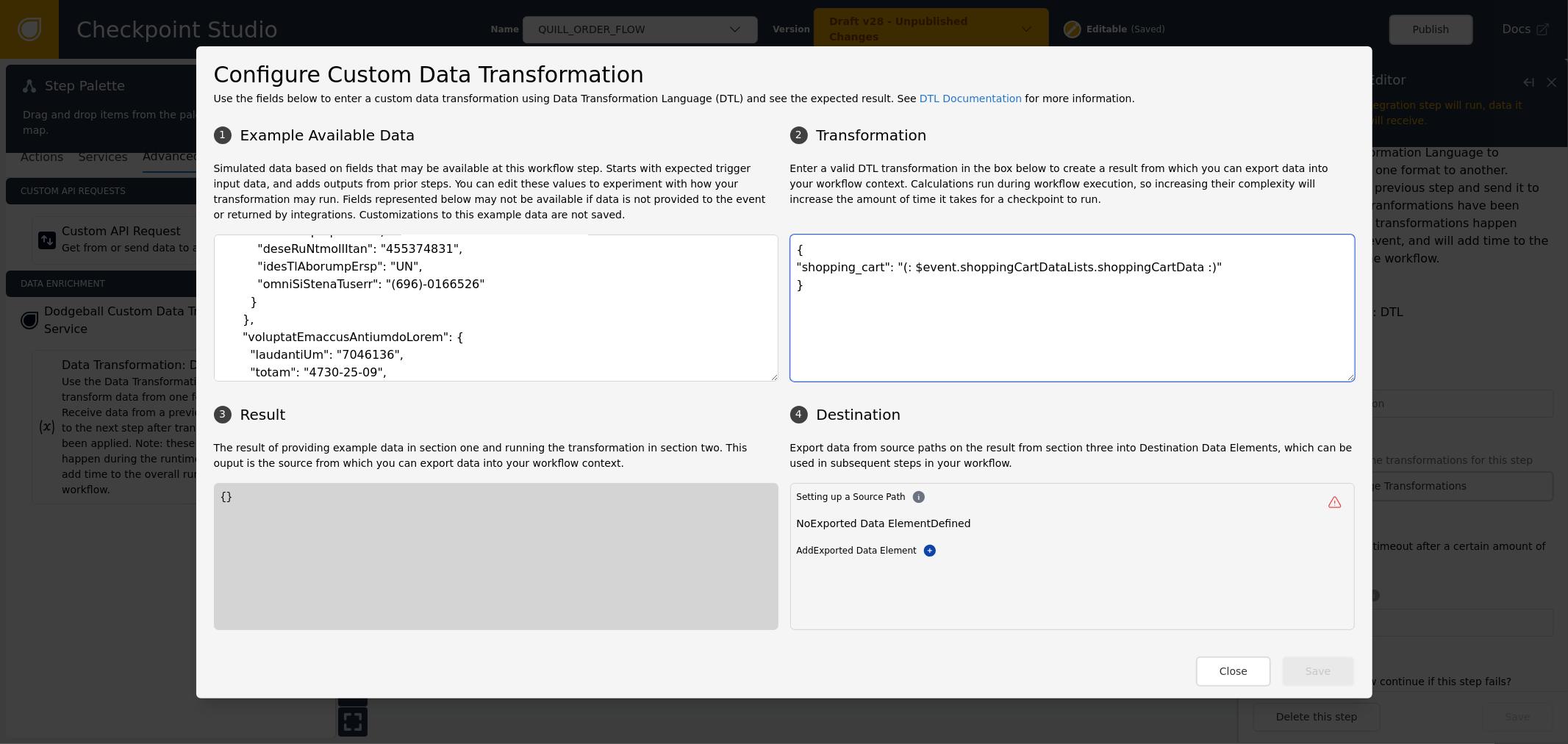
click at [938, 269] on textarea "{ "shopping_cart": "(: $event.shoppingCartDataLists.shoppingCartData :)" }" at bounding box center [1072, 308] width 565 height 148
click at [1020, 268] on textarea "{ "shopping_cart": "(: $event.shoppingCartDataLists.shoppingCartData :)" }" at bounding box center [1072, 308] width 565 height 148
click at [1229, 281] on textarea "{ "shopping_cart": "(: $event.shoppingCartDataLists.shoppingCartData :)" }" at bounding box center [1072, 308] width 565 height 148
drag, startPoint x: 900, startPoint y: 267, endPoint x: 959, endPoint y: 267, distance: 59.0
click at [902, 267] on textarea "{ "shopping_cart": "(: $event.shoppingCartDataLists.shoppingCartData :)" }" at bounding box center [1072, 308] width 565 height 148
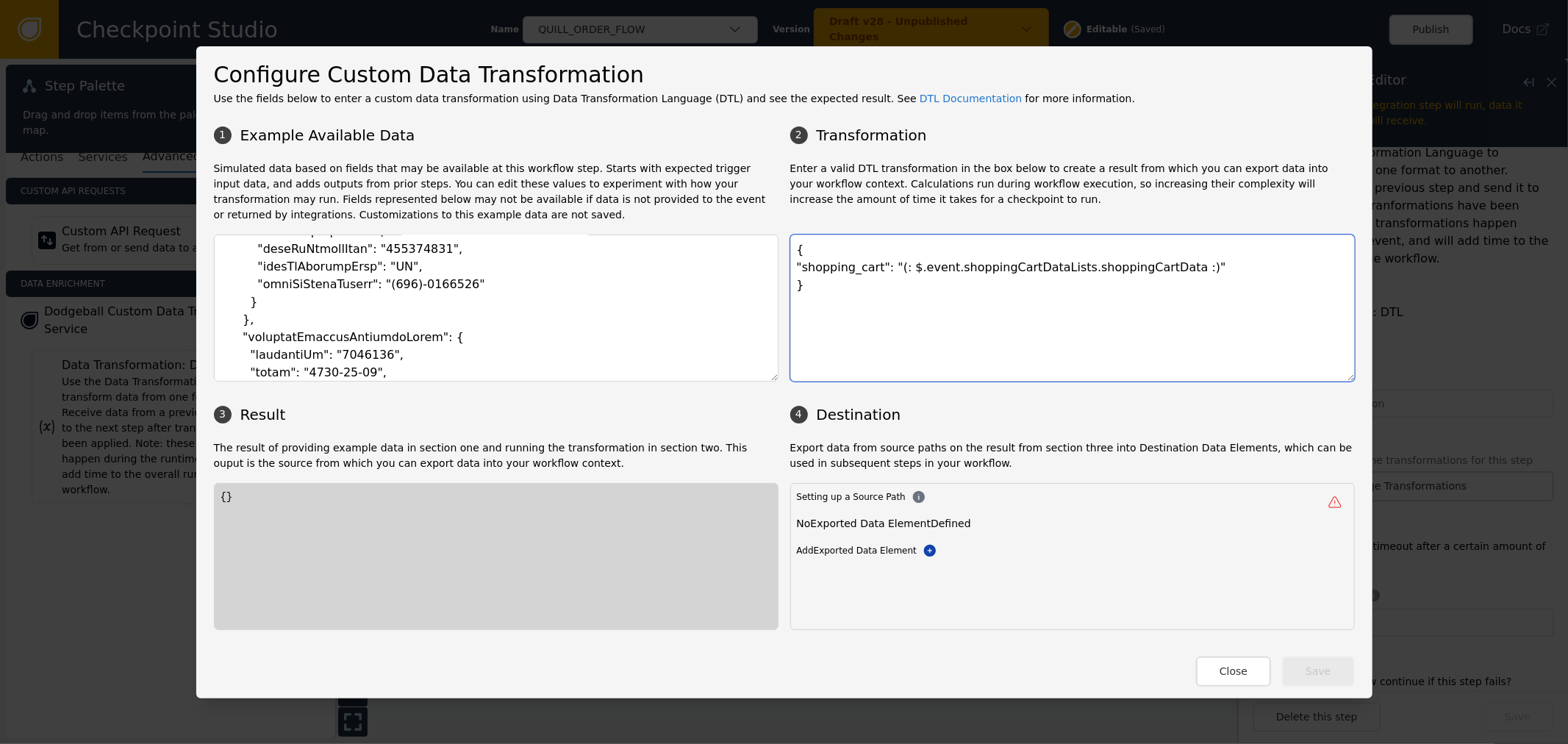
click at [1037, 340] on textarea "{ "shopping_cart": "(: $.event.shoppingCartDataLists.shoppingCartData :)" }" at bounding box center [1072, 308] width 565 height 148
click at [364, 558] on div "{}" at bounding box center [496, 557] width 565 height 148
click at [1150, 282] on textarea "{ "shopping_cart": "(: $.event.shoppingCartDataLists.shoppingCartData :)" }" at bounding box center [1072, 308] width 565 height 148
click at [1150, 268] on textarea "{ "shopping_cart": "(: $.event.shoppingCartDataLists.shoppingCartData :)" }" at bounding box center [1072, 308] width 565 height 148
click at [1151, 268] on textarea "{ "shopping_cart": "(: $.event.shoppingCartDataLists.shoppingCartData :)" }" at bounding box center [1072, 308] width 565 height 148
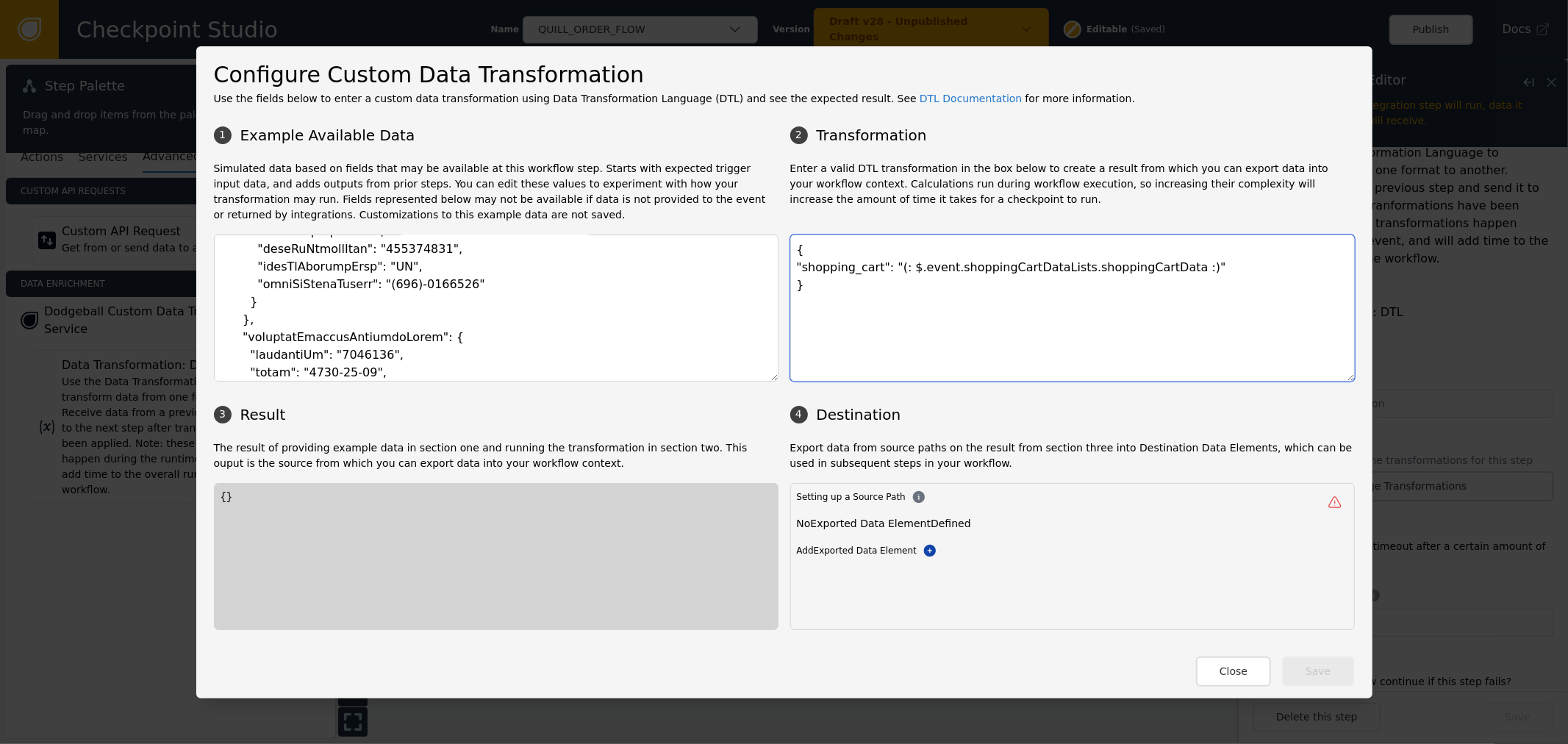
drag, startPoint x: 928, startPoint y: 275, endPoint x: 948, endPoint y: 279, distance: 20.4
click at [934, 275] on textarea "{ "shopping_cart": "(: $.event.shoppingCartDataLists.shoppingCartData :)" }" at bounding box center [1072, 308] width 565 height 148
paste textarea ""customerInfo"
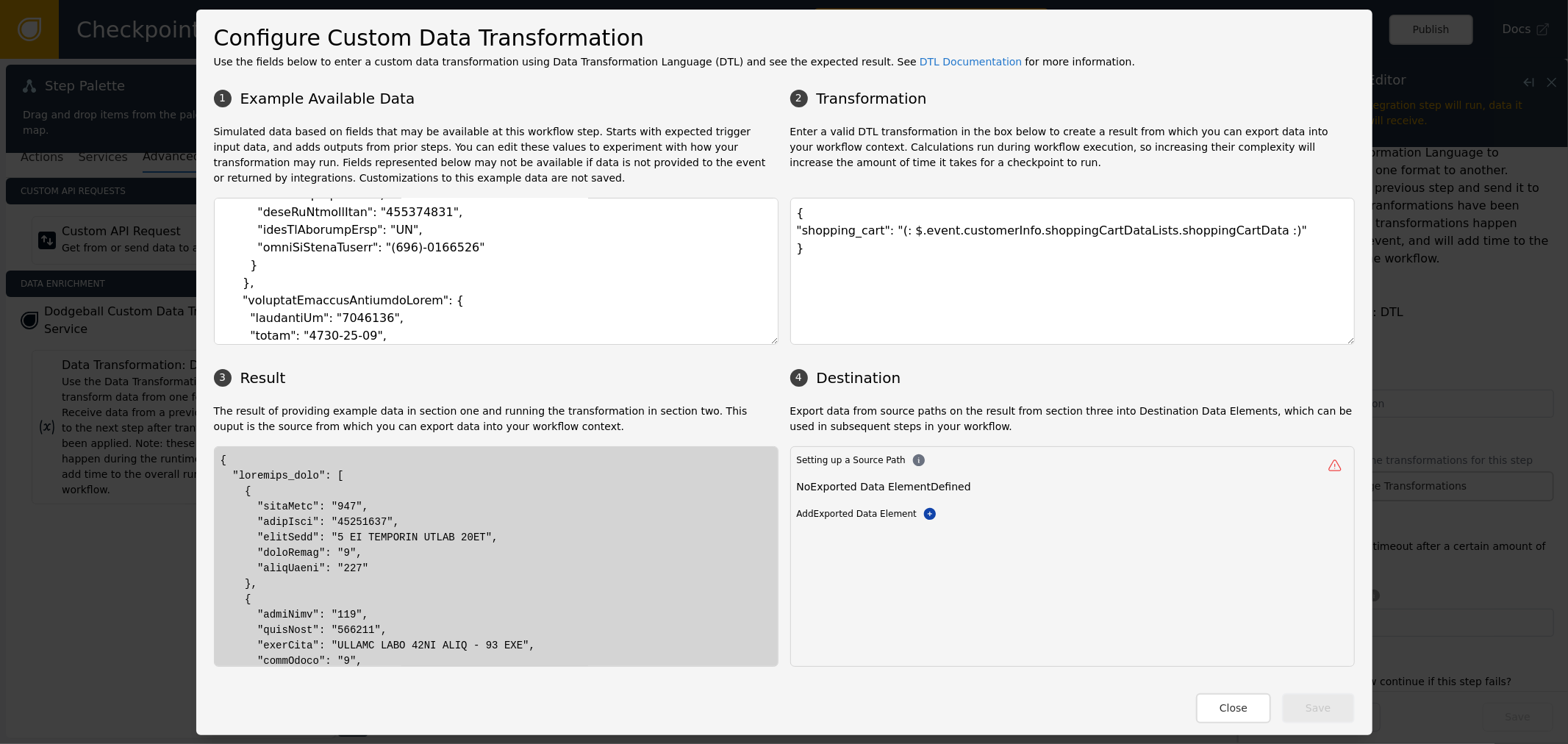
drag, startPoint x: 241, startPoint y: 481, endPoint x: 338, endPoint y: 481, distance: 97.0
drag, startPoint x: 1106, startPoint y: 296, endPoint x: 1261, endPoint y: 263, distance: 158.5
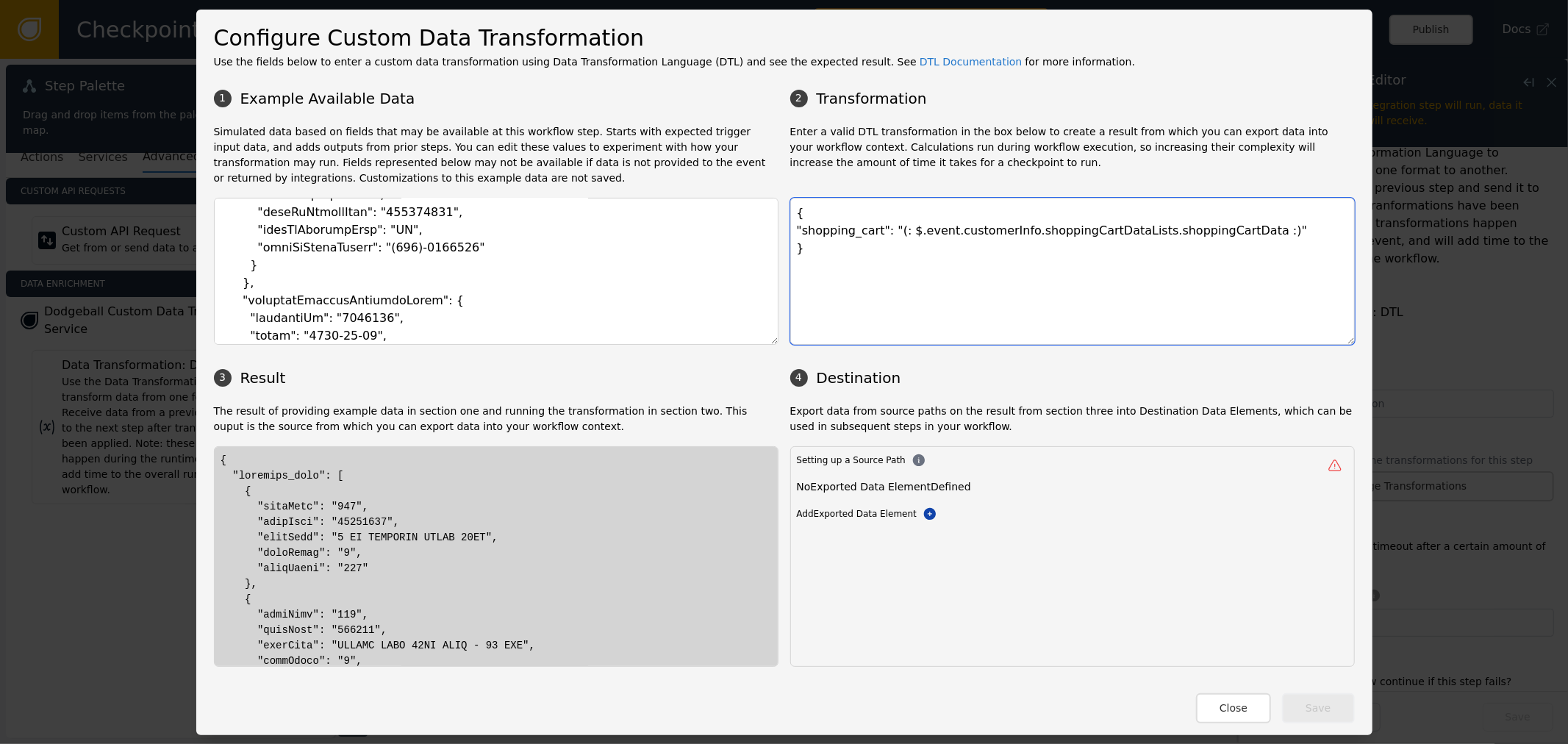
click at [1106, 297] on textarea "{ "shopping_cart": "(: $.event.customerInfo.shoppingCartDataLists.shoppingCartD…" at bounding box center [1072, 271] width 565 height 148
click at [1238, 234] on textarea "{ "shopping_cart": "(: $.event.customerInfo.shoppingCartDataLists.shoppingCartD…" at bounding box center [1072, 271] width 565 height 148
click at [1215, 232] on textarea "{ "shopping_cart": "(: $.event.customerInfo.shoppingCartDataLists.shoppingCartD…" at bounding box center [1072, 271] width 565 height 148
click at [1217, 232] on textarea "{ "shopping_cart": "(: $.event.customerInfo.shoppingCartDataLists.shoppingCartD…" at bounding box center [1072, 271] width 565 height 148
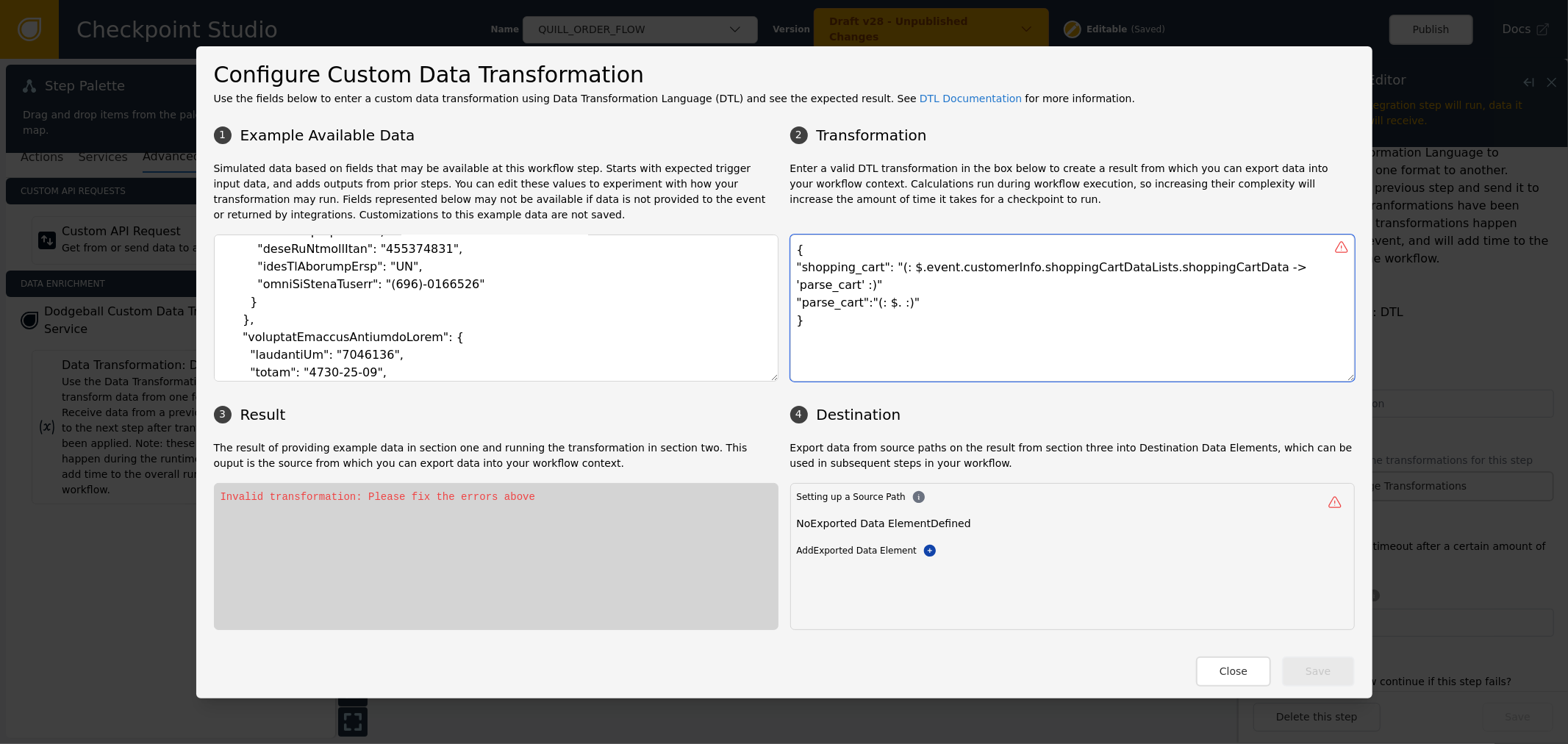
click at [993, 303] on textarea "{ "shopping_cart": "(: $.event.customerInfo.shoppingCartDataLists.shoppingCartD…" at bounding box center [1072, 308] width 565 height 148
click at [1235, 264] on textarea "{ "shopping_cart": "(: $.event.customerInfo.shoppingCartDataLists.shoppingCartD…" at bounding box center [1072, 308] width 565 height 148
click at [1140, 288] on textarea "{ "shopping_cart": "(: $.event.customerInfo.shoppingCartDataLists.shoppingCartD…" at bounding box center [1072, 308] width 565 height 148
click at [1000, 267] on textarea "{ "shopping_cart": "(: $.event.customerInfo.shoppingCartDataLists.shoppingCartD…" at bounding box center [1072, 308] width 565 height 148
drag, startPoint x: 1244, startPoint y: 274, endPoint x: 1260, endPoint y: 339, distance: 66.9
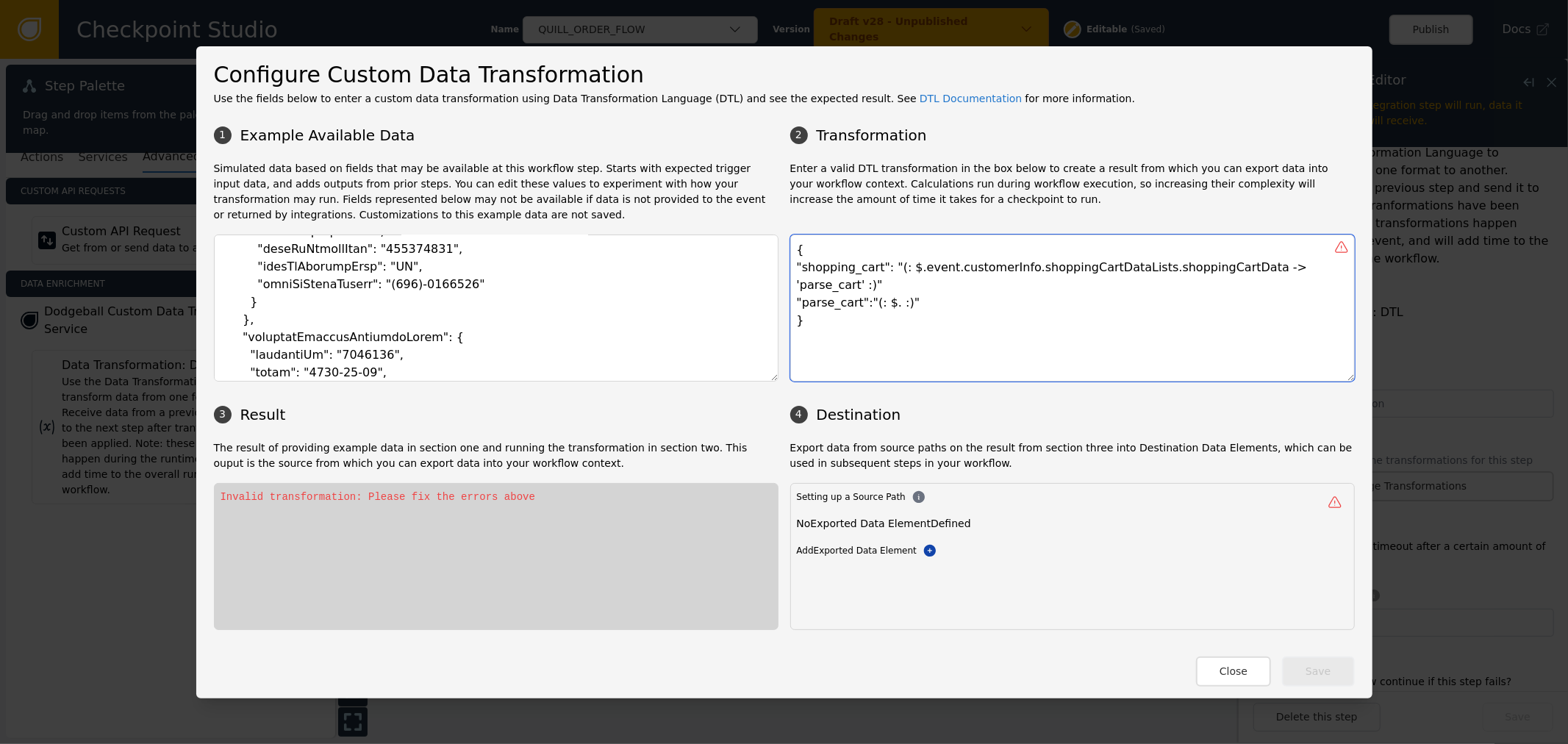
click at [1244, 275] on textarea "{ "shopping_cart": "(: $.event.customerInfo.shoppingCartDataLists.shoppingCartD…" at bounding box center [1072, 308] width 565 height 148
click at [1326, 268] on textarea "{ "shopping_cart": "(: $.event.customerInfo.shoppingCartDataLists.shoppingCartD…" at bounding box center [1072, 308] width 565 height 148
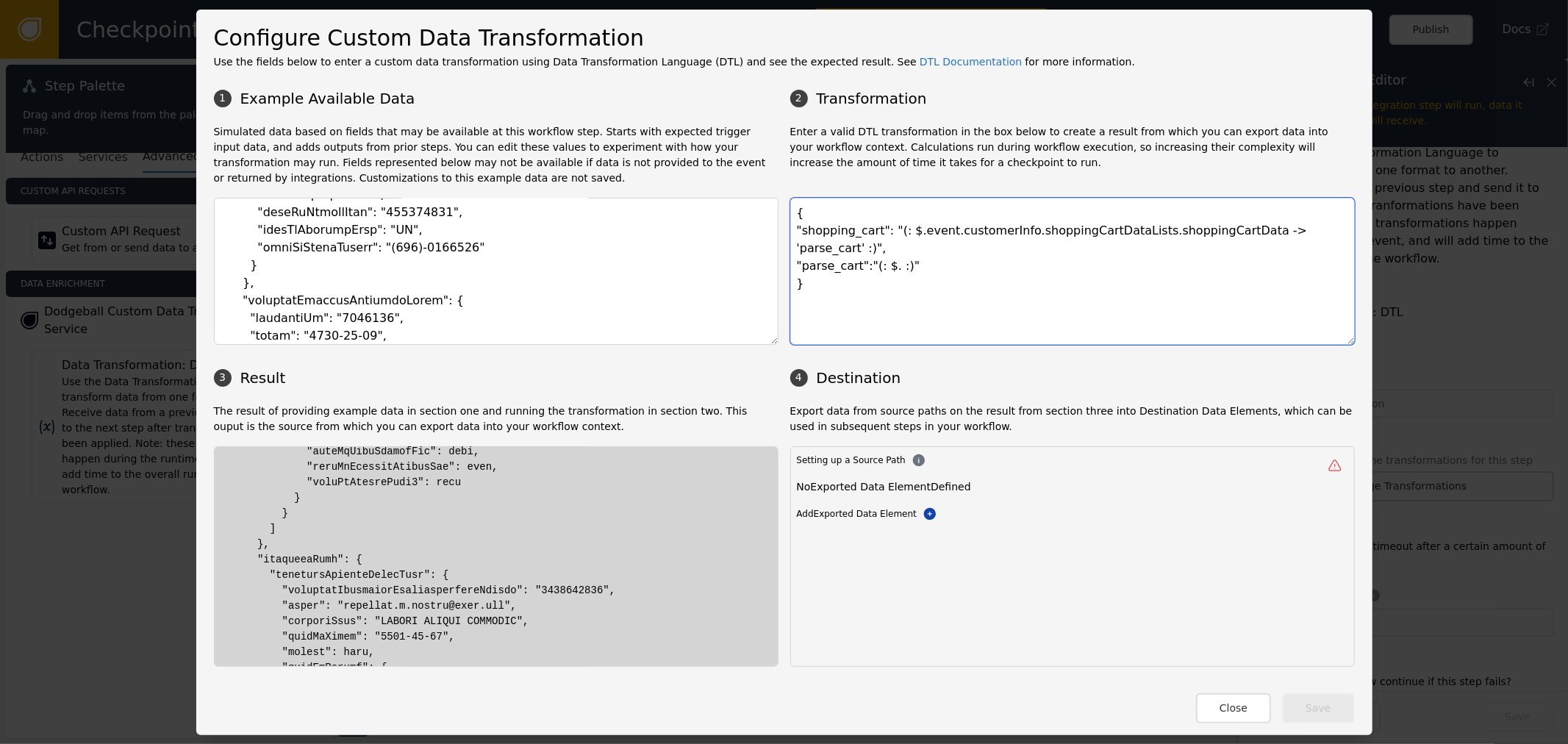
scroll to position [2042, 0]
click at [871, 259] on textarea "{ "shopping_cart": "(: $.event.customerInfo.shoppingCartDataLists.shoppingCartD…" at bounding box center [1072, 271] width 565 height 148
drag, startPoint x: 882, startPoint y: 240, endPoint x: 818, endPoint y: 283, distance: 77.1
click at [883, 240] on textarea "{ "shopping_cart": "(: $.event.customerInfo.shoppingCartDataLists.shoppingCartD…" at bounding box center [1072, 271] width 565 height 148
click at [1301, 218] on textarea "{ "shopping_cart": "(: $.event.customerInfo.shoppingCartDataLists.shoppingCartD…" at bounding box center [1072, 271] width 565 height 148
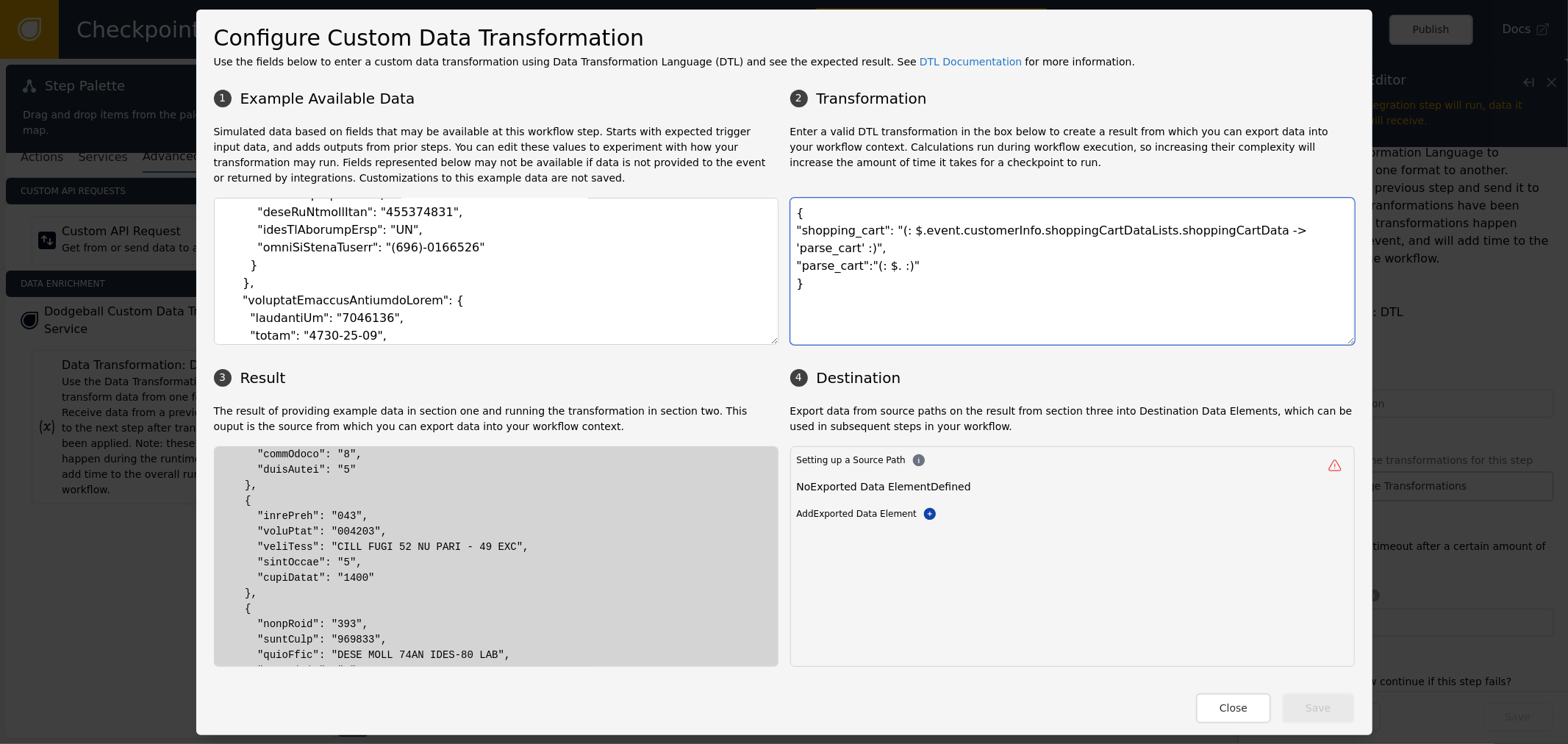
scroll to position [0, 0]
click at [1154, 237] on textarea "{ "shopping_cart": "(: $.event.customerInfo.shoppingCartDataLists.shoppingCartD…" at bounding box center [1072, 271] width 565 height 148
click at [1155, 237] on textarea "{ "shopping_cart": "(: $.event.customerInfo.shoppingCartDataLists.shoppingCartD…" at bounding box center [1072, 271] width 565 height 148
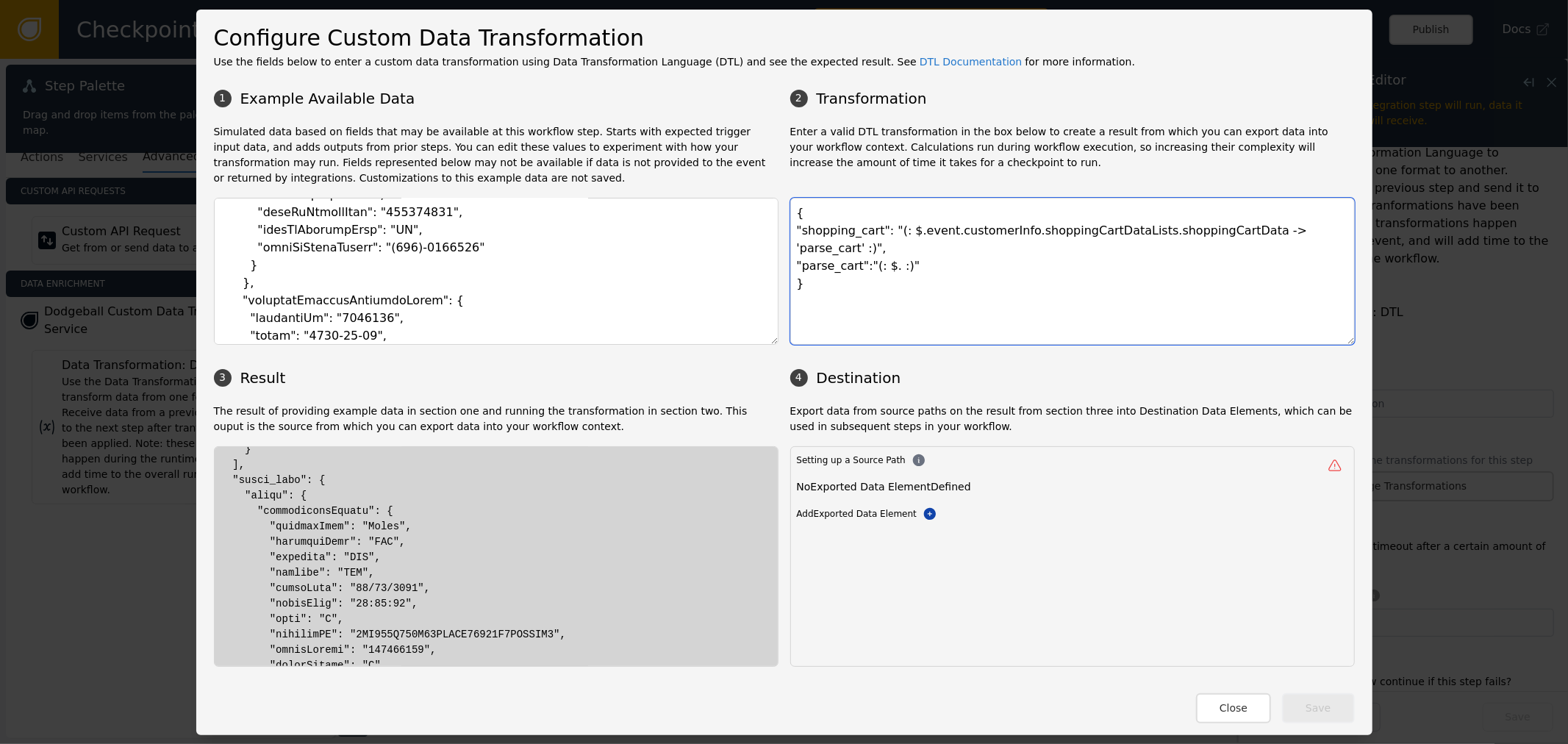
scroll to position [1143, 0]
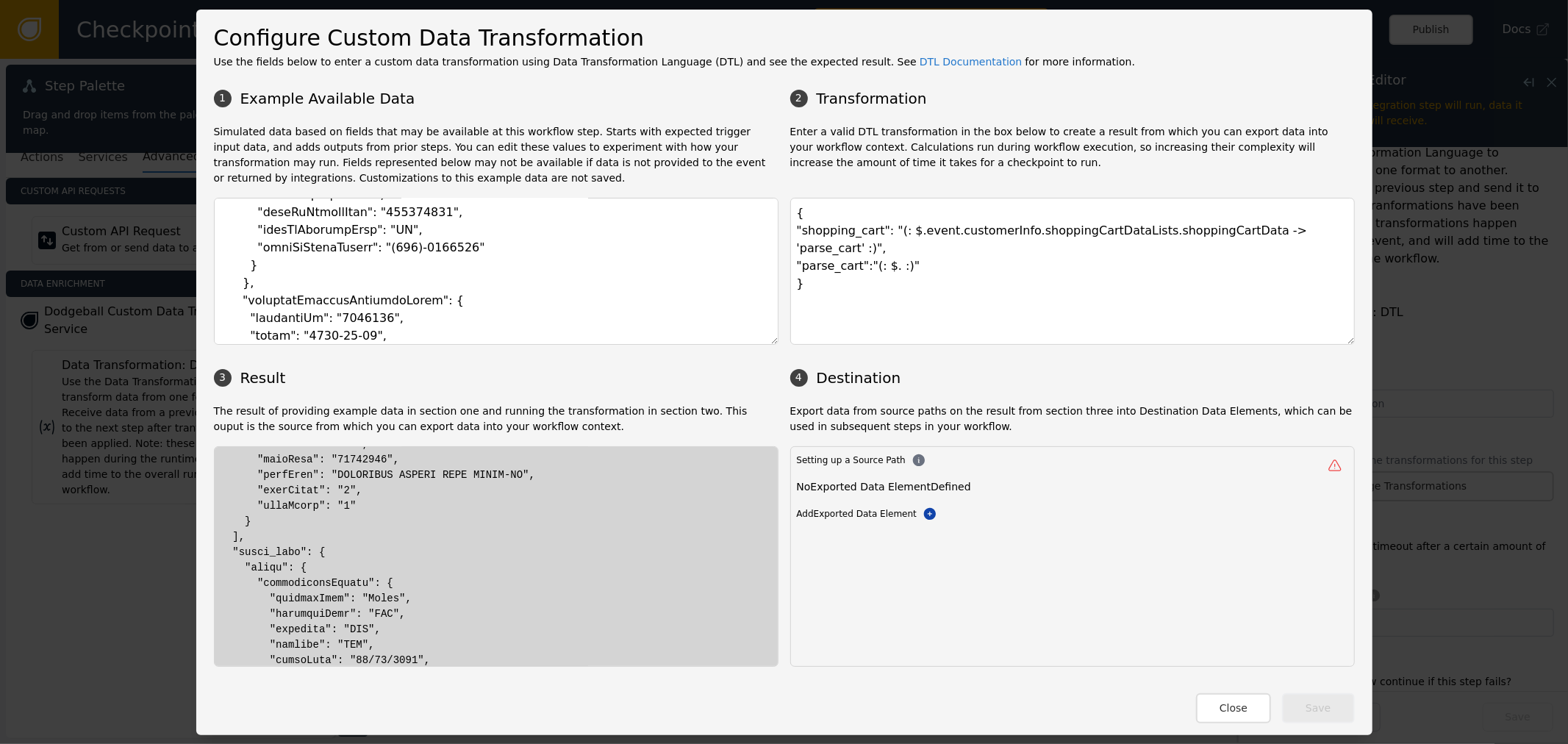
drag, startPoint x: 261, startPoint y: 557, endPoint x: 316, endPoint y: 556, distance: 55.0
drag, startPoint x: 283, startPoint y: 562, endPoint x: 246, endPoint y: 569, distance: 37.7
drag, startPoint x: 246, startPoint y: 569, endPoint x: 306, endPoint y: 571, distance: 60.0
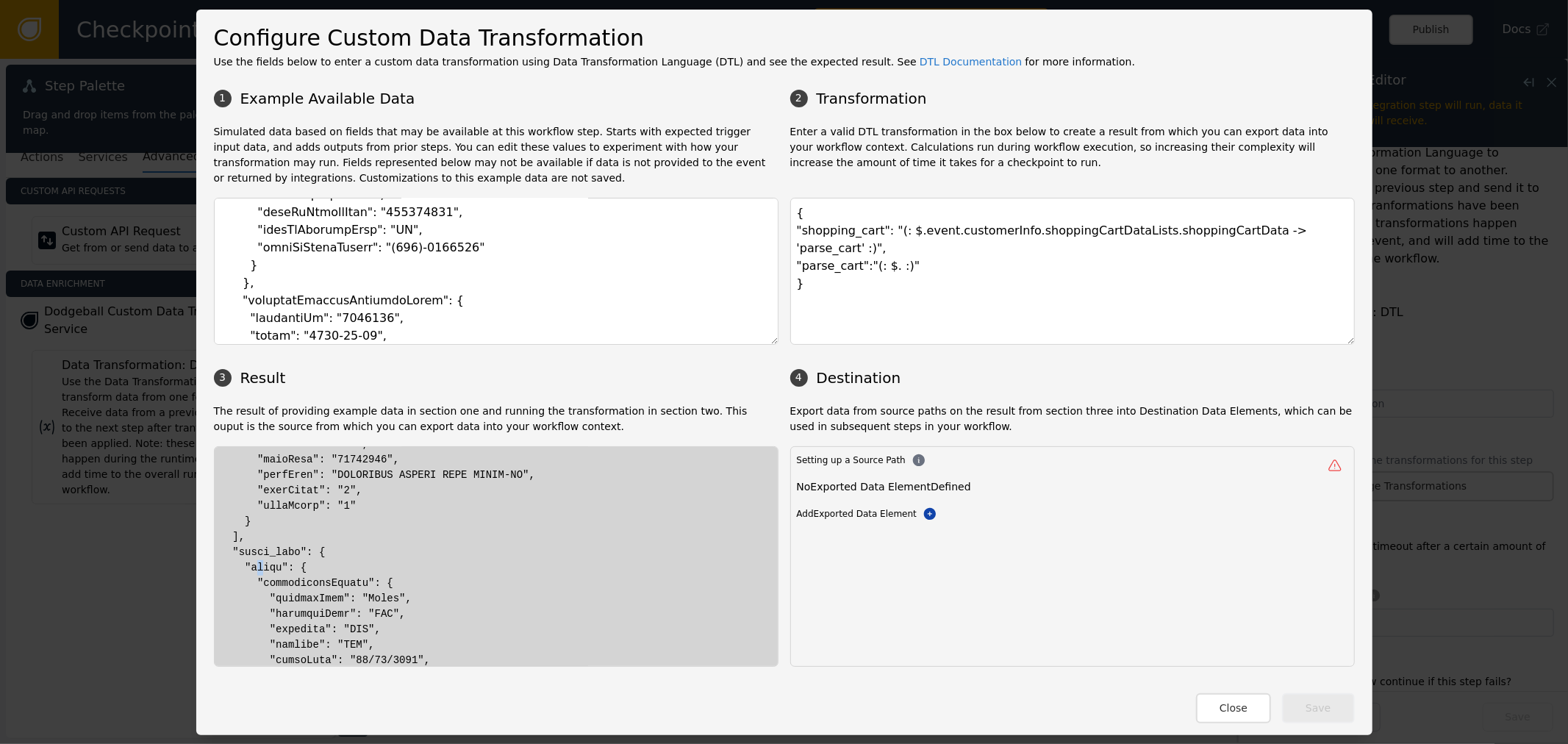
click at [880, 253] on textarea "{ "shopping_cart": "(: $.event.customerInfo.shoppingCartDataLists.shoppingCartD…" at bounding box center [1072, 271] width 565 height 148
click at [1166, 226] on textarea "{ "shopping_cart": "(: $.event.customerInfo.shoppingCartDataLists.shoppingCartD…" at bounding box center [1072, 271] width 565 height 148
click at [878, 252] on textarea "{ "shopping_cart": "(: $.event.customerInfo.shoppingCartDataLists.shoppingCartD…" at bounding box center [1072, 271] width 565 height 148
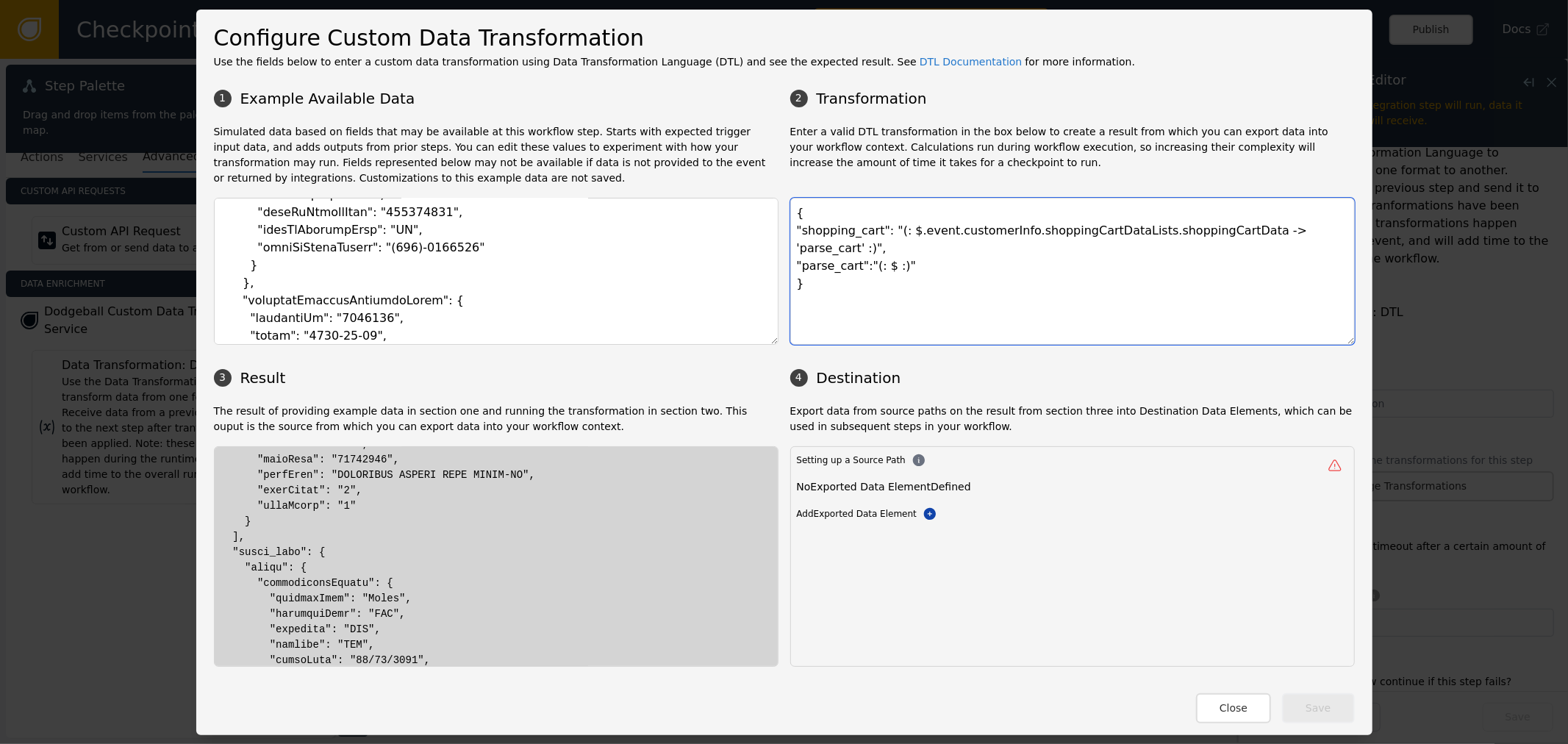
scroll to position [0, 0]
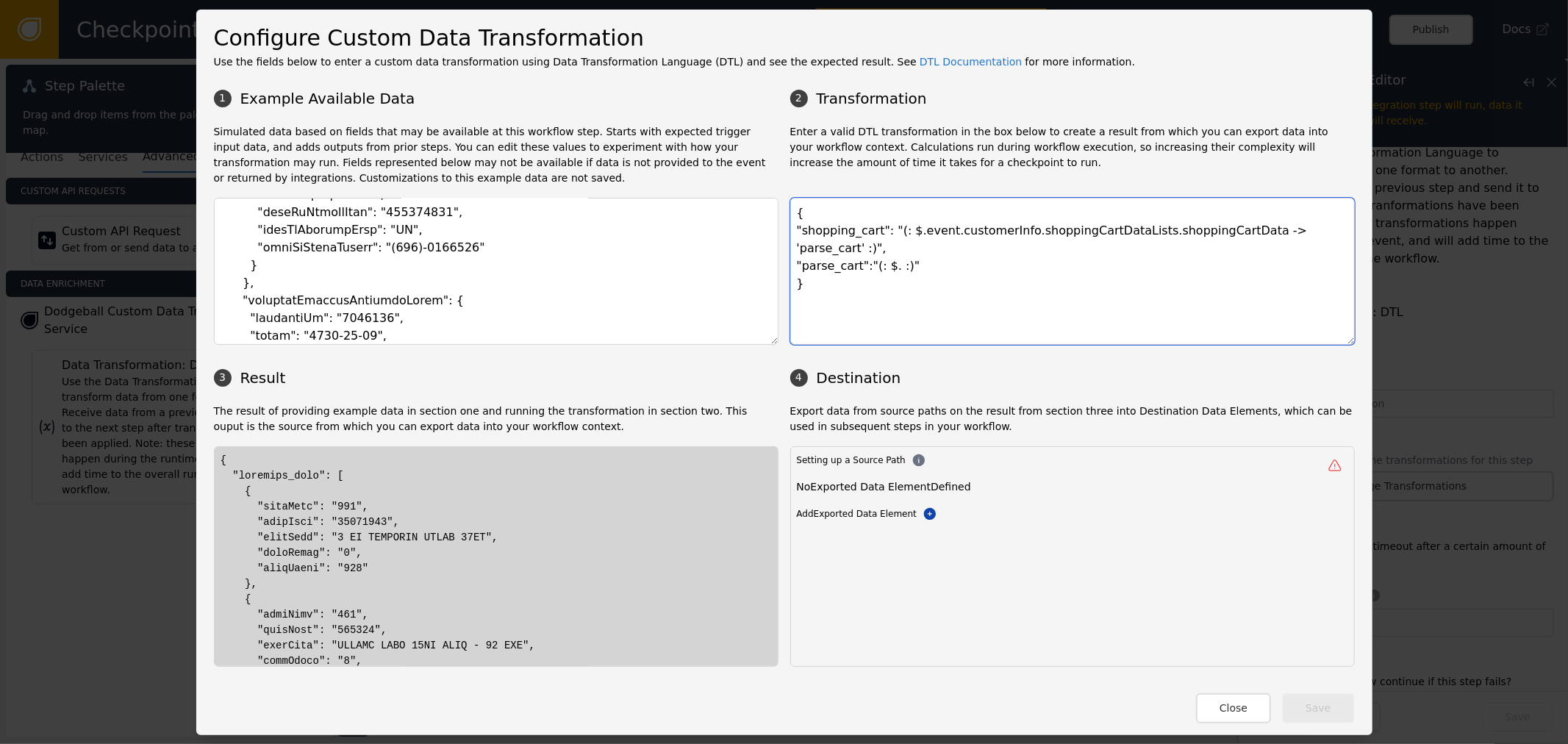
click at [1268, 229] on textarea "{ "shopping_cart": "(: $.event.customerInfo.shoppingCartDataLists.shoppingCartD…" at bounding box center [1072, 271] width 565 height 148
click at [1303, 226] on textarea "{ "shopping_cart": "(: $.event.customerInfo.shoppingCartDataLists.shoppingCartD…" at bounding box center [1072, 271] width 565 height 148
click at [1289, 229] on textarea "{ "shopping_cart": "(: $.event.customerInfo.shoppingCartDataLists.shoppingCartD…" at bounding box center [1072, 271] width 565 height 148
click at [1305, 229] on textarea "{ "shopping_cart": "(: $.event.customerInfo.shoppingCartDataLists.shoppingCartD…" at bounding box center [1072, 271] width 565 height 148
click at [1237, 230] on textarea "{ "shopping_cart": "(: $.event.customerInfo.shoppingCartDataLists.shoppingCartD…" at bounding box center [1072, 271] width 565 height 148
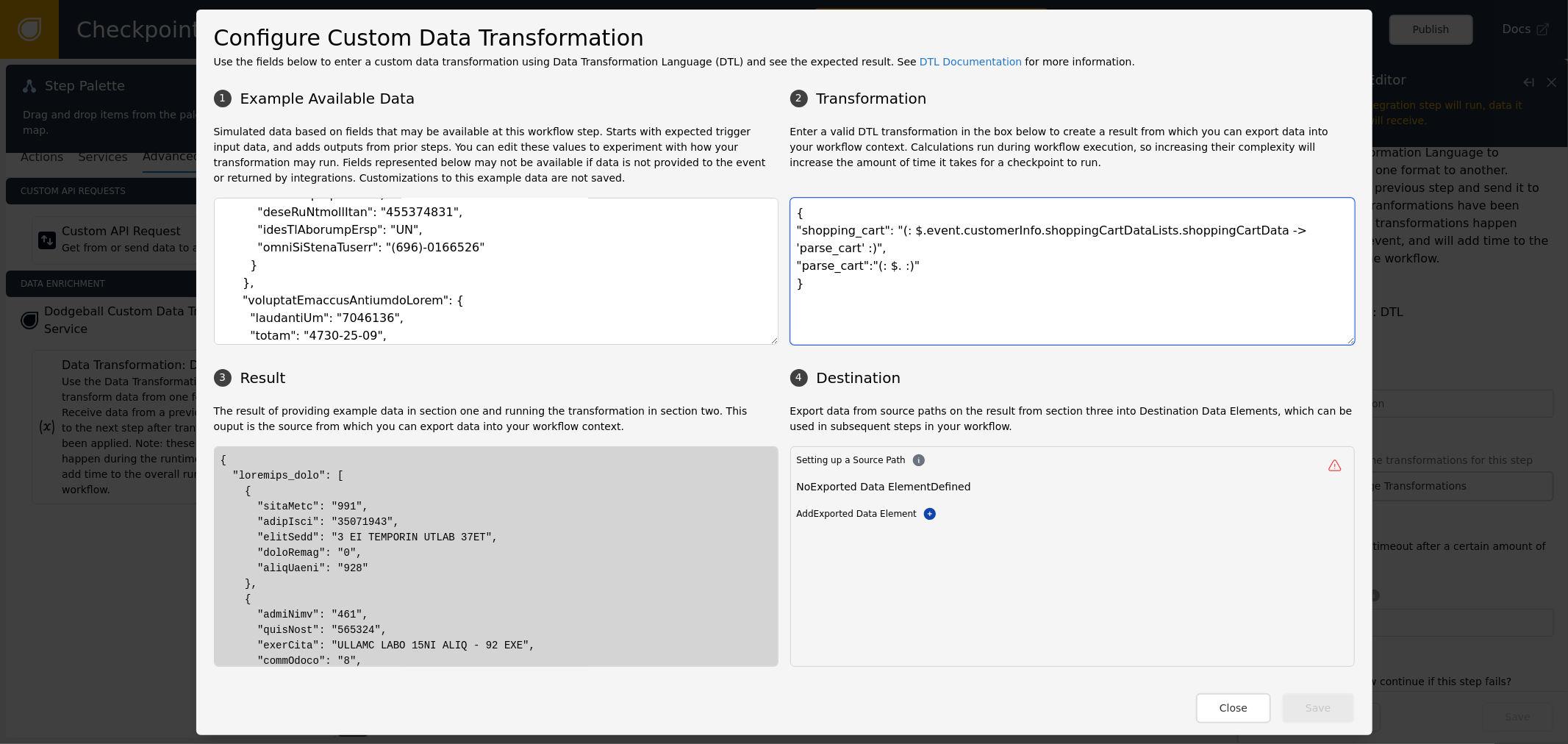
drag, startPoint x: 1073, startPoint y: 246, endPoint x: 909, endPoint y: 249, distance: 164.0
click at [1068, 247] on textarea "{ "shopping_cart": "(: $.event.customerInfo.shoppingCartDataLists.shoppingCartD…" at bounding box center [1072, 271] width 565 height 148
click at [885, 244] on textarea "{ "shopping_cart": "(: $.event.customerInfo.shoppingCartDataLists.shoppingCartD…" at bounding box center [1072, 271] width 565 height 148
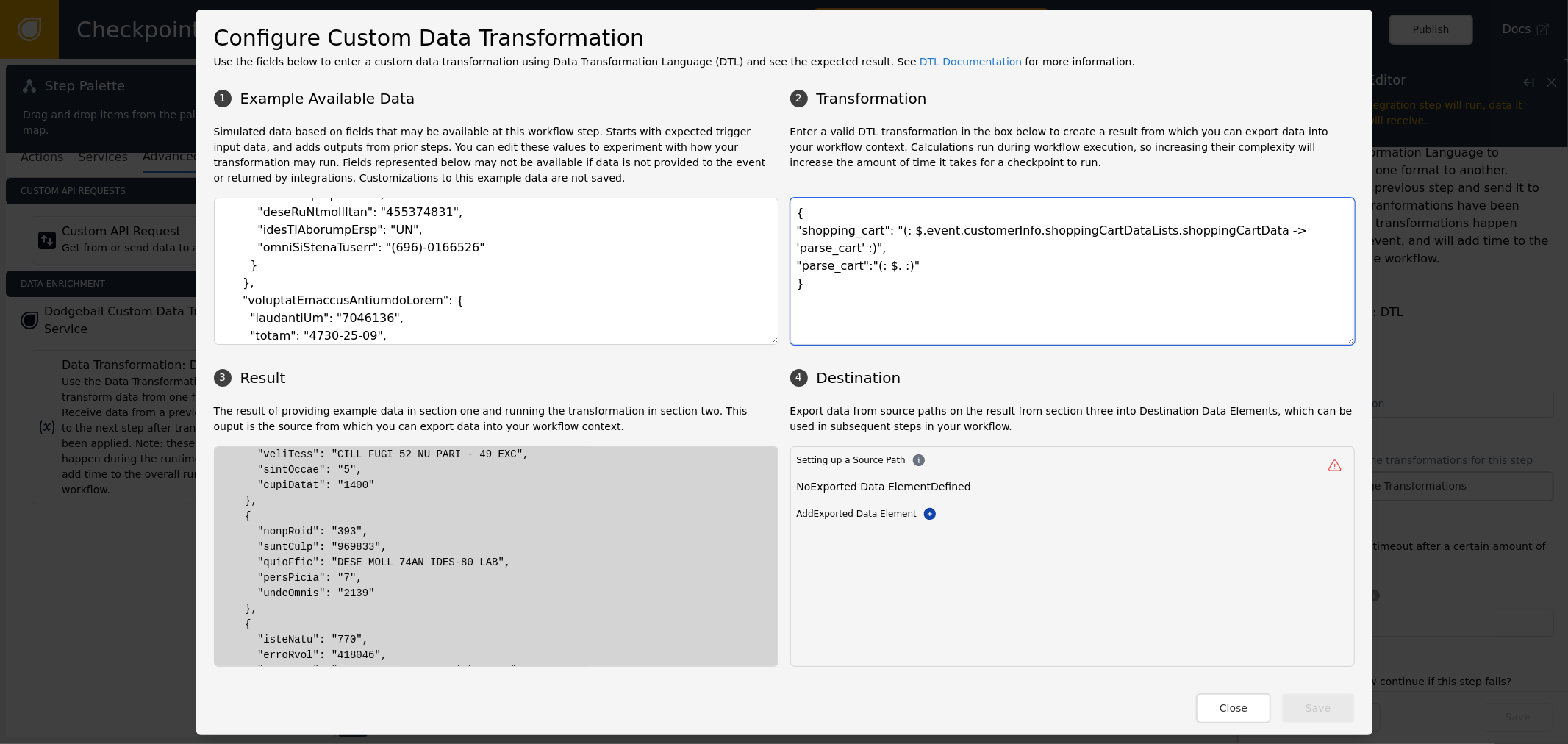
scroll to position [408, 0]
click at [1282, 236] on textarea "{ "shopping_cart": "(: $.event.customerInfo.shoppingCartDataLists.shoppingCartD…" at bounding box center [1072, 271] width 565 height 148
click at [872, 246] on textarea "{ "shopping_cart": "(: $.event.customerInfo.shoppingCartDataLists.shoppingCartD…" at bounding box center [1072, 271] width 565 height 148
click at [855, 245] on textarea "{ "shopping_cart": "(: $.event.customerInfo.shoppingCartDataLists.shoppingCartD…" at bounding box center [1072, 271] width 565 height 148
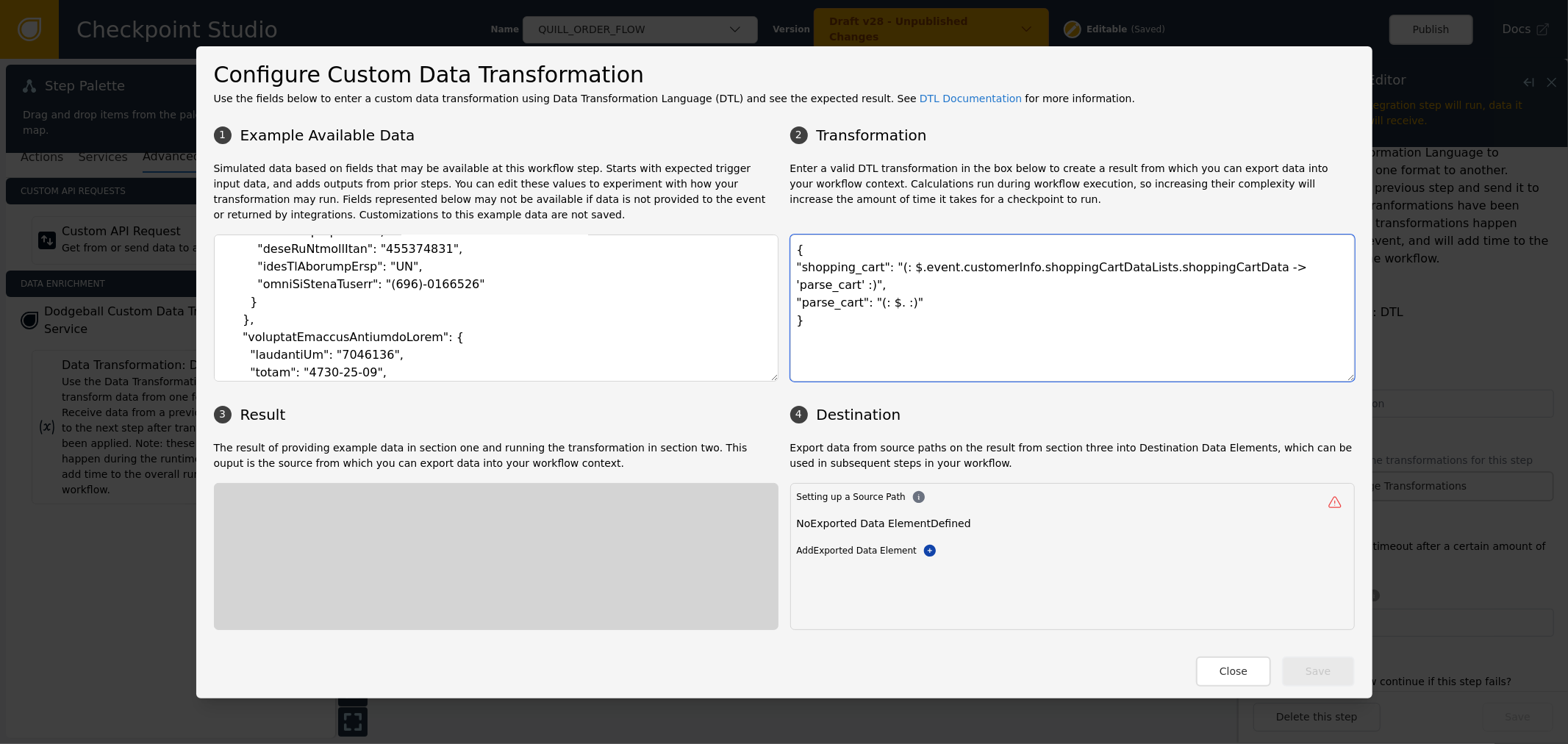
scroll to position [0, 0]
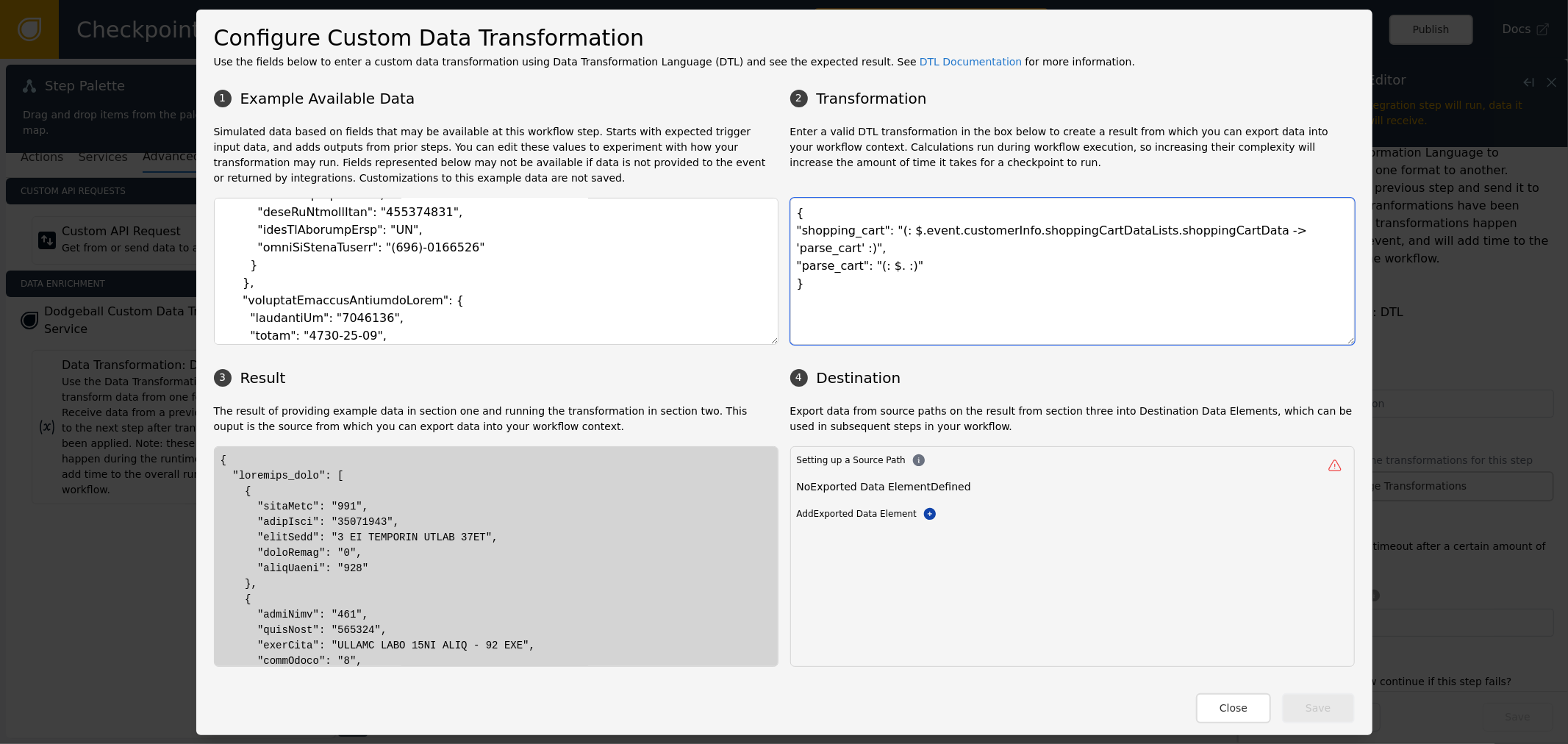
drag, startPoint x: 913, startPoint y: 289, endPoint x: 873, endPoint y: 336, distance: 61.7
click at [913, 289] on textarea "{ "shopping_cart": "(: $.event.customerInfo.shoppingCartDataLists.shoppingCartD…" at bounding box center [1072, 271] width 565 height 148
click at [895, 234] on textarea "{ "shopping_cart": "(: $.event.customerInfo.shoppingCartDataLists.shoppingCartD…" at bounding box center [1072, 271] width 565 height 148
click at [879, 247] on textarea "{ "shopping_cart": "(: $.event.customerInfo.shoppingCartDataLists.shoppingCartD…" at bounding box center [1072, 271] width 565 height 148
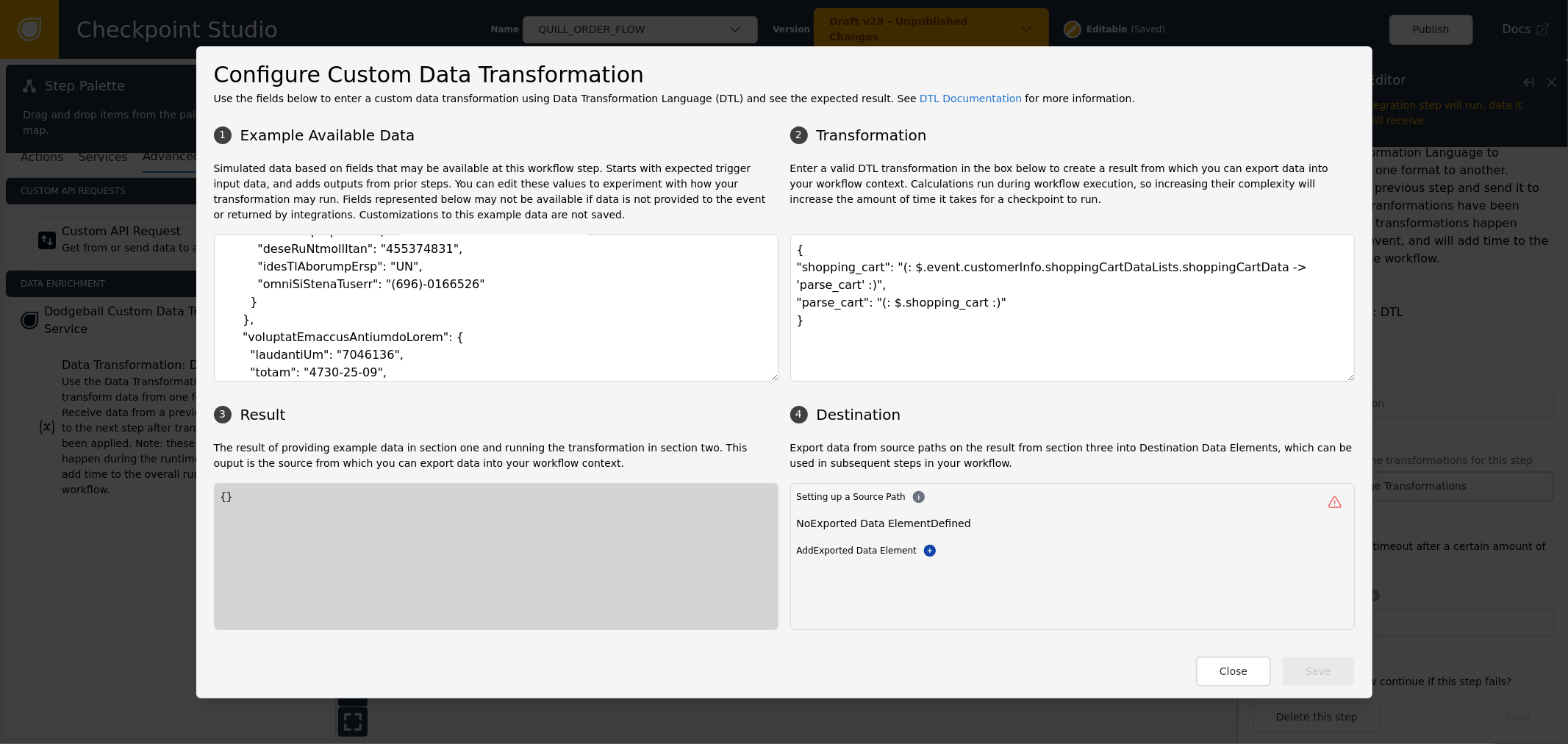
click at [520, 510] on div "{}" at bounding box center [496, 557] width 565 height 148
click at [906, 296] on textarea "{ "shopping_cart": "(: $.event.customerInfo.shoppingCartDataLists.shoppingCartD…" at bounding box center [1072, 308] width 565 height 148
click at [1075, 301] on textarea "{ "shopping_cart": "(: $.event.customerInfo.shoppingCartDataLists.shoppingCartD…" at bounding box center [1072, 308] width 565 height 148
click at [882, 278] on textarea "{ "shopping_cart": "(: $.event.customerInfo.shoppingCartDataLists.shoppingCartD…" at bounding box center [1072, 308] width 565 height 148
click at [862, 289] on textarea "{ "shopping_cart": "(: $.event.customerInfo.shoppingCartDataLists.shoppingCartD…" at bounding box center [1072, 308] width 565 height 148
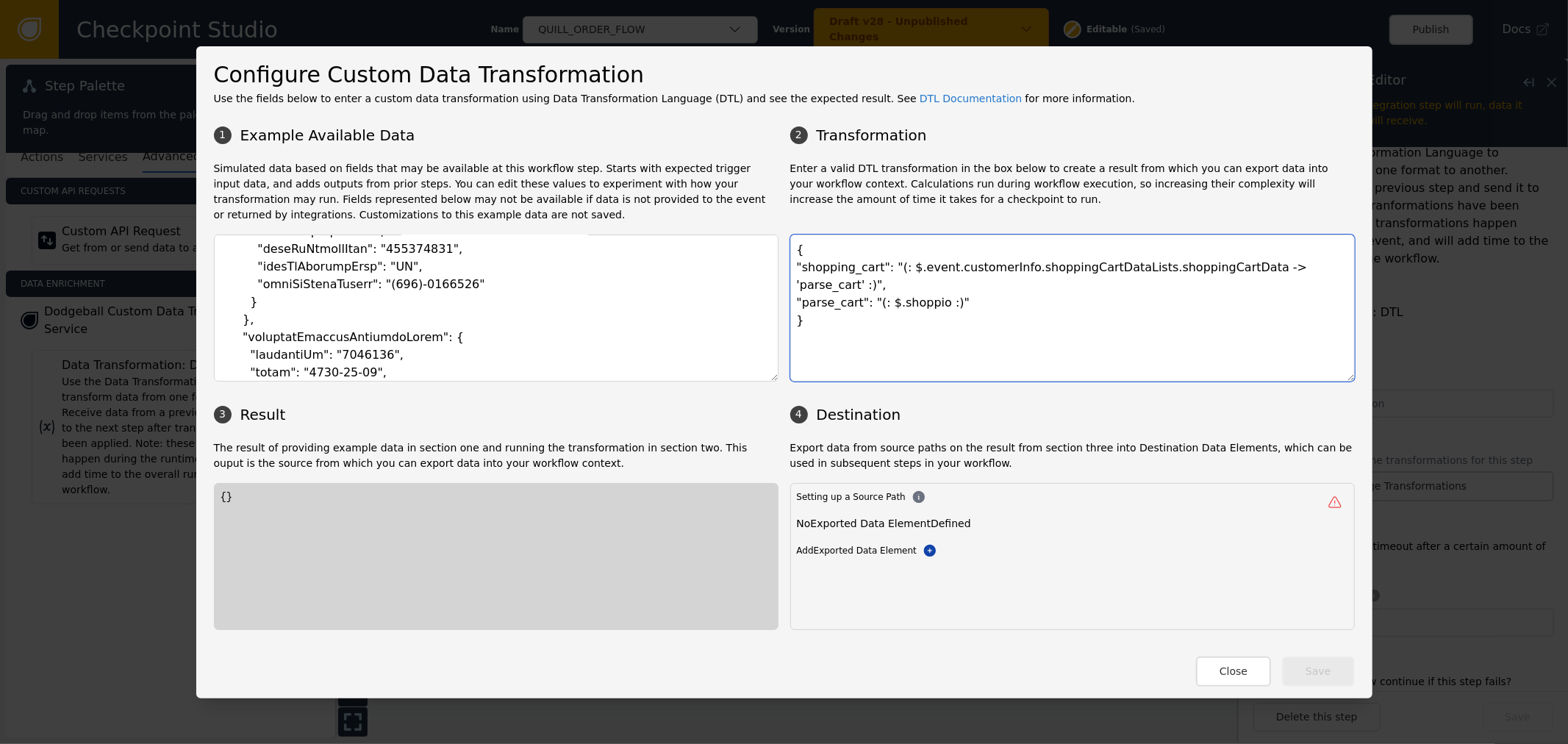
click at [891, 288] on textarea "{ "shopping_cart": "(: $.event.customerInfo.shoppingCartDataLists.shoppingCartD…" at bounding box center [1072, 308] width 565 height 148
drag, startPoint x: 891, startPoint y: 288, endPoint x: 973, endPoint y: 274, distance: 83.2
click at [897, 288] on textarea "{ "shopping_cart": "(: $.event.customerInfo.shoppingCartDataLists.shoppingCartD…" at bounding box center [1072, 308] width 565 height 148
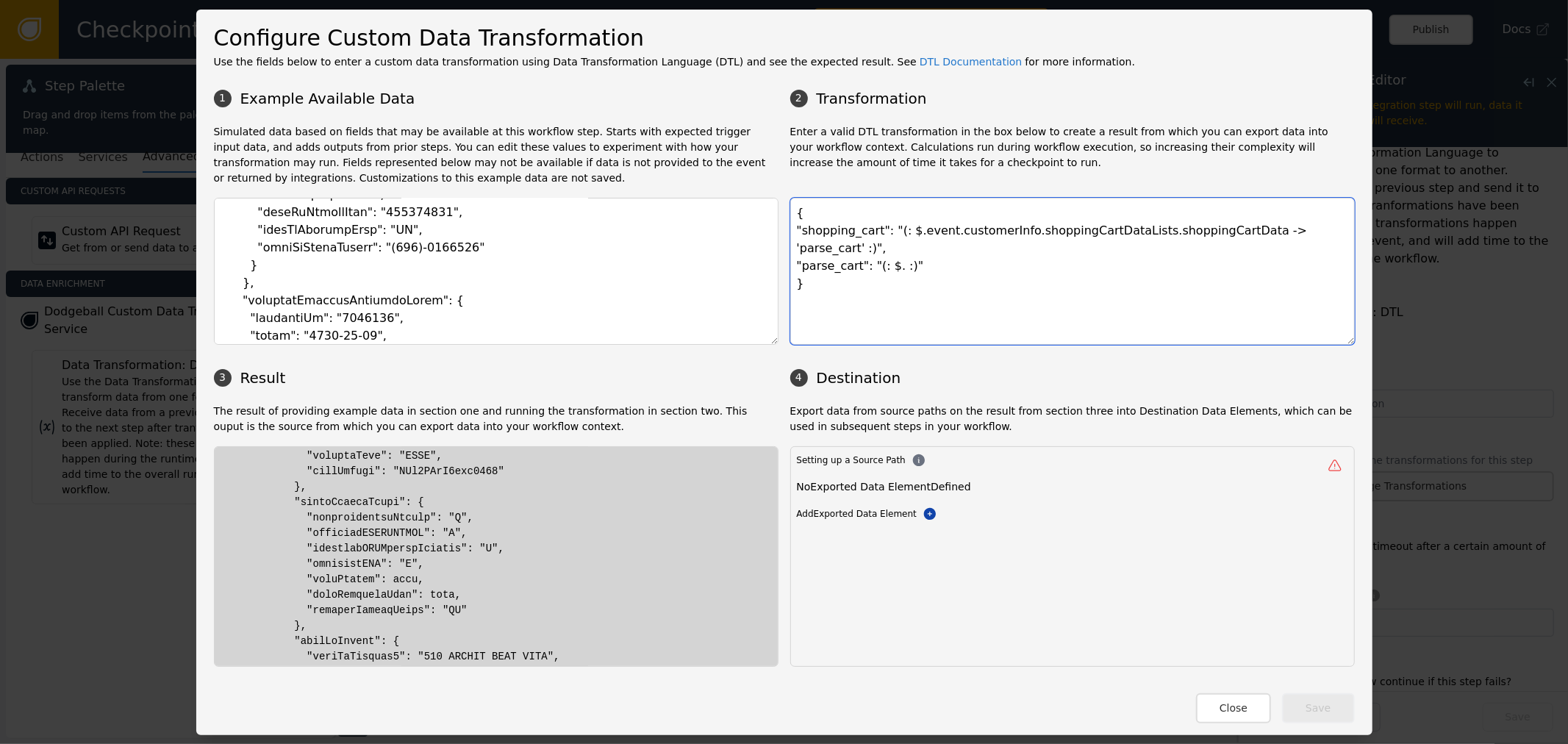
scroll to position [1634, 0]
click at [1037, 244] on textarea "{ "shopping_cart": "(: $.event.customerInfo.shoppingCartDataLists.shoppingCartD…" at bounding box center [1072, 271] width 565 height 148
click at [1230, 233] on textarea "{ "shopping_cart": "(: $.event.customerInfo.shoppingCartDataLists.shoppingCartD…" at bounding box center [1072, 271] width 565 height 148
click at [898, 239] on textarea "{ "shopping_cart": "(: $.event.customerInfo.shoppingCartDataLists.shoppingCartD…" at bounding box center [1072, 271] width 565 height 148
click at [886, 232] on textarea "{ "shopping_cart": "(: $.event.customerInfo.shoppingCartDataLists.shoppingCartD…" at bounding box center [1072, 271] width 565 height 148
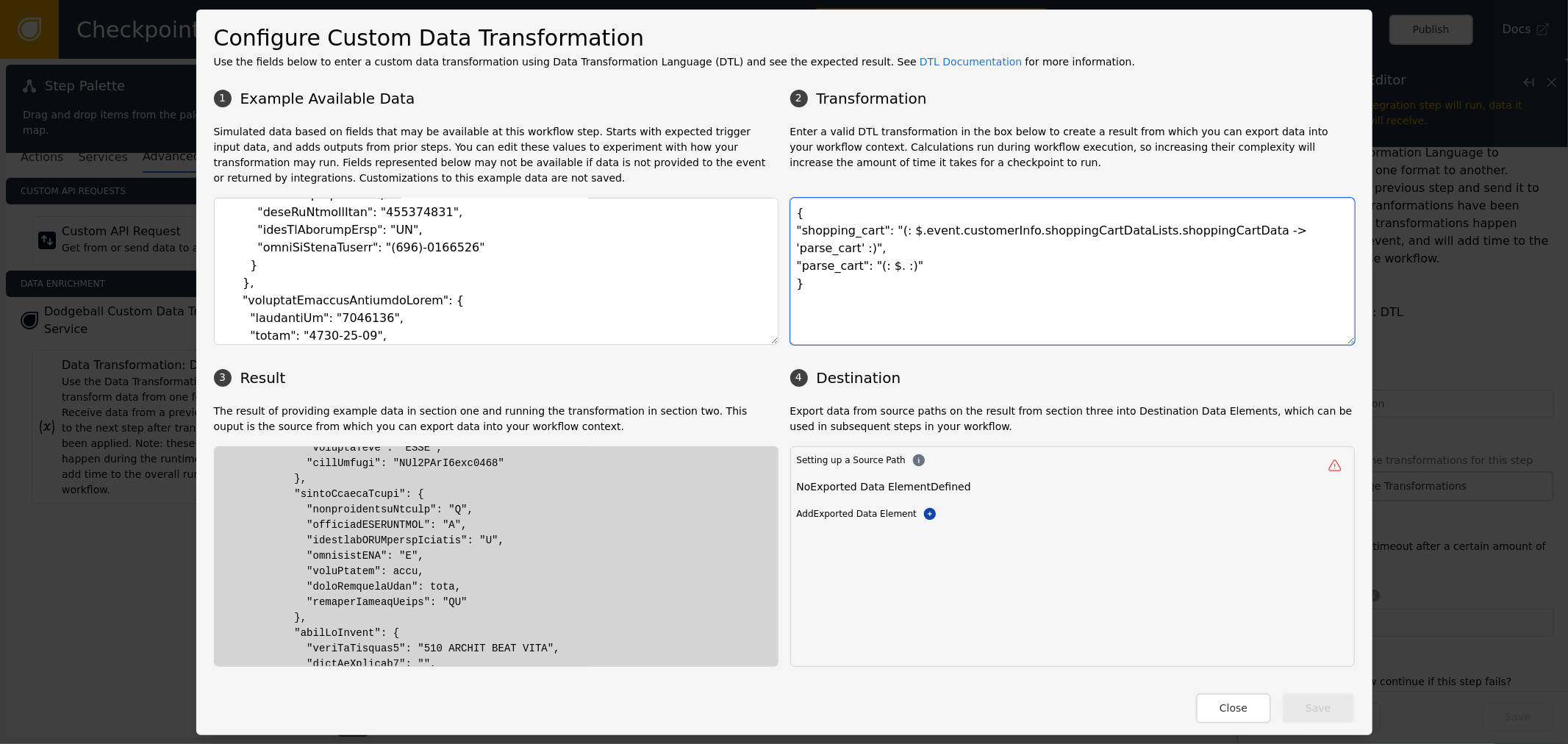
click at [895, 232] on textarea "{ "shopping_cart": "(: $.event.customerInfo.shoppingCartDataLists.shoppingCartD…" at bounding box center [1072, 271] width 565 height 148
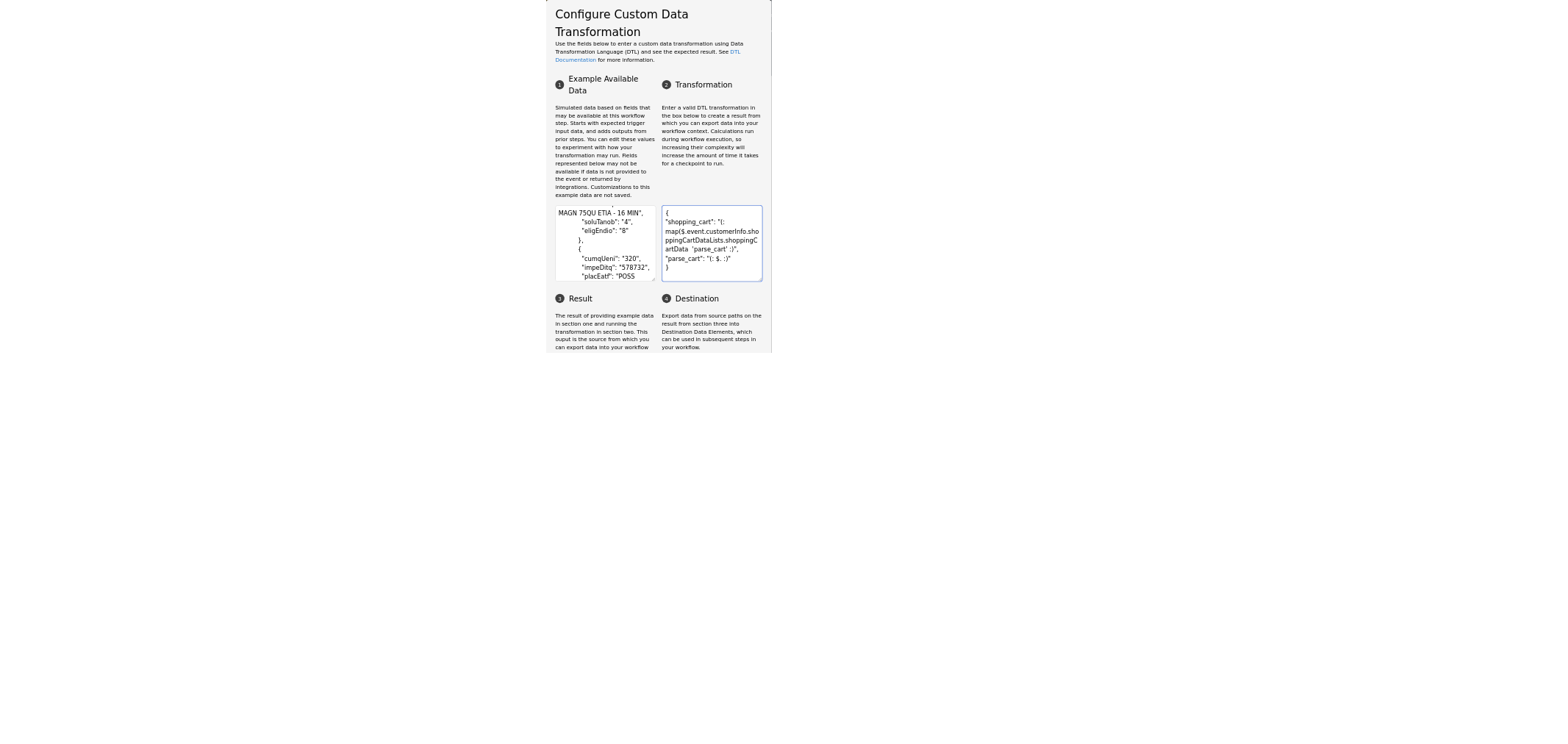
scroll to position [1306, 0]
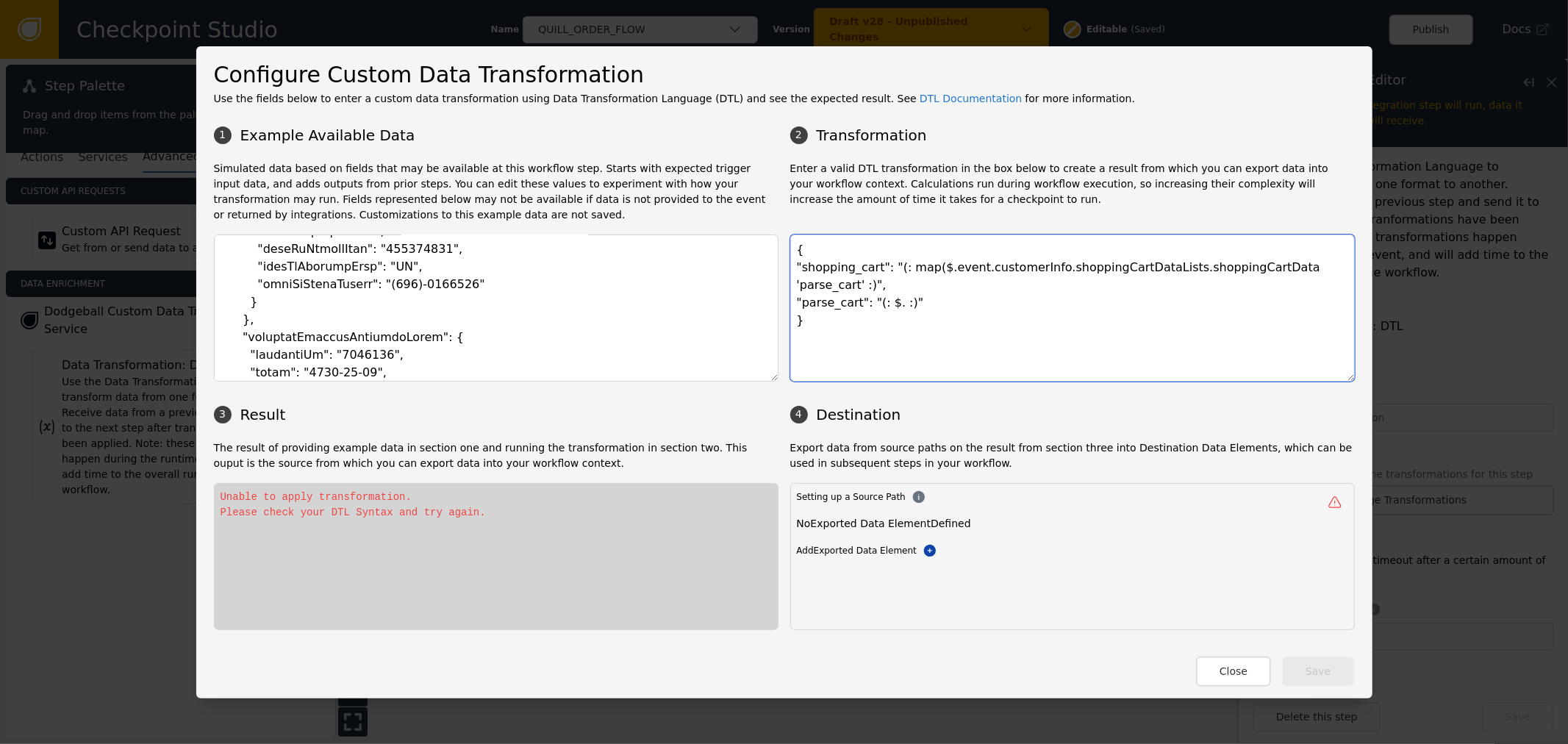
drag, startPoint x: 1051, startPoint y: 271, endPoint x: 1362, endPoint y: 231, distance: 313.6
click at [1175, 247] on textarea "{ "shopping_cart": "(: map($.event.customerInfo.shoppingCartDataLists.shoppingC…" at bounding box center [1072, 308] width 565 height 148
drag, startPoint x: 1260, startPoint y: 271, endPoint x: 1284, endPoint y: 275, distance: 24.3
click at [1262, 273] on textarea "{ "shopping_cart": "(: map($.event.customerInfo.shoppingCartDataLists.shoppingC…" at bounding box center [1072, 308] width 565 height 148
click at [1308, 270] on textarea "{ "shopping_cart": "(: map($.event.customerInfo.shoppingCartDataLists.shoppingC…" at bounding box center [1072, 308] width 565 height 148
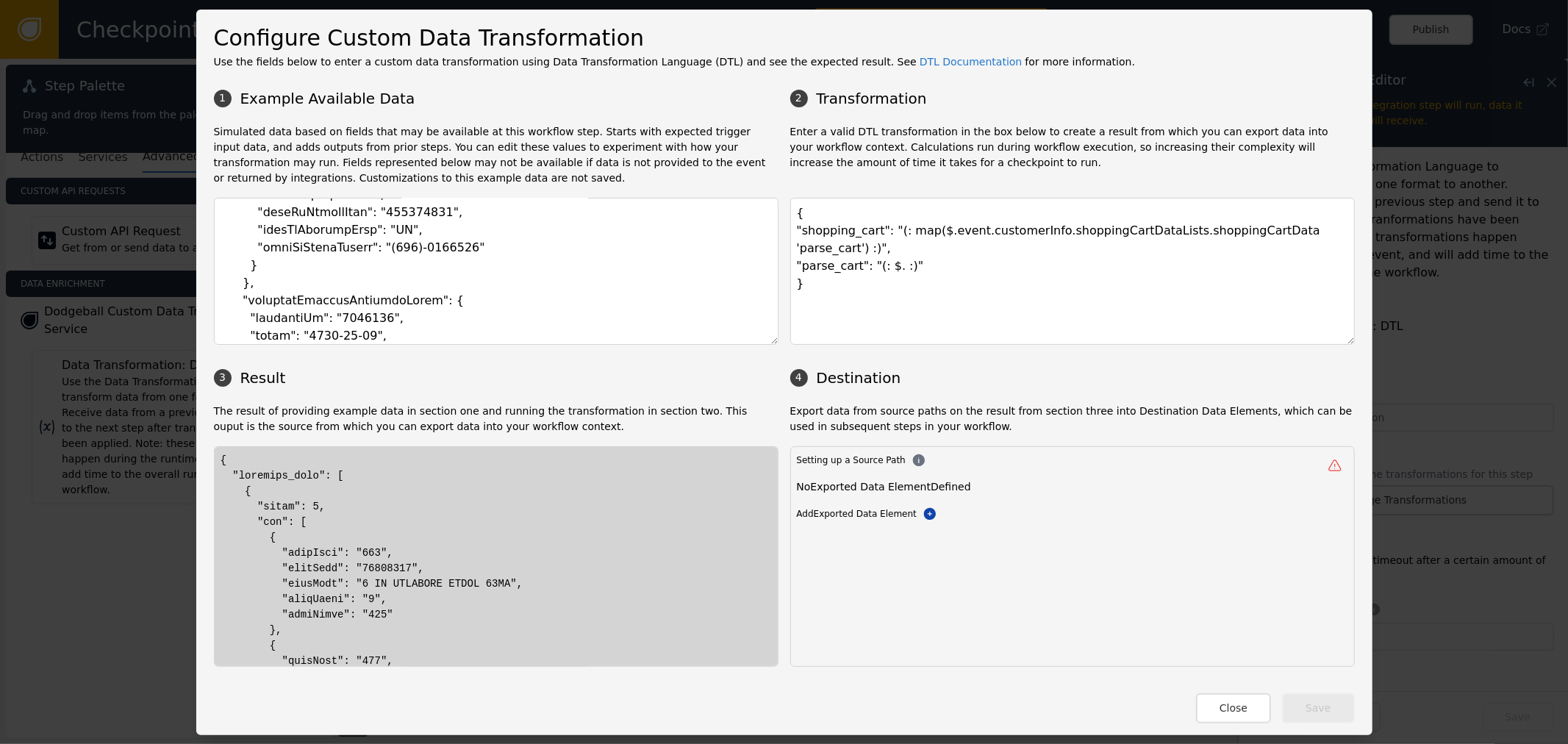
click at [916, 222] on textarea "{ "shopping_cart": "(: map($.event.customerInfo.shoppingCartDataLists.shoppingC…" at bounding box center [1072, 271] width 565 height 148
drag, startPoint x: 919, startPoint y: 228, endPoint x: 1248, endPoint y: 237, distance: 329.1
click at [1248, 237] on textarea "{ "shopping_cart": "(: map($.event.customerInfo.shoppingCartDataLists.shoppingC…" at bounding box center [1072, 271] width 565 height 148
click at [1258, 234] on textarea "{ "shopping_cart": "(: map($.event.customerInfo.shoppingCartDataLists.shoppingC…" at bounding box center [1072, 271] width 565 height 148
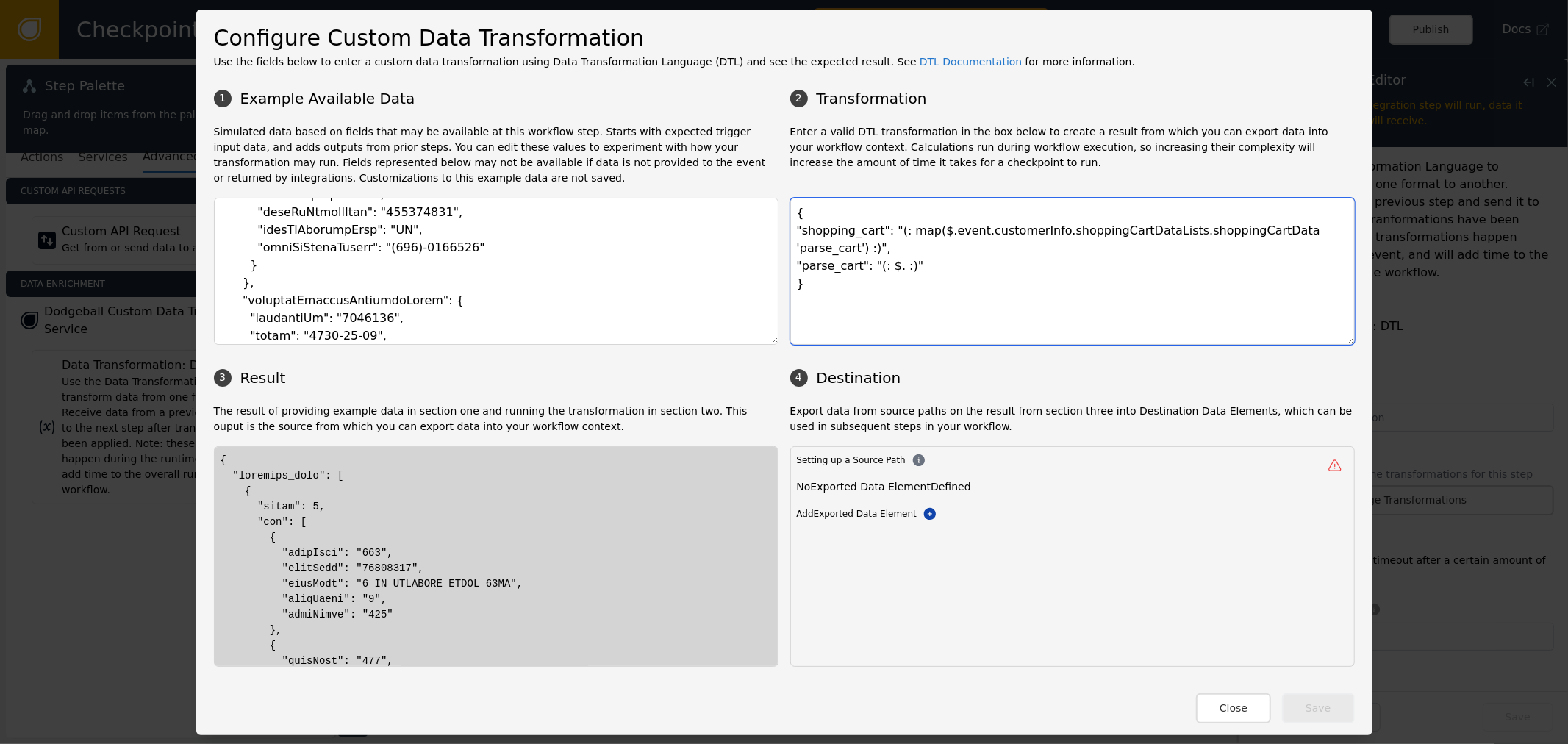
click at [1258, 234] on textarea "{ "shopping_cart": "(: map($.event.customerInfo.shoppingCartDataLists.shoppingC…" at bounding box center [1072, 271] width 565 height 148
click at [897, 266] on textarea "{ "shopping_cart": "(: map($.event.customerInfo.shoppingCartDataLists.shoppingC…" at bounding box center [1072, 271] width 565 height 148
click at [868, 238] on textarea "{ "shopping_cart": "(: map($.event.customerInfo.shoppingCartDataLists.shoppingC…" at bounding box center [1072, 271] width 565 height 148
click at [881, 247] on textarea "{ "shopping_cart": "(: map($.event.customerInfo.shoppingCartDataLists.shoppingC…" at bounding box center [1072, 271] width 565 height 148
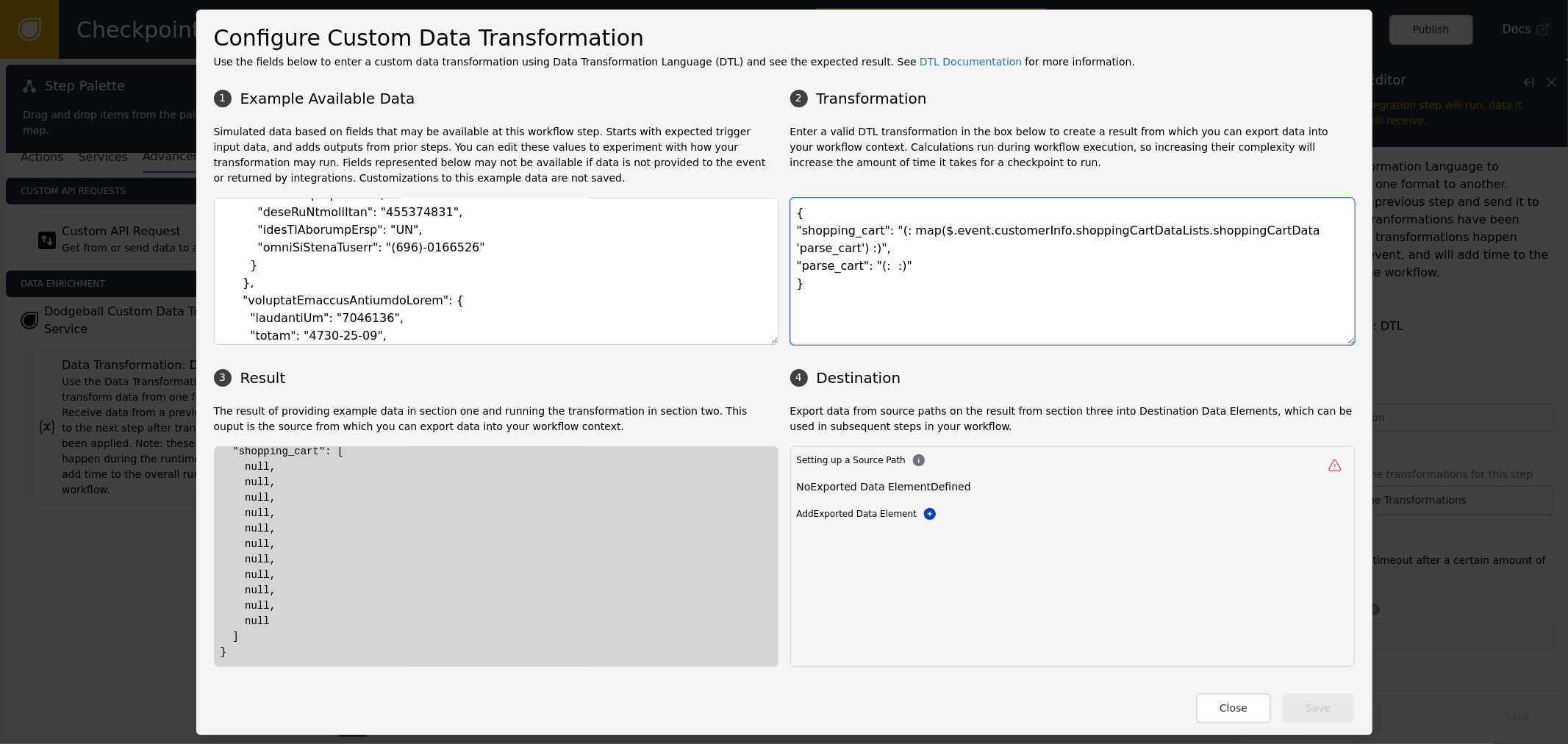
scroll to position [0, 0]
click at [284, 478] on div "{ "shopping_cart": [ null, null, null, null, null, null, null, null, null, null…" at bounding box center [496, 569] width 551 height 232
drag, startPoint x: 320, startPoint y: 478, endPoint x: 410, endPoint y: 480, distance: 90.0
click at [398, 478] on div "{ "shopping_cart": [ null, null, null, null, null, null, null, null, null, null…" at bounding box center [496, 569] width 551 height 232
click at [441, 495] on div "{ "shopping_cart": [ null, null, null, null, null, null, null, null, null, null…" at bounding box center [496, 569] width 551 height 232
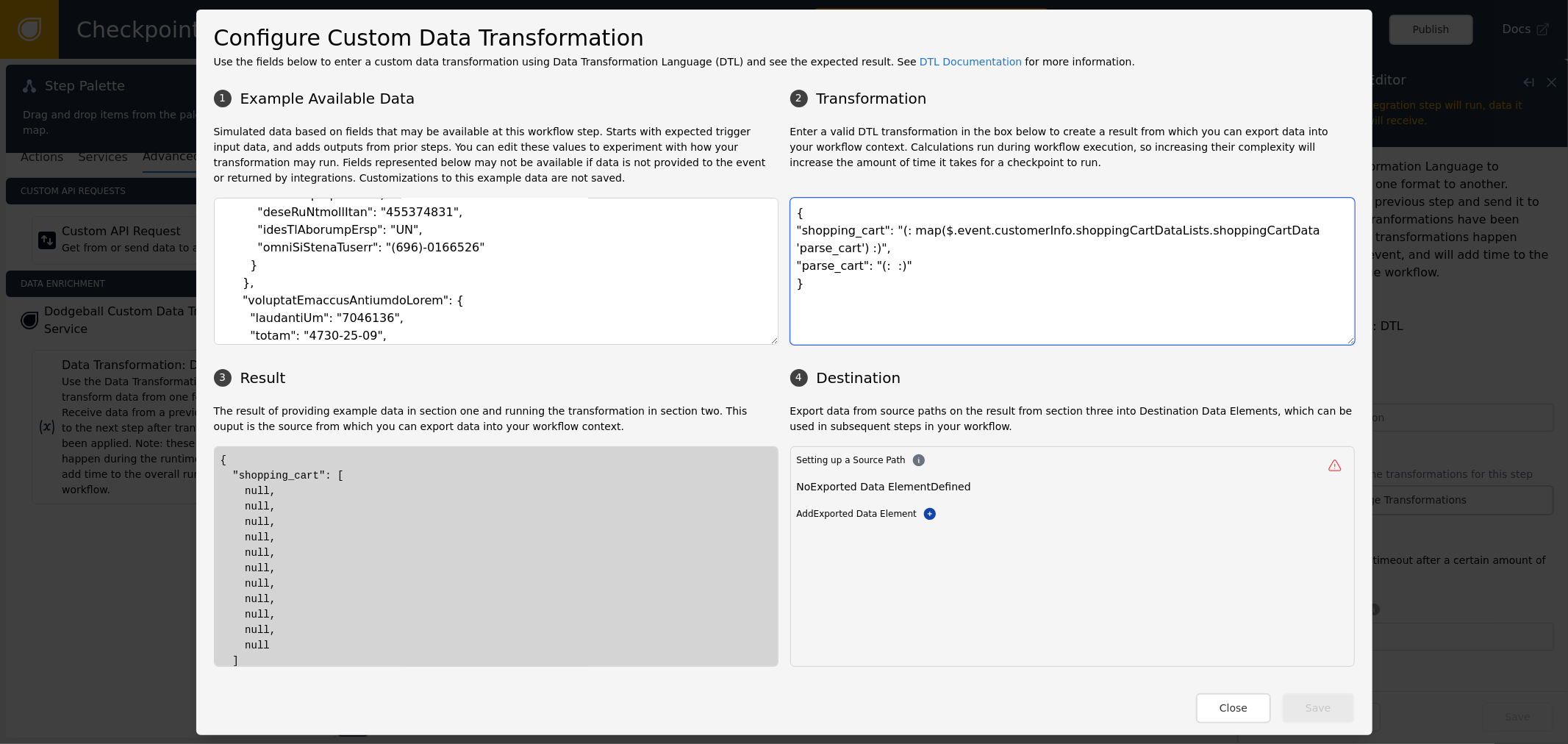
click at [840, 222] on textarea "{ "shopping_cart": "(: map($.event.customerInfo.shoppingCartDataLists.shoppingC…" at bounding box center [1072, 271] width 565 height 148
drag, startPoint x: 240, startPoint y: 489, endPoint x: 307, endPoint y: 641, distance: 166.1
click at [307, 644] on div "{ "shopping_cart": [ null, null, null, null, null, null, null, null, null, null…" at bounding box center [496, 569] width 551 height 232
click at [1033, 262] on textarea "{ "shopping_cart": "(: map($.event.customerInfo.shoppingCartDataLists.shoppingC…" at bounding box center [1072, 271] width 565 height 148
click at [873, 243] on textarea "{ "shopping_cart": "(: map($.event.customerInfo.shoppingCartDataLists.shoppingC…" at bounding box center [1072, 271] width 565 height 148
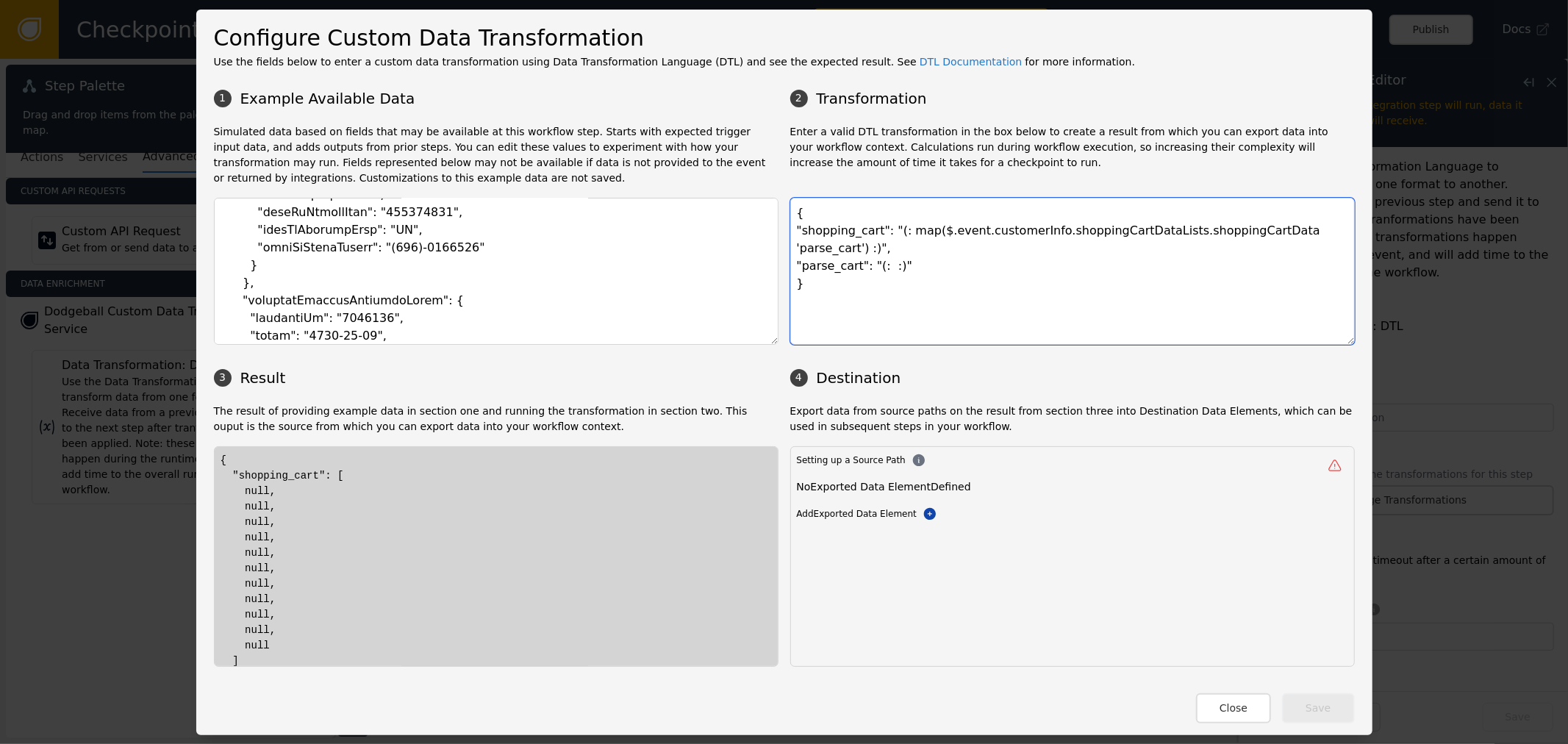
click at [872, 249] on textarea "{ "shopping_cart": "(: map($.event.customerInfo.shoppingCartDataLists.shoppingC…" at bounding box center [1072, 271] width 565 height 148
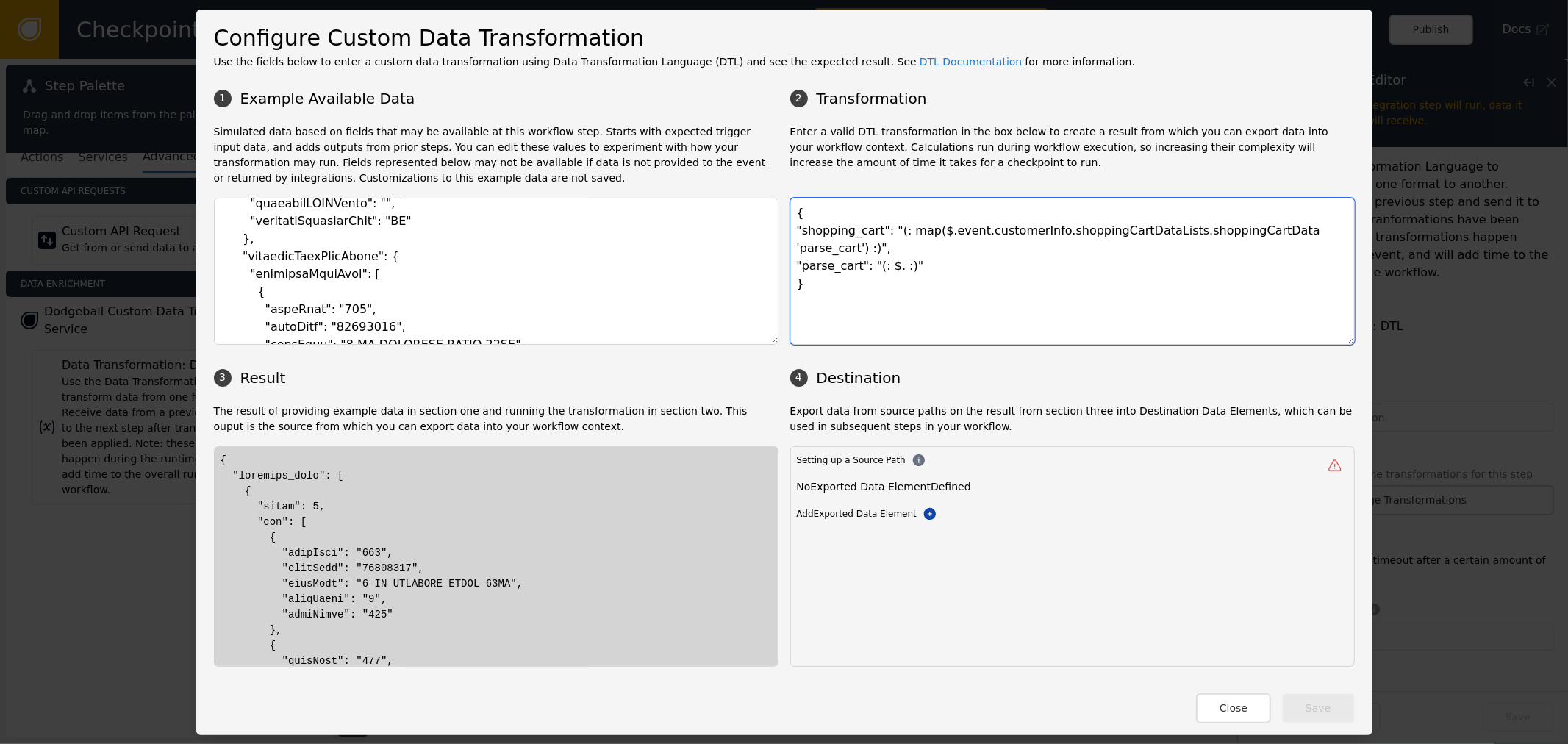
scroll to position [1470, 0]
click at [1266, 233] on textarea "{ "shopping_cart": "(: map($.event.customerInfo.shoppingCartDataLists.shoppingC…" at bounding box center [1072, 271] width 565 height 148
click at [1294, 229] on textarea "{ "shopping_cart": "(: map($.event.customerInfo.shoppingCartDataLists.shoppingC…" at bounding box center [1072, 271] width 565 height 148
click at [875, 246] on textarea "{ "shopping_cart": "(: map($.event.customerInfo.shoppingCartDataLists.shoppingC…" at bounding box center [1072, 271] width 565 height 148
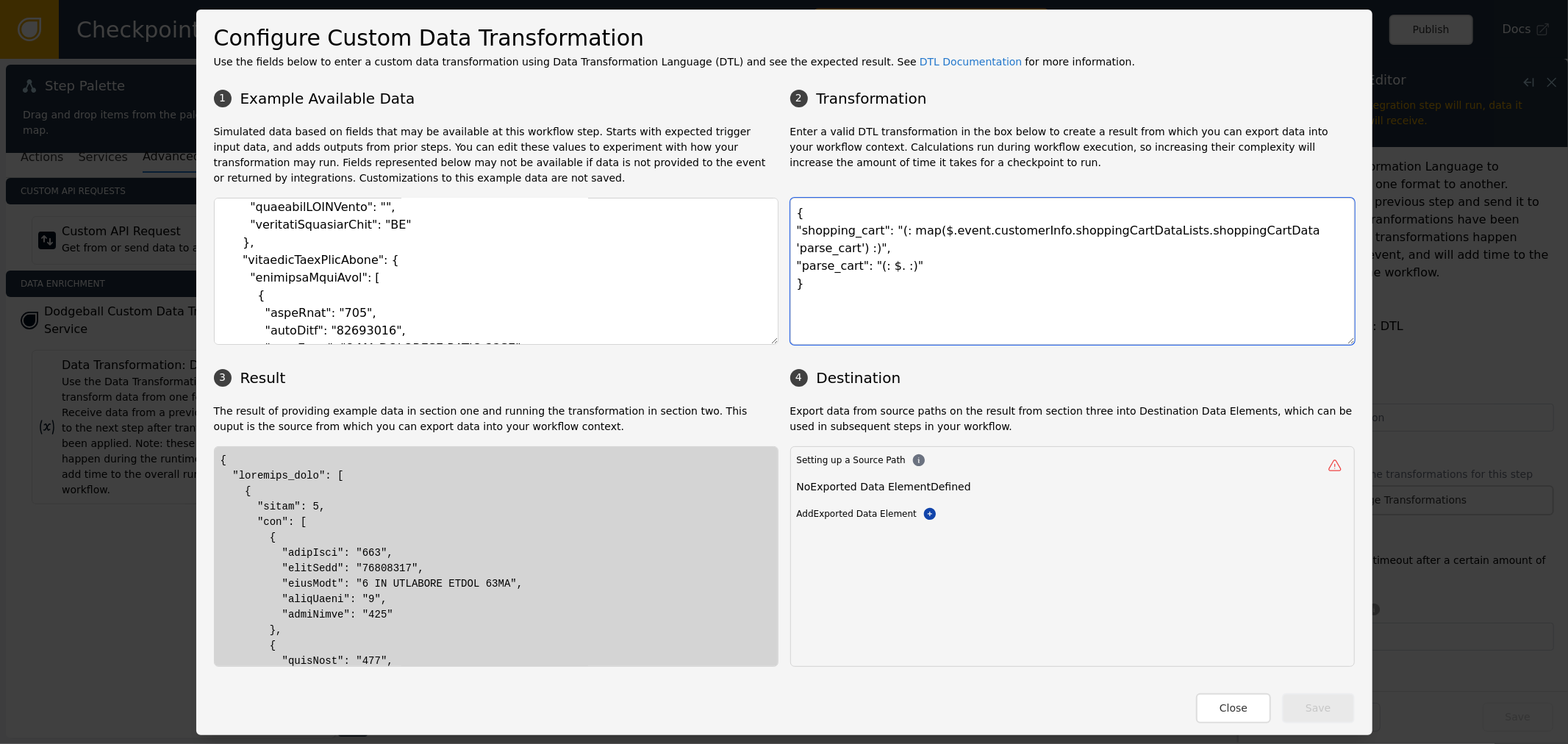
click at [906, 226] on textarea "{ "shopping_cart": "(: map($.event.customerInfo.shoppingCartDataLists.shoppingC…" at bounding box center [1072, 271] width 565 height 148
click at [878, 245] on textarea "{ "shopping_cart": "(: map($.event.customerInfo.shoppingCartDataLists.shoppingC…" at bounding box center [1072, 271] width 565 height 148
paste textarea "prodType"
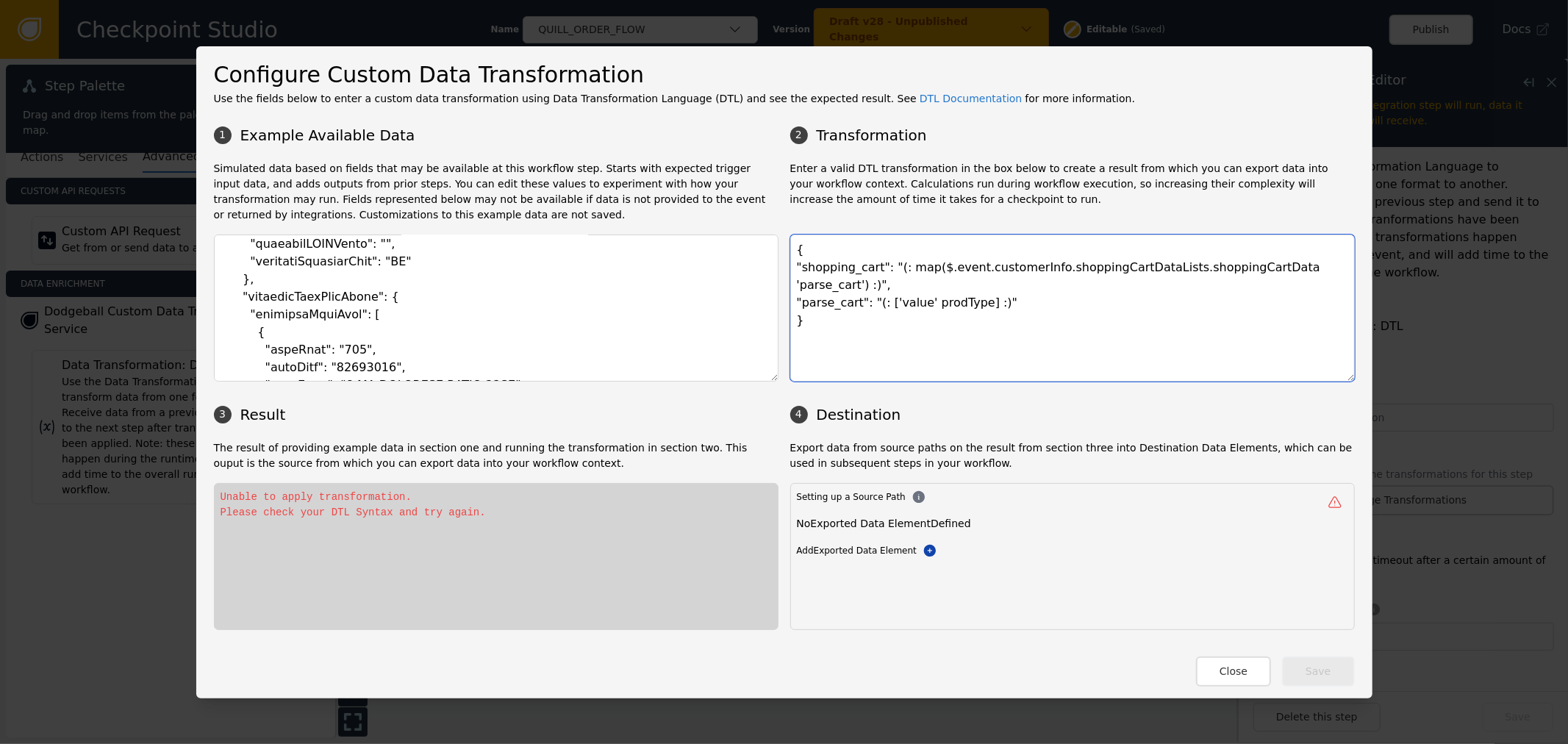
drag, startPoint x: 908, startPoint y: 287, endPoint x: 924, endPoint y: 287, distance: 16.0
click at [916, 287] on textarea "{ "shopping_cart": "(: map($.event.customerInfo.shoppingCartDataLists.shoppingC…" at bounding box center [1072, 308] width 565 height 148
click at [920, 287] on textarea "{ "shopping_cart": "(: map($.event.customerInfo.shoppingCartDataLists.shoppingC…" at bounding box center [1072, 308] width 565 height 148
drag, startPoint x: 910, startPoint y: 285, endPoint x: 1009, endPoint y: 283, distance: 99.0
click at [913, 284] on textarea "{ "shopping_cart": "(: map($.event.customerInfo.shoppingCartDataLists.shoppingC…" at bounding box center [1072, 308] width 565 height 148
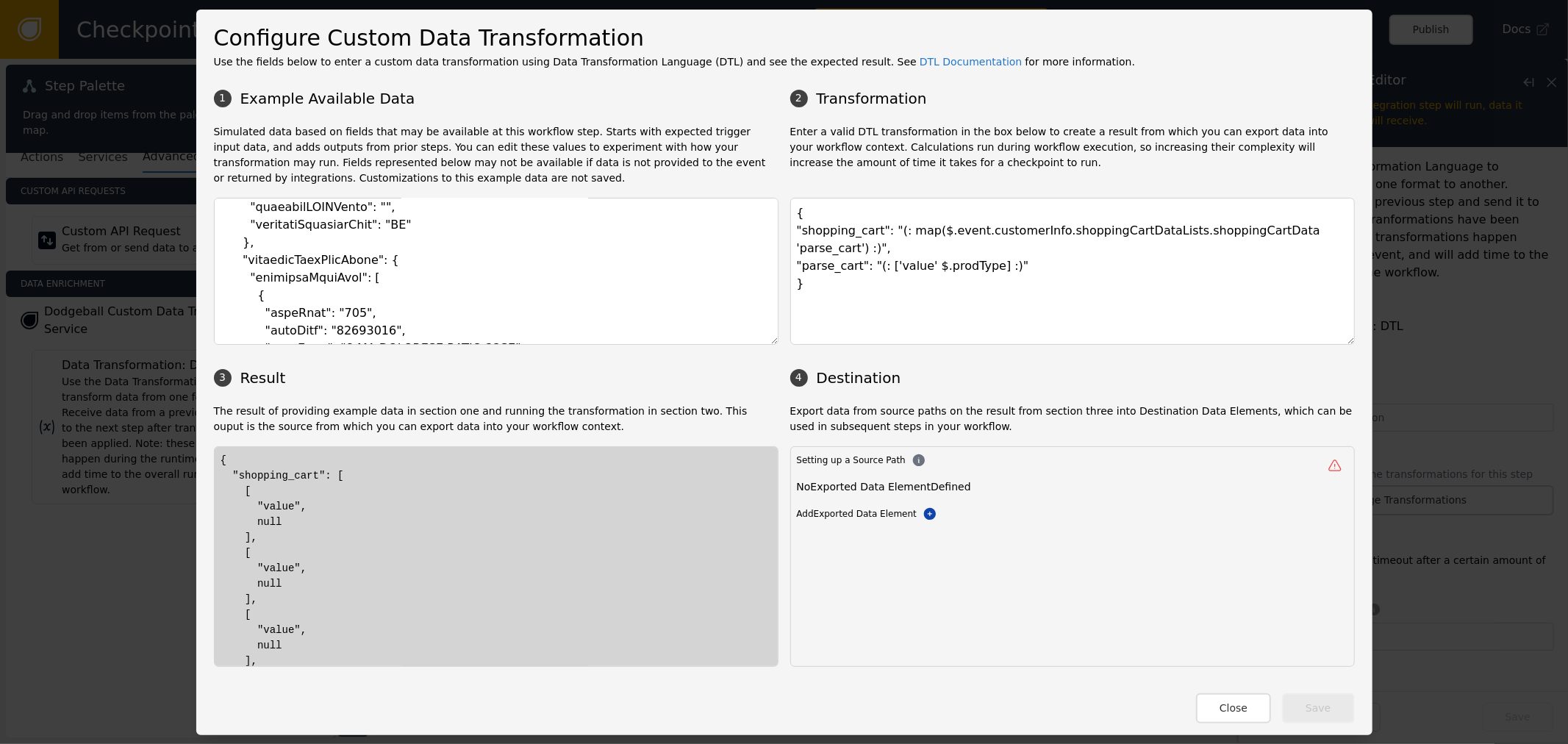
drag, startPoint x: 279, startPoint y: 502, endPoint x: 359, endPoint y: 511, distance: 80.5
drag, startPoint x: 253, startPoint y: 517, endPoint x: 331, endPoint y: 511, distance: 78.2
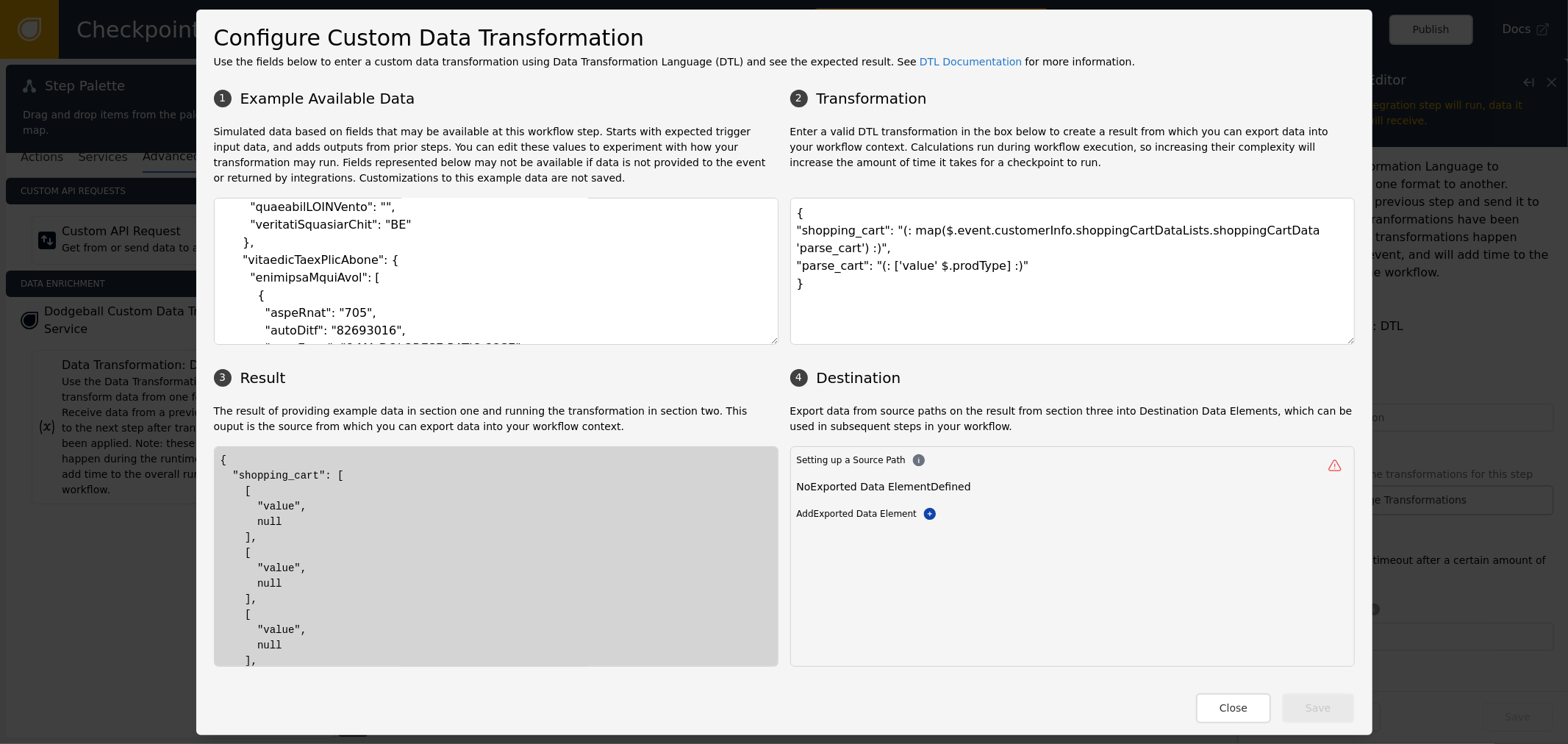
click at [1075, 158] on p "Enter a valid DTL transformation in the box below to create a result from which…" at bounding box center [1072, 155] width 565 height 62
click at [1170, 233] on textarea "{ "shopping_cart": "(: map($.event.customerInfo.shoppingCartDataLists.shoppingC…" at bounding box center [1072, 271] width 565 height 148
drag, startPoint x: 928, startPoint y: 233, endPoint x: 1228, endPoint y: 229, distance: 300.0
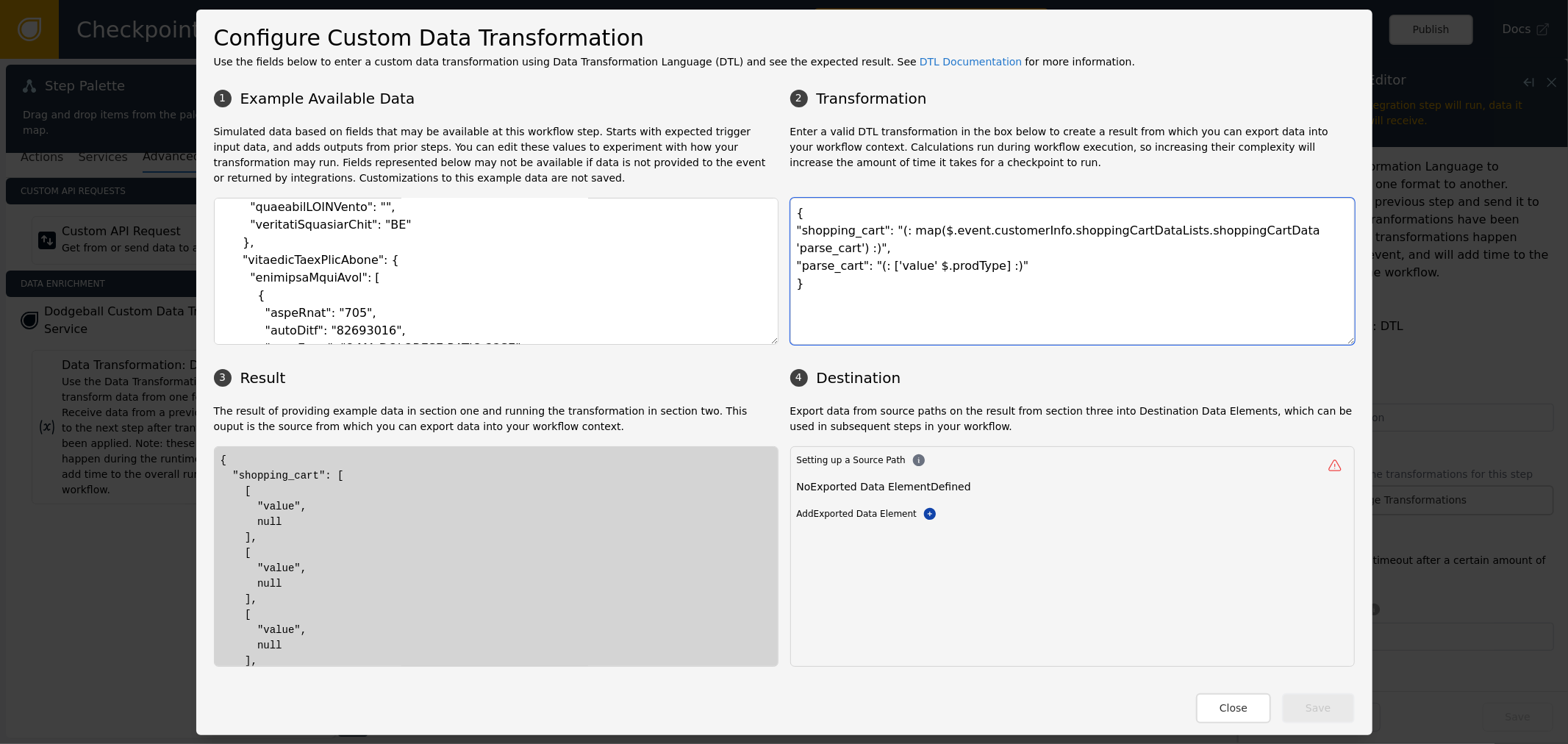
click at [1228, 229] on textarea "{ "shopping_cart": "(: map($.event.customerInfo.shoppingCartDataLists.shoppingC…" at bounding box center [1072, 271] width 565 height 148
drag, startPoint x: 1268, startPoint y: 228, endPoint x: 1301, endPoint y: 226, distance: 33.1
click at [1301, 226] on textarea "{ "shopping_cart": "(: map($.event.customerInfo.shoppingCartDataLists.shoppingC…" at bounding box center [1072, 271] width 565 height 148
click at [1204, 232] on textarea "{ "shopping_cart": "(: map($.event.customerInfo.shoppingCartDataLists.shoppingC…" at bounding box center [1072, 271] width 565 height 148
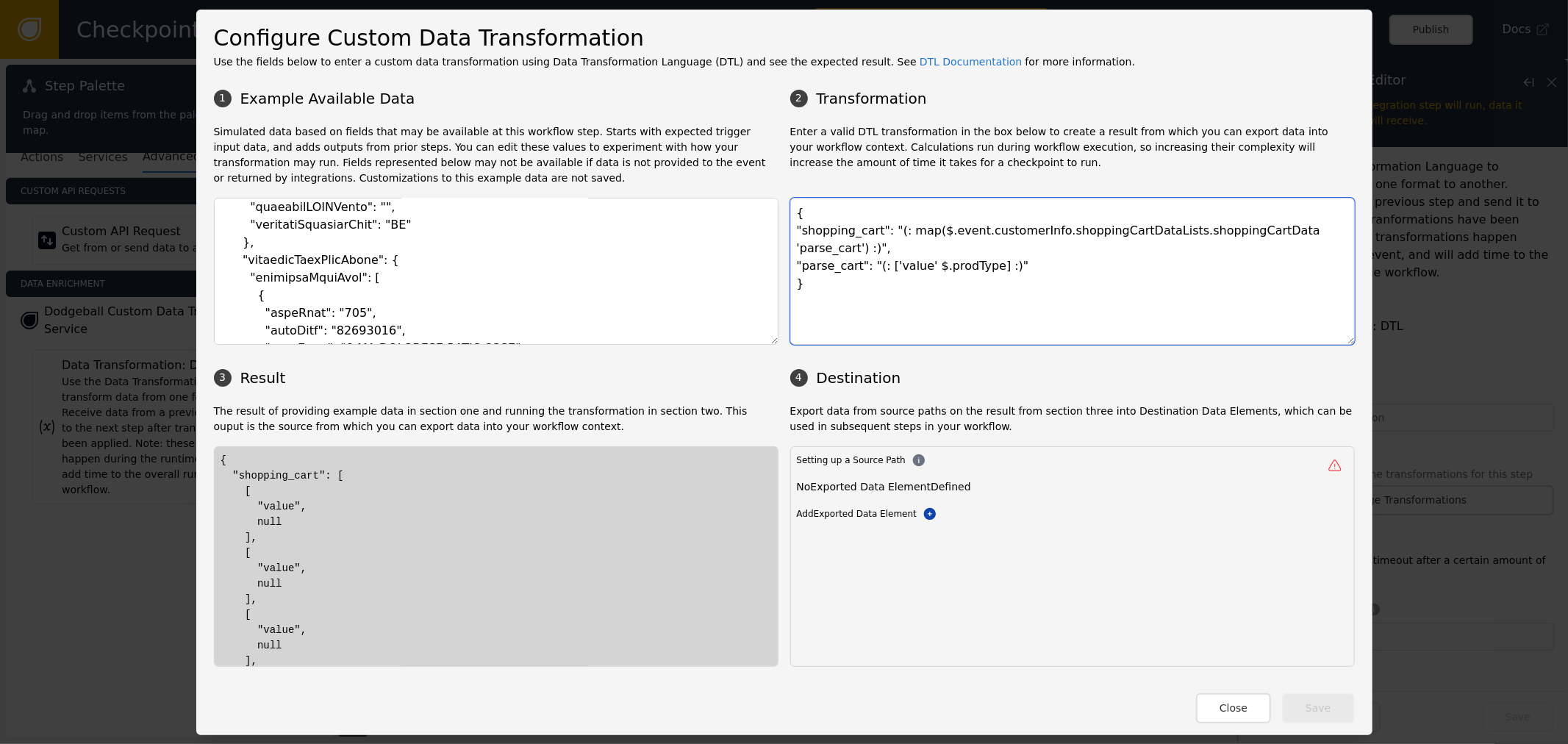
click at [886, 232] on textarea "{ "shopping_cart": "(: map($.event.customerInfo.shoppingCartDataLists.shoppingC…" at bounding box center [1072, 271] width 565 height 148
click at [899, 232] on textarea "{ "shopping_cart": "(: map($.event.customerInfo.shoppingCartDataLists.shoppingC…" at bounding box center [1072, 271] width 565 height 148
drag, startPoint x: 319, startPoint y: 478, endPoint x: 329, endPoint y: 508, distance: 31.6
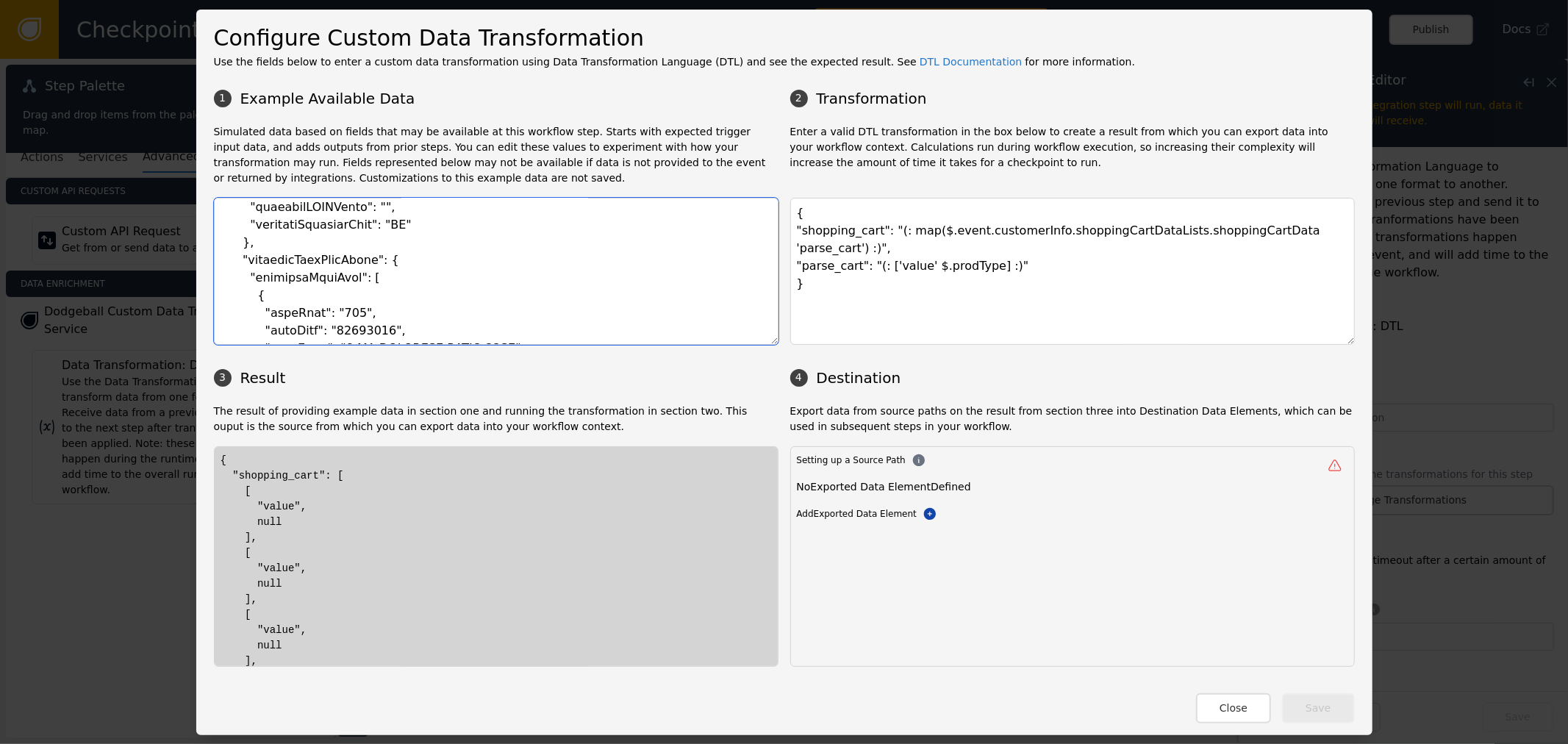
click at [321, 258] on textarea at bounding box center [496, 271] width 565 height 148
click at [348, 279] on textarea at bounding box center [496, 271] width 565 height 148
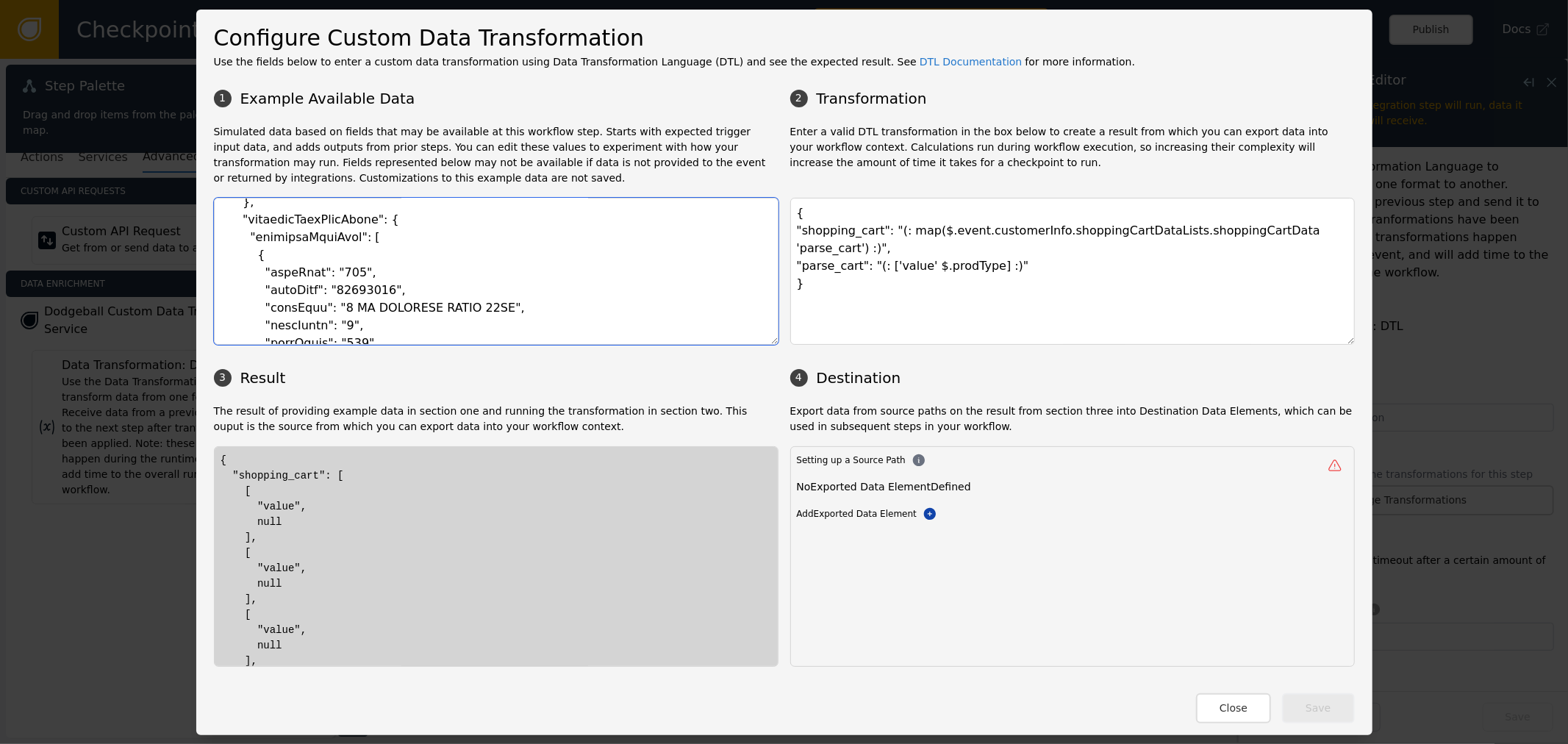
scroll to position [1552, 0]
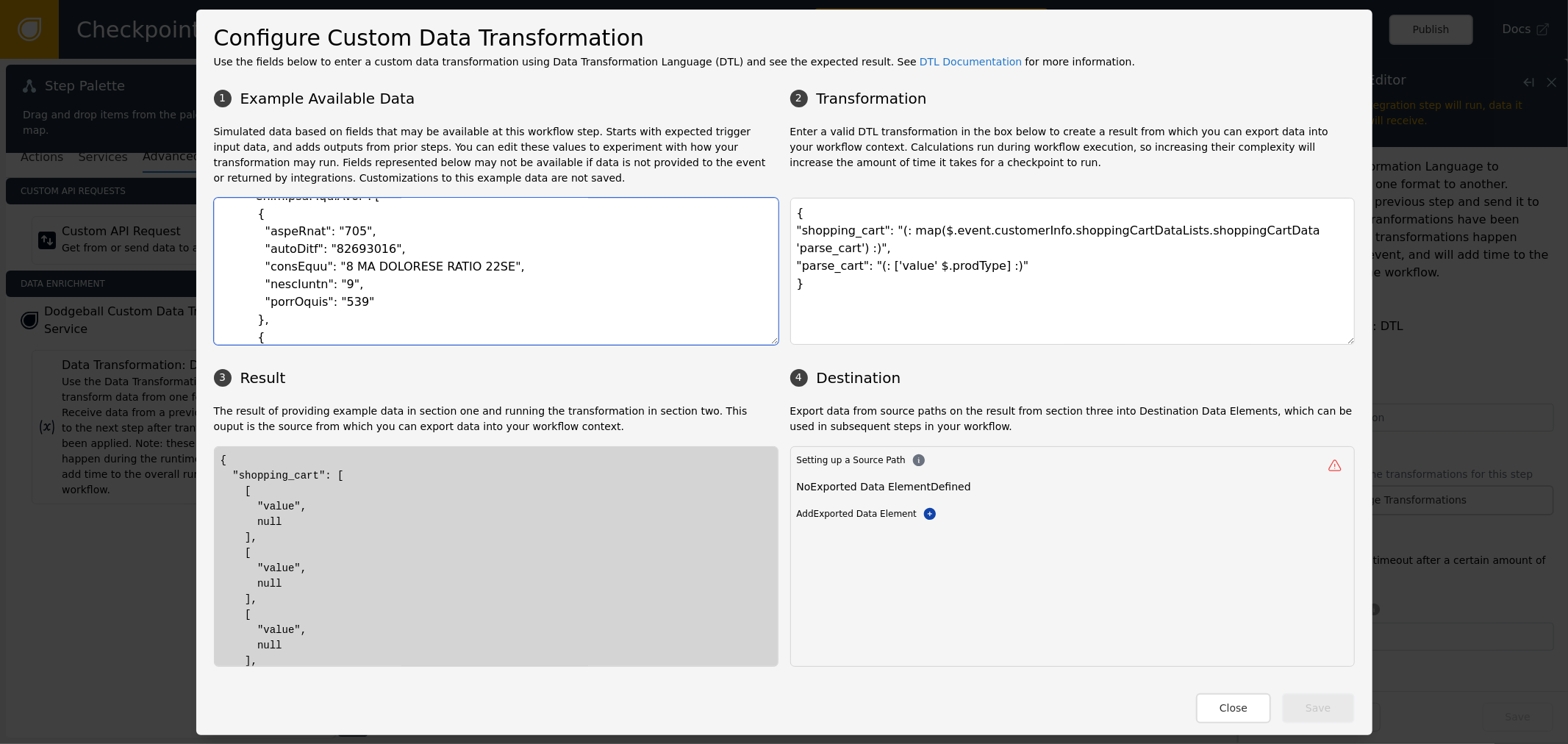
drag, startPoint x: 246, startPoint y: 215, endPoint x: 294, endPoint y: 317, distance: 112.7
click at [294, 317] on textarea at bounding box center [496, 271] width 565 height 148
click at [975, 258] on textarea "{ "shopping_cart": "(: map($.event.customerInfo.shoppingCartDataLists.shoppingC…" at bounding box center [1072, 271] width 565 height 148
click at [868, 249] on textarea "{ "shopping_cart": "(: map($.event.customerInfo.shoppingCartDataLists.shoppingC…" at bounding box center [1072, 271] width 565 height 148
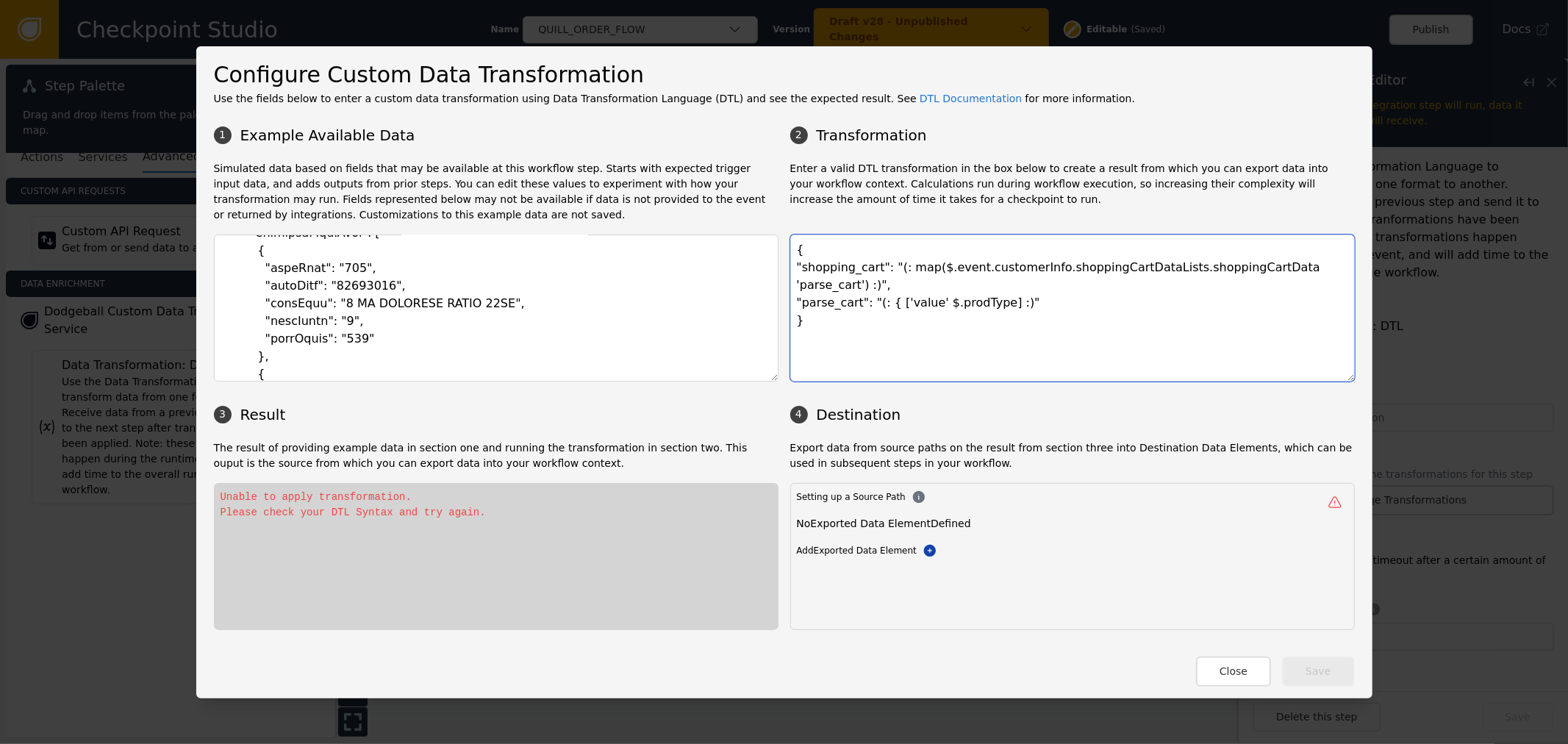
click at [981, 289] on textarea "{ "shopping_cart": "(: map($.event.customerInfo.shoppingCartDataLists.shoppingC…" at bounding box center [1072, 308] width 565 height 148
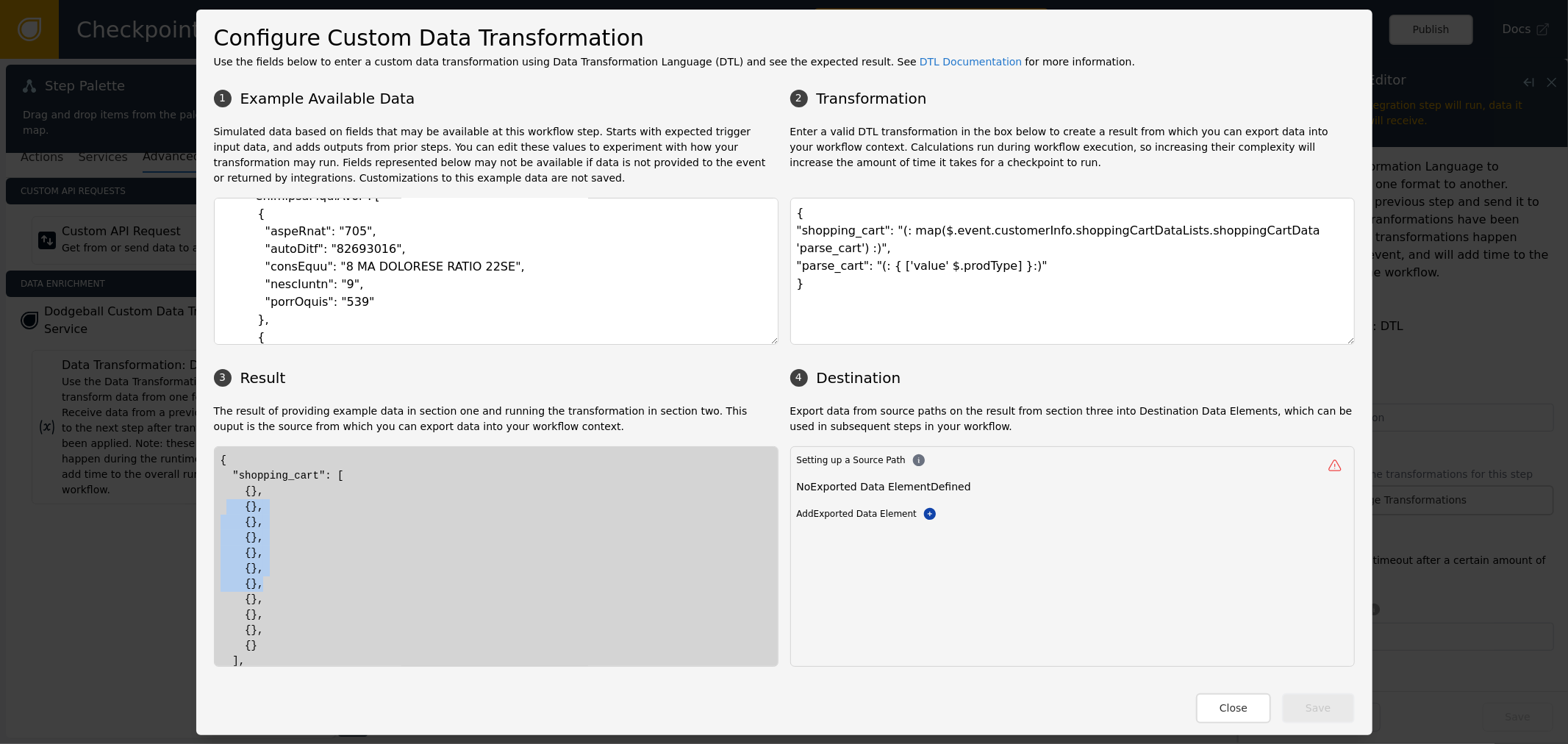
drag, startPoint x: 218, startPoint y: 502, endPoint x: 282, endPoint y: 652, distance: 163.1
click at [281, 652] on div "{ "shopping_cart": [ {}, {}, {}, {}, {}, {}, {}, {}, {}, {}, {} ], "parse_cart"…" at bounding box center [496, 576] width 551 height 247
click at [356, 527] on div "{ "shopping_cart": [ {}, {}, {}, {}, {}, {}, {}, {}, {}, {}, {} ], "parse_cart"…" at bounding box center [496, 576] width 551 height 247
drag, startPoint x: 335, startPoint y: 636, endPoint x: 360, endPoint y: 626, distance: 26.9
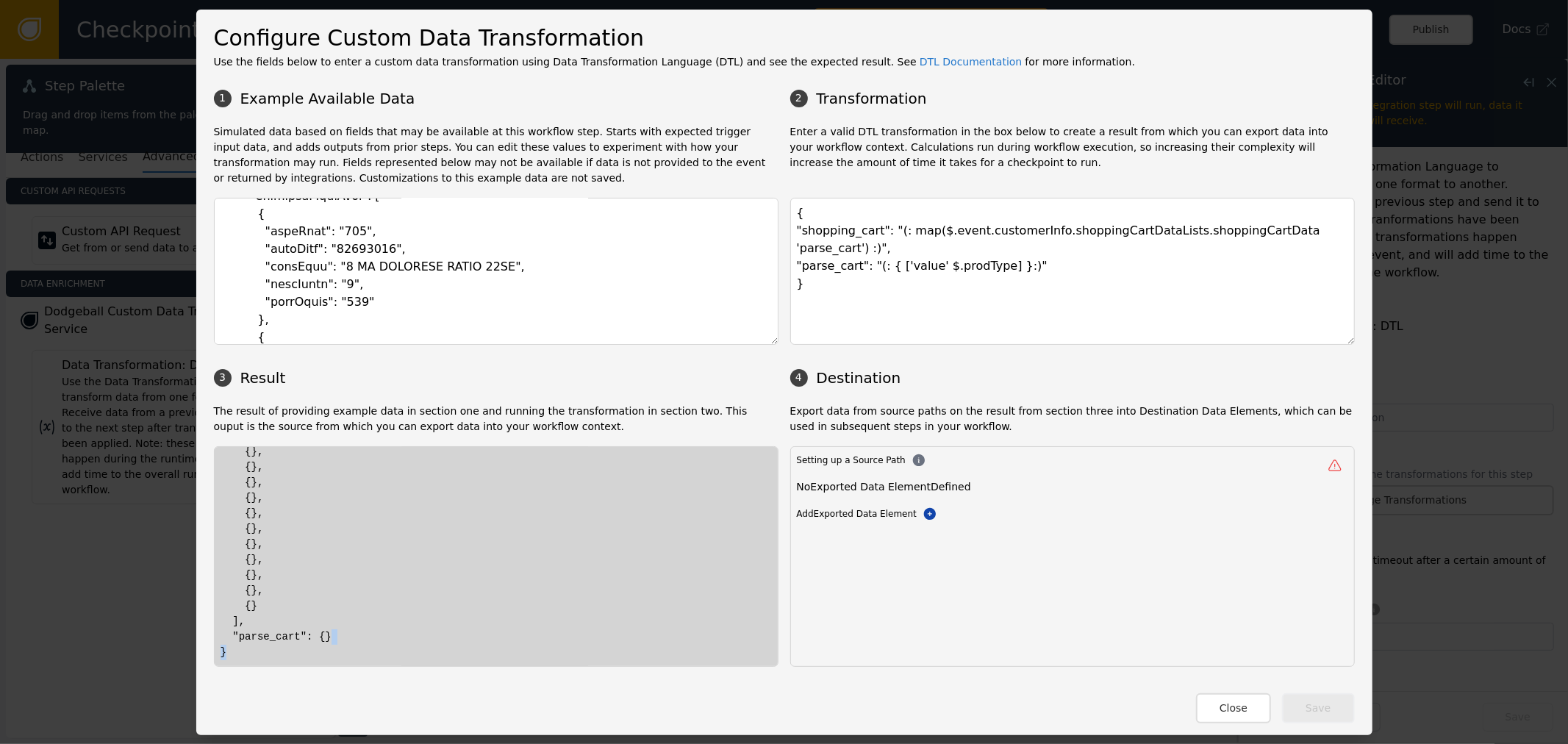
click at [337, 636] on div "{ "shopping_cart": [ {}, {}, {}, {}, {}, {}, {}, {}, {}, {}, {} ], "parse_cart"…" at bounding box center [496, 536] width 551 height 247
drag, startPoint x: 1055, startPoint y: 288, endPoint x: 743, endPoint y: 409, distance: 334.6
click at [983, 316] on textarea "{ "shopping_cart": "(: map($.event.customerInfo.shoppingCartDataLists.shoppingC…" at bounding box center [1072, 271] width 565 height 148
drag, startPoint x: 257, startPoint y: 522, endPoint x: 357, endPoint y: 629, distance: 146.5
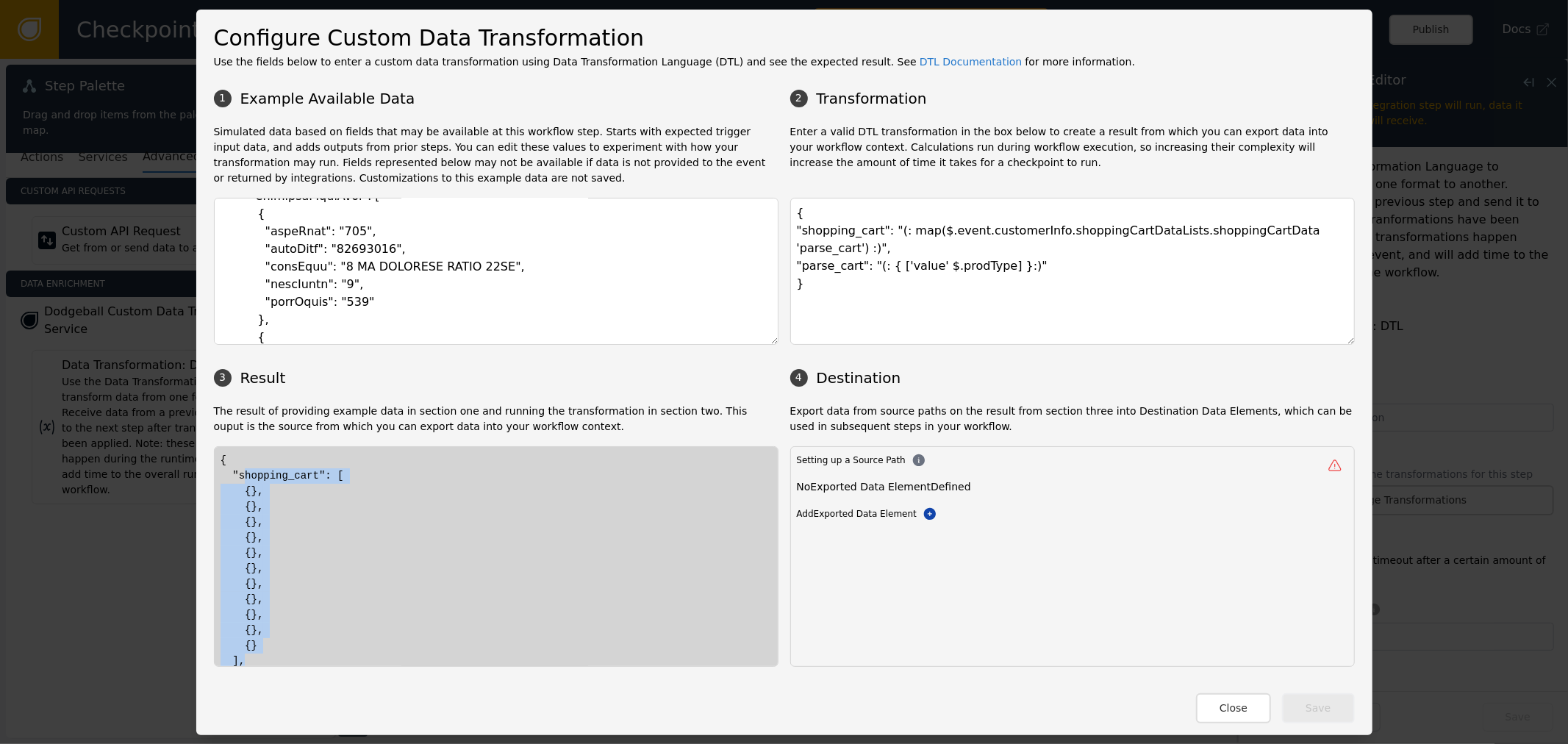
click at [294, 666] on div "{ "shopping_cart": [ {}, {}, {}, {}, {}, {}, {}, {}, {}, {}, {} ], "parse_cart"…" at bounding box center [496, 557] width 565 height 221
click at [1243, 229] on textarea "{ "shopping_cart": "(: map($.event.customerInfo.shoppingCartDataLists.shoppingC…" at bounding box center [1072, 271] width 565 height 148
drag, startPoint x: 239, startPoint y: 463, endPoint x: 311, endPoint y: 466, distance: 72.1
click at [311, 466] on div "{ "shopping_cart": [ {}, {}, {}, {}, {}, {}, {}, {}, {}, {}, {} ], "parse_cart"…" at bounding box center [496, 558] width 551 height 247
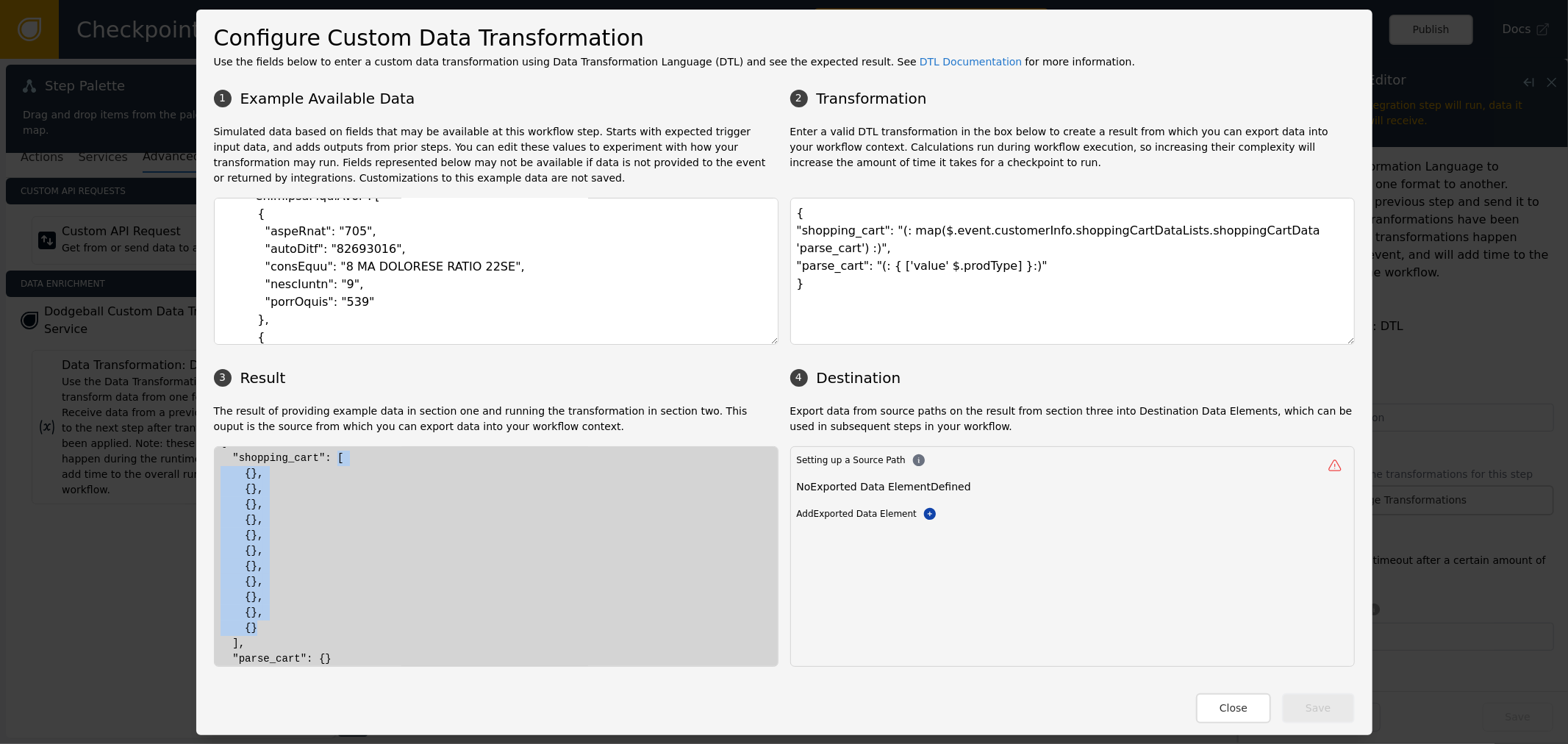
drag, startPoint x: 320, startPoint y: 458, endPoint x: 342, endPoint y: 629, distance: 172.4
click at [342, 629] on div "{ "shopping_cart": [ {}, {}, {}, {}, {}, {}, {}, {}, {}, {}, {} ], "parse_cart"…" at bounding box center [496, 558] width 551 height 247
click at [228, 482] on div "{ "shopping_cart": [ {}, {}, {}, {}, {}, {}, {}, {}, {}, {}, {} ], "parse_cart"…" at bounding box center [496, 558] width 551 height 247
drag, startPoint x: 233, startPoint y: 474, endPoint x: 331, endPoint y: 622, distance: 177.5
click at [310, 628] on div "{ "shopping_cart": [ {}, {}, {}, {}, {}, {}, {}, {}, {}, {}, {} ], "parse_cart"…" at bounding box center [496, 558] width 551 height 247
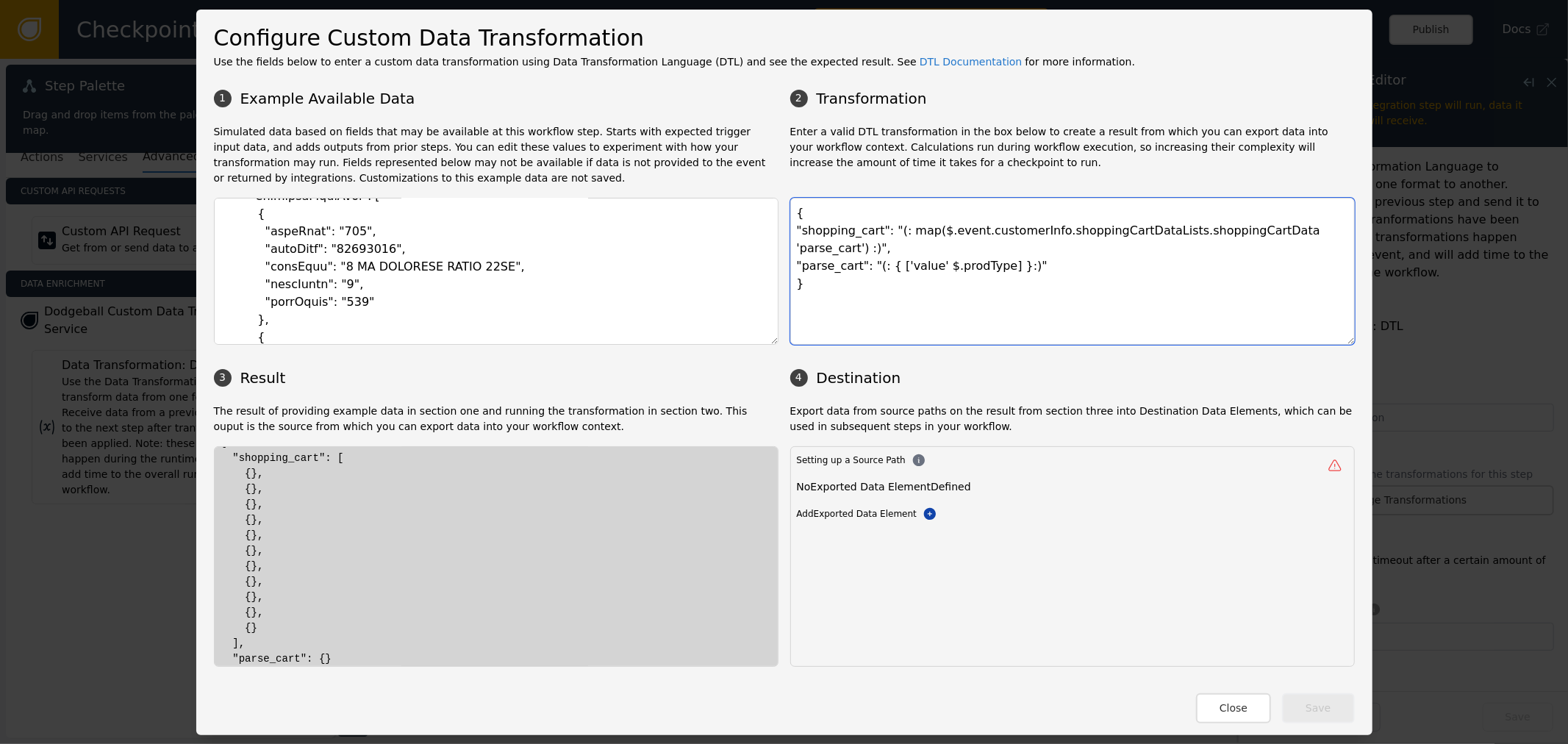
click at [1039, 270] on textarea "{ "shopping_cart": "(: map($.event.customerInfo.shoppingCartDataLists.shoppingC…" at bounding box center [1072, 271] width 565 height 148
click at [959, 257] on textarea "{ "shopping_cart": "(: map($.event.customerInfo.shoppingCartDataLists.shoppingC…" at bounding box center [1072, 271] width 565 height 148
click at [987, 250] on textarea "{ "shopping_cart": "(: map($.event.customerInfo.shoppingCartDataLists.shoppingC…" at bounding box center [1072, 271] width 565 height 148
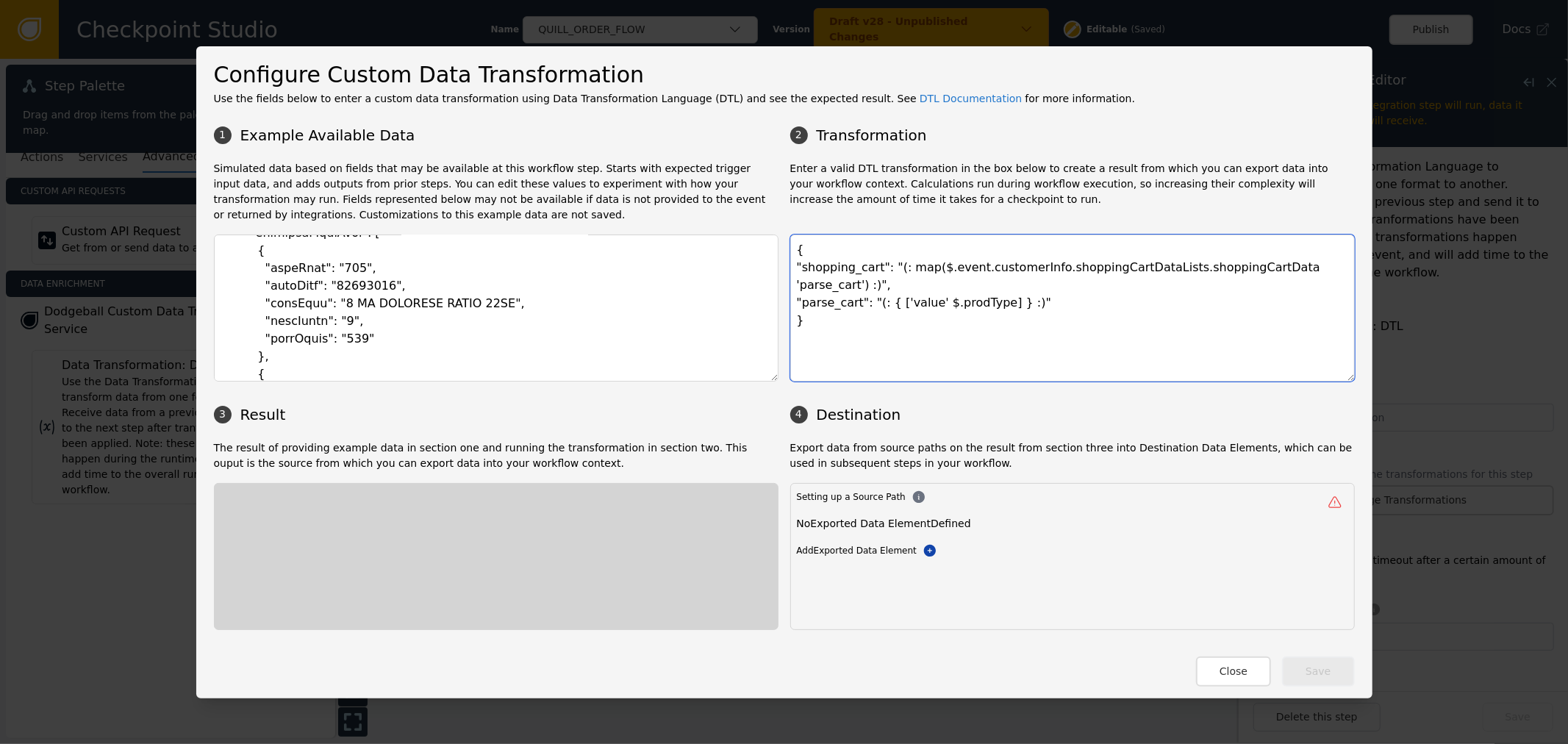
scroll to position [0, 0]
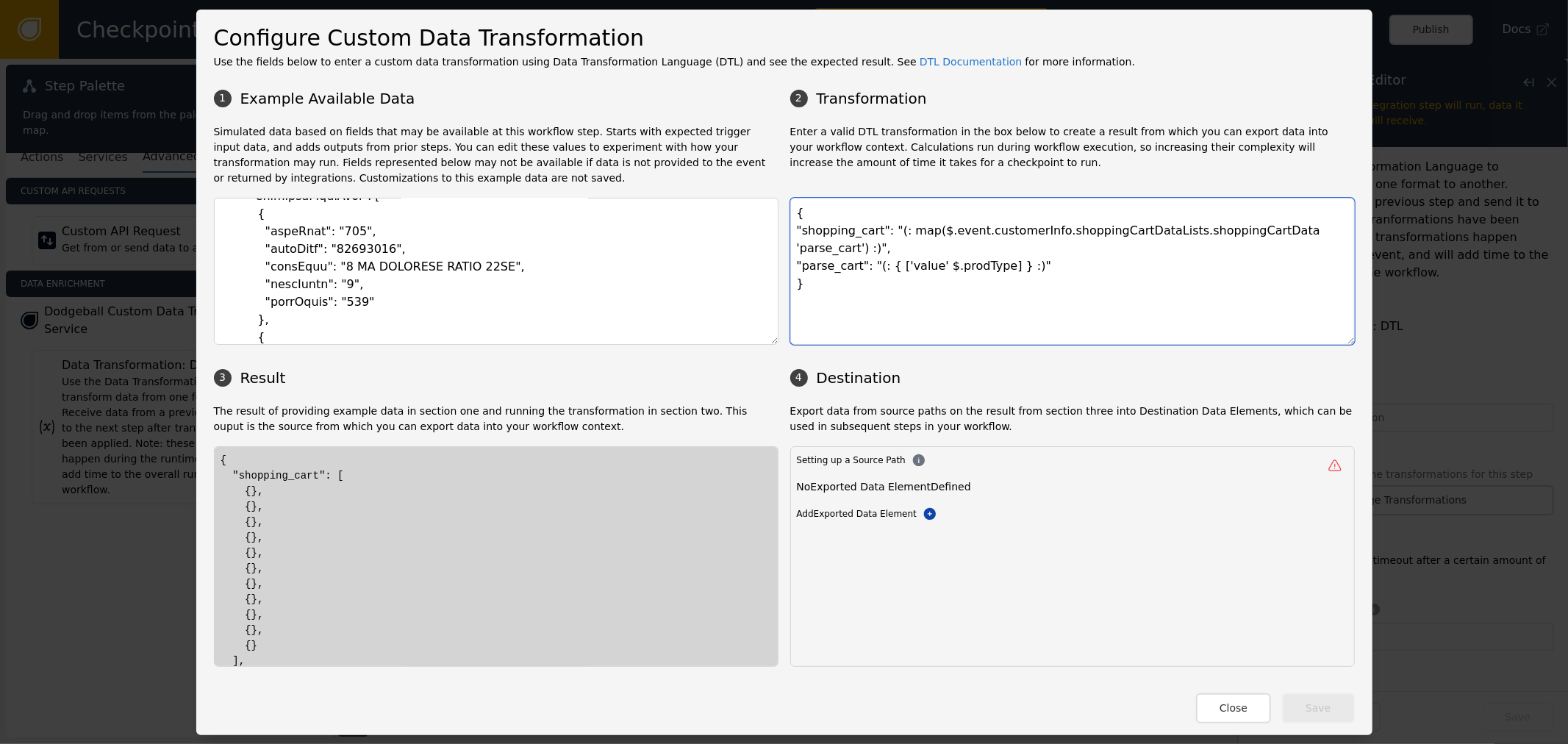
click at [987, 257] on textarea "{ "shopping_cart": "(: map($.event.customerInfo.shoppingCartDataLists.shoppingC…" at bounding box center [1072, 271] width 565 height 148
click at [944, 257] on textarea "{ "shopping_cart": "(: map($.event.customerInfo.shoppingCartDataLists.shoppingC…" at bounding box center [1072, 271] width 565 height 148
drag, startPoint x: 944, startPoint y: 257, endPoint x: 1107, endPoint y: 375, distance: 201.2
click at [947, 257] on textarea "{ "shopping_cart": "(: map($.event.customerInfo.shoppingCartDataLists.shoppingC…" at bounding box center [1072, 271] width 565 height 148
click at [923, 269] on textarea "{ "shopping_cart": "(: map($.event.customerInfo.shoppingCartDataLists.shoppingC…" at bounding box center [1072, 271] width 565 height 148
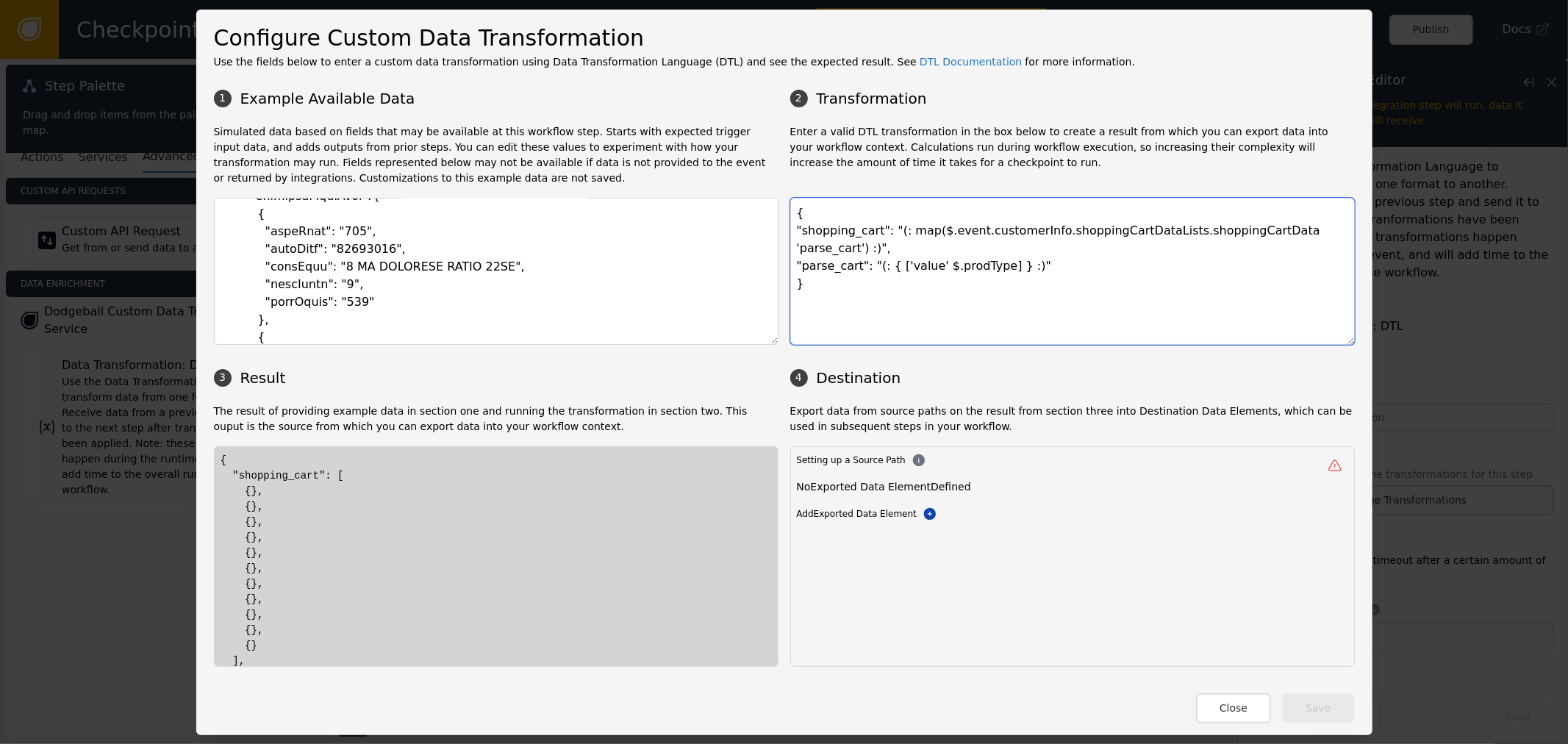
click at [926, 243] on textarea "{ "shopping_cart": "(: map($.event.customerInfo.shoppingCartDataLists.shoppingC…" at bounding box center [1072, 271] width 565 height 148
click at [272, 231] on textarea at bounding box center [496, 271] width 565 height 148
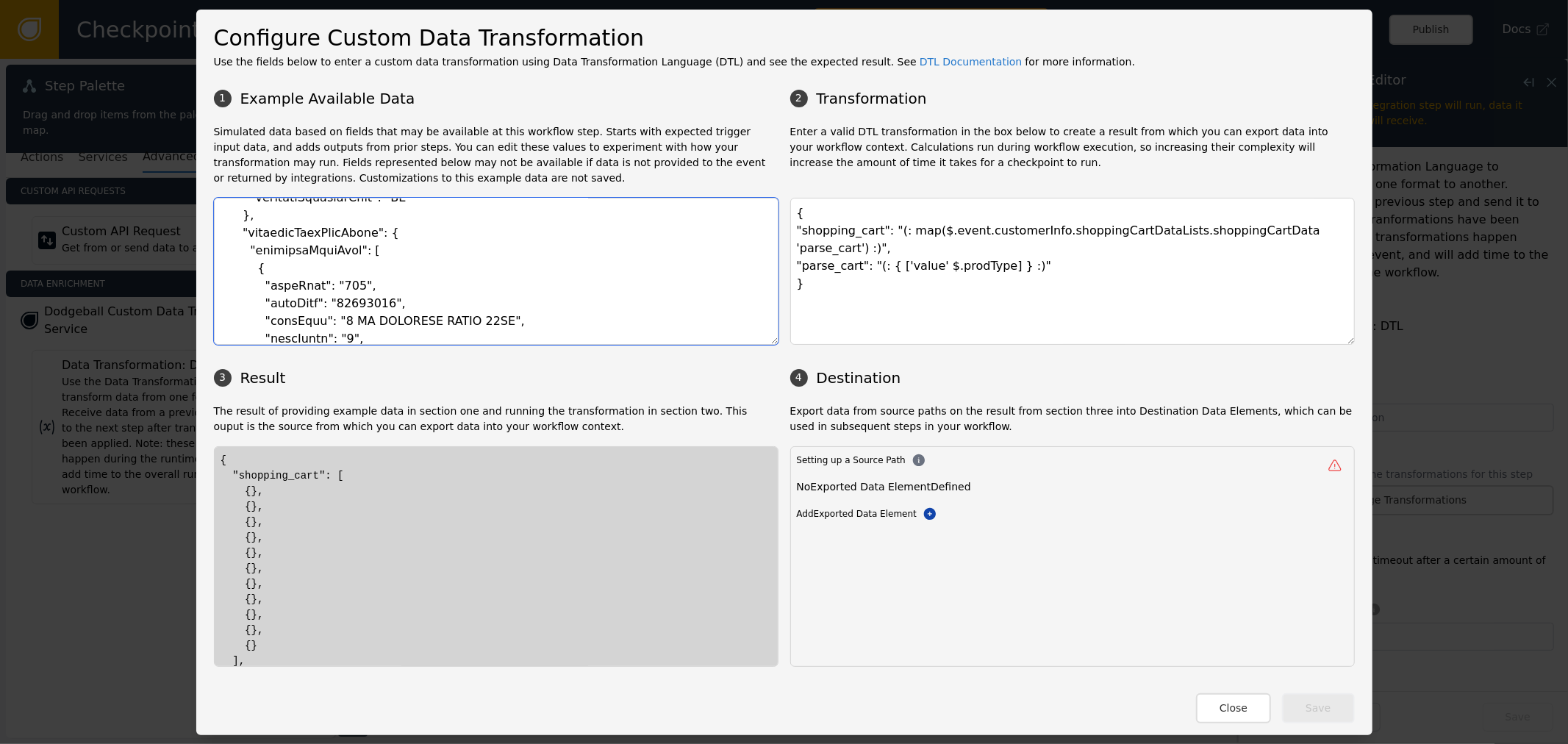
scroll to position [1470, 0]
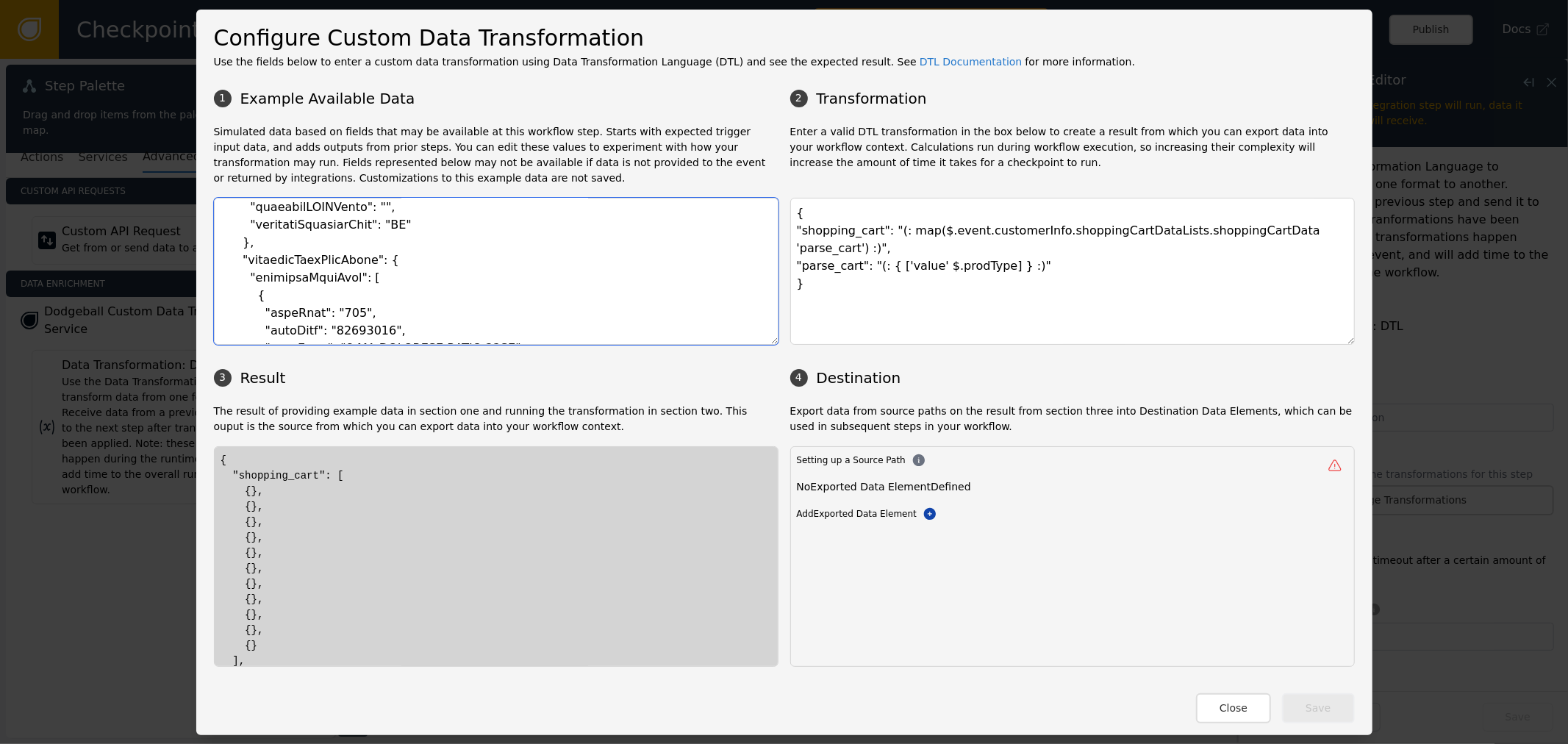
click at [313, 278] on textarea at bounding box center [496, 271] width 565 height 148
click at [927, 251] on textarea "{ "shopping_cart": "(: map($.event.customerInfo.shoppingCartDataLists.shoppingC…" at bounding box center [1072, 271] width 565 height 148
click at [275, 278] on textarea at bounding box center [496, 271] width 565 height 148
click at [927, 246] on textarea "{ "shopping_cart": "(: map($.event.customerInfo.shoppingCartDataLists.shoppingC…" at bounding box center [1072, 271] width 565 height 148
paste textarea "shoppingCartData"
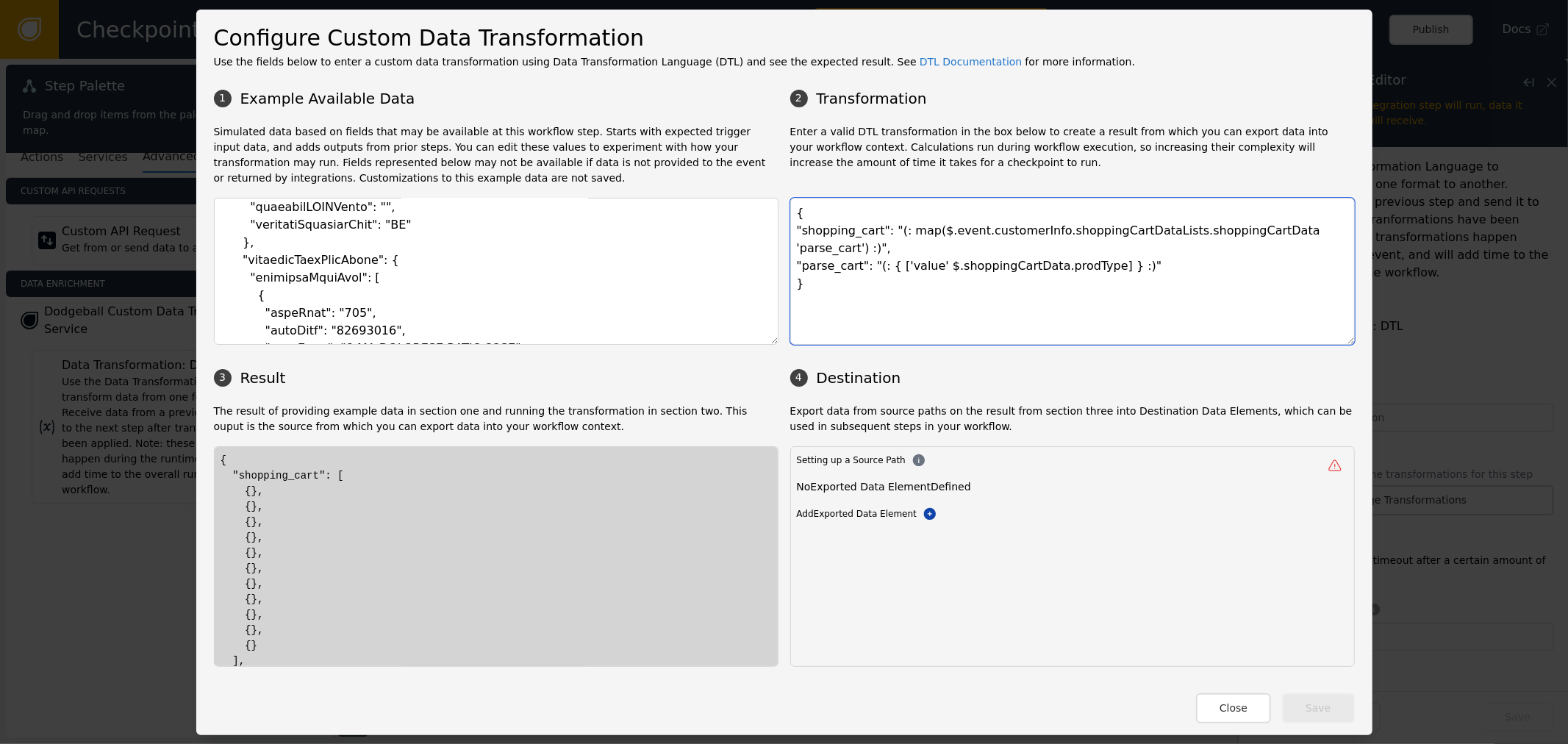
click at [1044, 262] on textarea "{ "shopping_cart": "(: map($.event.customerInfo.shoppingCartDataLists.shoppingC…" at bounding box center [1072, 271] width 565 height 148
click at [958, 256] on textarea "{ "shopping_cart": "(: map($.event.customerInfo.shoppingCartDataLists.shoppingC…" at bounding box center [1072, 271] width 565 height 148
drag, startPoint x: 915, startPoint y: 247, endPoint x: 1072, endPoint y: 244, distance: 157.0
click at [1072, 244] on textarea "{ "shopping_cart": "(: map($.event.customerInfo.shoppingCartDataLists.shoppingC…" at bounding box center [1072, 271] width 565 height 148
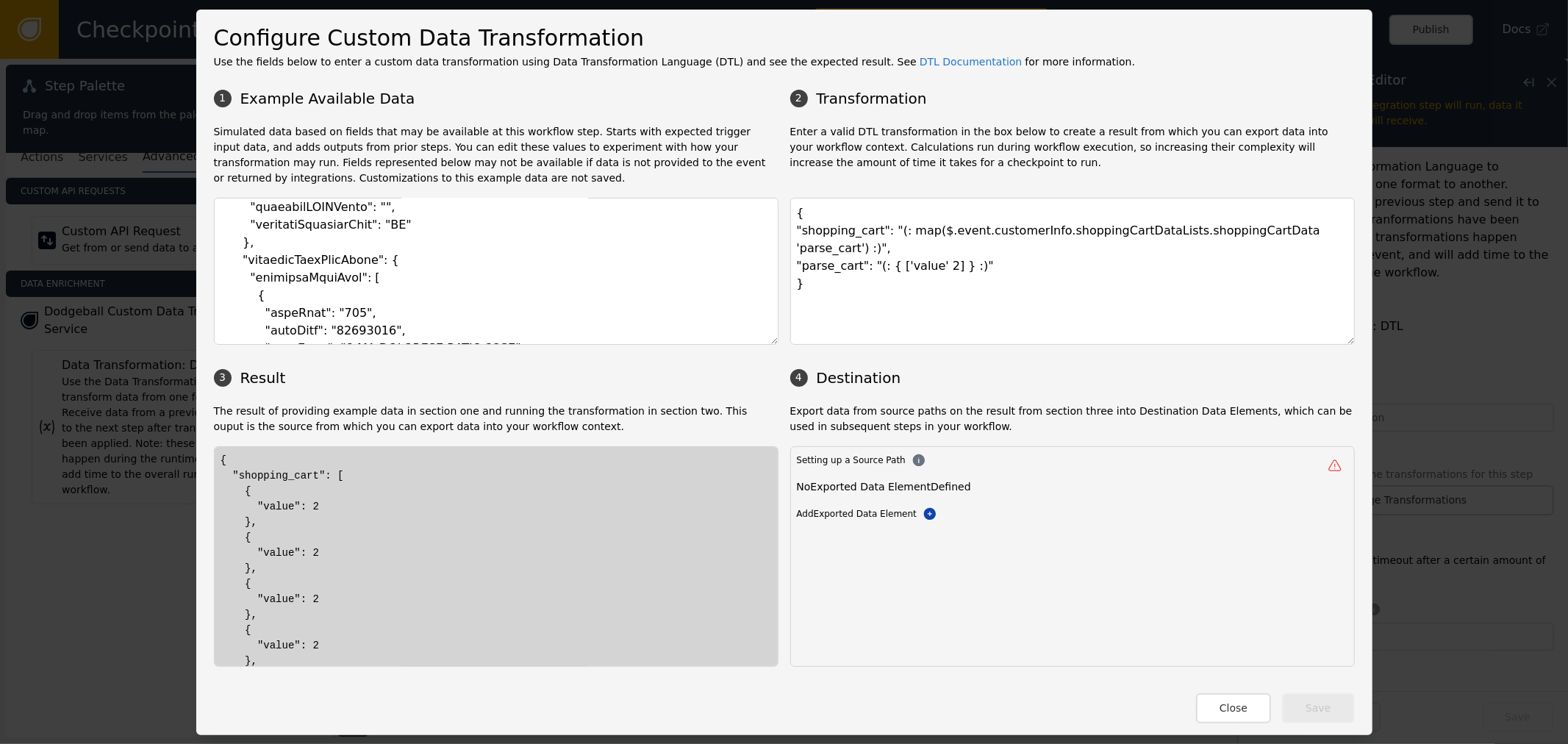
drag, startPoint x: 281, startPoint y: 517, endPoint x: 391, endPoint y: 505, distance: 110.7
click at [890, 254] on textarea "{ "shopping_cart": "(: map($.event.customerInfo.shoppingCartDataLists.shoppingC…" at bounding box center [1072, 271] width 565 height 148
click at [923, 249] on textarea "{ "shopping_cart": "(: map($.event.customerInfo.shoppingCartDataLists.shoppingC…" at bounding box center [1072, 271] width 565 height 148
drag, startPoint x: 265, startPoint y: 505, endPoint x: 321, endPoint y: 505, distance: 56.0
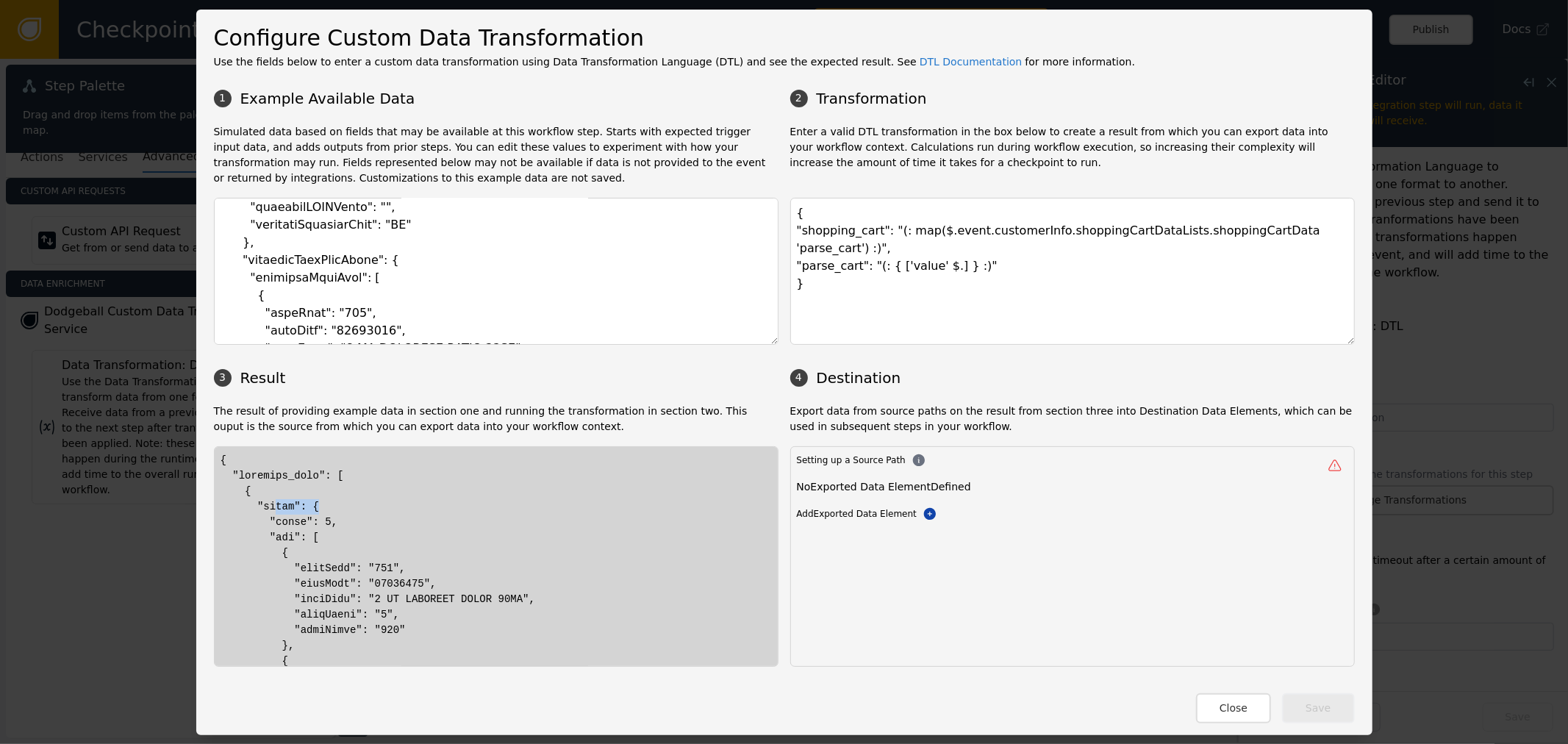
click at [1236, 232] on textarea "{ "shopping_cart": "(: map($.event.customerInfo.shoppingCartDataLists.shoppingC…" at bounding box center [1072, 271] width 565 height 148
click at [1242, 230] on textarea "{ "shopping_cart": "(: map($.event.customerInfo.shoppingCartDataLists.shoppingC…" at bounding box center [1072, 271] width 565 height 148
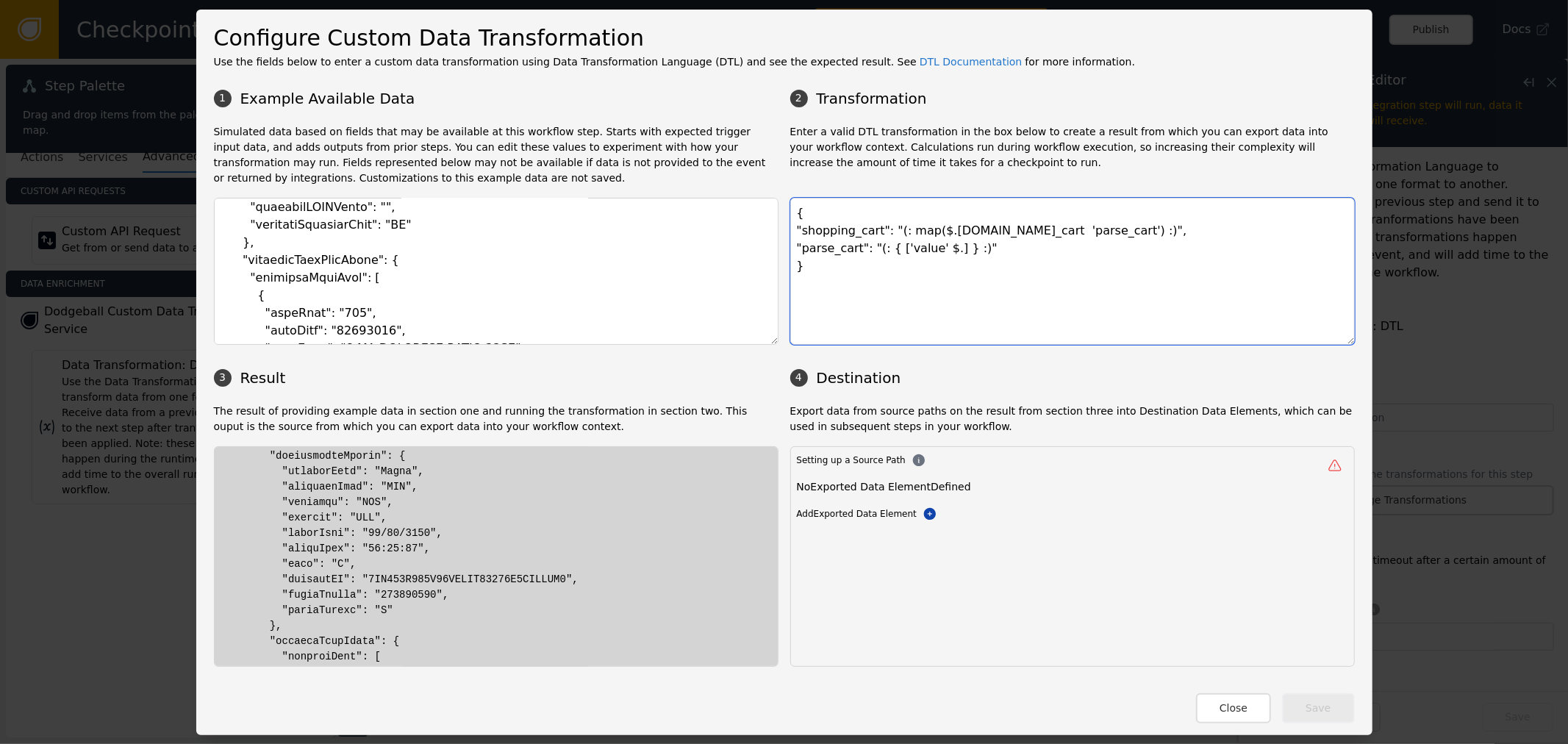
scroll to position [0, 0]
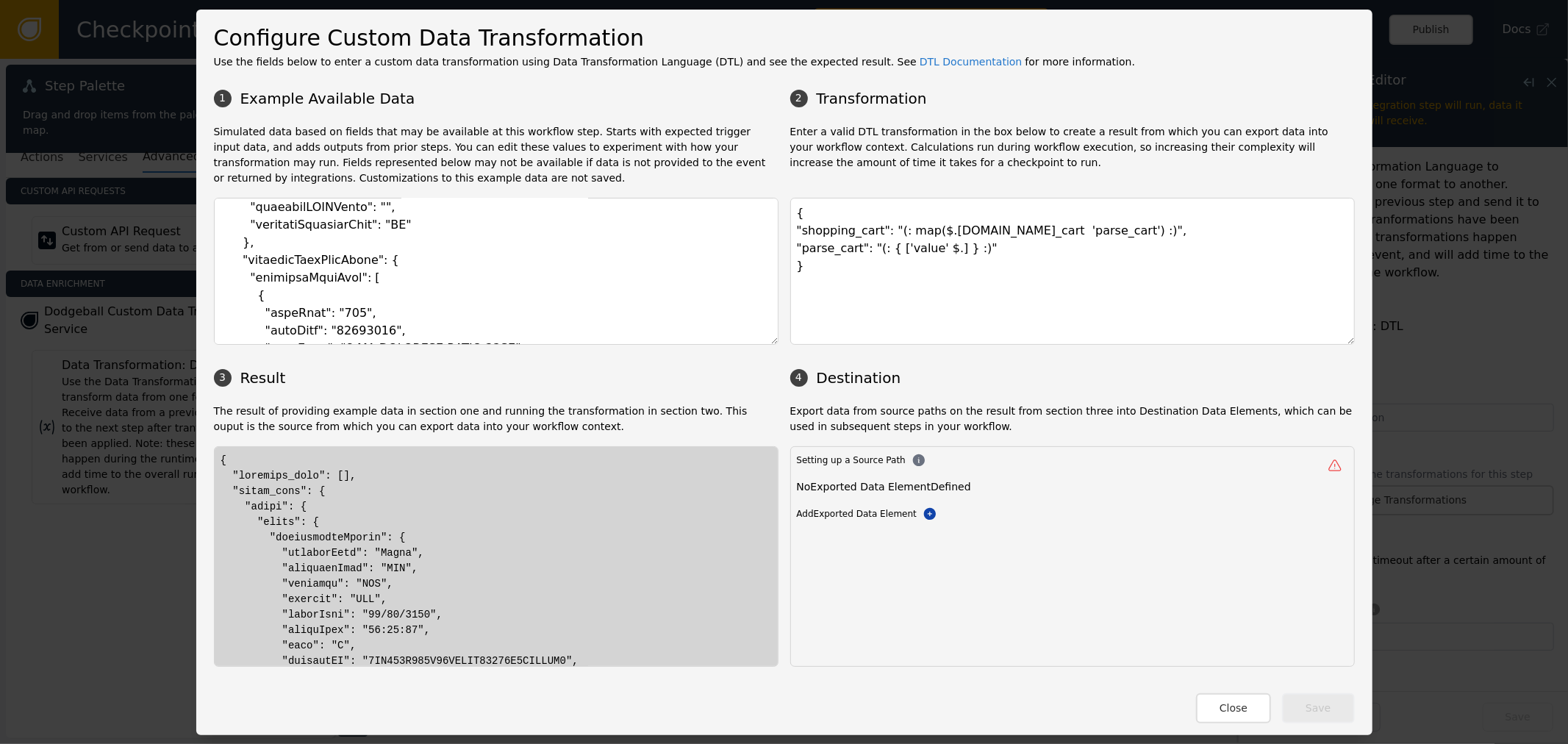
drag, startPoint x: 408, startPoint y: 534, endPoint x: 432, endPoint y: 534, distance: 24.0
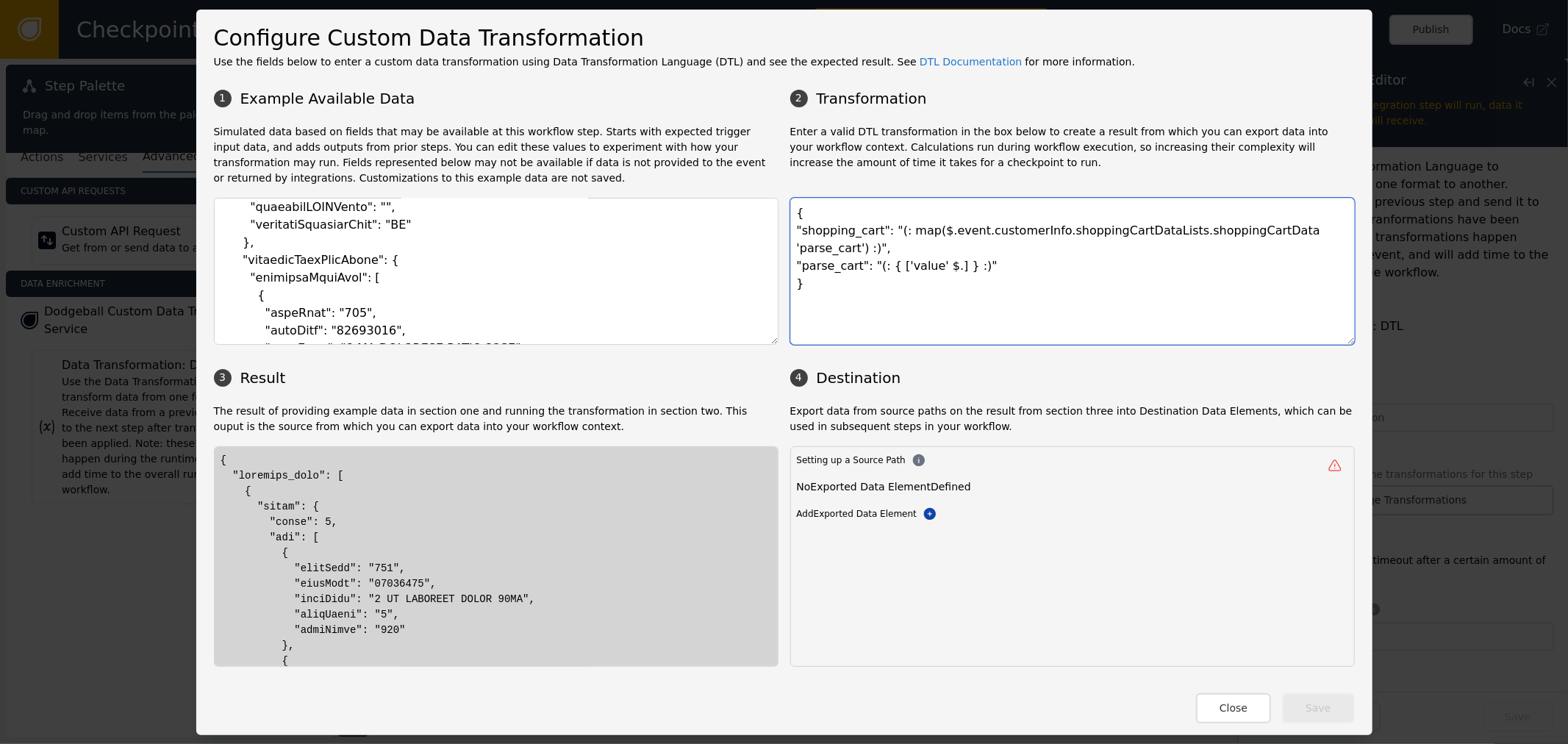
click at [997, 307] on textarea "{ "shopping_cart": "(: map($.event.customerInfo.shoppingCartDataLists.shoppingC…" at bounding box center [1072, 271] width 565 height 148
drag, startPoint x: 261, startPoint y: 508, endPoint x: 279, endPoint y: 506, distance: 18.1
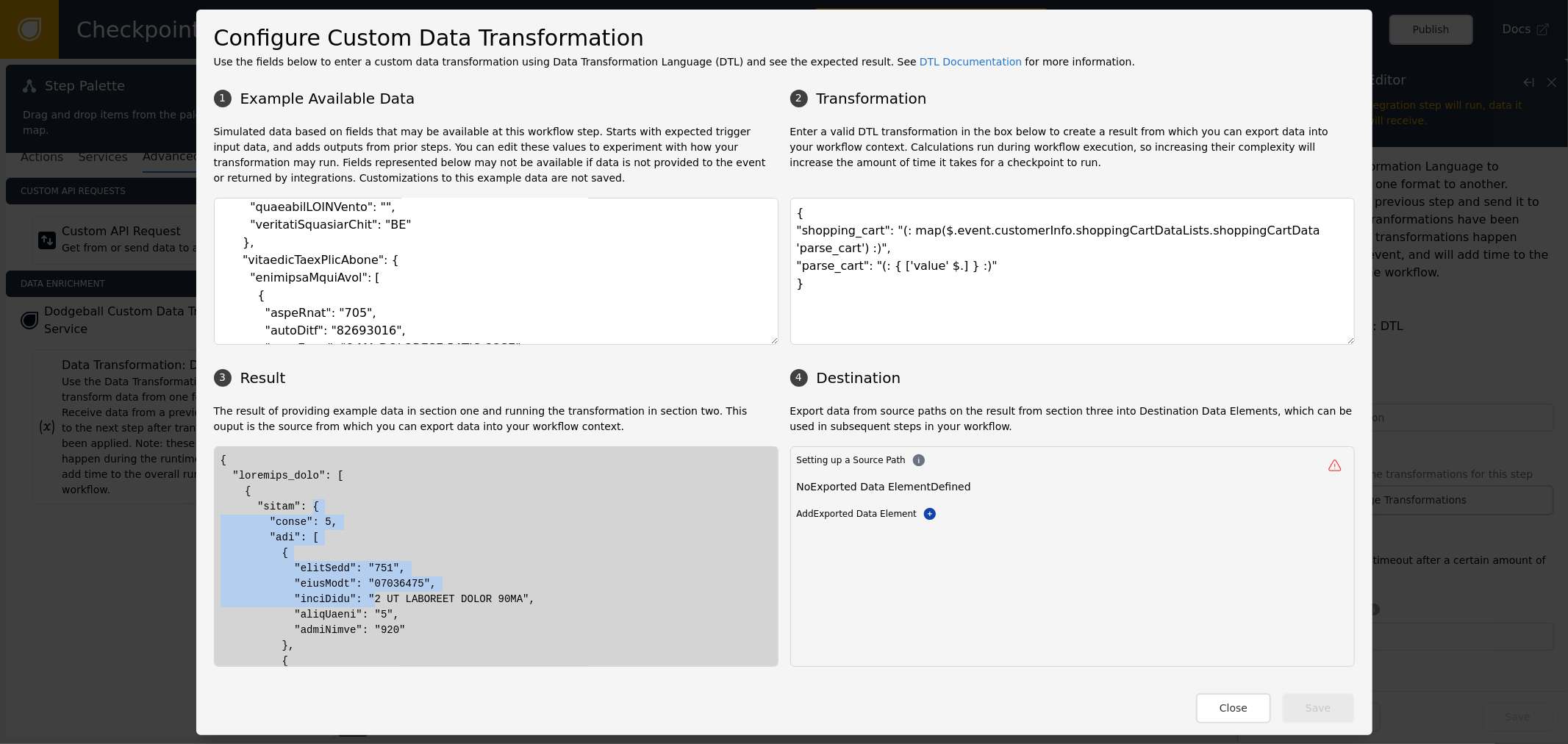
drag, startPoint x: 300, startPoint y: 506, endPoint x: 348, endPoint y: 607, distance: 111.8
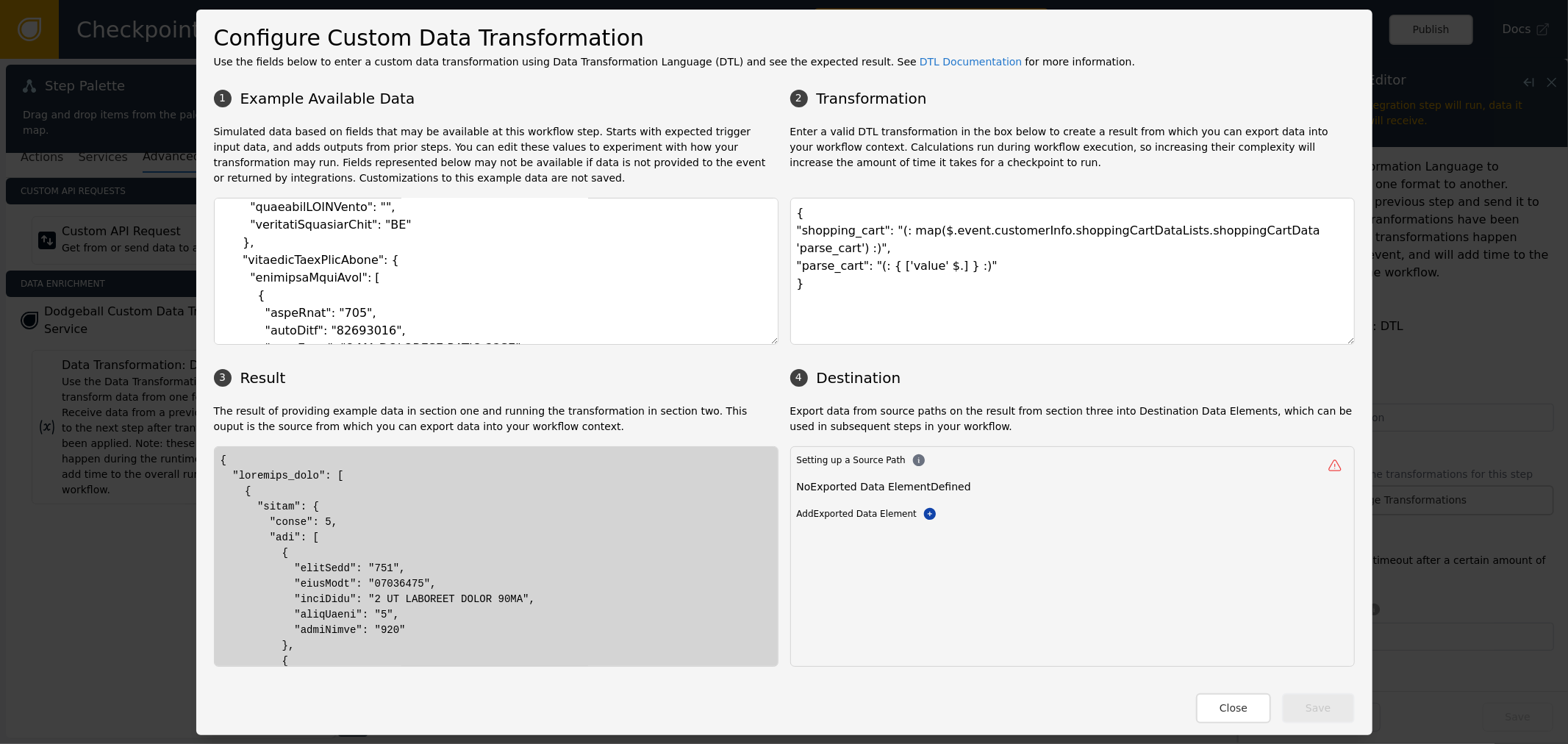
drag, startPoint x: 310, startPoint y: 513, endPoint x: 325, endPoint y: 520, distance: 16.6
drag, startPoint x: 297, startPoint y: 520, endPoint x: 399, endPoint y: 581, distance: 118.8
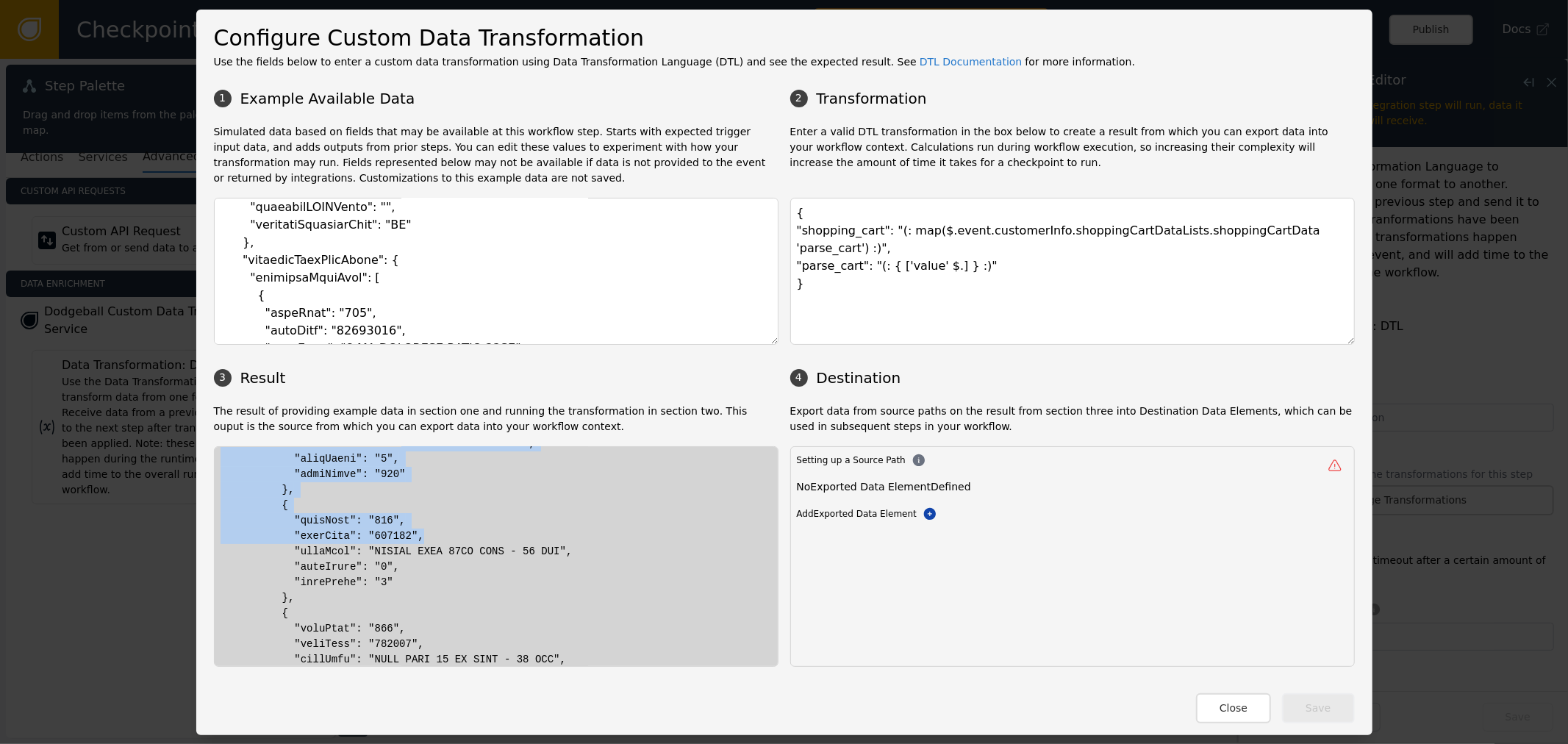
scroll to position [155, 0]
drag, startPoint x: 298, startPoint y: 537, endPoint x: 478, endPoint y: 494, distance: 185.1
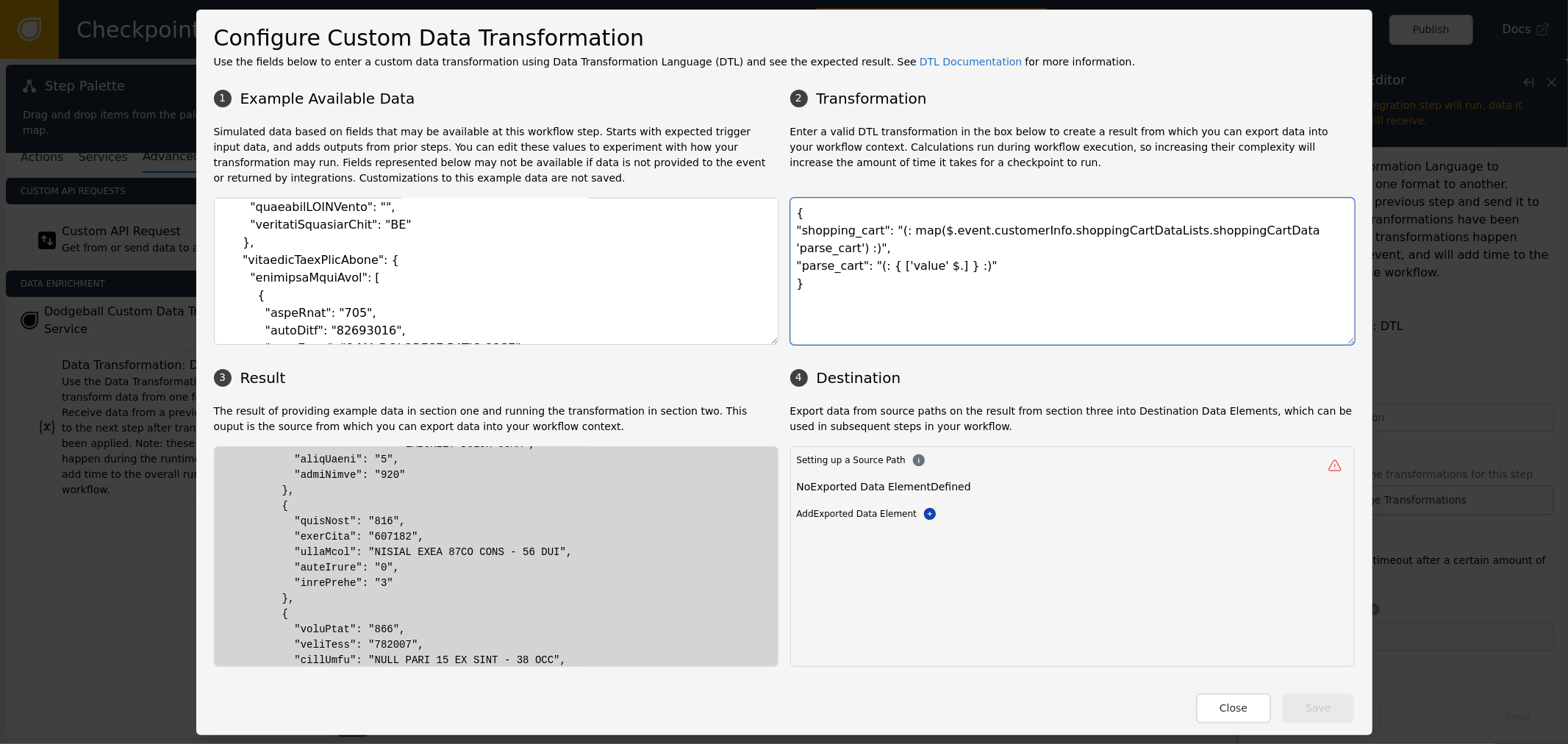
click at [895, 250] on textarea "{ "shopping_cart": "(: map($.event.customerInfo.shoppingCartDataLists.shoppingC…" at bounding box center [1072, 271] width 565 height 148
click at [876, 247] on textarea "{ "shopping_cart": "(: map($.event.customerInfo.shoppingCartDataLists.shoppingC…" at bounding box center [1072, 271] width 565 height 148
click at [1314, 239] on textarea "{ "shopping_cart": "(: map($.event.customerInfo.shoppingCartDataLists.shoppingC…" at bounding box center [1072, 271] width 565 height 148
click at [1235, 229] on textarea "{ "shopping_cart": "(: map($.event.customerInfo.shoppingCartDataLists.shoppingC…" at bounding box center [1072, 271] width 565 height 148
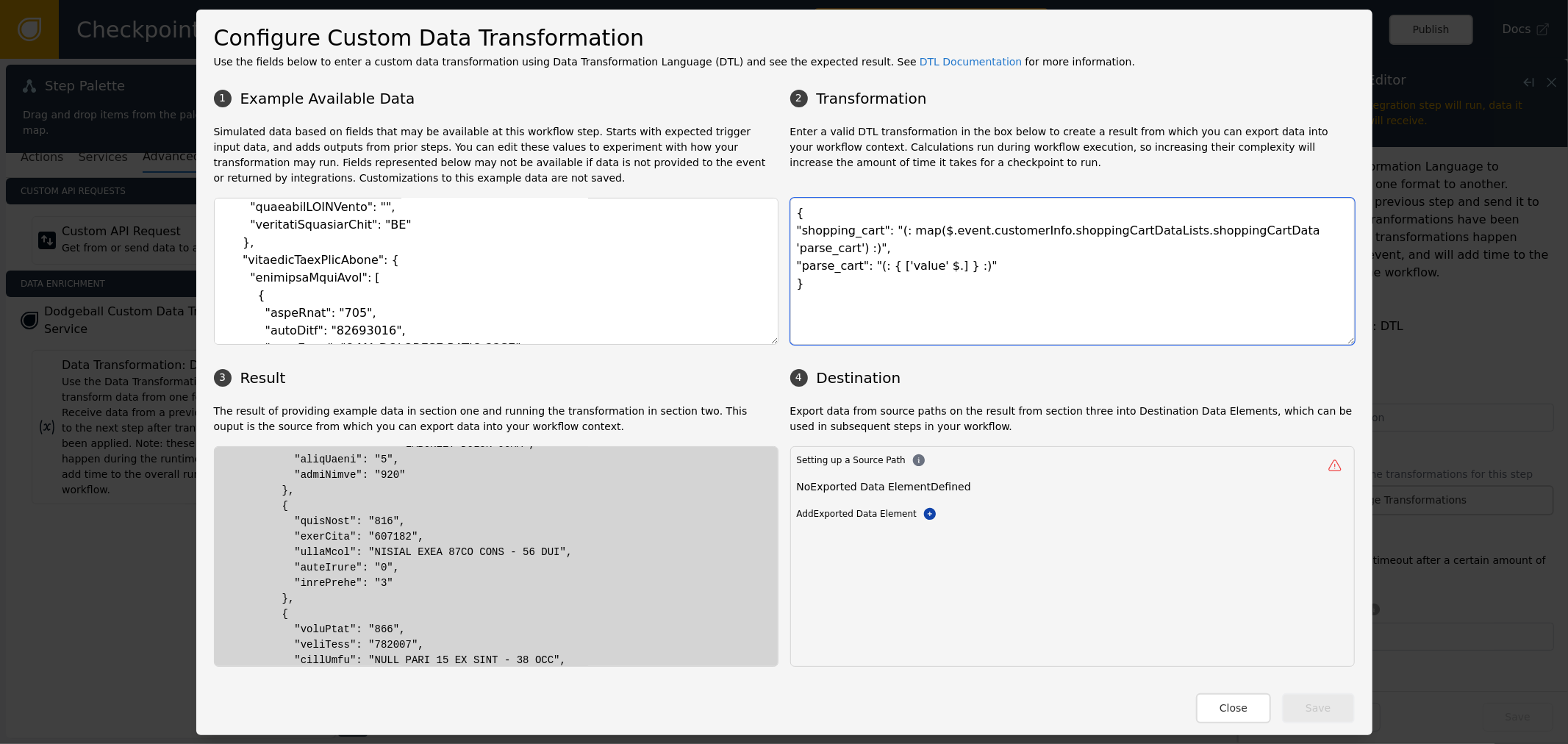
click at [1255, 232] on textarea "{ "shopping_cart": "(: map($.event.customerInfo.shoppingCartDataLists.shoppingC…" at bounding box center [1072, 271] width 565 height 148
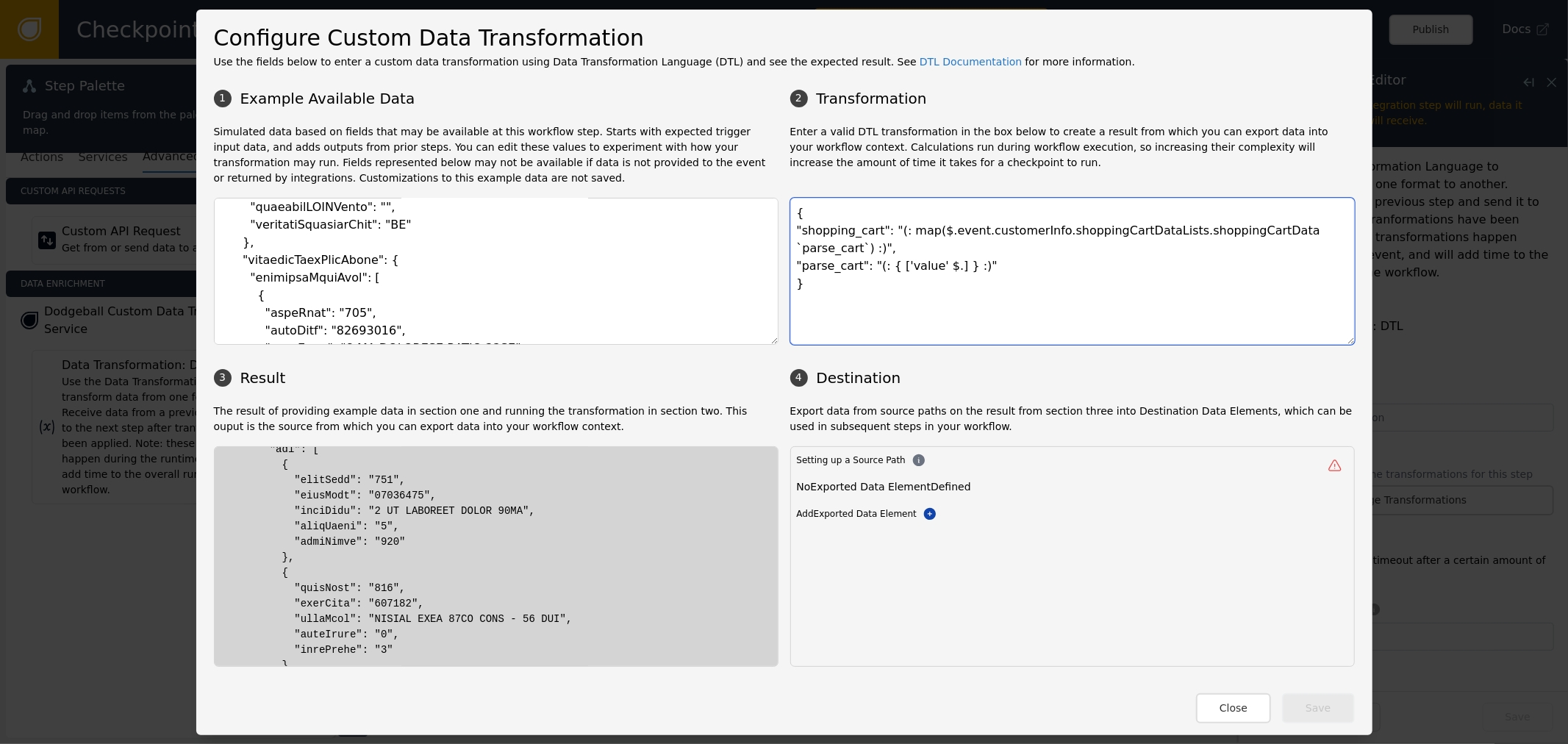
scroll to position [0, 0]
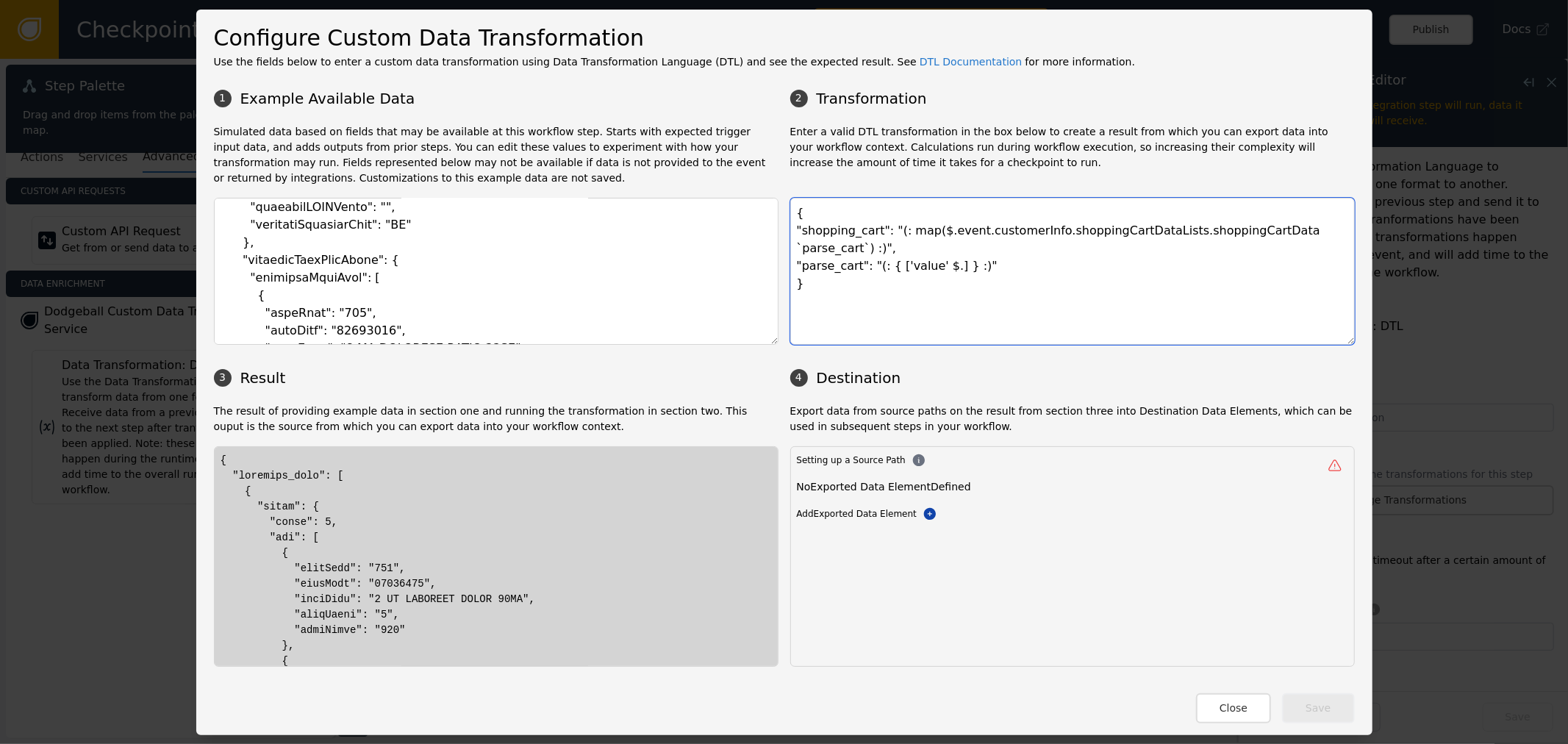
click at [1044, 256] on textarea "{ "shopping_cart": "(: map($.event.customerInfo.shoppingCartDataLists.shoppingC…" at bounding box center [1072, 271] width 565 height 148
click at [1101, 278] on textarea "{ "shopping_cart": "(: map($.event.customerInfo.shoppingCartDataLists.shoppingC…" at bounding box center [1072, 271] width 565 height 148
click at [909, 249] on textarea "{ "shopping_cart": "(: map($.event.customerInfo.shoppingCartDataLists.shoppingC…" at bounding box center [1072, 271] width 565 height 148
click at [922, 251] on textarea "{ "shopping_cart": "(: map($.event.customerInfo.shoppingCartDataLists.shoppingC…" at bounding box center [1072, 271] width 565 height 148
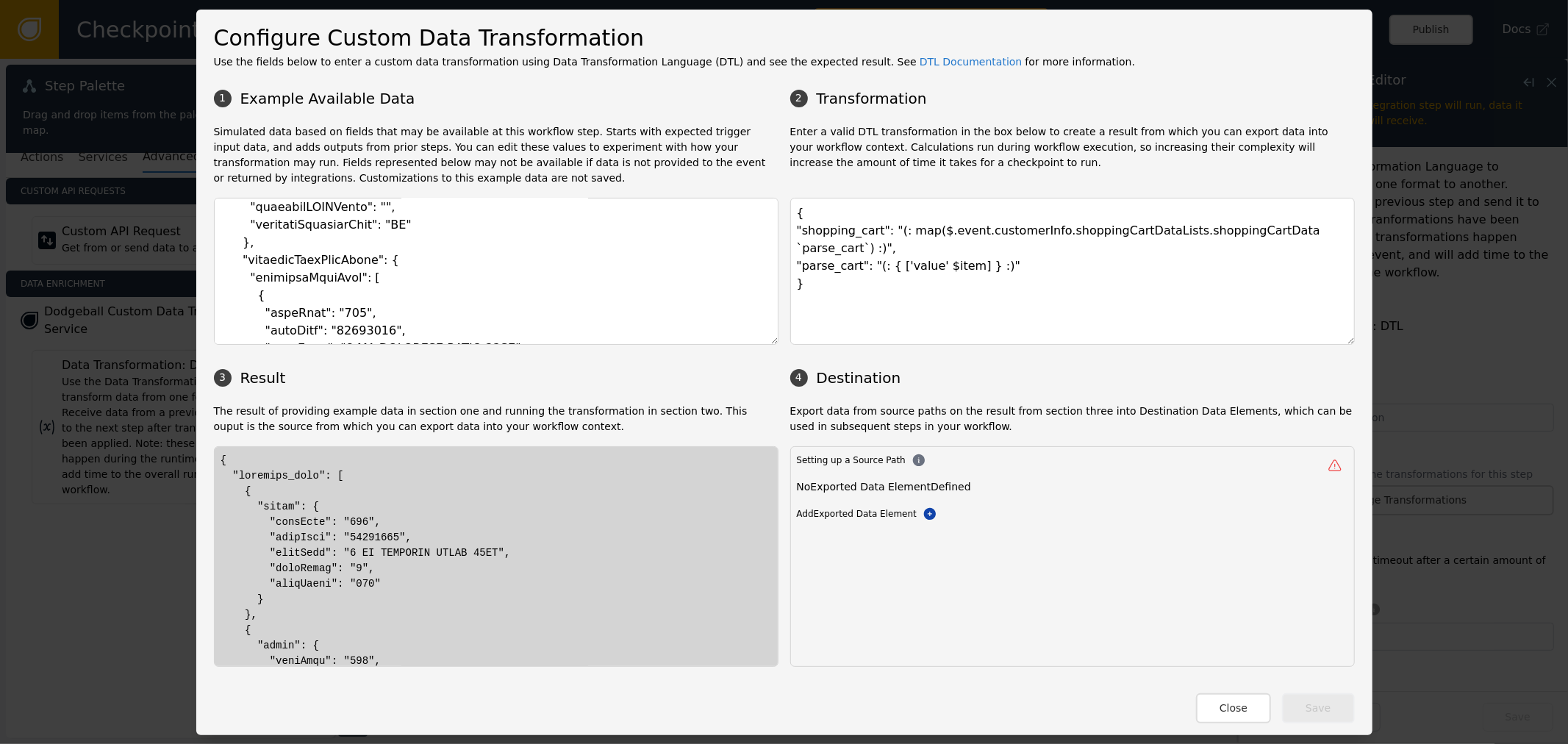
click at [1027, 253] on textarea "{ "shopping_cart": "(: map($.event.customerInfo.shoppingCartDataLists.shoppingC…" at bounding box center [1072, 271] width 565 height 148
click at [889, 248] on textarea "{ "shopping_cart": "(: map($.event.customerInfo.shoppingCartDataLists.shoppingC…" at bounding box center [1072, 271] width 565 height 148
click at [895, 249] on textarea "{ "shopping_cart": "(: map($.event.customerInfo.shoppingCartDataLists.shoppingC…" at bounding box center [1072, 271] width 565 height 148
click at [823, 248] on textarea "{ "shopping_cart": "(: map($.event.customerInfo.shoppingCartDataLists.shoppingC…" at bounding box center [1072, 271] width 565 height 148
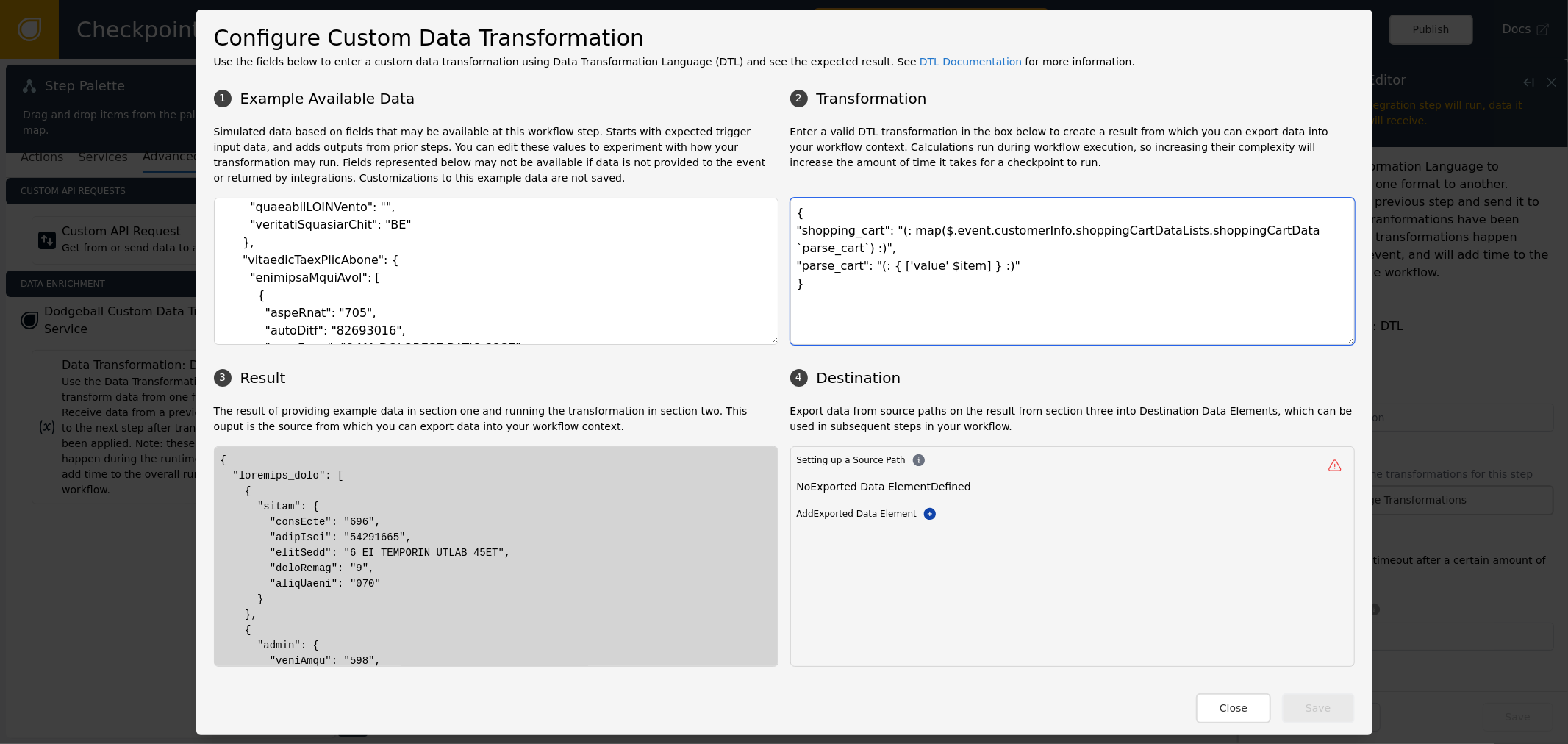
click at [1280, 236] on textarea "{ "shopping_cart": "(: map($.event.customerInfo.shoppingCartDataLists.shoppingC…" at bounding box center [1072, 271] width 565 height 148
click at [1270, 243] on textarea "{ "shopping_cart": "(: map($.event.customerInfo.shoppingCartDataLists.shoppingC…" at bounding box center [1072, 271] width 565 height 148
click at [1295, 234] on textarea "{ "shopping_cart": "(: map($.event.customerInfo.shoppingCartDataLists.shoppingC…" at bounding box center [1072, 271] width 565 height 148
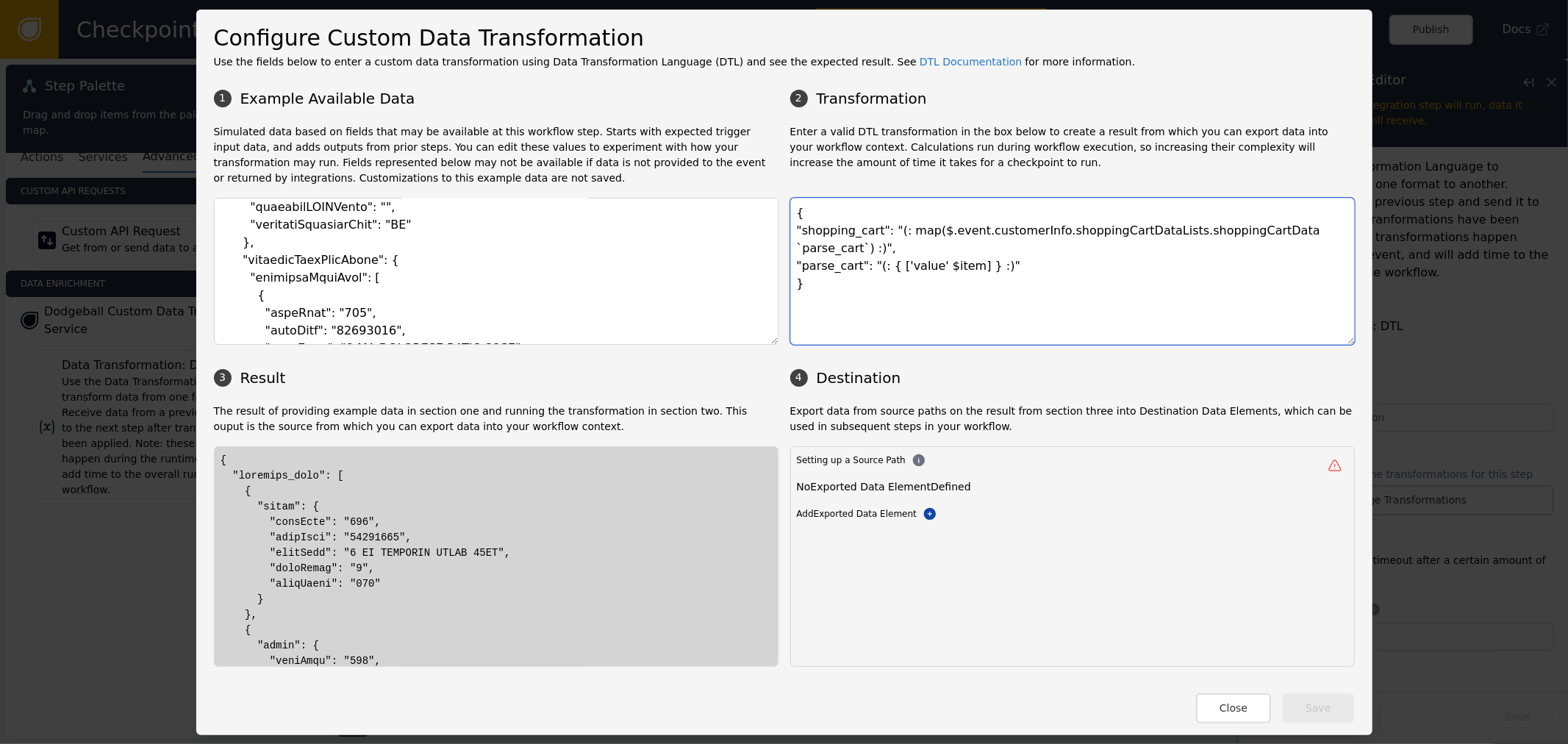
click at [1299, 213] on textarea "{ "shopping_cart": "(: map($.event.customerInfo.shoppingCartDataLists.shoppingC…" at bounding box center [1072, 271] width 565 height 148
click at [1287, 248] on textarea "{ "shopping_cart": "(: map($.event.customerInfo.shoppingCartDataLists.shoppingC…" at bounding box center [1072, 271] width 565 height 148
click at [1287, 238] on textarea "{ "shopping_cart": "(: map($.event.customerInfo.shoppingCartDataLists.shoppingC…" at bounding box center [1072, 271] width 565 height 148
click at [937, 246] on textarea "{ "shopping_cart": "(: map($.event.customerInfo.shoppingCartDataLists.shoppingC…" at bounding box center [1072, 271] width 565 height 148
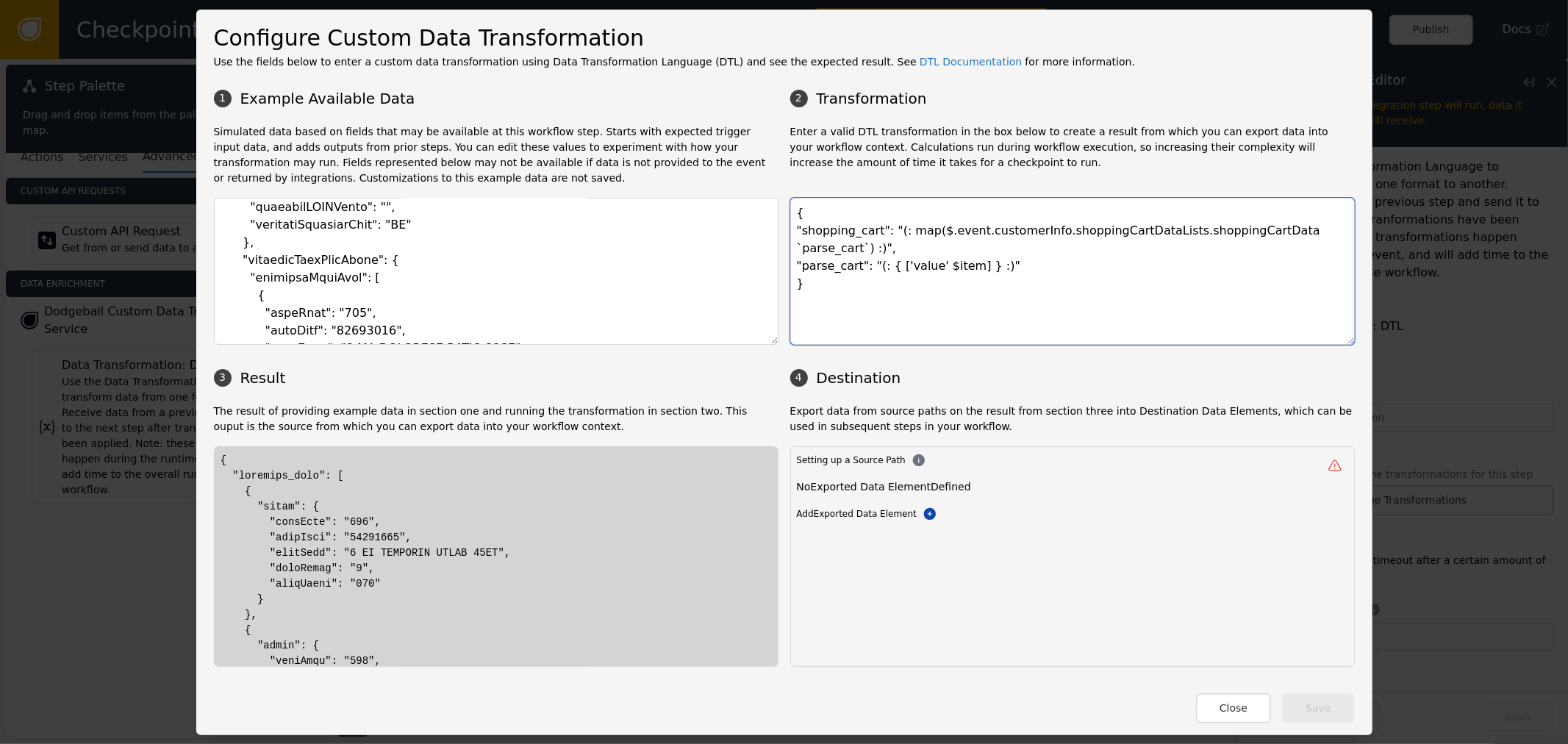
click at [937, 246] on textarea "{ "shopping_cart": "(: map($.event.customerInfo.shoppingCartDataLists.shoppingC…" at bounding box center [1072, 271] width 565 height 148
click at [929, 260] on textarea "{ "shopping_cart": "(: map($.event.customerInfo.shoppingCartDataLists.shoppingC…" at bounding box center [1072, 271] width 565 height 148
drag, startPoint x: 920, startPoint y: 247, endPoint x: 944, endPoint y: 247, distance: 24.0
click at [944, 247] on textarea "{ "shopping_cart": "(: map($.event.customerInfo.shoppingCartDataLists.shoppingC…" at bounding box center [1072, 271] width 565 height 148
click at [1251, 226] on textarea "{ "shopping_cart": "(: map($.event.customerInfo.shoppingCartDataLists.shoppingC…" at bounding box center [1072, 271] width 565 height 148
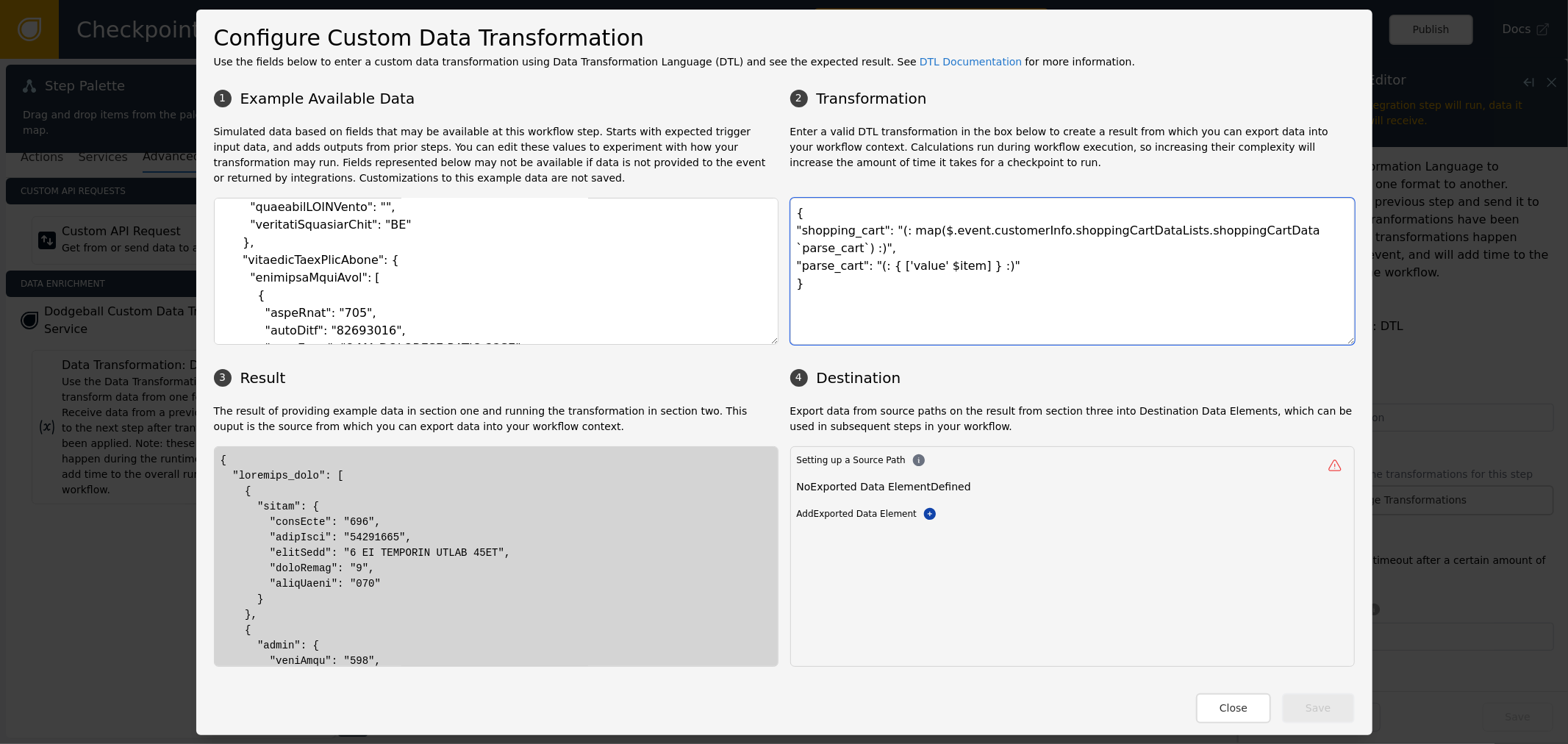
click at [1284, 224] on textarea "{ "shopping_cart": "(: map($.event.customerInfo.shoppingCartDataLists.shoppingC…" at bounding box center [1072, 271] width 565 height 148
click at [1277, 229] on textarea "{ "shopping_cart": "(: map($.event.customerInfo.shoppingCartDataLists.shoppingC…" at bounding box center [1072, 271] width 565 height 148
click at [1313, 237] on textarea "{ "shopping_cart": "(: map($.event.customerInfo.shoppingCartDataLists.shoppingC…" at bounding box center [1072, 271] width 565 height 148
click at [902, 253] on textarea "{ "shopping_cart": "(: map($.event.customerInfo.shoppingCartDataLists.shoppingC…" at bounding box center [1072, 271] width 565 height 148
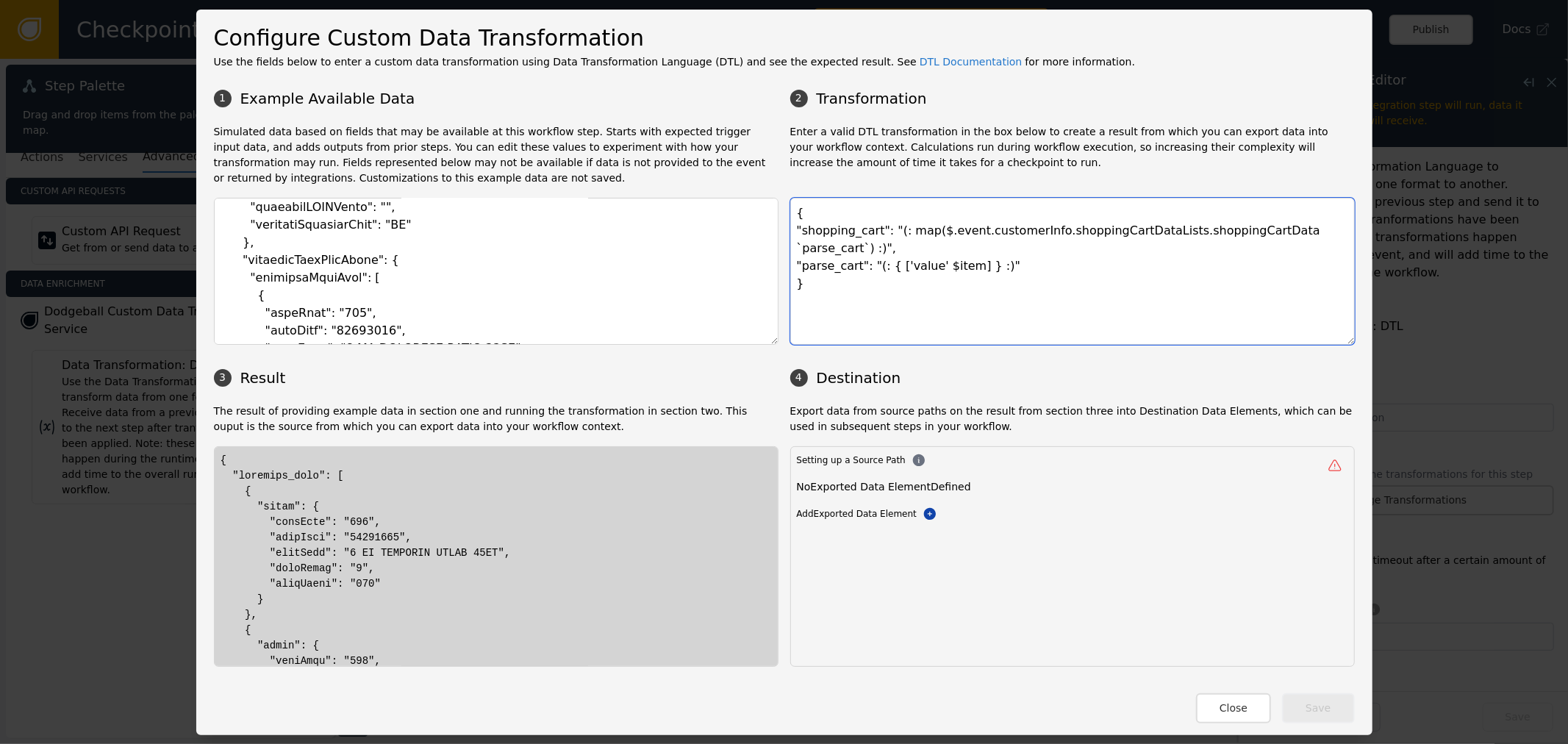
click at [902, 253] on textarea "{ "shopping_cart": "(: map($.event.customerInfo.shoppingCartDataLists.shoppingC…" at bounding box center [1072, 271] width 565 height 148
click at [881, 246] on textarea "{ "shopping_cart": "(: map($.event.customerInfo.shoppingCartDataLists.shoppingC…" at bounding box center [1072, 271] width 565 height 148
drag, startPoint x: 877, startPoint y: 247, endPoint x: 911, endPoint y: 248, distance: 34.0
click at [911, 248] on textarea "{ "shopping_cart": "(: map($.event.customerInfo.shoppingCartDataLists.shoppingC…" at bounding box center [1072, 271] width 565 height 148
click at [919, 262] on textarea "{ "shopping_cart": "(: map($.event.customerInfo.shoppingCartDataLists.shoppingC…" at bounding box center [1072, 271] width 565 height 148
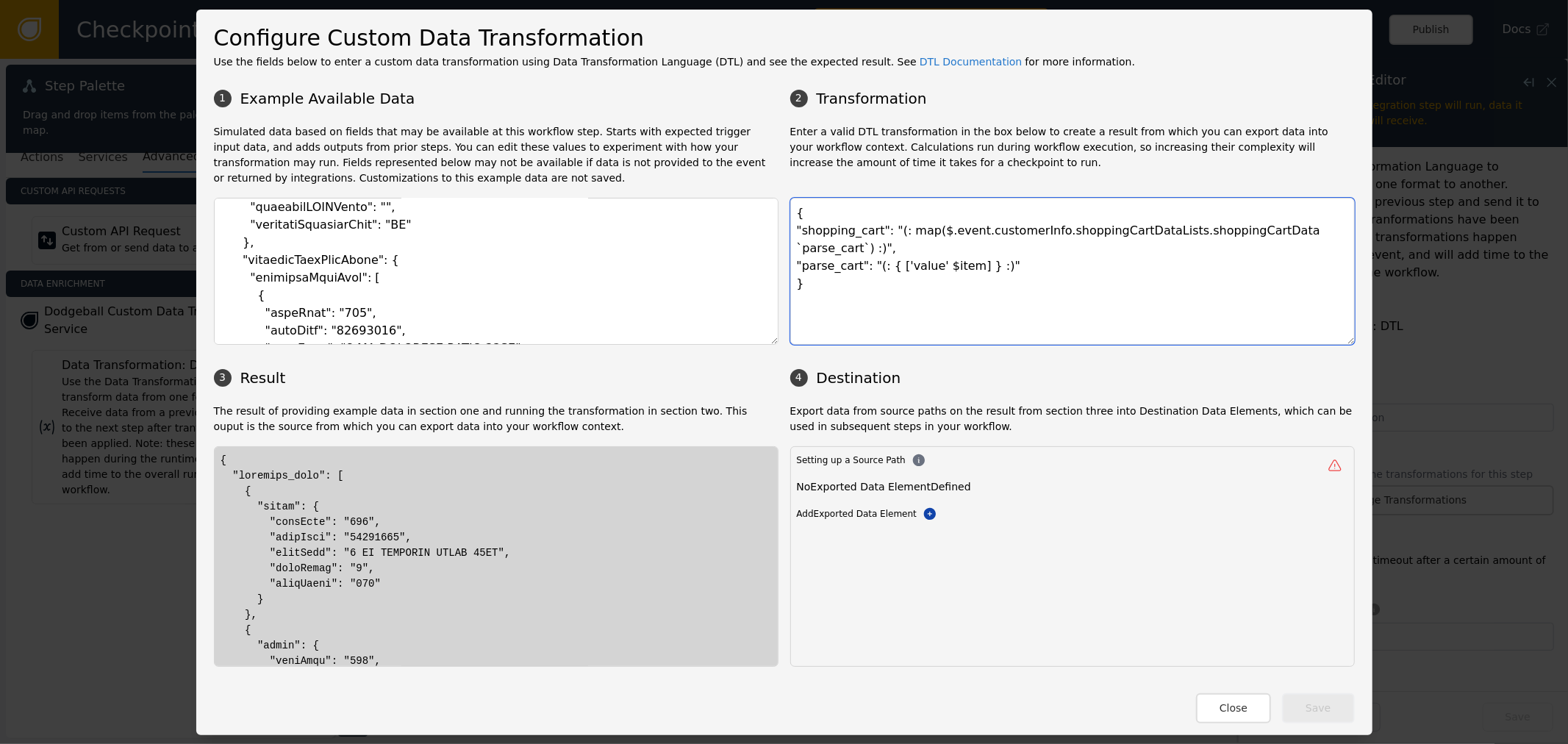
click at [891, 239] on textarea "{ "shopping_cart": "(: map($.event.customerInfo.shoppingCartDataLists.shoppingC…" at bounding box center [1072, 271] width 565 height 148
drag, startPoint x: 898, startPoint y: 249, endPoint x: 934, endPoint y: 249, distance: 36.0
click at [934, 249] on textarea "{ "shopping_cart": "(: map($.event.customerInfo.shoppingCartDataLists.shoppingC…" at bounding box center [1072, 271] width 565 height 148
click at [926, 250] on textarea "{ "shopping_cart": "(: map($.event.customerInfo.shoppingCartDataLists.shoppingC…" at bounding box center [1072, 271] width 565 height 148
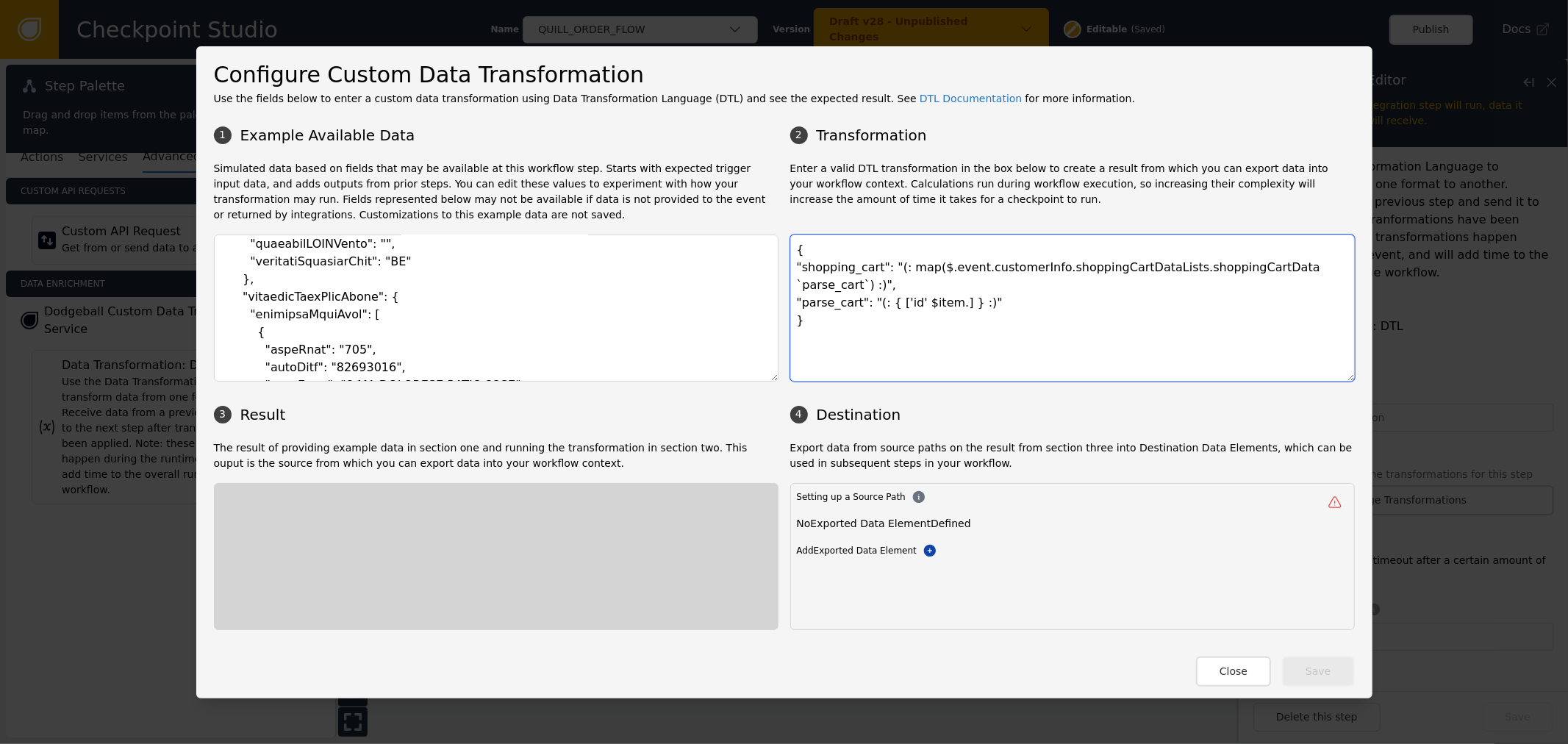
paste textarea "prodItem"
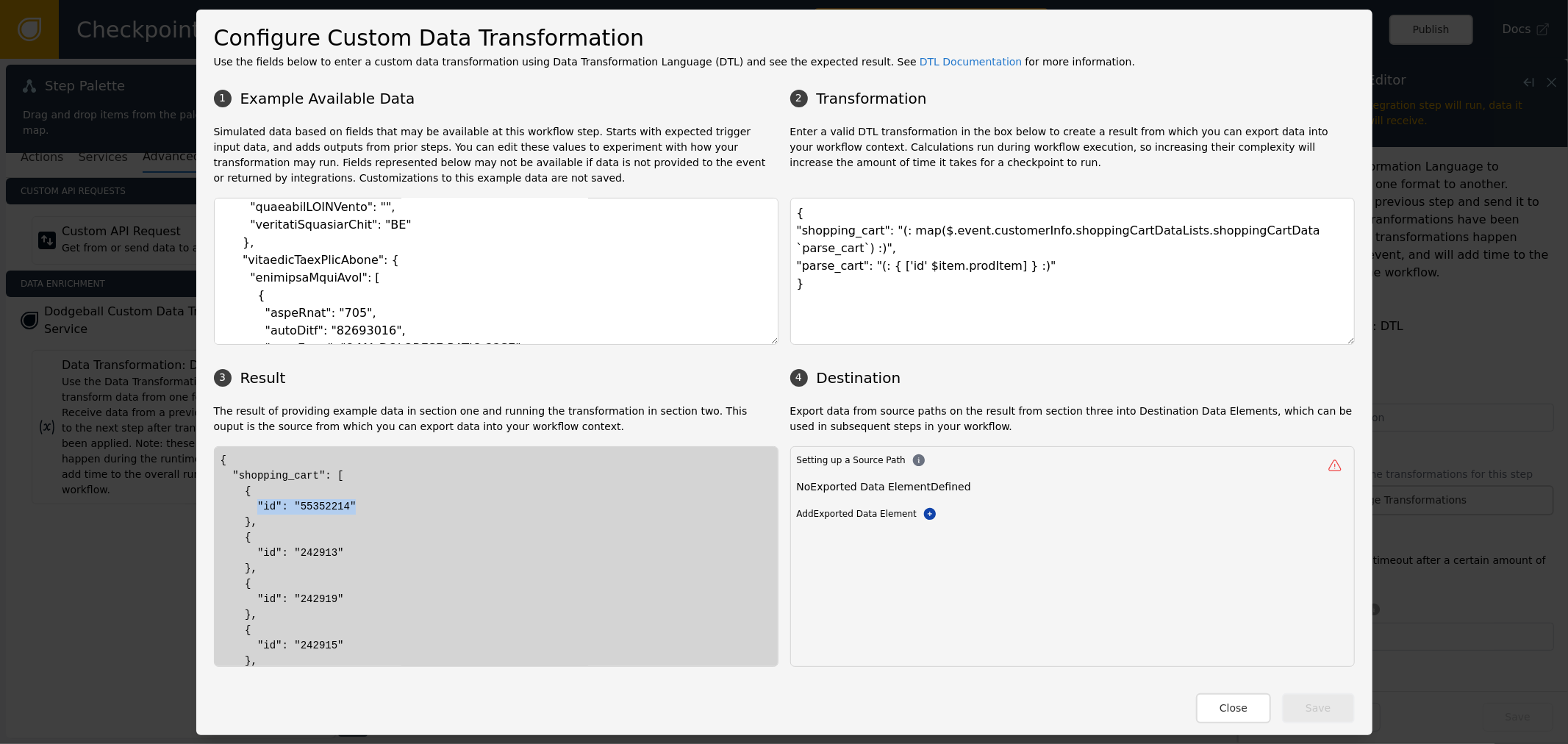
drag, startPoint x: 376, startPoint y: 504, endPoint x: 388, endPoint y: 503, distance: 12.0
click at [388, 503] on div "{ "shopping_cart": [ { "id": "55352214" }, { "id": "242913" }, { "id": "242919"…" at bounding box center [496, 746] width 551 height 586
drag, startPoint x: 260, startPoint y: 550, endPoint x: 379, endPoint y: 558, distance: 119.3
click at [361, 557] on div "{ "shopping_cart": [ { "id": "55352214" }, { "id": "242913" }, { "id": "242919"…" at bounding box center [496, 746] width 551 height 586
drag, startPoint x: 306, startPoint y: 593, endPoint x: 321, endPoint y: 594, distance: 15.0
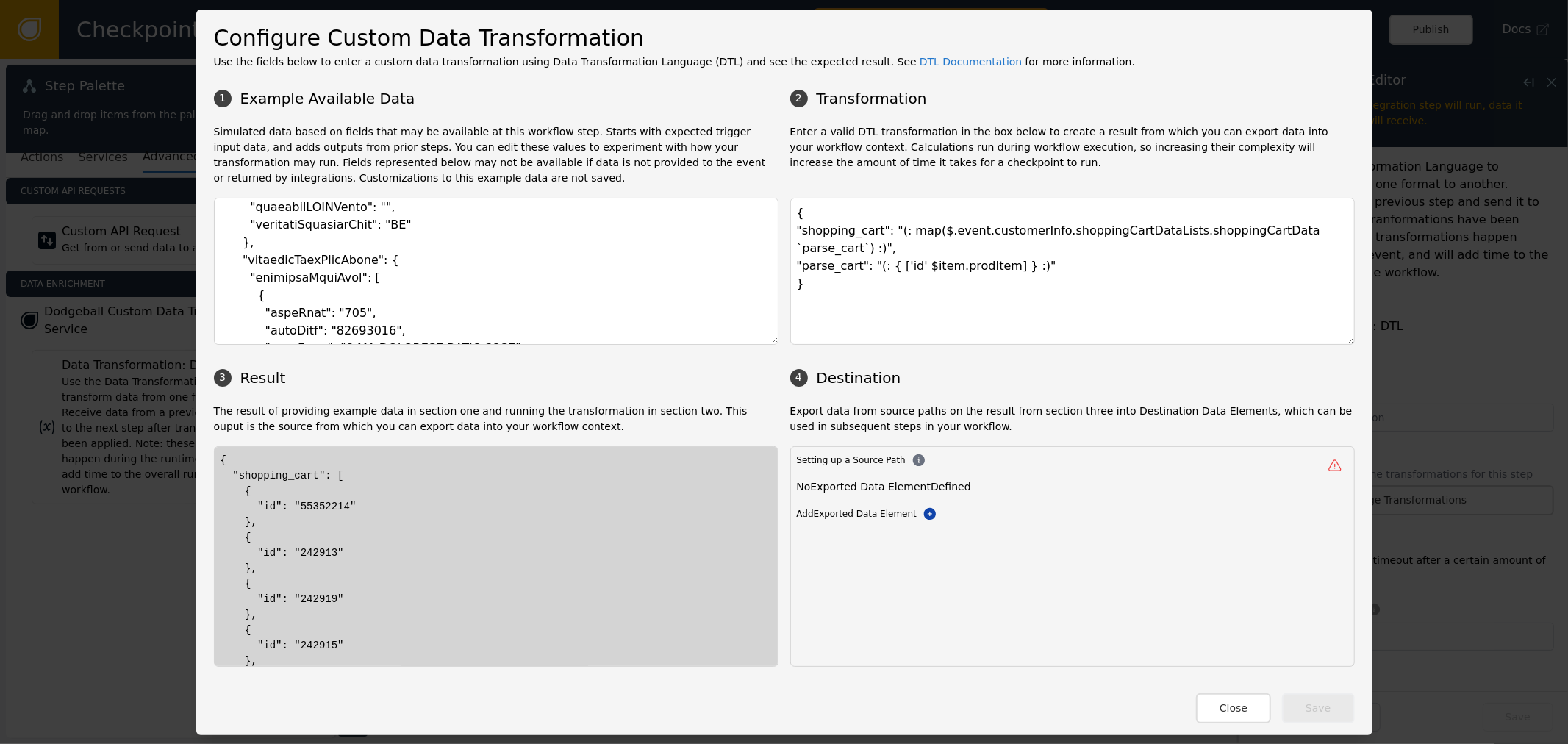
click at [320, 594] on div "{ "shopping_cart": [ { "id": "55352214" }, { "id": "242913" }, { "id": "242919"…" at bounding box center [496, 746] width 551 height 586
click at [317, 601] on div "{ "shopping_cart": [ { "id": "55352214" }, { "id": "242913" }, { "id": "242919"…" at bounding box center [496, 746] width 551 height 586
click at [982, 254] on textarea "{ "shopping_cart": "(: map($.event.customerInfo.shoppingCartDataLists.shoppingC…" at bounding box center [1072, 271] width 565 height 148
click at [891, 253] on textarea "{ "shopping_cart": "(: map($.event.customerInfo.shoppingCartDataLists.shoppingC…" at bounding box center [1072, 271] width 565 height 148
click at [954, 247] on textarea "{ "shopping_cart": "(: map($.event.customerInfo.shoppingCartDataLists.shoppingC…" at bounding box center [1072, 271] width 565 height 148
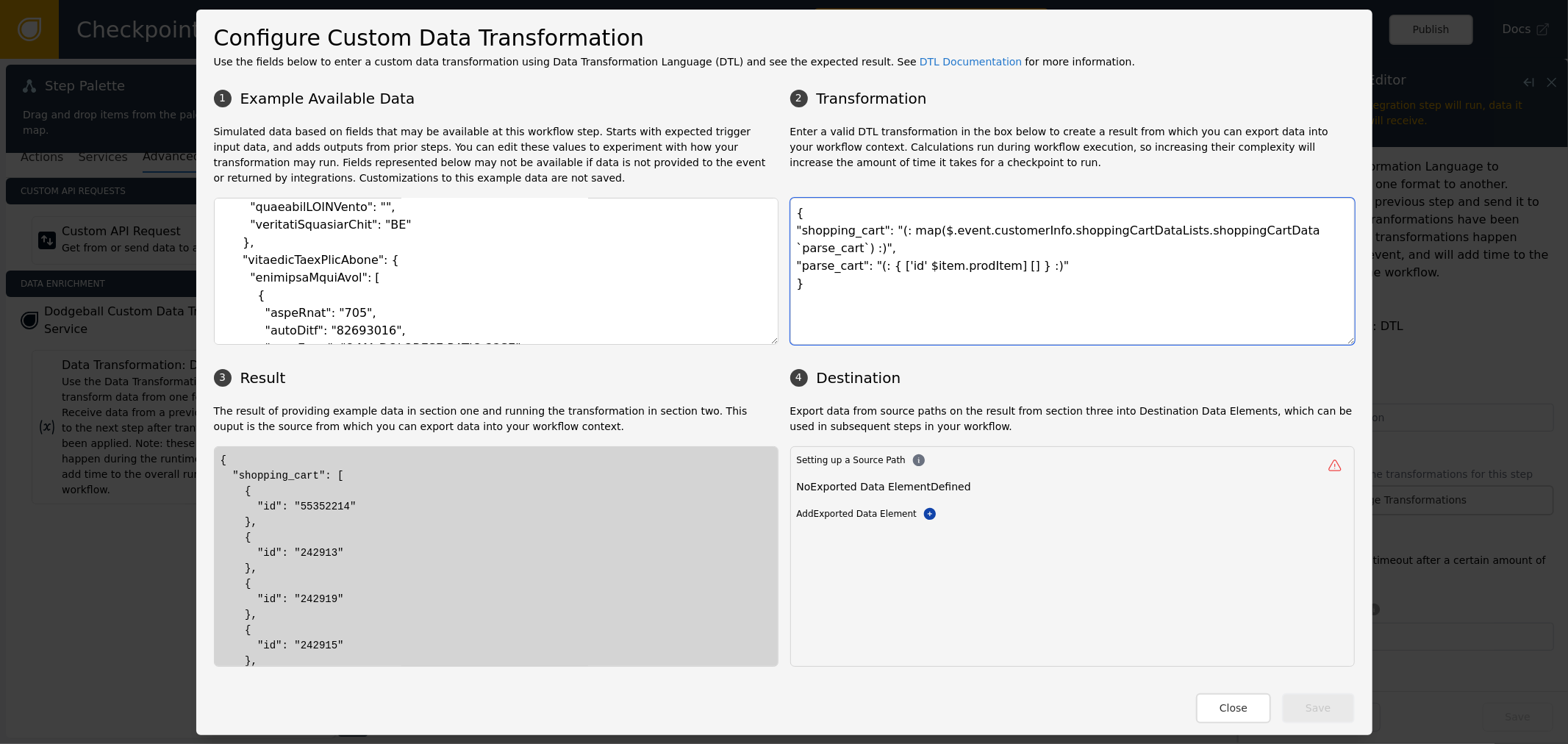
click at [985, 258] on textarea "{ "shopping_cart": "(: map($.event.customerInfo.shoppingCartDataLists.shoppingC…" at bounding box center [1072, 271] width 565 height 148
click at [994, 241] on textarea "{ "shopping_cart": "(: map($.event.customerInfo.shoppingCartDataLists.shoppingC…" at bounding box center [1072, 271] width 565 height 148
click at [987, 243] on textarea "{ "shopping_cart": "(: map($.event.customerInfo.shoppingCartDataLists.shoppingC…" at bounding box center [1072, 271] width 565 height 148
click at [990, 246] on textarea "{ "shopping_cart": "(: map($.event.customerInfo.shoppingCartDataLists.shoppingC…" at bounding box center [1072, 271] width 565 height 148
paste textarea "price"
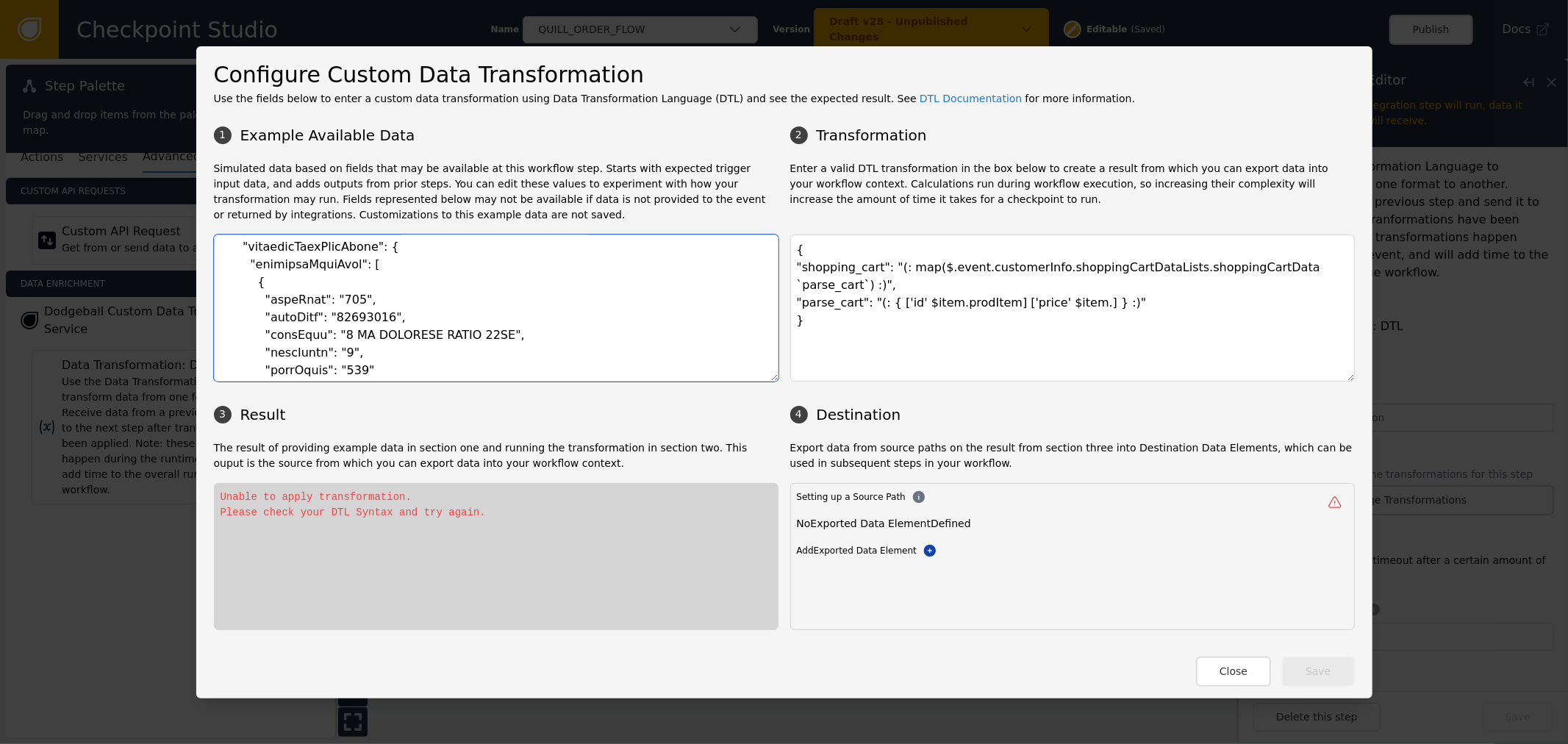
scroll to position [1552, 0]
click at [300, 342] on textarea at bounding box center [496, 308] width 565 height 148
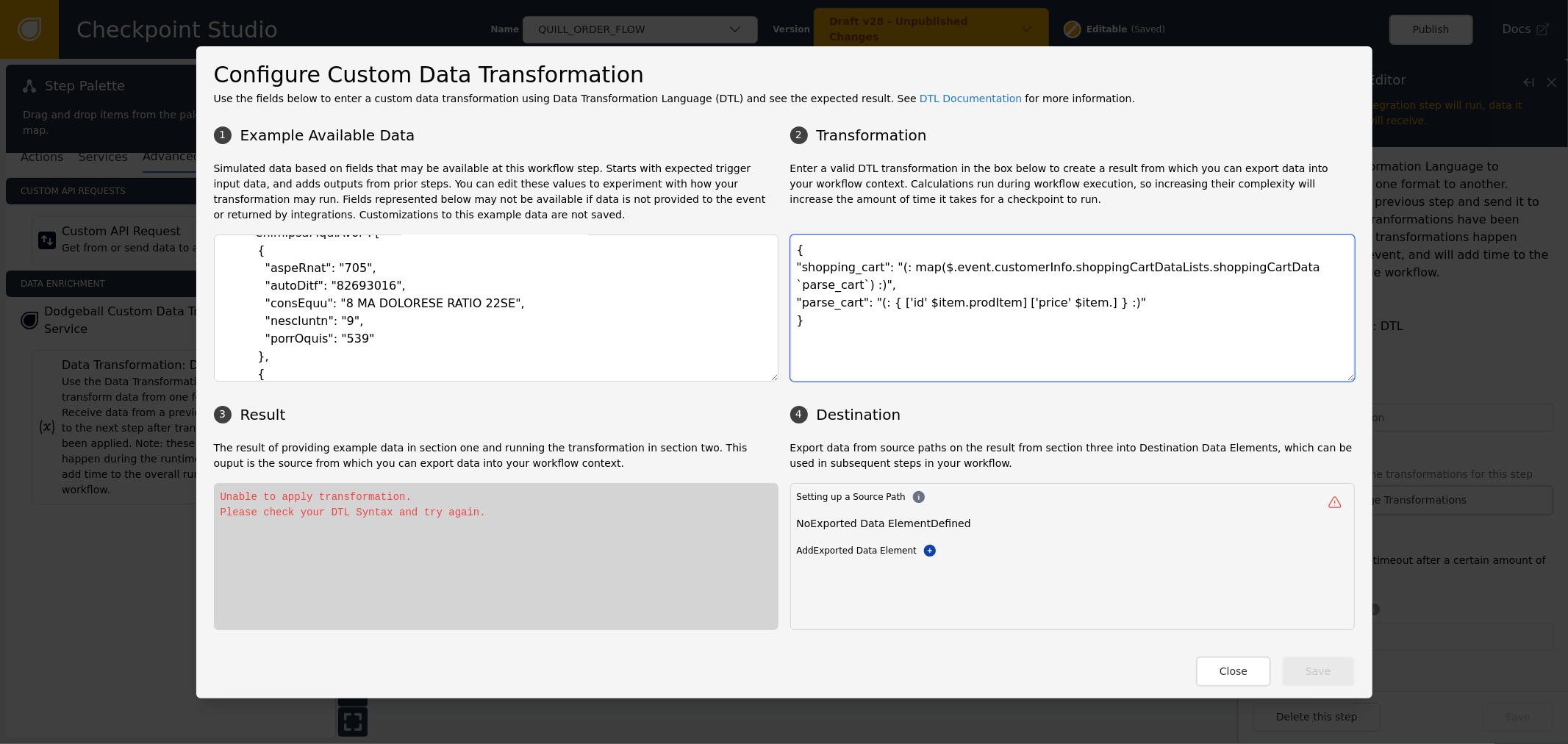
click at [1054, 284] on textarea "{ "shopping_cart": "(: map($.event.customerInfo.shoppingCartDataLists.shoppingC…" at bounding box center [1072, 308] width 565 height 148
paste textarea "prodPrice"
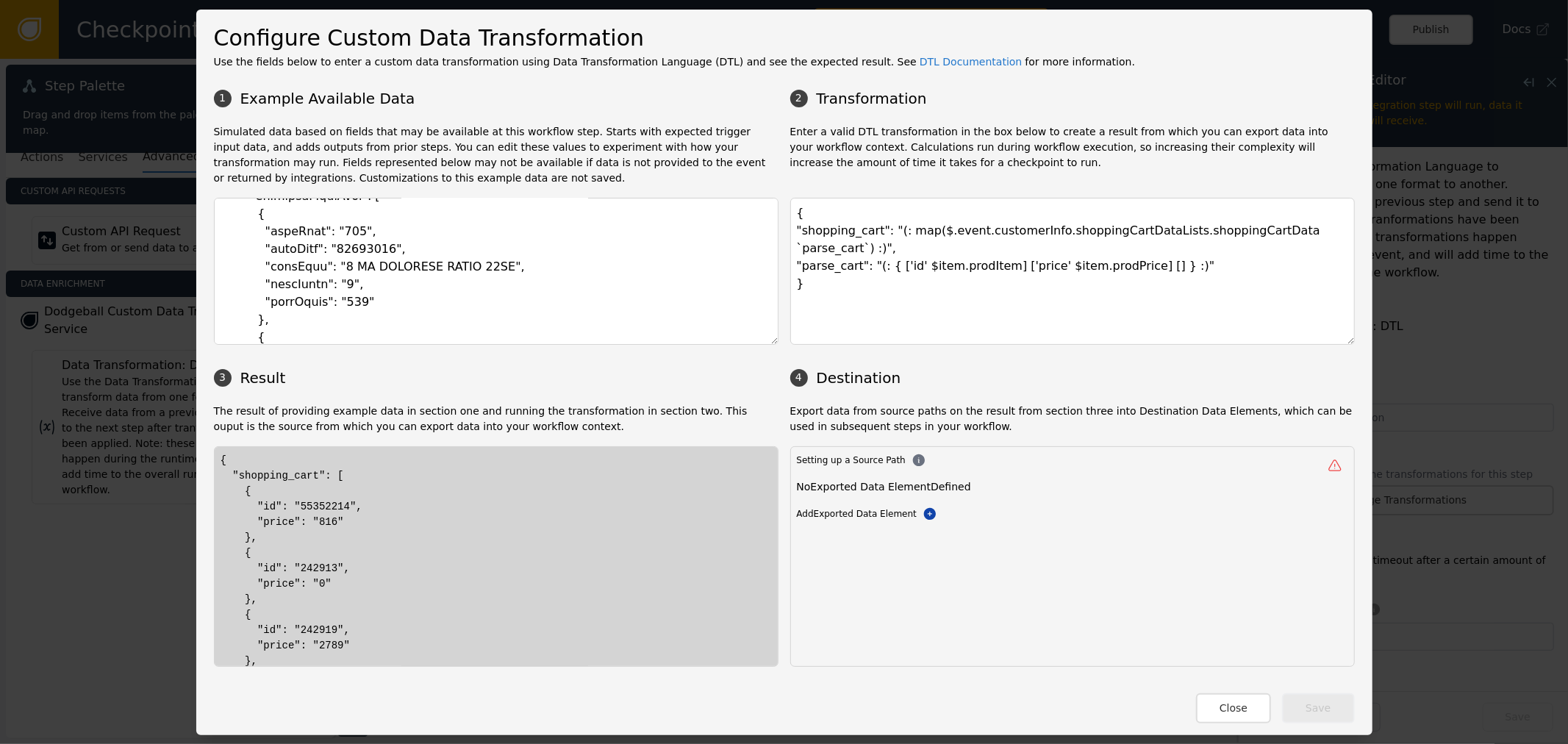
drag, startPoint x: 325, startPoint y: 644, endPoint x: 349, endPoint y: 629, distance: 28.3
click at [1112, 257] on textarea "{ "shopping_cart": "(: map($.event.customerInfo.shoppingCartDataLists.shoppingC…" at bounding box center [1072, 271] width 565 height 148
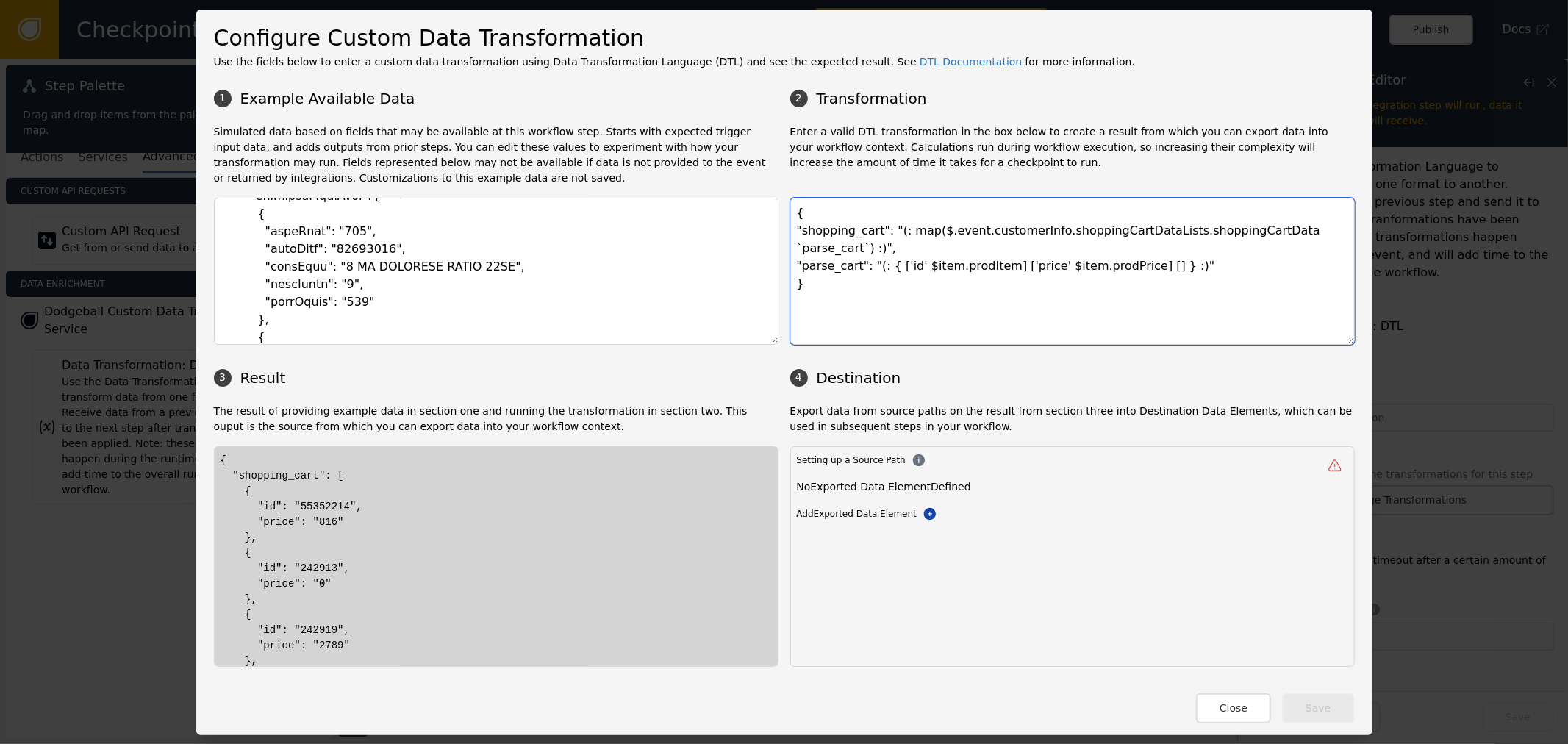
click at [1105, 247] on textarea "{ "shopping_cart": "(: map($.event.customerInfo.shoppingCartDataLists.shoppingC…" at bounding box center [1072, 271] width 565 height 148
click at [1177, 265] on textarea "{ "shopping_cart": "(: map($.event.customerInfo.shoppingCartDataLists.shoppingC…" at bounding box center [1072, 271] width 565 height 148
click at [1039, 279] on textarea "{ "shopping_cart": "(: map($.event.customerInfo.shoppingCartDataLists.shoppingC…" at bounding box center [1072, 271] width 565 height 148
click at [1110, 250] on textarea "{ "shopping_cart": "(: map($.event.customerInfo.shoppingCartDataLists.shoppingC…" at bounding box center [1072, 271] width 565 height 148
click at [1114, 249] on textarea "{ "shopping_cart": "(: map($.event.customerInfo.shoppingCartDataLists.shoppingC…" at bounding box center [1072, 271] width 565 height 148
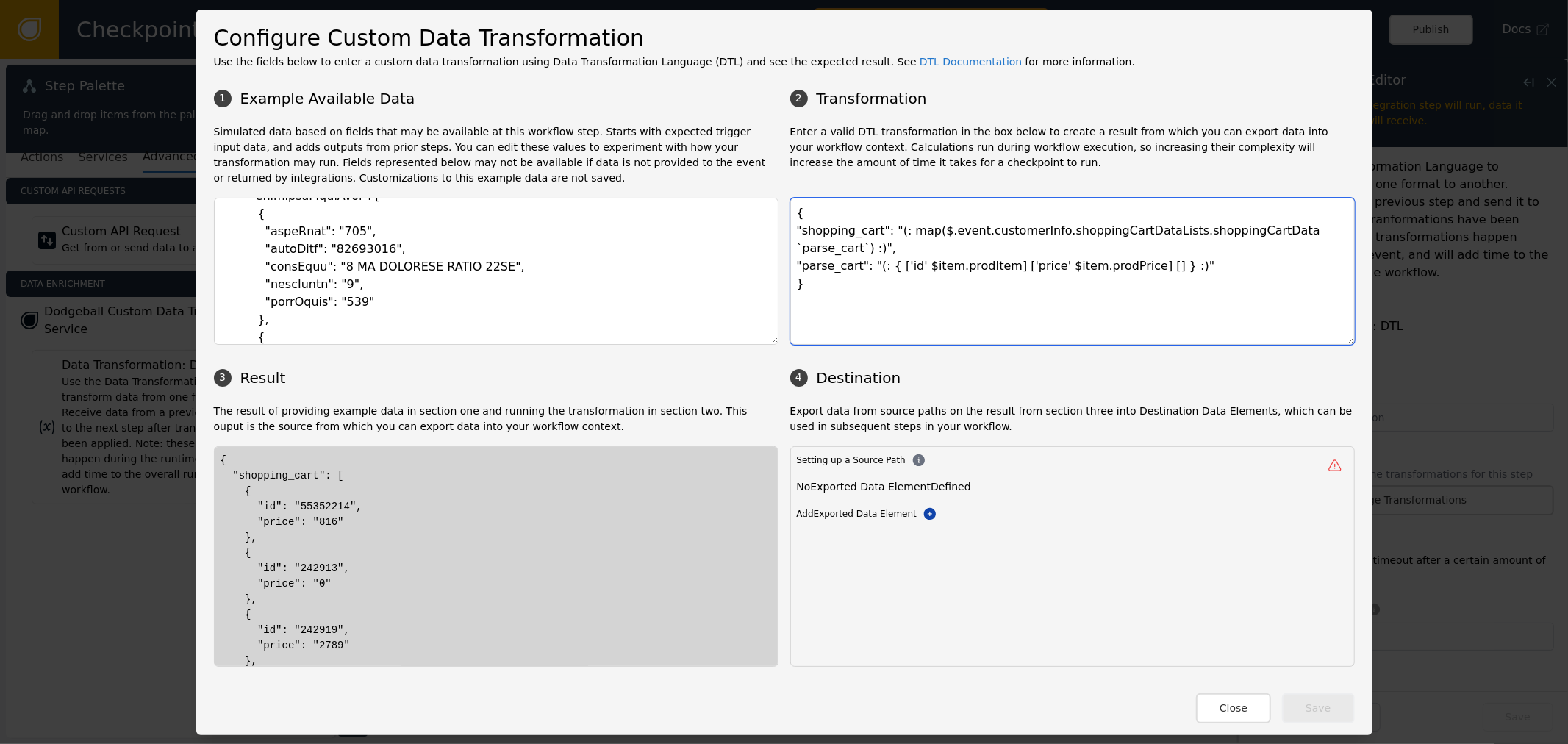
click at [1120, 244] on textarea "{ "shopping_cart": "(: map($.event.customerInfo.shoppingCartDataLists.shoppingC…" at bounding box center [1072, 271] width 565 height 148
click at [1115, 250] on textarea "{ "shopping_cart": "(: map($.event.customerInfo.shoppingCartDataLists.shoppingC…" at bounding box center [1072, 271] width 565 height 148
click at [1115, 250] on textarea "{ "shopping_cart": "(: map($.event.customerInfo.shoppingCartDataLists.shoppingC…" at bounding box center [1072, 271] width 565 height 148
click at [1123, 256] on textarea "{ "shopping_cart": "(: map($.event.customerInfo.shoppingCartDataLists.shoppingC…" at bounding box center [1072, 271] width 565 height 148
drag, startPoint x: 1118, startPoint y: 248, endPoint x: 1138, endPoint y: 268, distance: 28.3
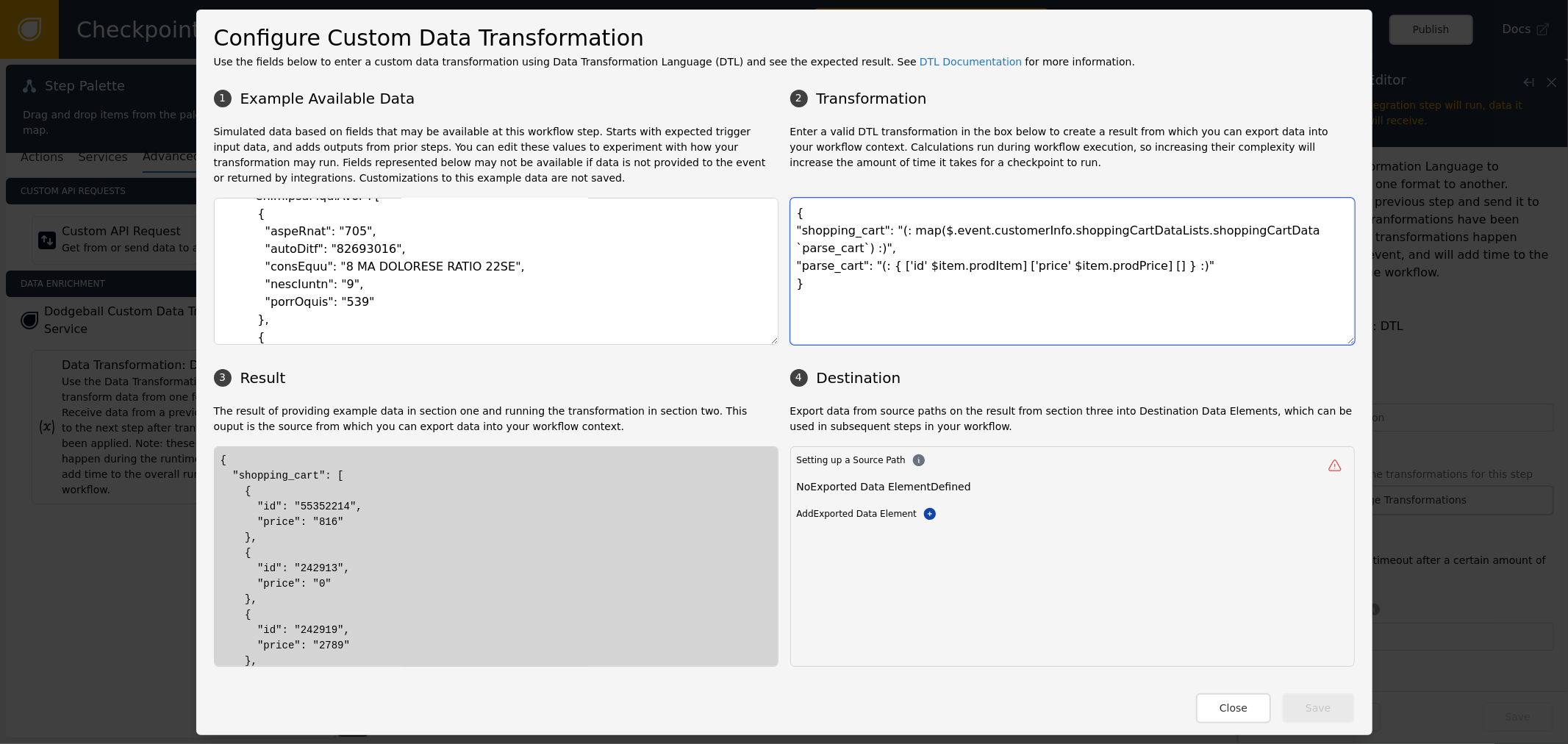
click at [1118, 247] on textarea "{ "shopping_cart": "(: map($.event.customerInfo.shoppingCartDataLists.shoppingC…" at bounding box center [1072, 271] width 565 height 148
click at [1103, 249] on textarea "{ "shopping_cart": "(: map($.event.customerInfo.shoppingCartDataLists.shoppingC…" at bounding box center [1072, 271] width 565 height 148
drag, startPoint x: 277, startPoint y: 554, endPoint x: 370, endPoint y: 553, distance: 93.0
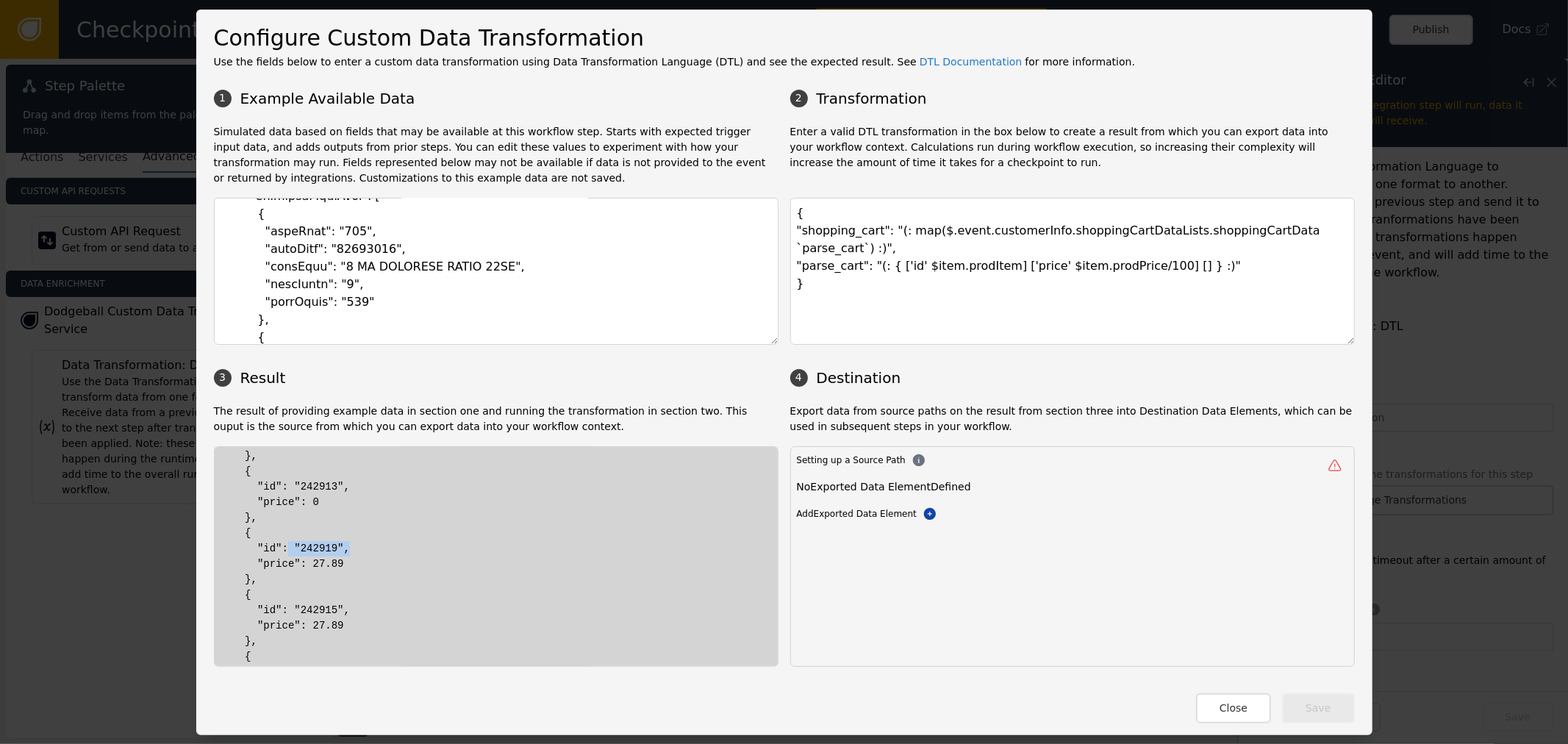
drag, startPoint x: 311, startPoint y: 569, endPoint x: 385, endPoint y: 569, distance: 74.0
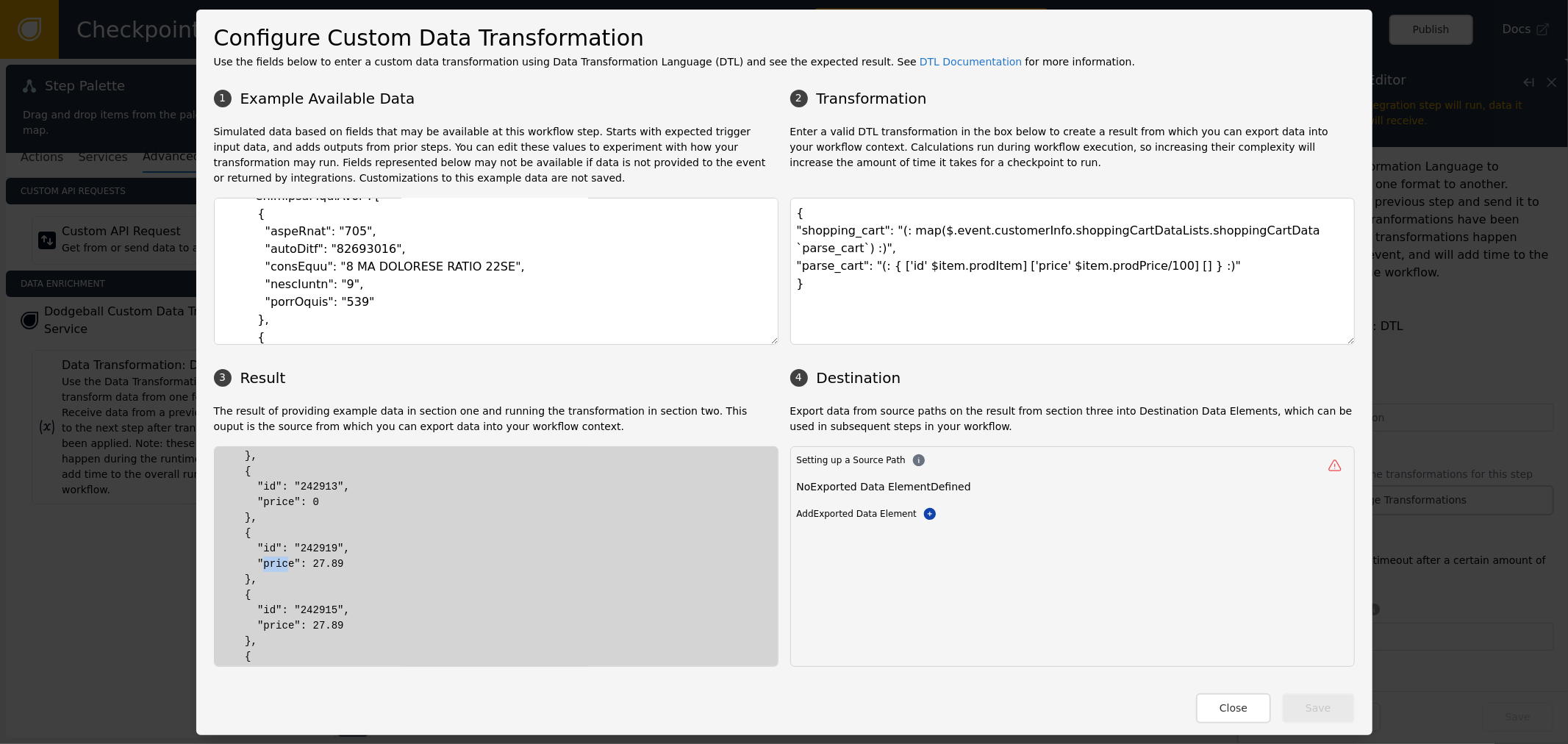
drag, startPoint x: 254, startPoint y: 565, endPoint x: 400, endPoint y: 566, distance: 146.0
click at [1107, 252] on textarea "{ "shopping_cart": "(: map($.event.customerInfo.shoppingCartDataLists.shoppingC…" at bounding box center [1072, 271] width 565 height 148
drag, startPoint x: 1108, startPoint y: 249, endPoint x: 1129, endPoint y: 246, distance: 21.2
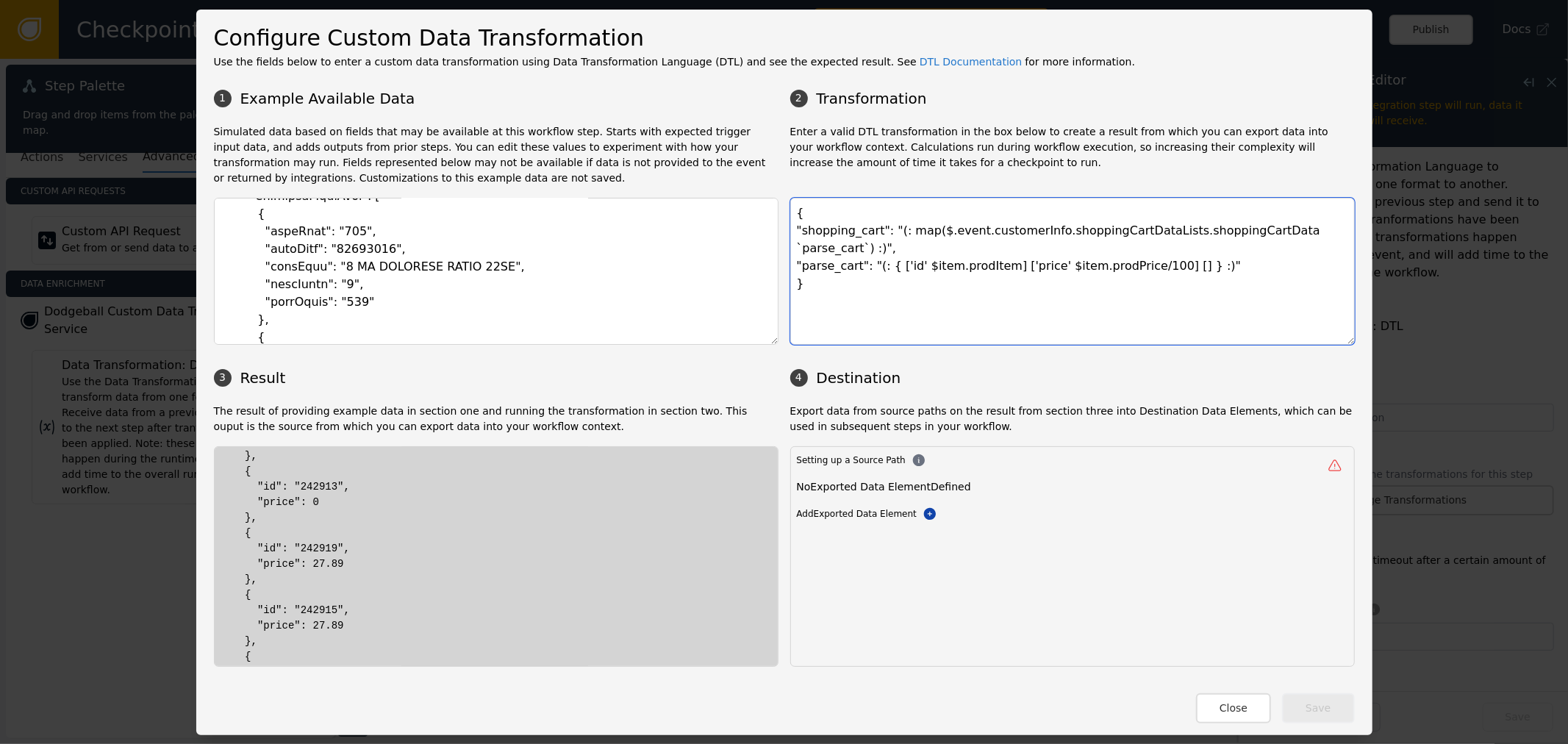
click at [1129, 246] on textarea "{ "shopping_cart": "(: map($.event.customerInfo.shoppingCartDataLists.shoppingC…" at bounding box center [1072, 271] width 565 height 148
drag, startPoint x: 299, startPoint y: 573, endPoint x: 325, endPoint y: 571, distance: 26.1
click at [317, 571] on div "{ "shopping_cart": [ { "id": "55352214", "price": 8.16 }, { "id": "242913", "pr…" at bounding box center [496, 520] width 551 height 788
click at [325, 571] on div "{ "shopping_cart": [ { "id": "55352214", "price": 8.16 }, { "id": "242913", "pr…" at bounding box center [496, 520] width 551 height 788
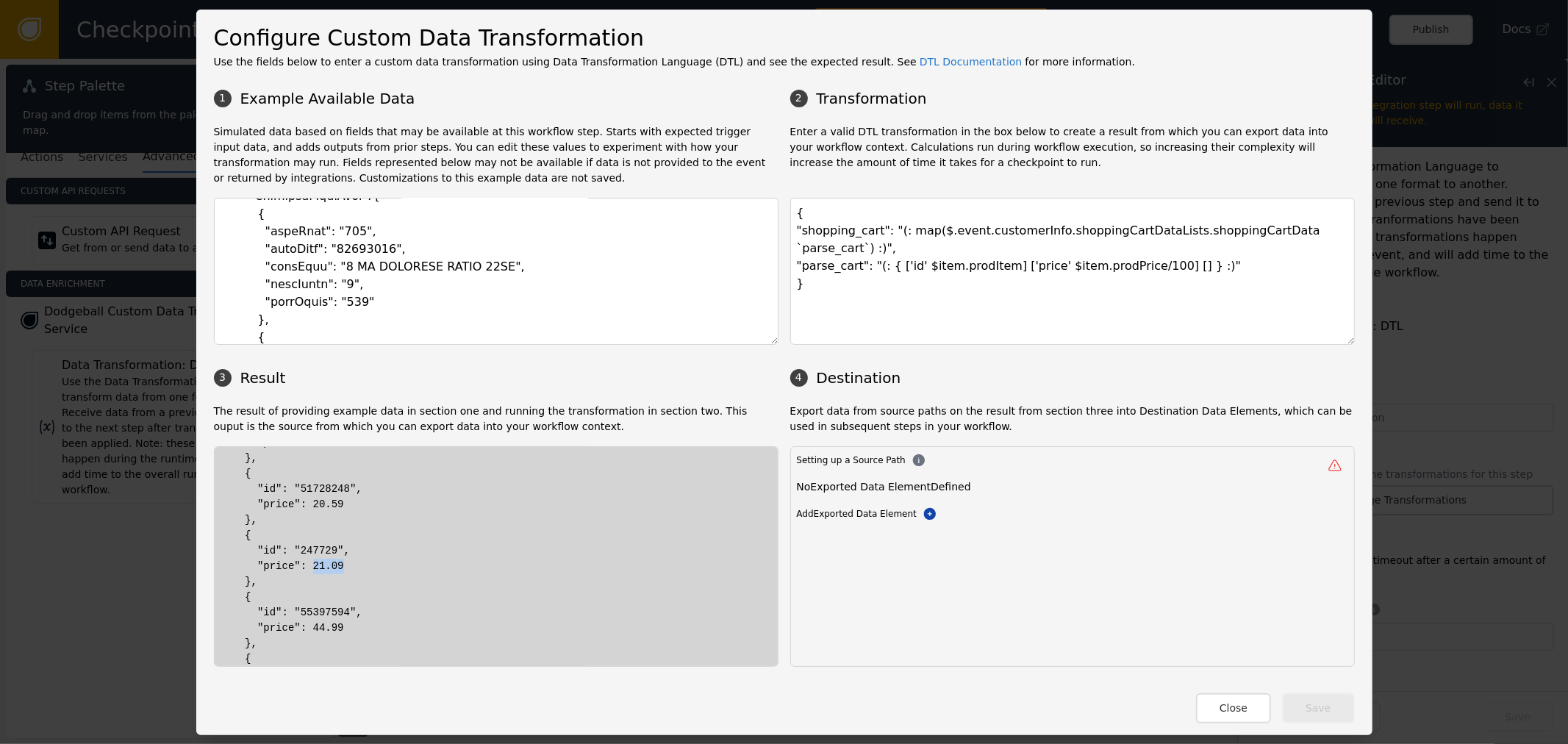
drag, startPoint x: 299, startPoint y: 571, endPoint x: 331, endPoint y: 571, distance: 32.0
click at [331, 569] on div "{ "shopping_cart": [ { "id": "55352214", "price": 8.16 }, { "id": "242913", "pr…" at bounding box center [496, 520] width 551 height 788
drag, startPoint x: 299, startPoint y: 630, endPoint x: 325, endPoint y: 636, distance: 26.7
click at [322, 631] on div "{ "shopping_cart": [ { "id": "55352214", "price": 8.16 }, { "id": "242913", "pr…" at bounding box center [496, 520] width 551 height 788
click at [359, 622] on div "{ "shopping_cart": [ { "id": "55352214", "price": 8.16 }, { "id": "242913", "pr…" at bounding box center [496, 520] width 551 height 788
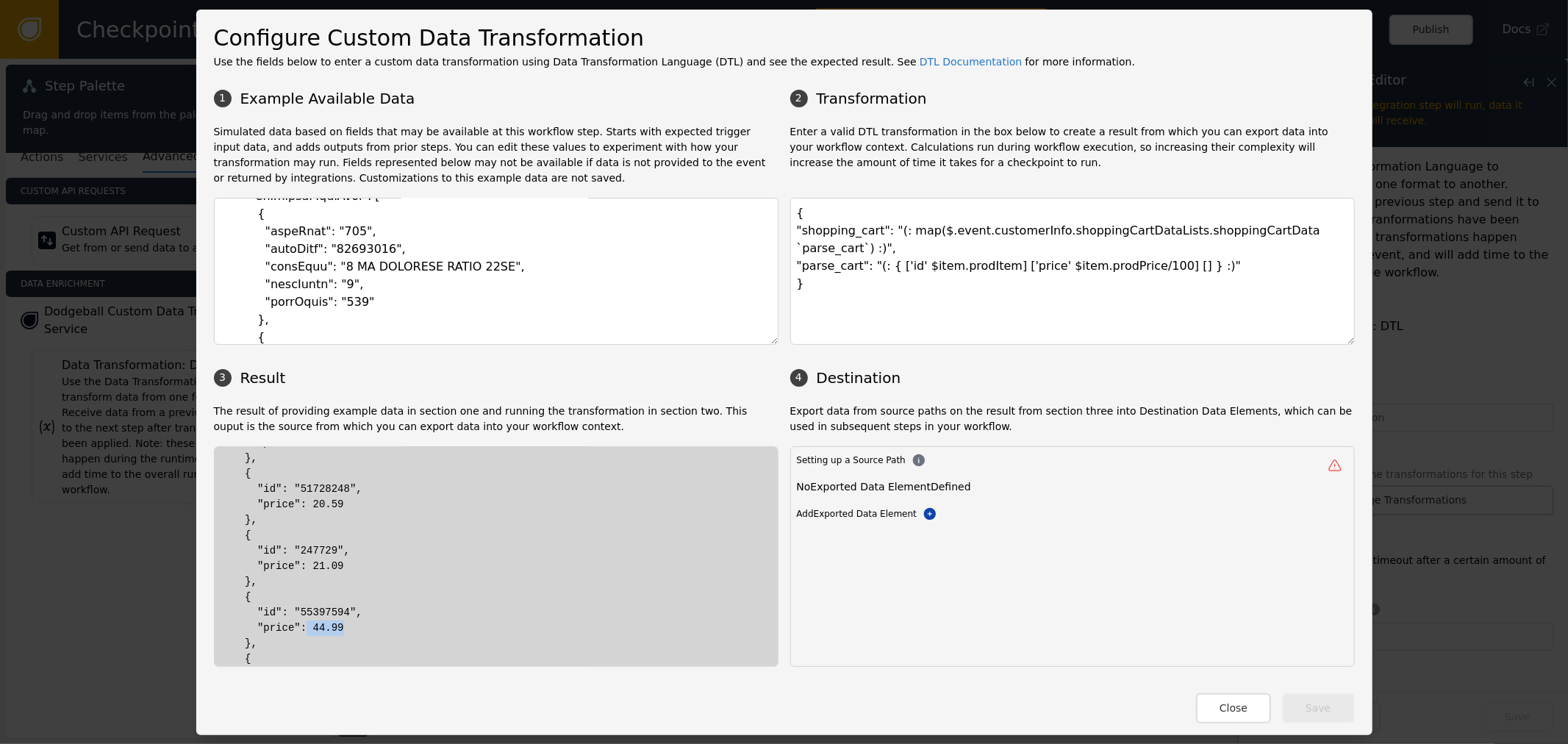
drag, startPoint x: 326, startPoint y: 630, endPoint x: 296, endPoint y: 629, distance: 30.0
click at [296, 629] on div "{ "shopping_cart": [ { "id": "55352214", "price": 8.16 }, { "id": "242913", "pr…" at bounding box center [496, 520] width 551 height 788
drag, startPoint x: 1140, startPoint y: 249, endPoint x: 1147, endPoint y: 248, distance: 7.1
click at [1141, 249] on textarea "{ "shopping_cart": "(: map($.event.customerInfo.shoppingCartDataLists.shoppingC…" at bounding box center [1072, 271] width 565 height 148
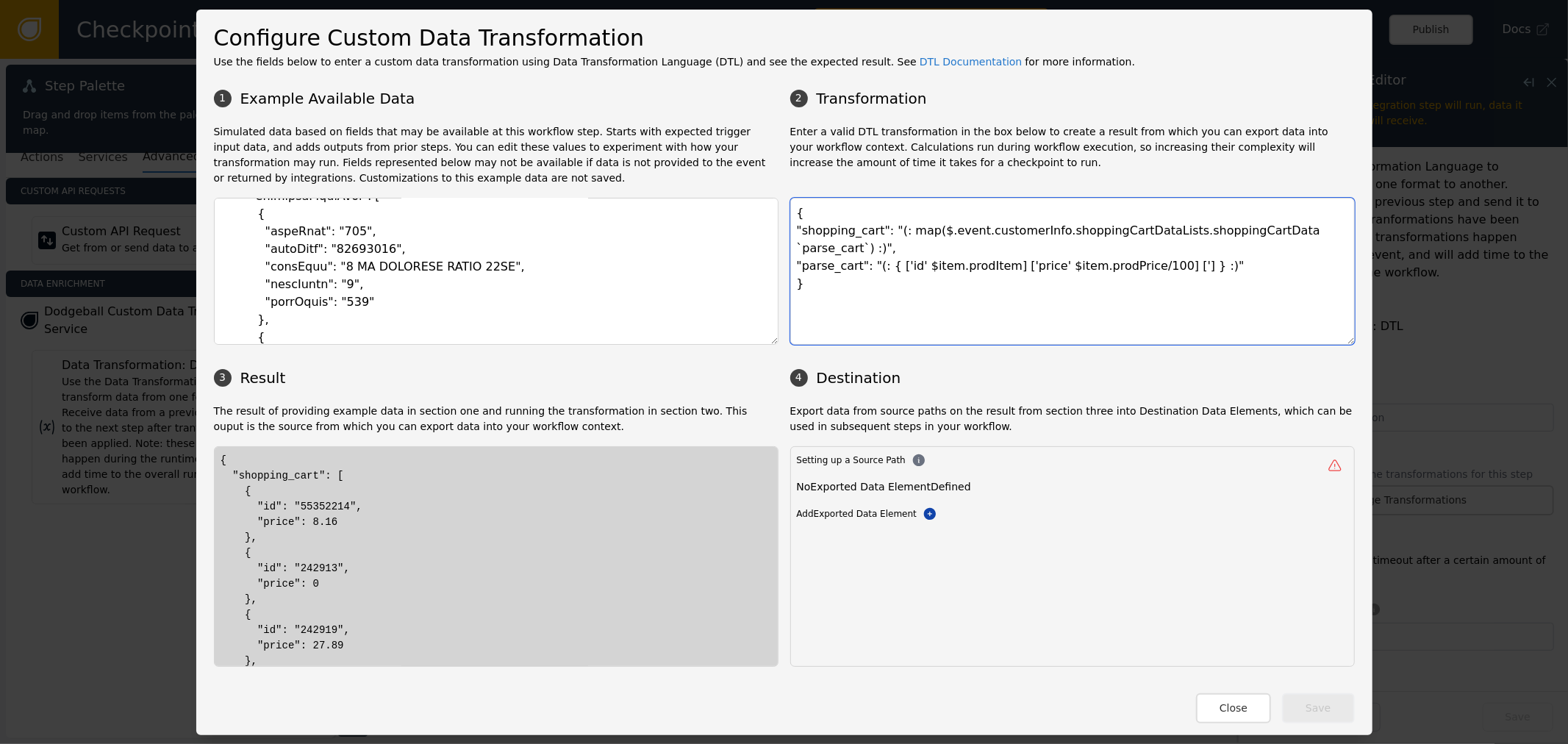
paste textarea "description"
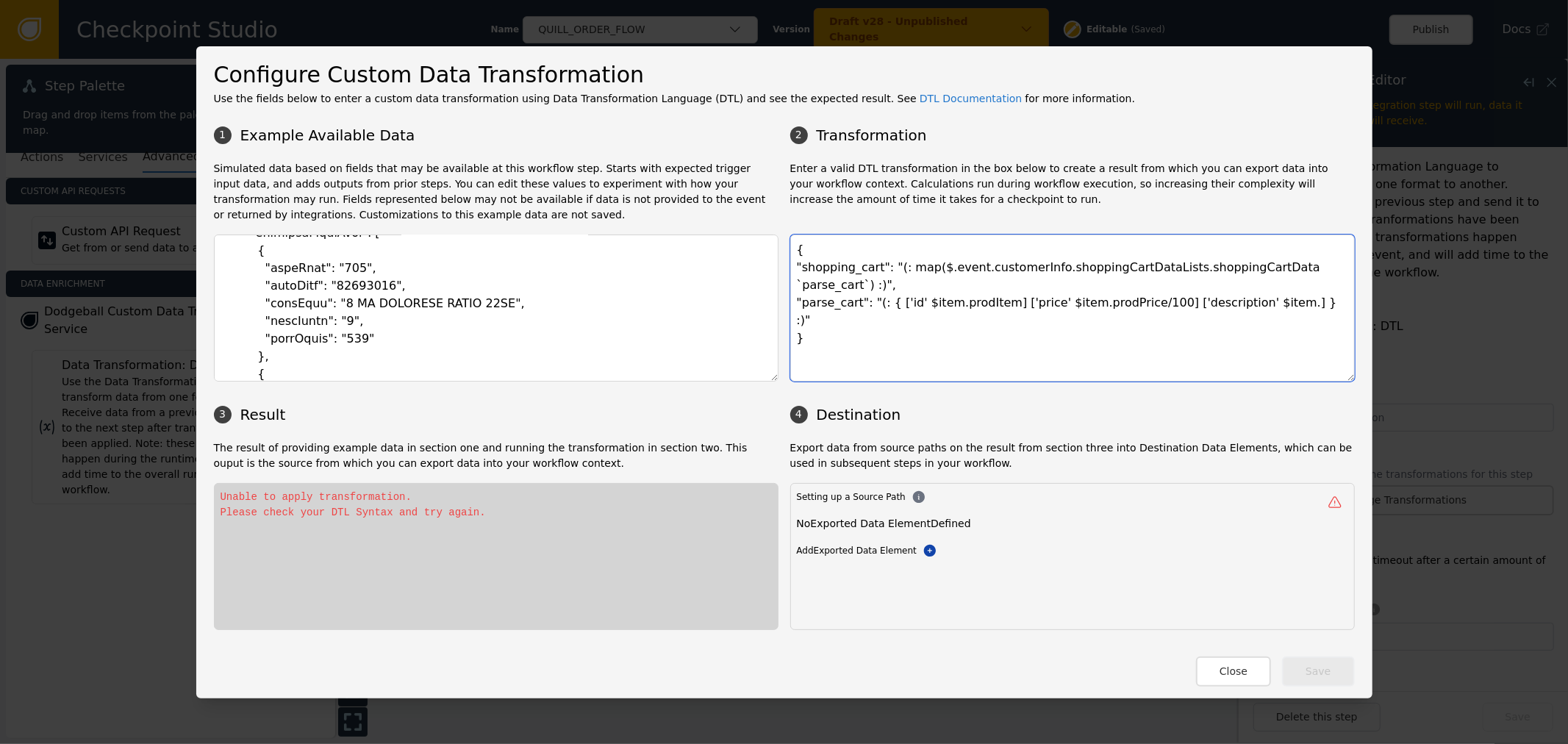
paste textarea "prodDesc"
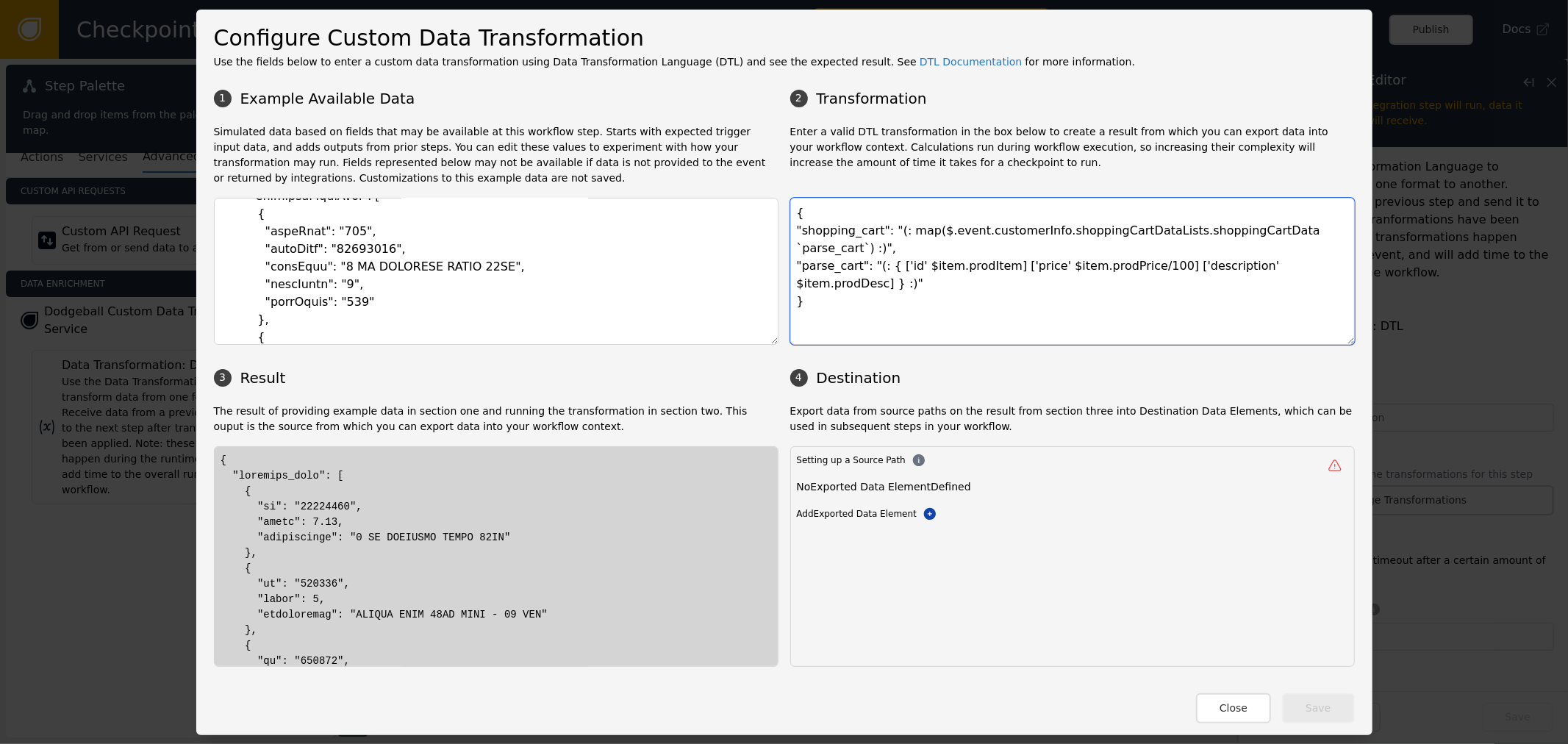
click at [1205, 260] on textarea "{ "shopping_cart": "(: map($.event.customerInfo.shoppingCartDataLists.shoppingC…" at bounding box center [1072, 271] width 565 height 148
click at [1070, 249] on textarea "{ "shopping_cart": "(: map($.event.customerInfo.shoppingCartDataLists.shoppingC…" at bounding box center [1072, 271] width 565 height 148
drag, startPoint x: 1098, startPoint y: 244, endPoint x: 1118, endPoint y: 243, distance: 20.0
click at [1118, 243] on textarea "{ "shopping_cart": "(: map($.event.customerInfo.shoppingCartDataLists.shoppingC…" at bounding box center [1072, 271] width 565 height 148
click at [1076, 257] on textarea "{ "shopping_cart": "(: map($.event.customerInfo.shoppingCartDataLists.shoppingC…" at bounding box center [1072, 271] width 565 height 148
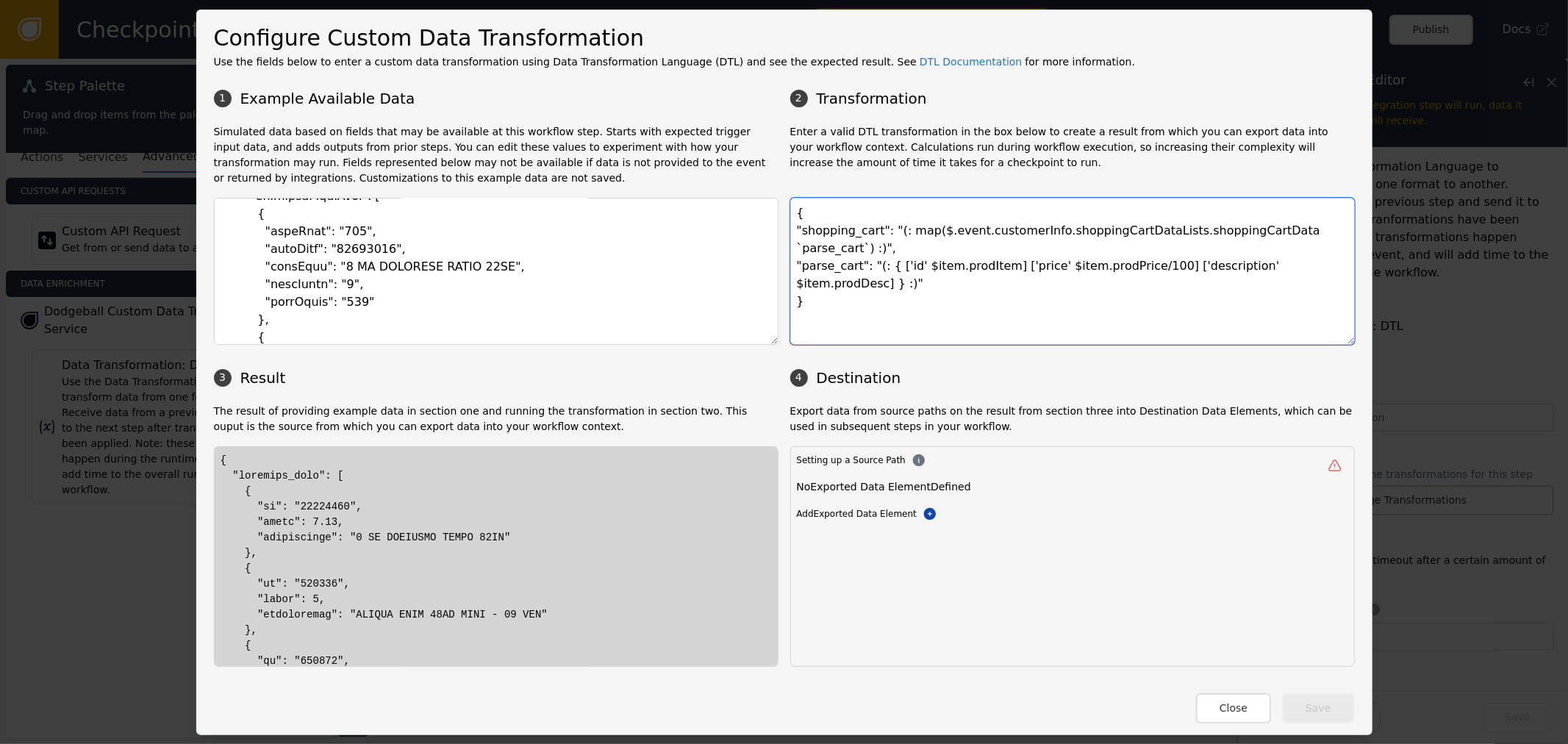
type textarea "{ "shopping_cart": "(: map($.event.customerInfo.shoppingCartDataLists.shoppingC…"
drag, startPoint x: 417, startPoint y: 534, endPoint x: 342, endPoint y: 540, distance: 75.2
drag, startPoint x: 268, startPoint y: 512, endPoint x: 334, endPoint y: 554, distance: 78.2
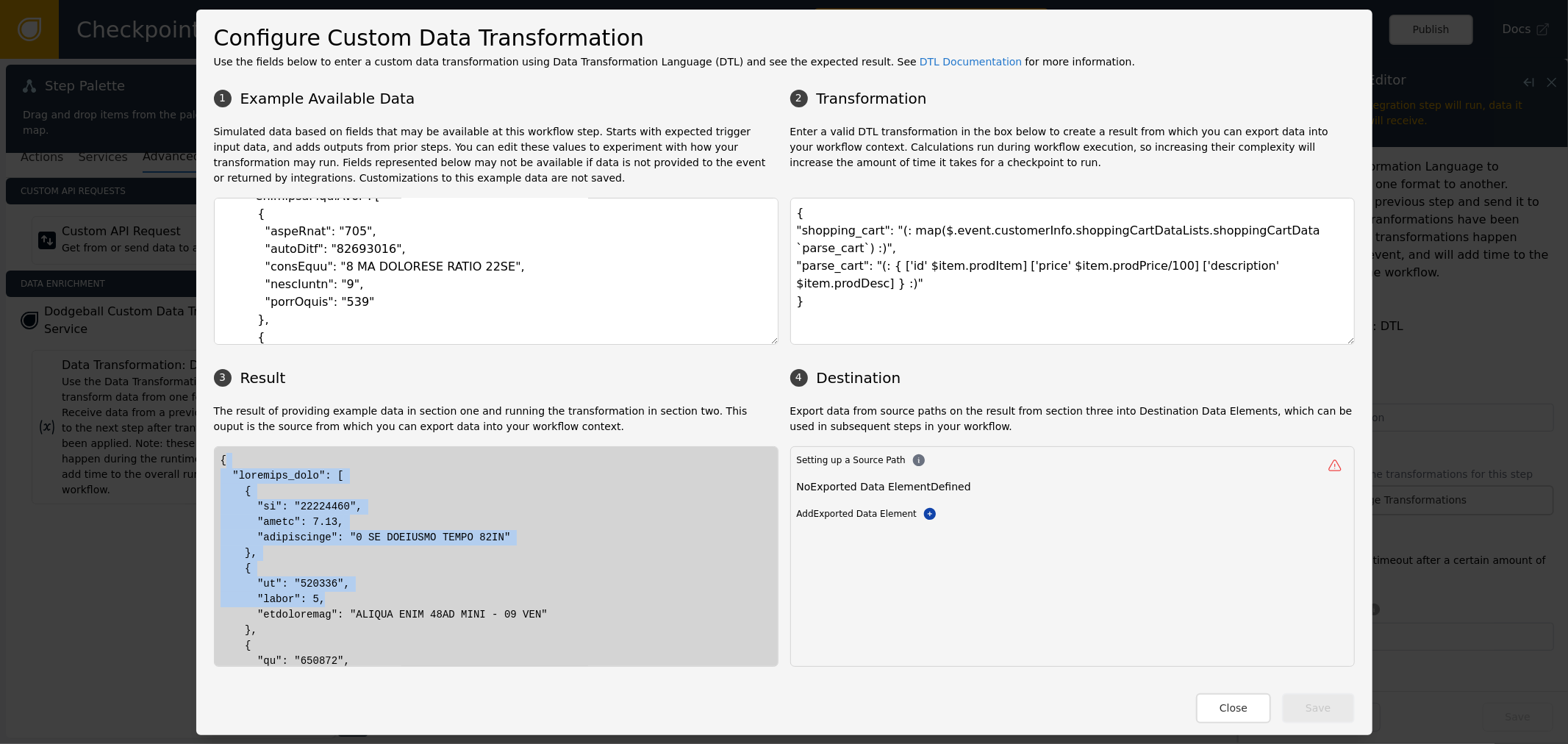
drag, startPoint x: 219, startPoint y: 465, endPoint x: 391, endPoint y: 534, distance: 185.3
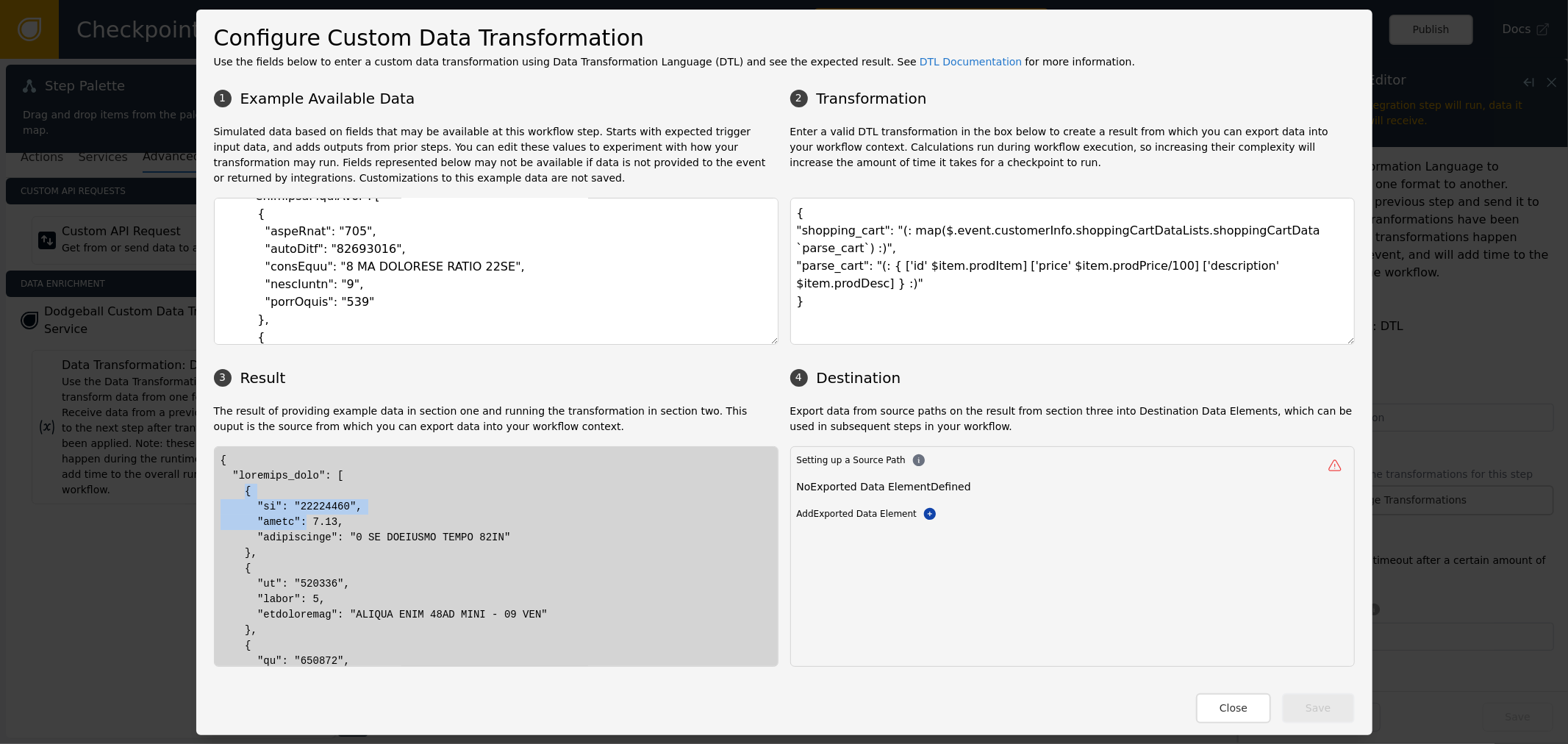
drag, startPoint x: 237, startPoint y: 484, endPoint x: 292, endPoint y: 523, distance: 67.4
drag, startPoint x: 279, startPoint y: 475, endPoint x: 458, endPoint y: 494, distance: 180.0
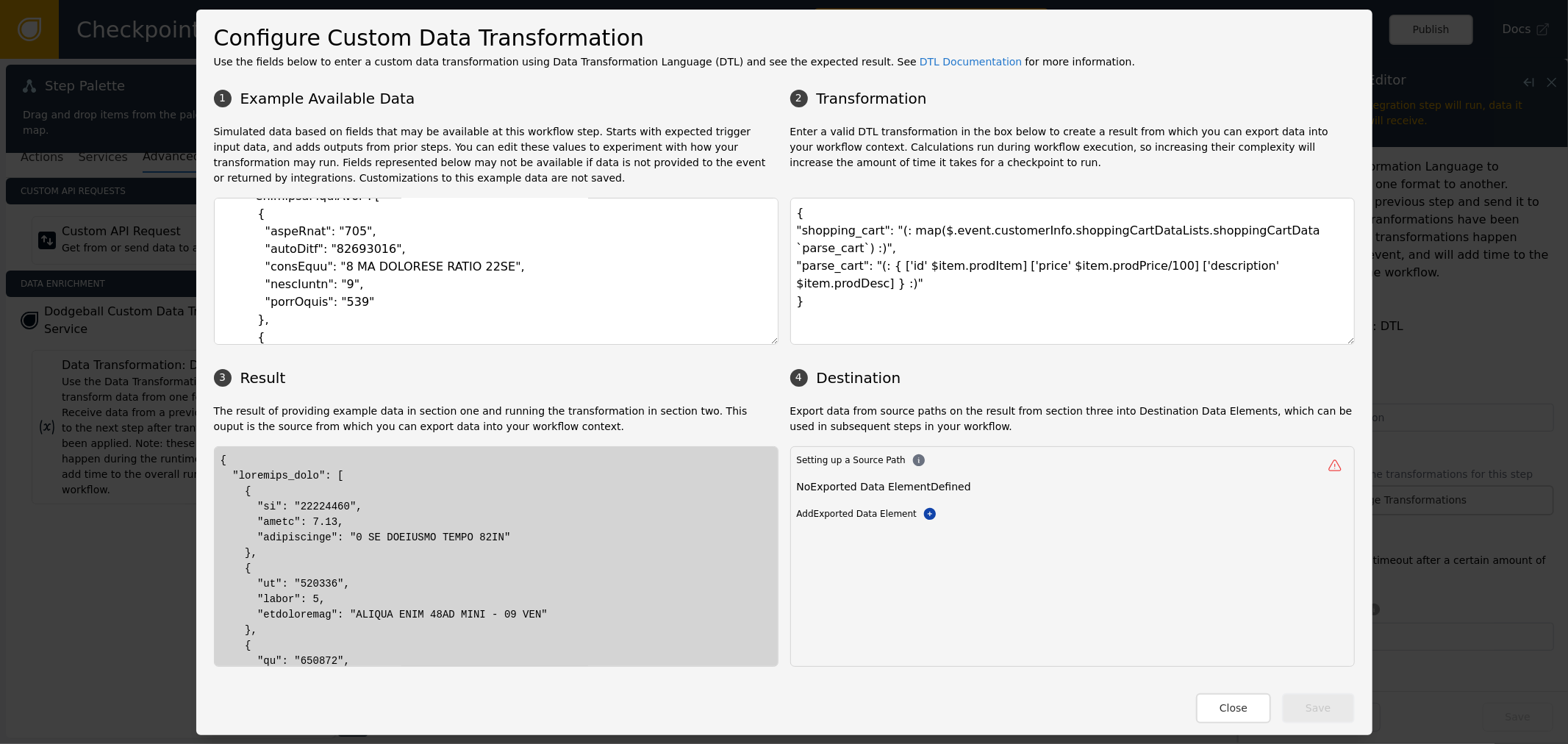
click at [200, 510] on div "Configure Custom Data Transformation Use the fields below to enter a custom dat…" at bounding box center [784, 372] width 1176 height 725
drag, startPoint x: 282, startPoint y: 494, endPoint x: 371, endPoint y: 496, distance: 89.0
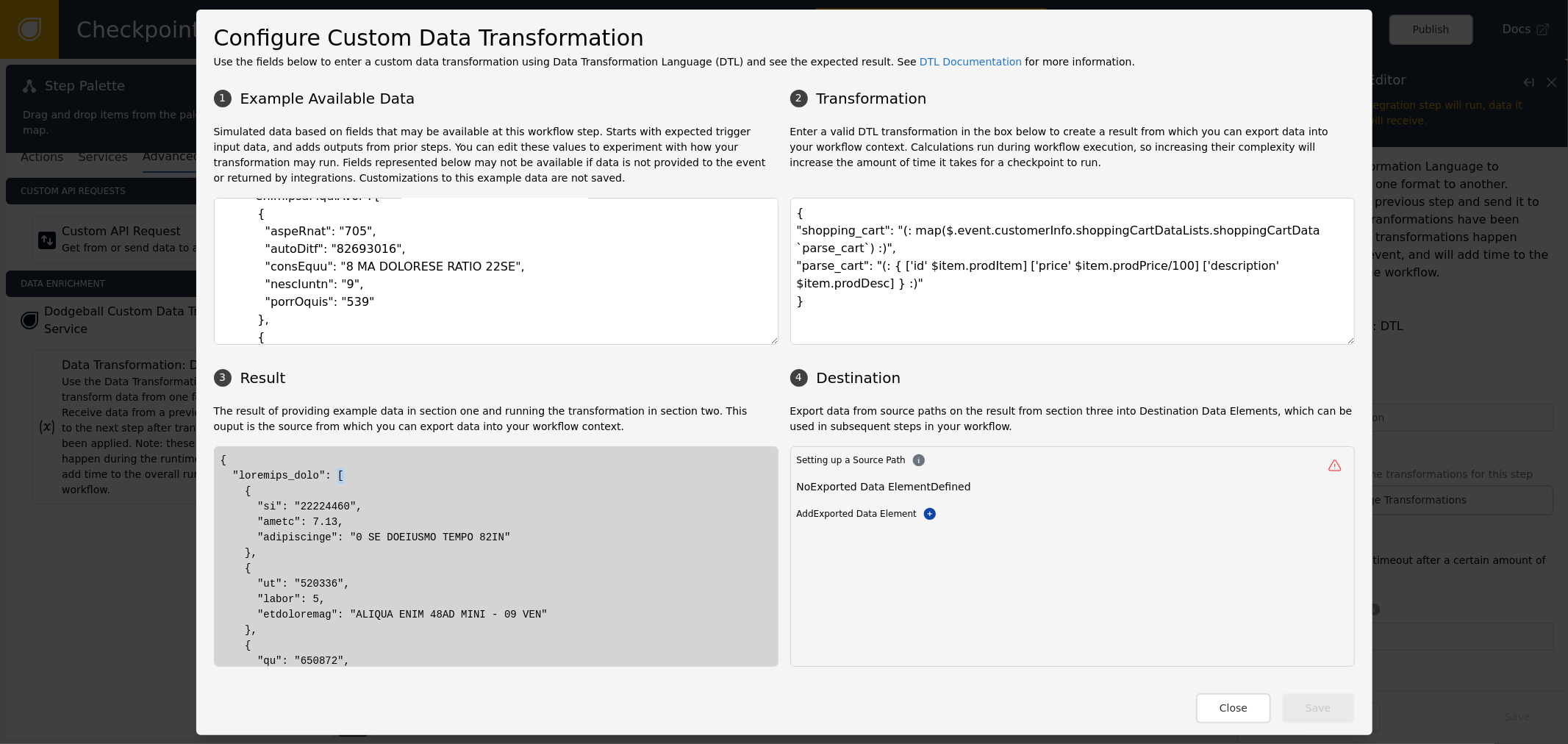
drag, startPoint x: 321, startPoint y: 471, endPoint x: 328, endPoint y: 472, distance: 7.1
drag, startPoint x: 236, startPoint y: 494, endPoint x: 312, endPoint y: 545, distance: 91.5
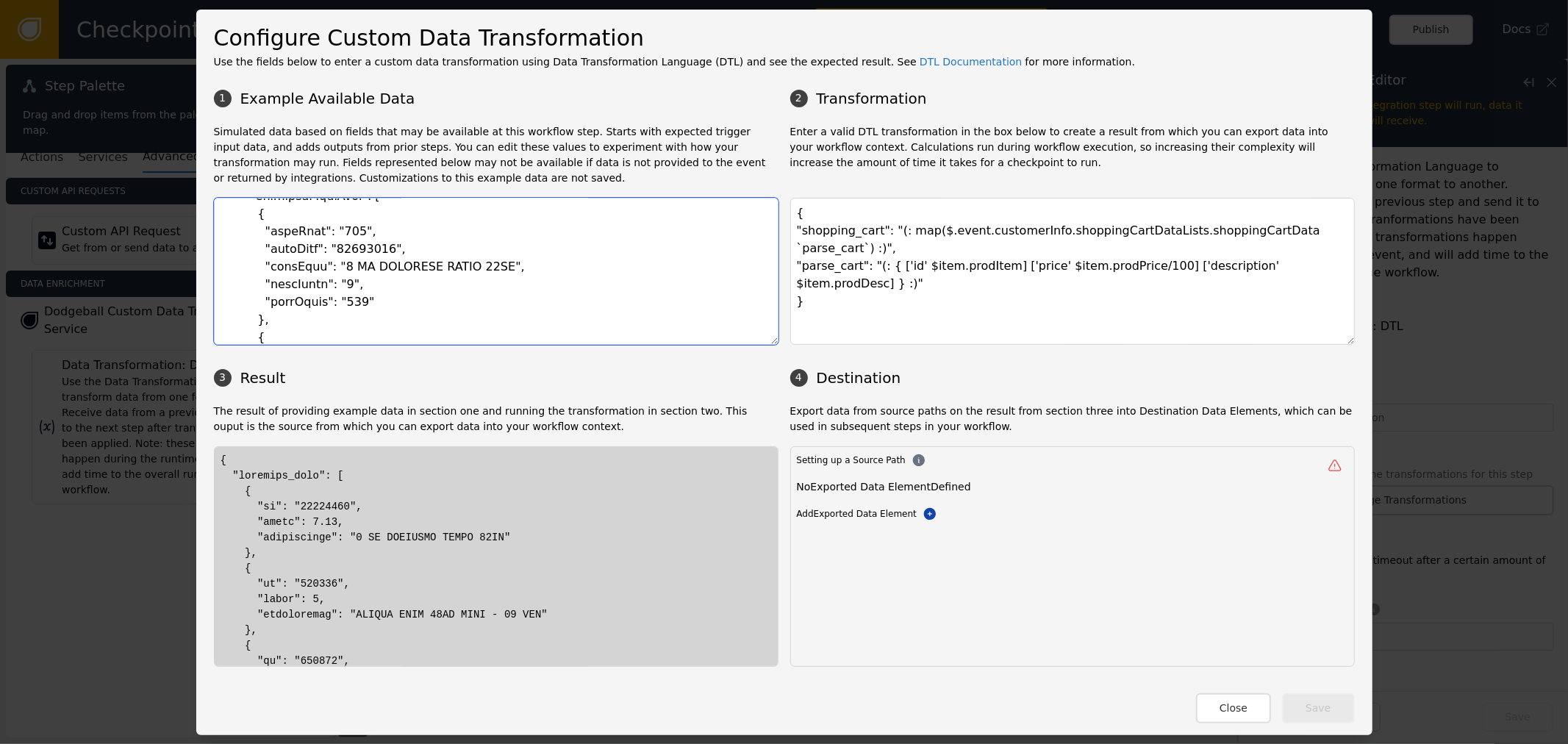
drag, startPoint x: 268, startPoint y: 225, endPoint x: 503, endPoint y: 282, distance: 241.8
click at [503, 282] on textarea at bounding box center [496, 271] width 565 height 148
drag, startPoint x: 854, startPoint y: 231, endPoint x: 1384, endPoint y: 262, distance: 530.9
click at [1384, 262] on div "Configure Custom Data Transformation Use the fields below to enter a custom dat…" at bounding box center [784, 372] width 1568 height 744
click at [1211, 247] on textarea "{ "shopping_cart": "(: map($.event.customerInfo.shoppingCartDataLists.shoppingC…" at bounding box center [1072, 271] width 565 height 148
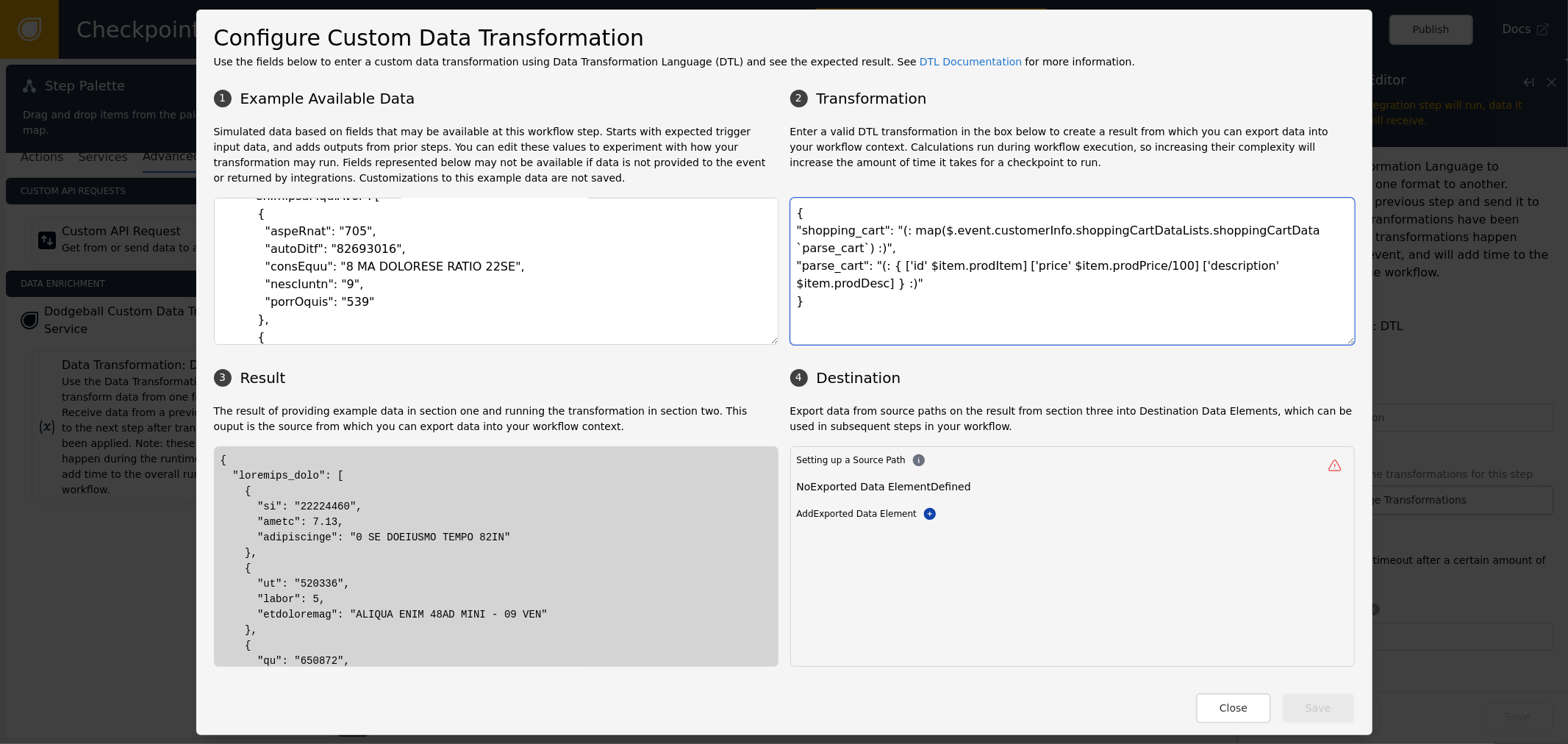
drag, startPoint x: 1265, startPoint y: 232, endPoint x: 1338, endPoint y: 258, distance: 77.5
click at [1338, 258] on textarea "{ "shopping_cart": "(: map($.event.customerInfo.shoppingCartDataLists.shoppingC…" at bounding box center [1072, 271] width 565 height 148
click at [978, 250] on textarea "{ "shopping_cart": "(: map($.event.customerInfo.shoppingCartDataLists.shoppingC…" at bounding box center [1072, 271] width 565 height 148
drag, startPoint x: 277, startPoint y: 516, endPoint x: 495, endPoint y: 547, distance: 220.2
